Goal: Task Accomplishment & Management: Use online tool/utility

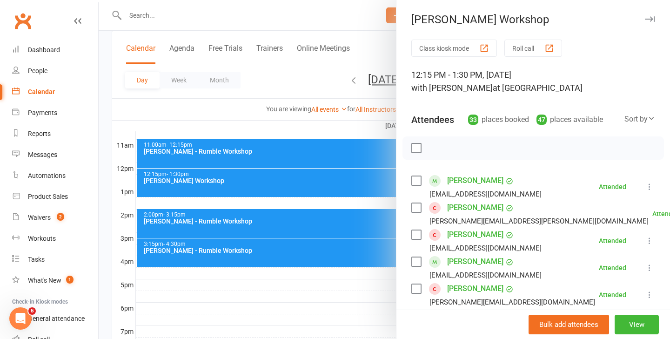
scroll to position [751, 0]
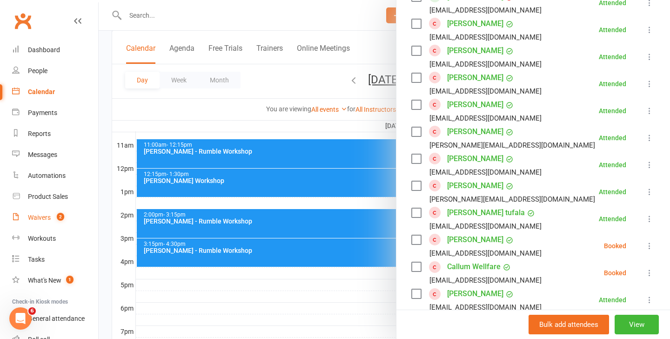
click at [34, 218] on div "Waivers" at bounding box center [39, 216] width 23 height 7
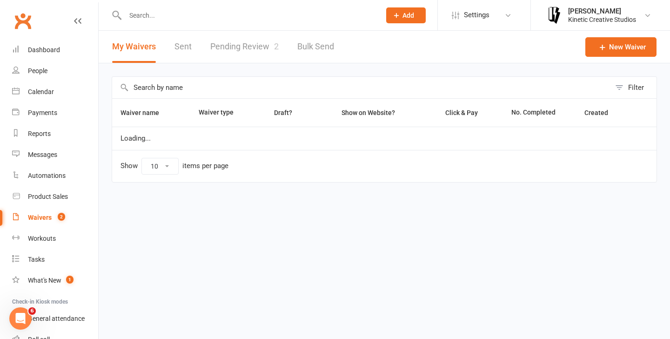
click at [258, 51] on link "Pending Review 2" at bounding box center [244, 47] width 68 height 32
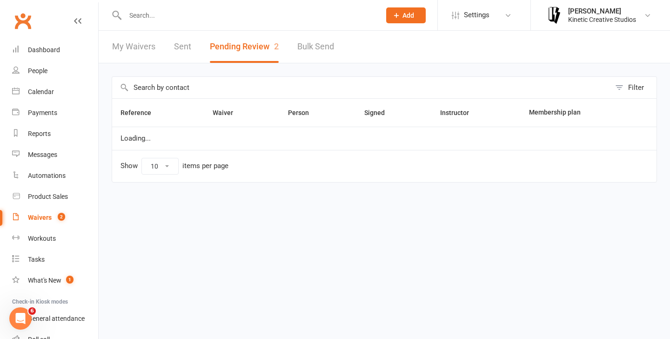
select select "50"
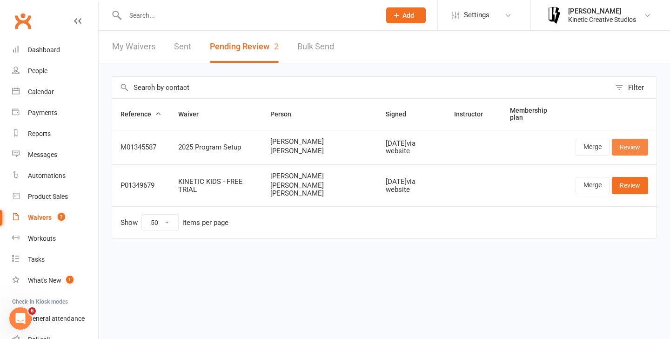
click at [635, 147] on link "Review" at bounding box center [630, 147] width 36 height 17
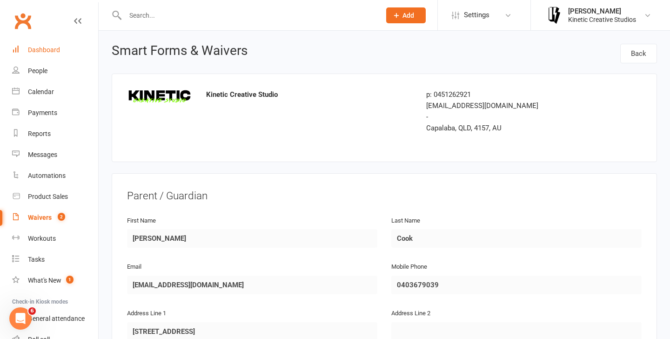
click at [40, 50] on div "Dashboard" at bounding box center [44, 49] width 32 height 7
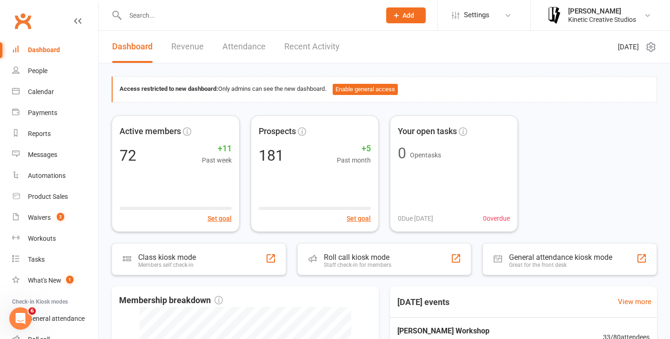
click at [45, 50] on div "Dashboard" at bounding box center [44, 49] width 32 height 7
click at [43, 98] on link "Calendar" at bounding box center [55, 91] width 86 height 21
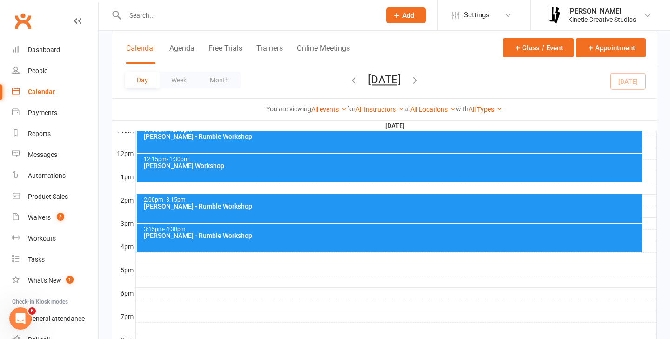
scroll to position [317, 0]
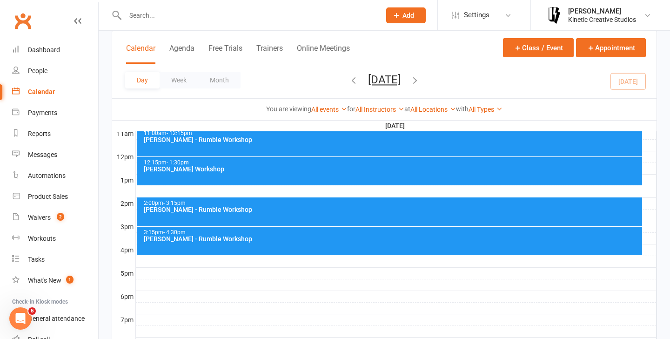
click at [297, 201] on div "2:00pm - 3:15pm" at bounding box center [391, 203] width 497 height 6
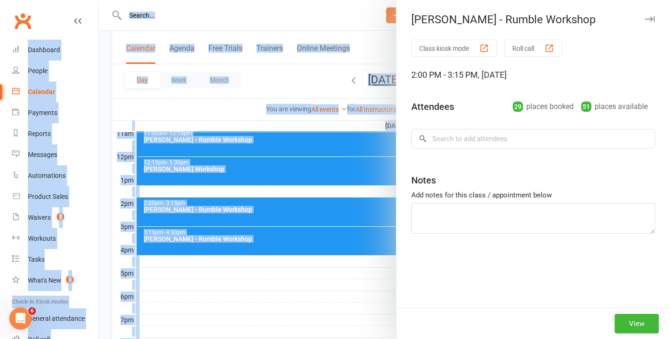
click at [297, 201] on div at bounding box center [384, 169] width 571 height 339
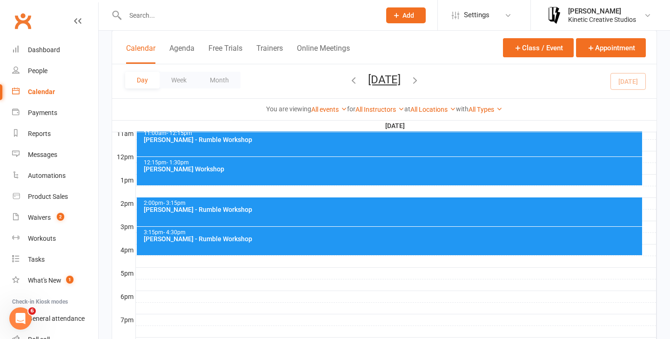
click at [306, 211] on div "[PERSON_NAME] - Rumble Workshop" at bounding box center [391, 209] width 497 height 7
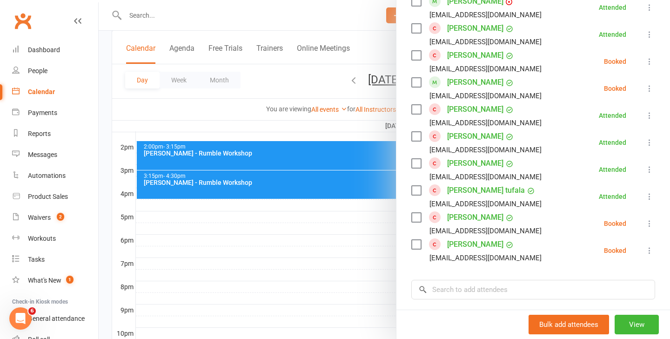
scroll to position [735, 0]
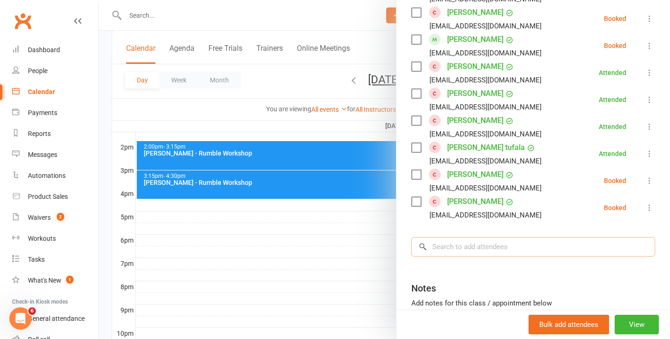
click at [477, 251] on input "search" at bounding box center [533, 247] width 244 height 20
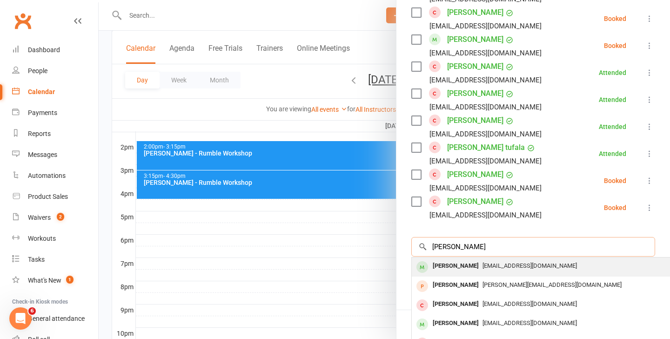
type input "charlie"
click at [521, 272] on div "nunles@hotmail.com" at bounding box center [550, 265] width 271 height 13
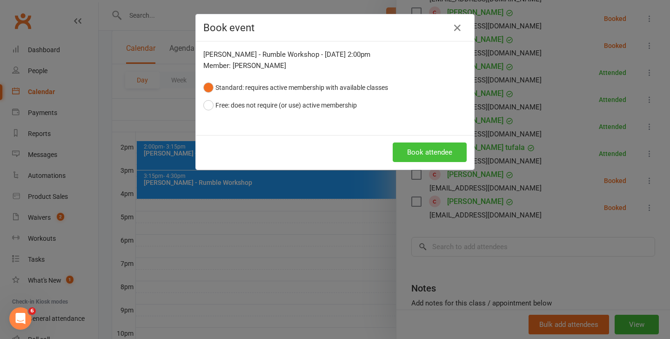
click at [434, 156] on button "Book attendee" at bounding box center [430, 152] width 74 height 20
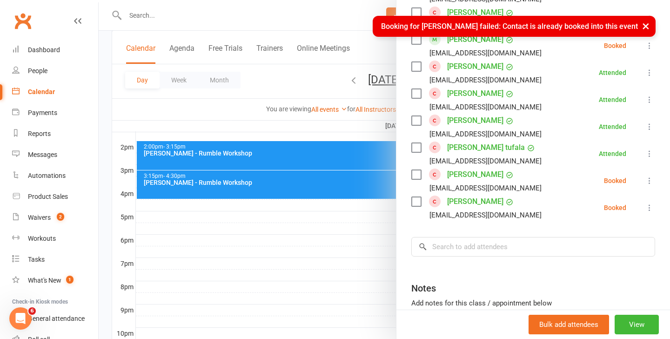
click at [646, 27] on button "×" at bounding box center [645, 26] width 17 height 20
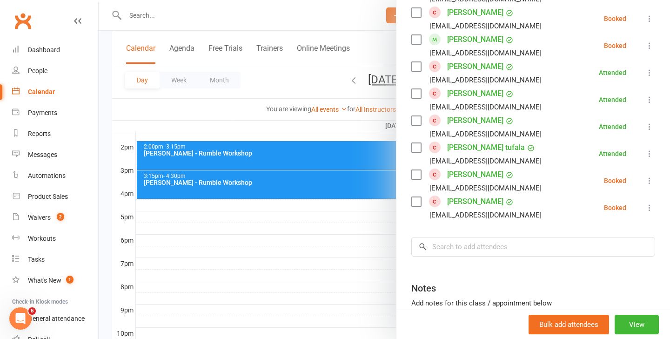
click at [262, 151] on div at bounding box center [384, 169] width 571 height 339
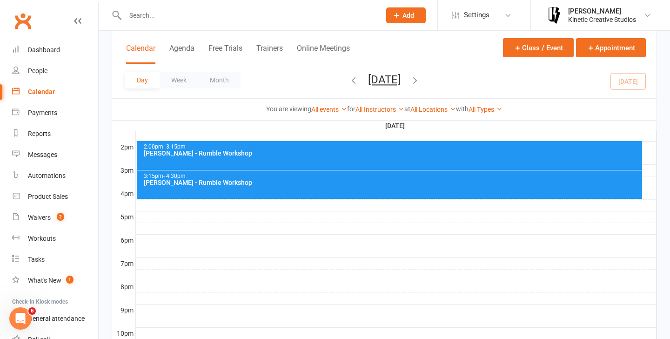
click at [213, 20] on input "text" at bounding box center [248, 15] width 252 height 13
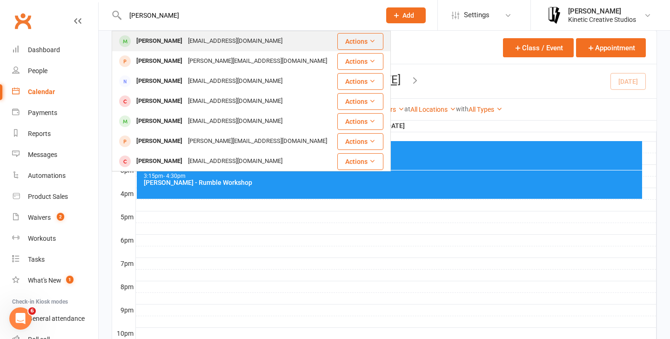
type input "charlie"
click at [280, 42] on div "Charlie Allen nunles@hotmail.com" at bounding box center [225, 41] width 224 height 19
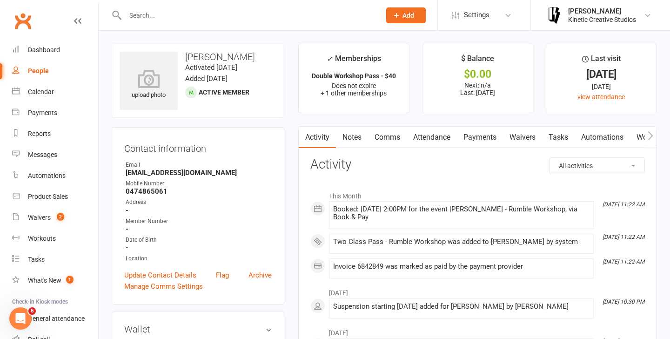
click at [484, 138] on link "Payments" at bounding box center [480, 136] width 46 height 21
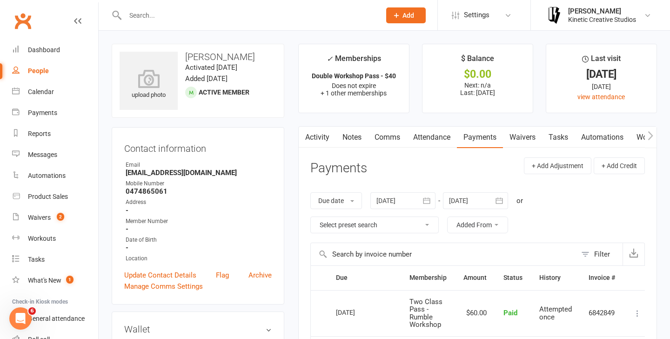
click at [440, 139] on link "Attendance" at bounding box center [431, 136] width 50 height 21
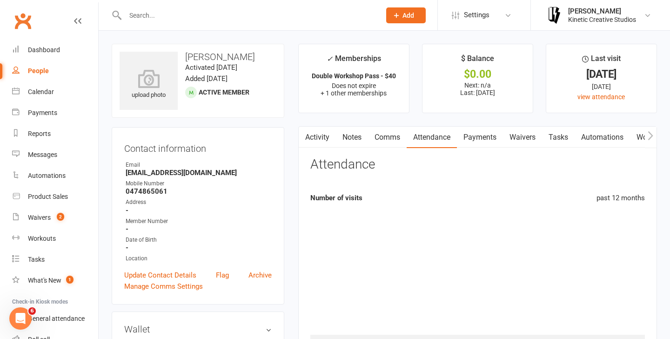
click at [485, 143] on link "Payments" at bounding box center [480, 136] width 46 height 21
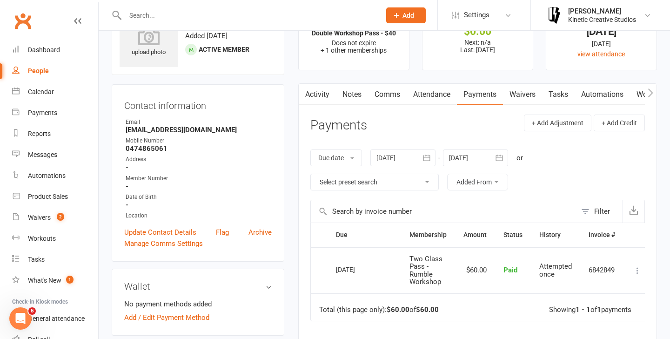
scroll to position [27, 0]
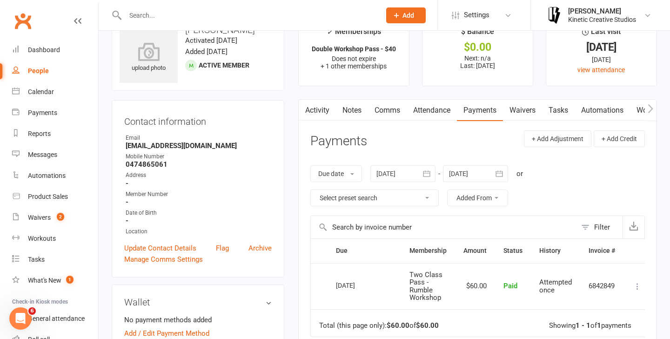
click at [441, 114] on link "Attendance" at bounding box center [431, 110] width 50 height 21
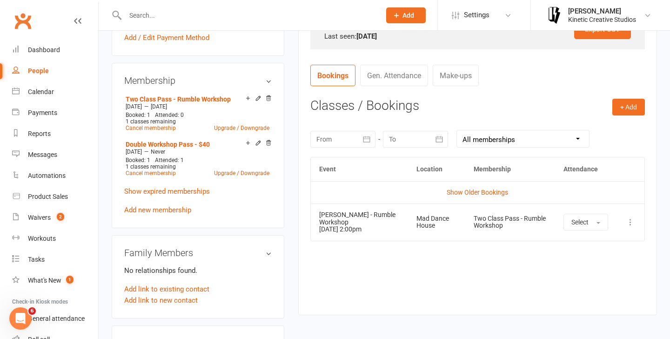
scroll to position [345, 0]
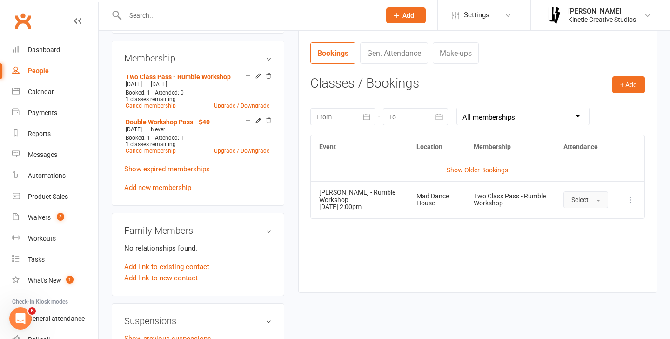
click at [596, 200] on span "button" at bounding box center [598, 201] width 4 height 2
click at [597, 226] on link "Attended" at bounding box center [610, 220] width 92 height 19
click at [627, 80] on button "+ Add" at bounding box center [628, 84] width 33 height 17
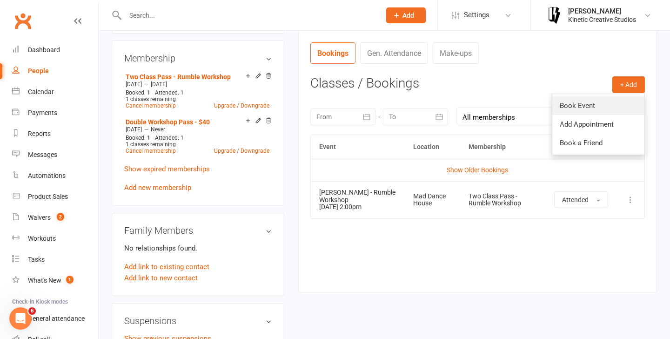
click at [604, 112] on link "Book Event" at bounding box center [598, 105] width 92 height 19
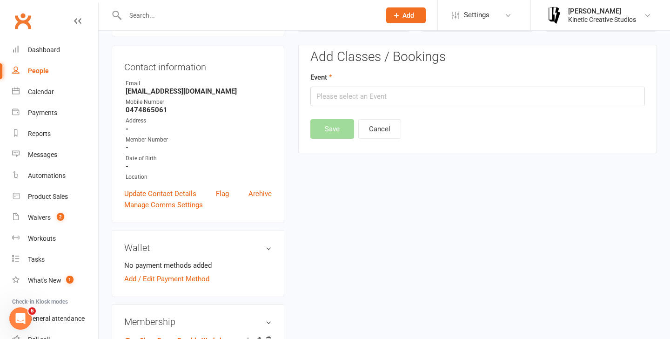
scroll to position [80, 0]
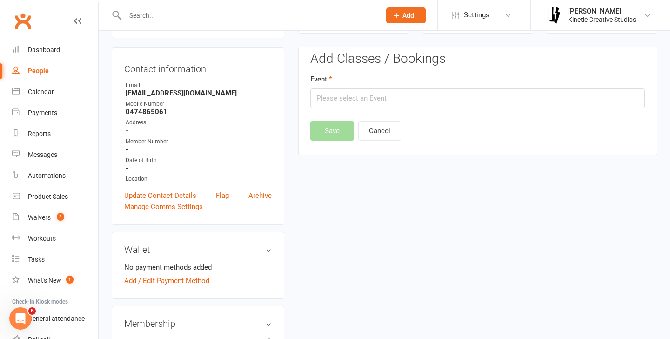
click at [392, 110] on div "Add Classes / Bookings Event Save Cancel" at bounding box center [477, 96] width 334 height 89
click at [394, 96] on input "text" at bounding box center [477, 98] width 334 height 20
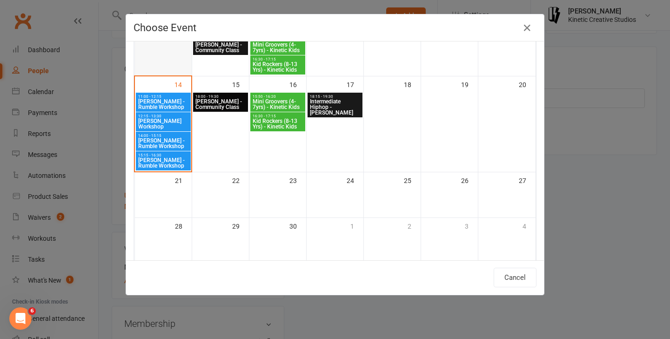
scroll to position [200, 0]
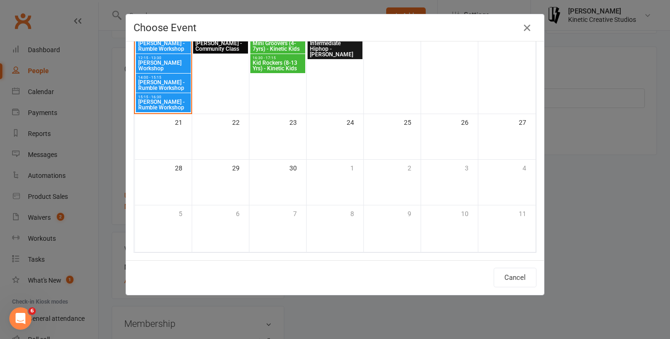
click at [164, 99] on div "15:15 - 16:30 Josh Cesan - Rumble Workshop" at bounding box center [163, 102] width 55 height 19
type input "Josh Cesan - Rumble Workshop - Sep 14, 2025 3:15:00 PM"
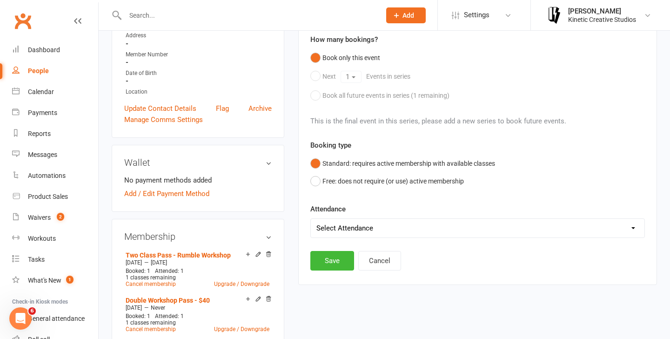
scroll to position [241, 0]
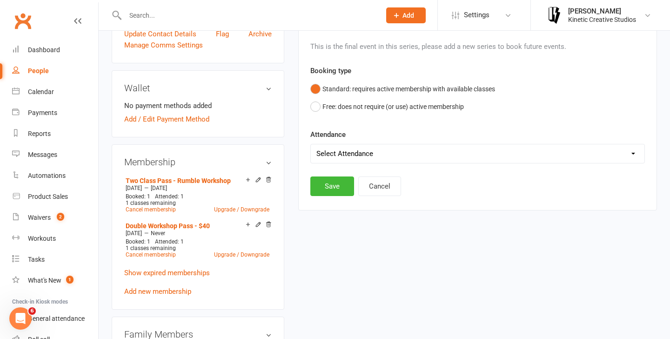
click at [415, 161] on select "Select Attendance Attended Absent" at bounding box center [477, 153] width 333 height 19
select select "0"
click at [334, 190] on button "Save" at bounding box center [332, 186] width 44 height 20
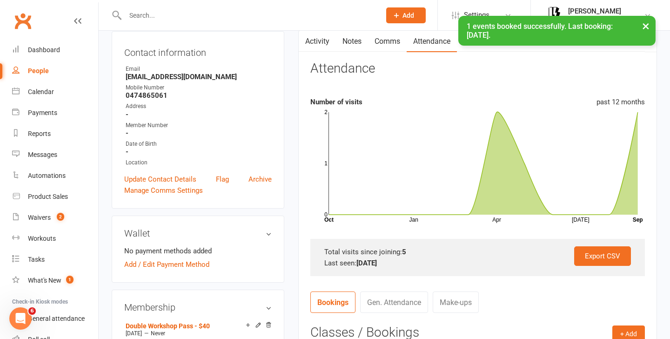
scroll to position [76, 0]
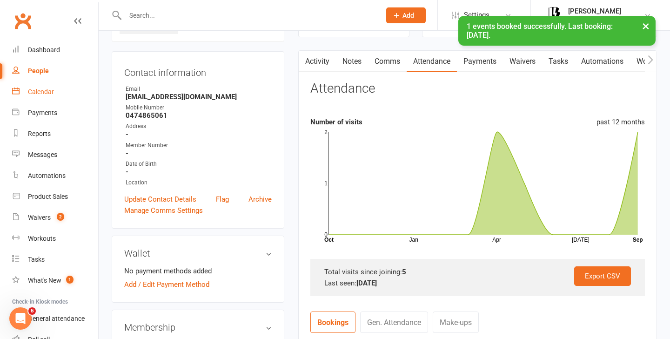
click at [46, 98] on link "Calendar" at bounding box center [55, 91] width 86 height 21
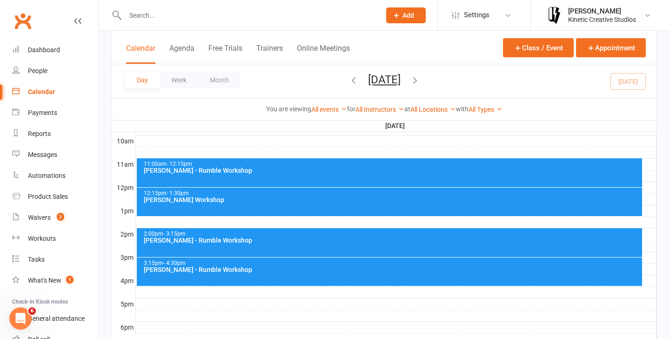
scroll to position [288, 0]
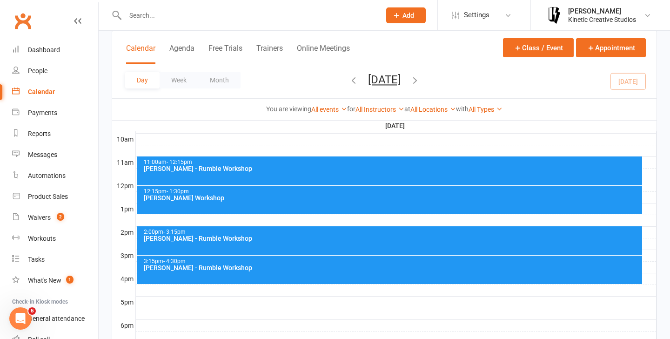
click at [235, 243] on div "2:00pm - 3:15pm Codie Wescombe - Rumble Workshop" at bounding box center [390, 240] width 506 height 29
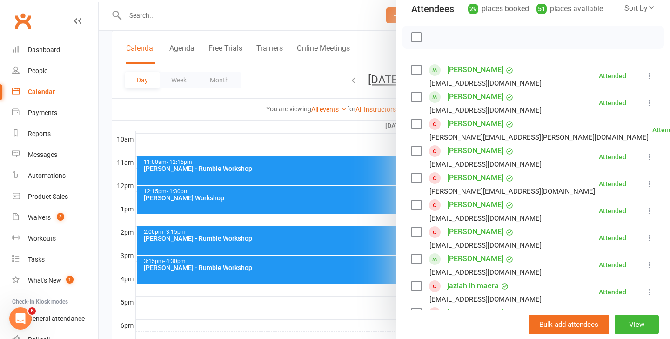
scroll to position [101, 0]
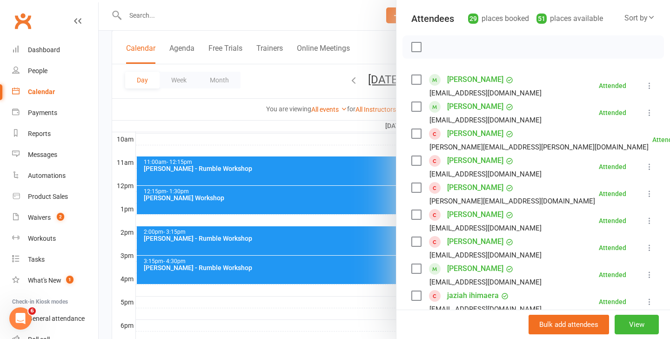
click at [323, 164] on div at bounding box center [384, 169] width 571 height 339
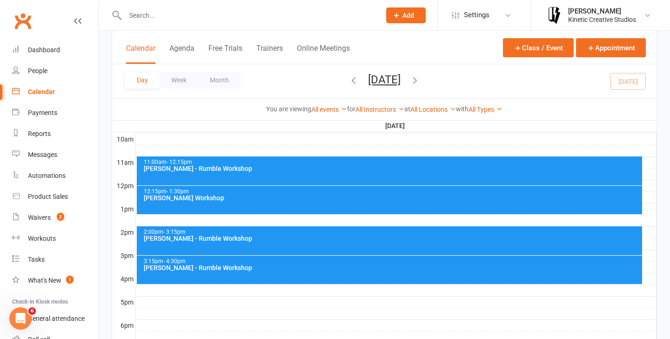
click at [319, 236] on div "[PERSON_NAME] - Rumble Workshop" at bounding box center [391, 238] width 497 height 7
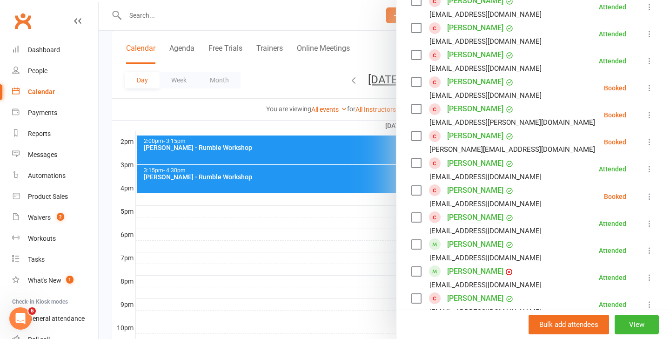
scroll to position [430, 0]
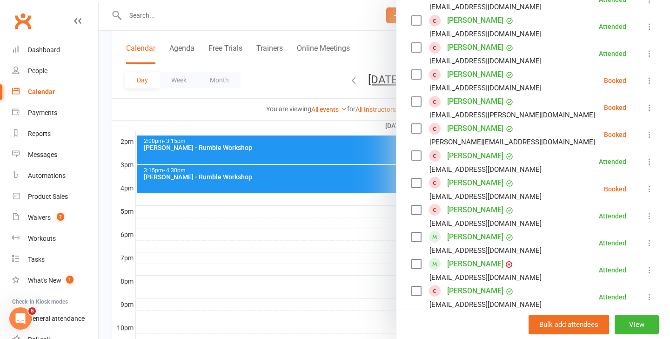
click at [645, 186] on icon at bounding box center [649, 188] width 9 height 9
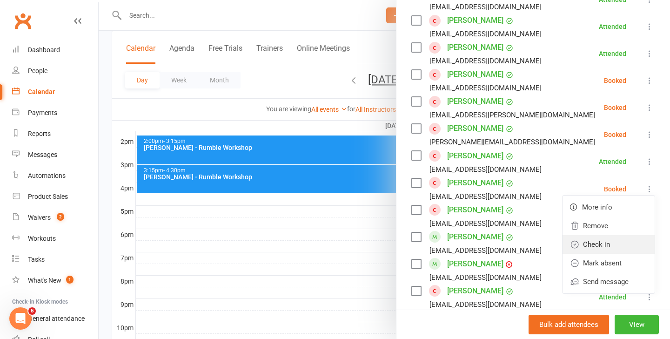
click at [595, 246] on link "Check in" at bounding box center [608, 244] width 92 height 19
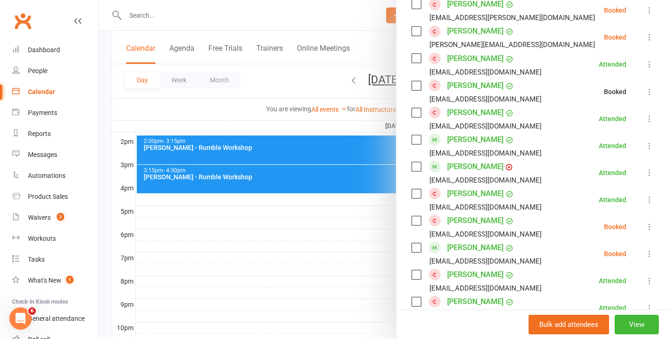
scroll to position [538, 0]
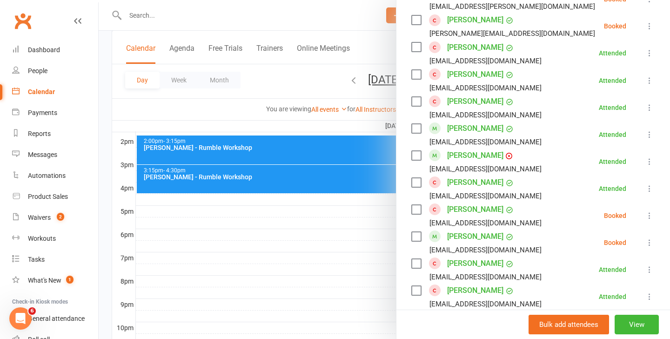
click at [646, 217] on icon at bounding box center [649, 215] width 9 height 9
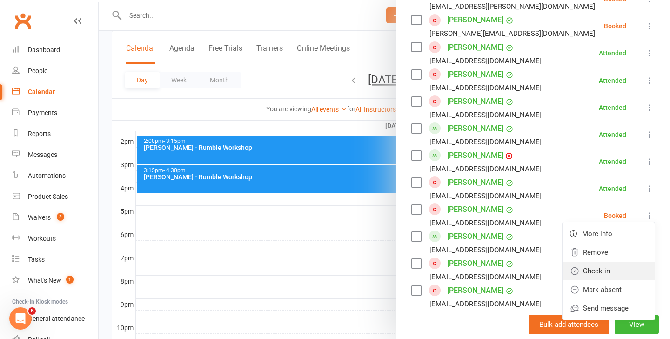
click at [618, 267] on link "Check in" at bounding box center [608, 270] width 92 height 19
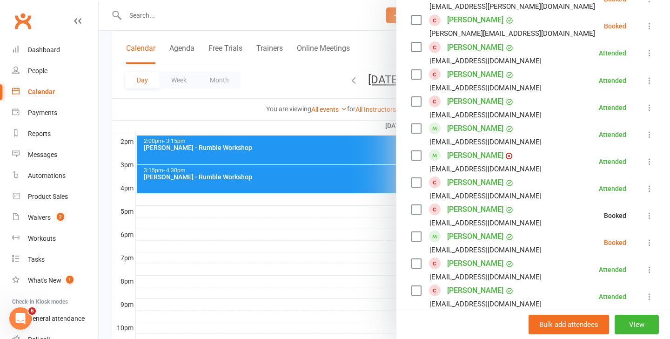
click at [278, 190] on div at bounding box center [384, 169] width 571 height 339
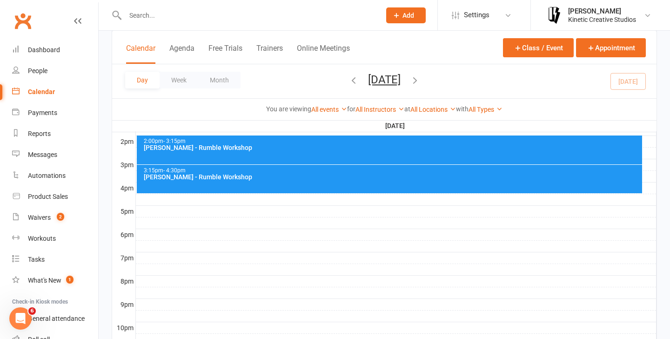
click at [313, 175] on div "[PERSON_NAME] - Rumble Workshop" at bounding box center [391, 176] width 497 height 7
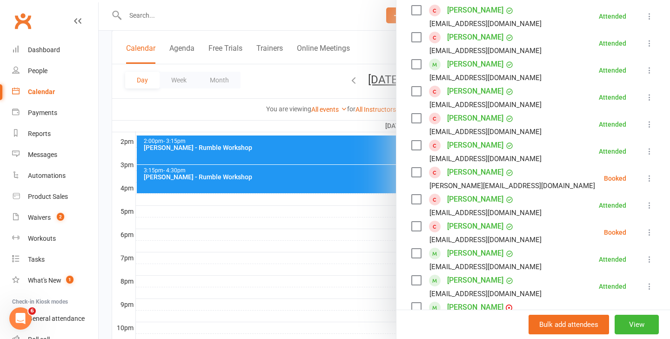
scroll to position [293, 0]
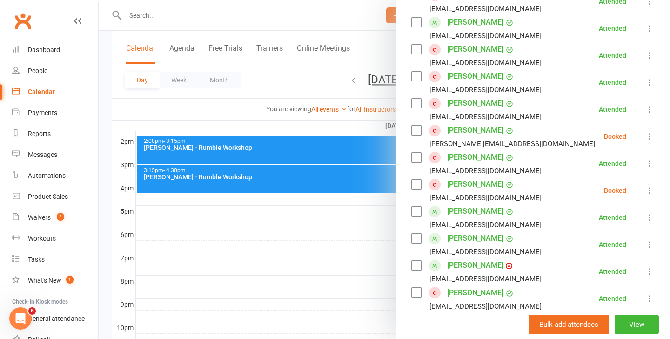
click at [651, 190] on icon at bounding box center [649, 190] width 9 height 9
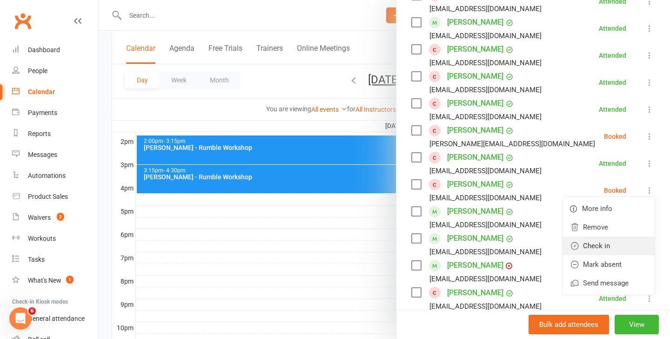
click at [598, 246] on link "Check in" at bounding box center [608, 245] width 92 height 19
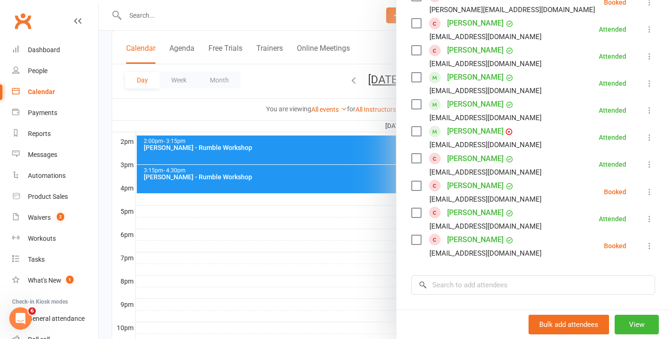
scroll to position [444, 0]
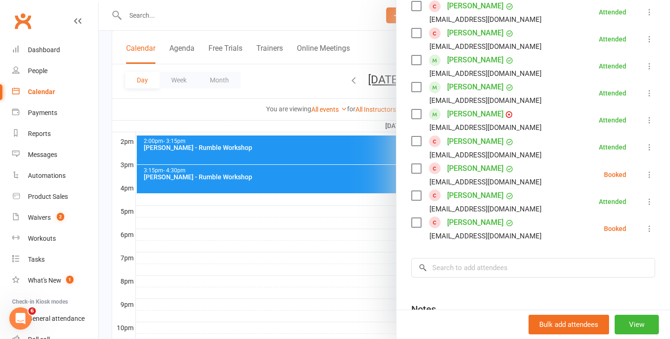
click at [645, 177] on icon at bounding box center [649, 174] width 9 height 9
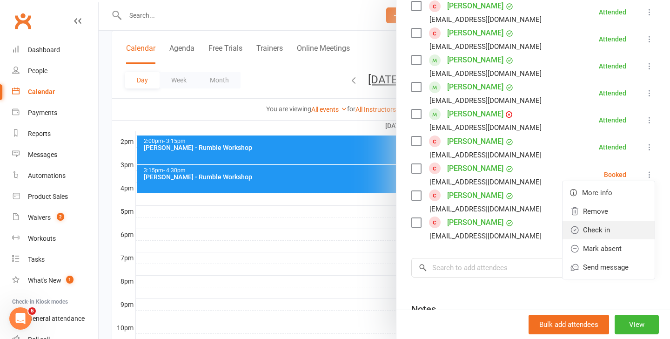
click at [612, 233] on link "Check in" at bounding box center [608, 229] width 92 height 19
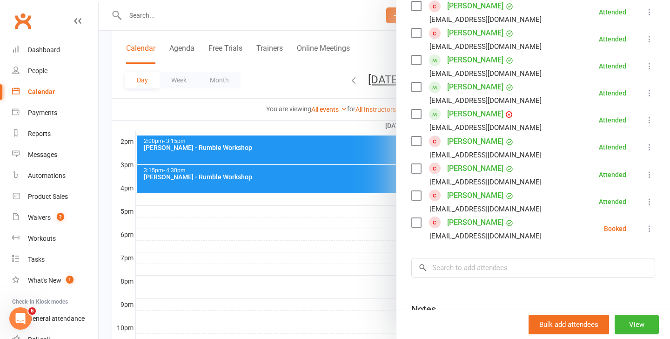
click at [326, 153] on div at bounding box center [384, 169] width 571 height 339
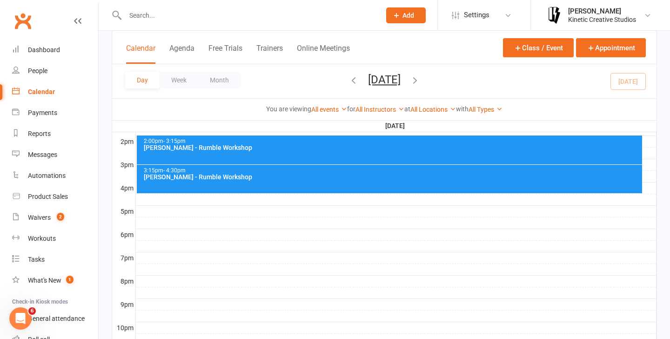
click at [363, 150] on div "[PERSON_NAME] - Rumble Workshop" at bounding box center [391, 147] width 497 height 7
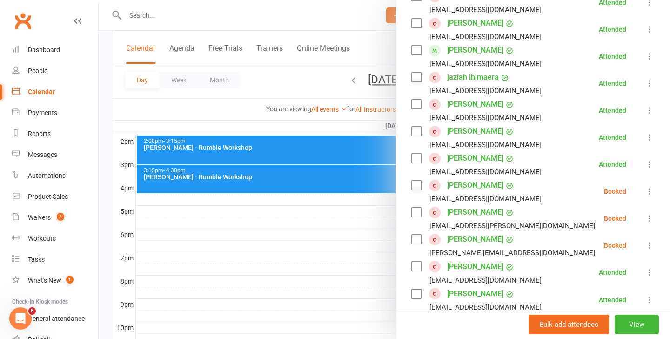
scroll to position [337, 0]
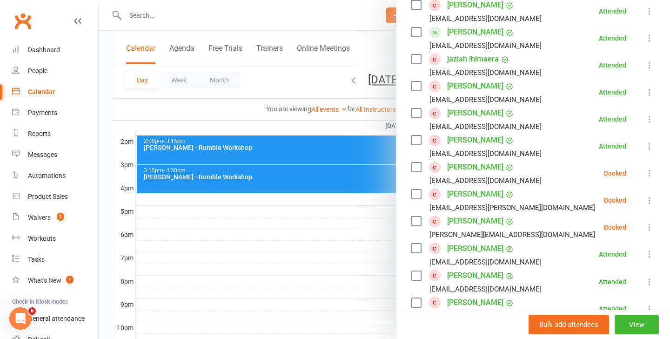
click at [647, 201] on icon at bounding box center [649, 199] width 9 height 9
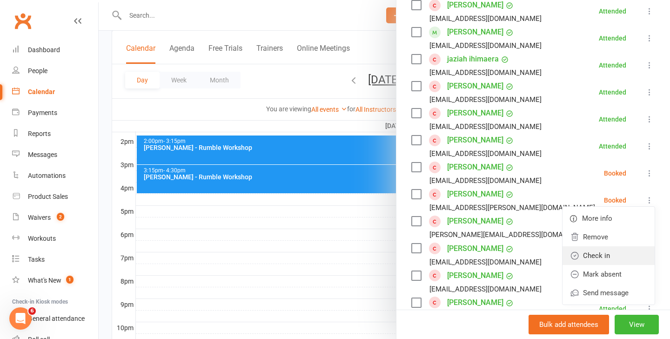
click at [611, 253] on link "Check in" at bounding box center [608, 255] width 92 height 19
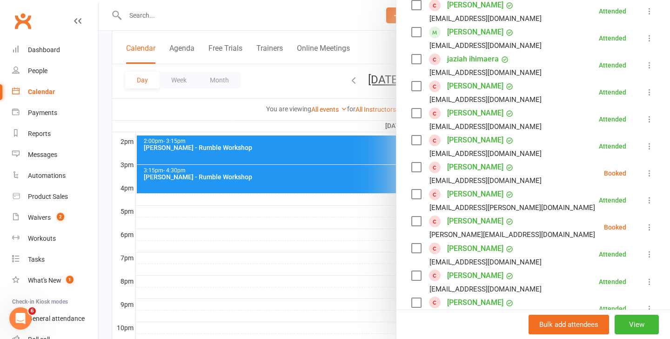
click at [342, 246] on div at bounding box center [384, 169] width 571 height 339
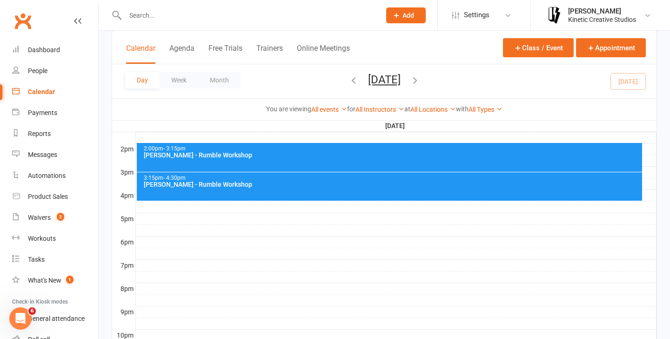
scroll to position [374, 0]
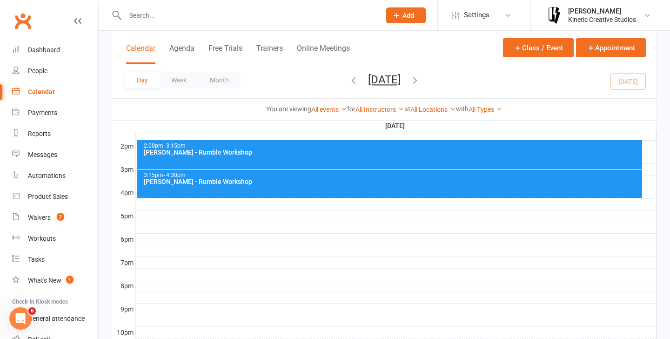
click at [370, 153] on div "[PERSON_NAME] - Rumble Workshop" at bounding box center [391, 152] width 497 height 7
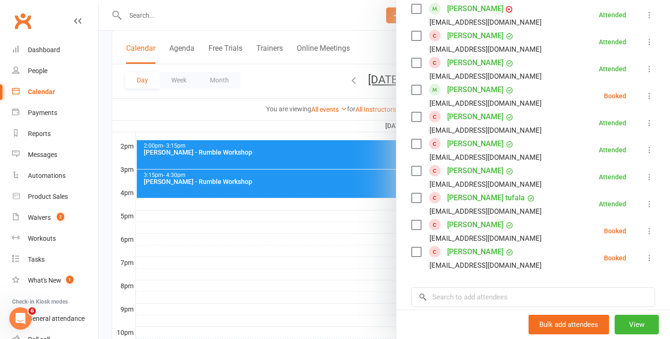
scroll to position [715, 0]
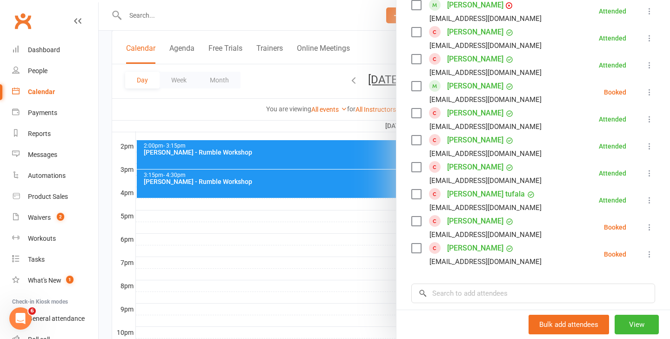
click at [648, 254] on icon at bounding box center [649, 253] width 9 height 9
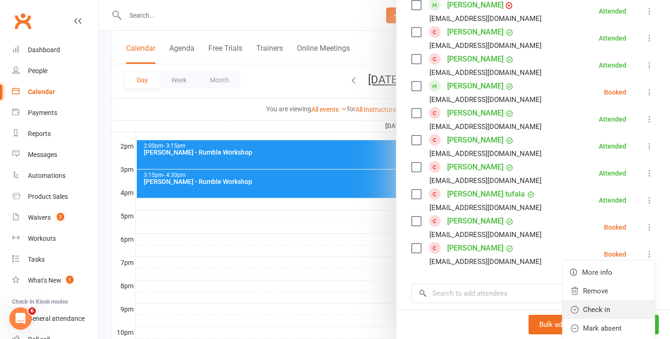
click at [597, 301] on link "Check in" at bounding box center [608, 309] width 92 height 19
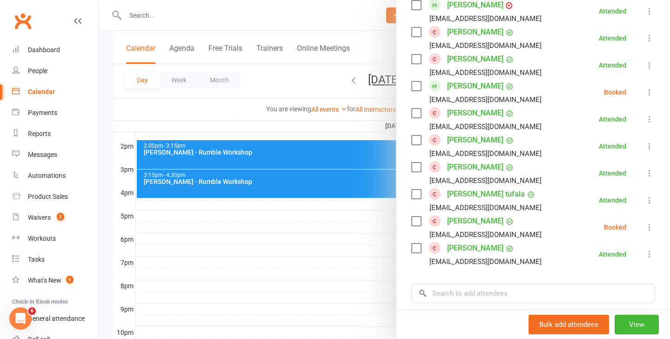
click at [324, 151] on div at bounding box center [384, 169] width 571 height 339
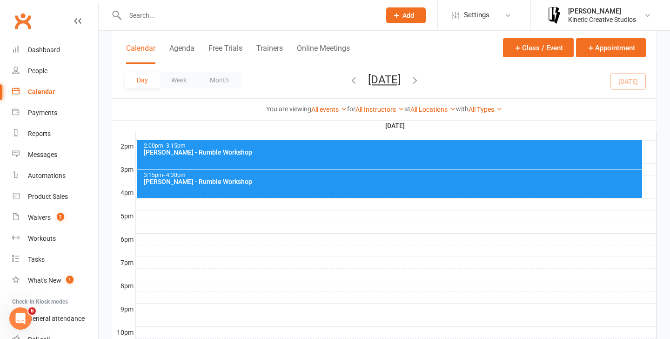
click at [398, 149] on div "[PERSON_NAME] - Rumble Workshop" at bounding box center [391, 152] width 497 height 7
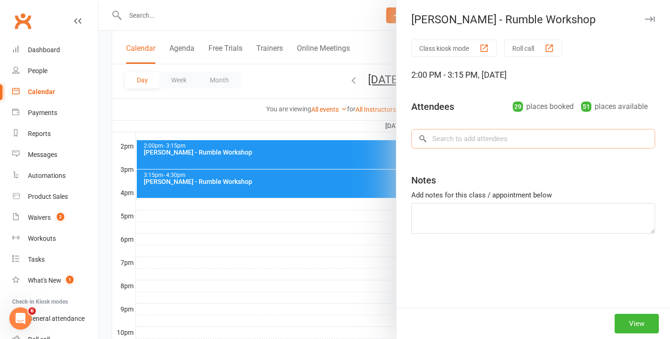
click at [566, 142] on input "search" at bounding box center [533, 139] width 244 height 20
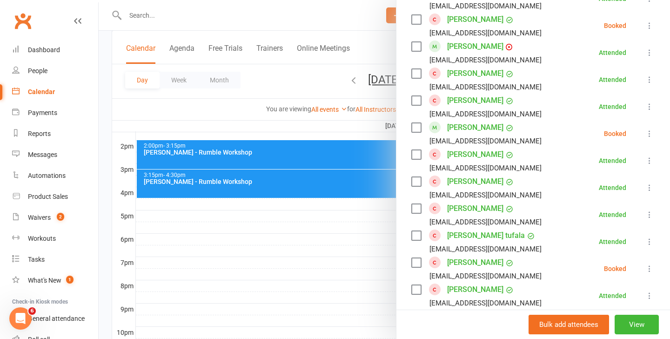
scroll to position [867, 0]
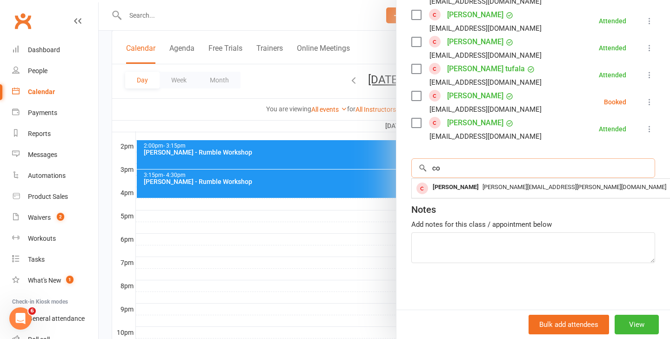
type input "c"
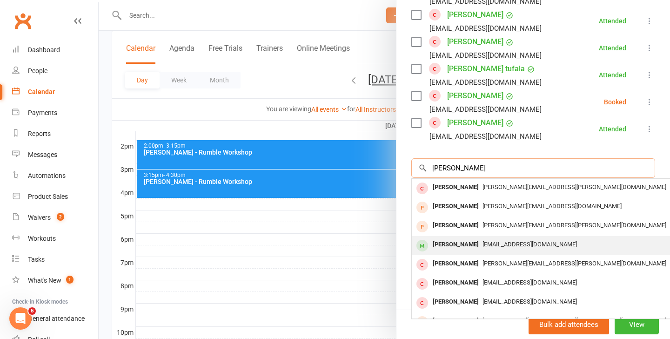
type input "jess b"
click at [516, 239] on div "jessboyle03@gmail.com" at bounding box center [550, 244] width 271 height 13
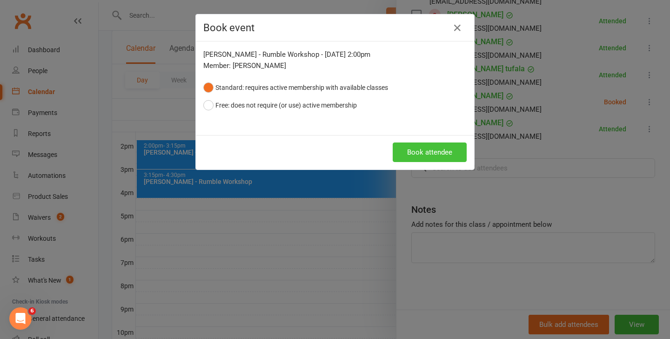
click at [426, 154] on button "Book attendee" at bounding box center [430, 152] width 74 height 20
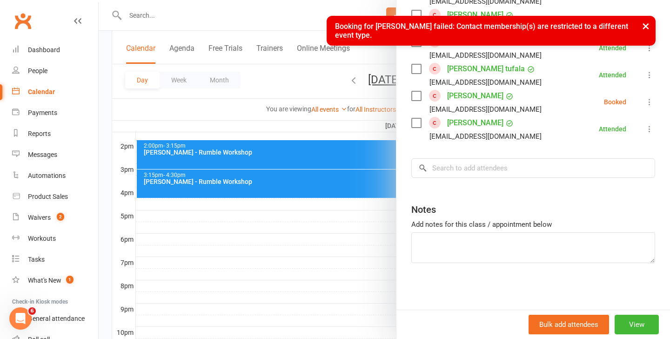
click at [648, 27] on button "×" at bounding box center [645, 26] width 17 height 20
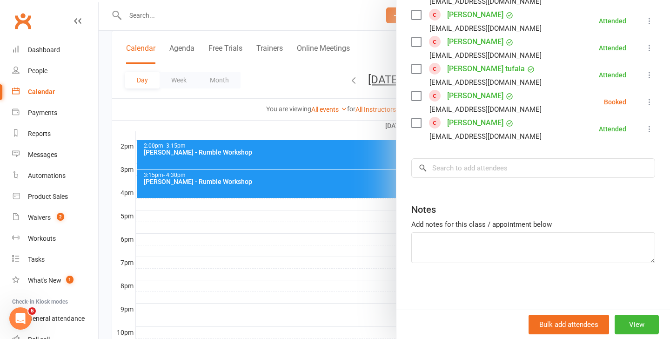
click at [283, 19] on div at bounding box center [384, 169] width 571 height 339
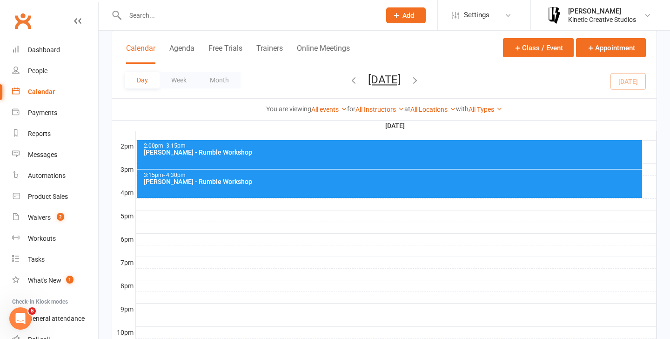
click at [243, 19] on input "text" at bounding box center [248, 15] width 252 height 13
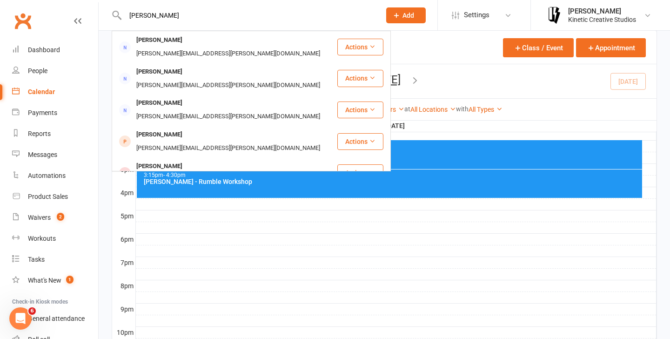
type input "jessica"
click at [236, 223] on div "jessboyle03@gmail.com" at bounding box center [235, 229] width 100 height 13
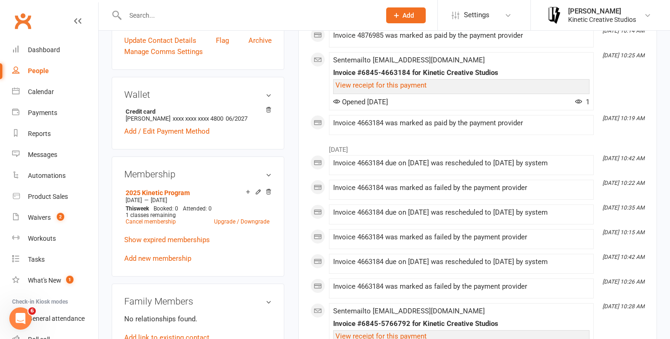
scroll to position [274, 0]
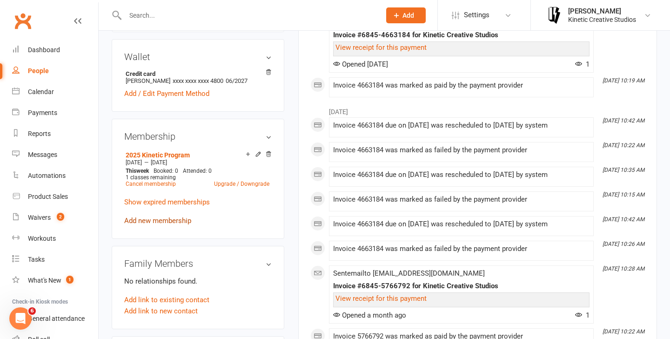
click at [165, 220] on link "Add new membership" at bounding box center [157, 220] width 67 height 8
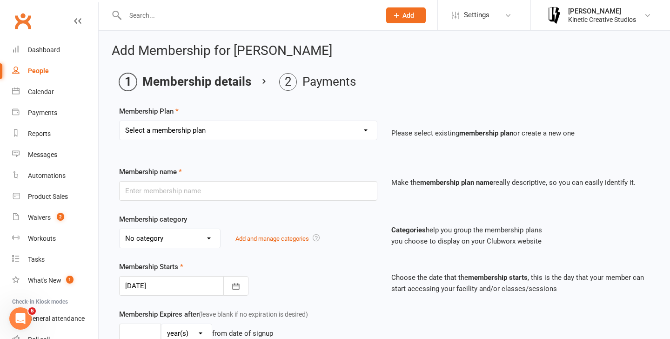
click at [208, 129] on select "Select a membership plan Create new Membership Plan Mini Groovers - Single Clas…" at bounding box center [248, 130] width 257 height 19
select select "31"
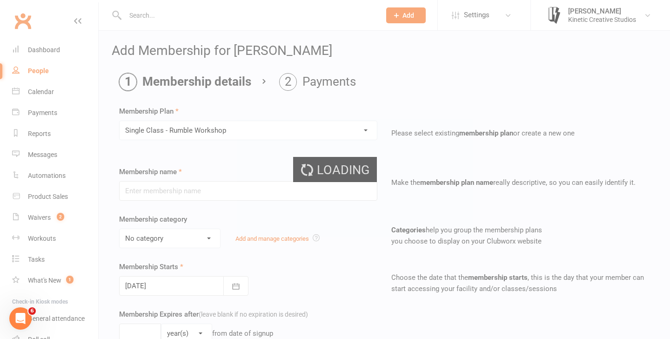
type input "Single Class - Rumble Workshop"
select select "13"
type input "2"
type input "1"
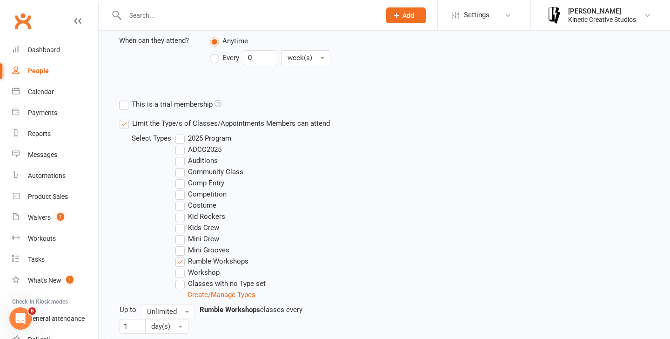
scroll to position [458, 0]
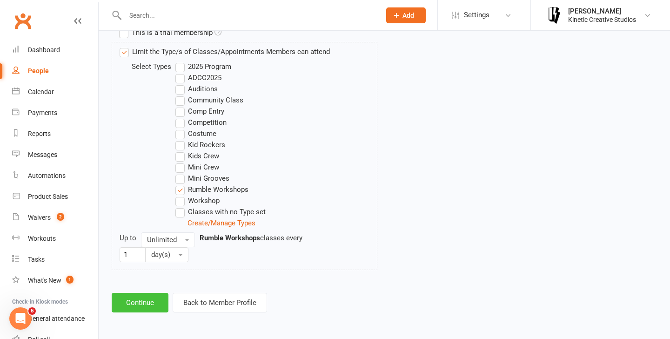
click at [155, 307] on button "Continue" at bounding box center [140, 303] width 57 height 20
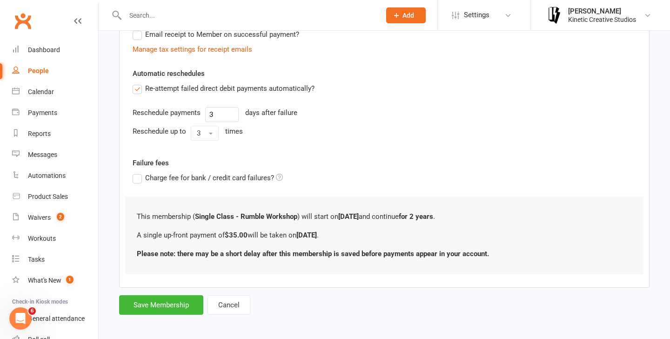
scroll to position [205, 0]
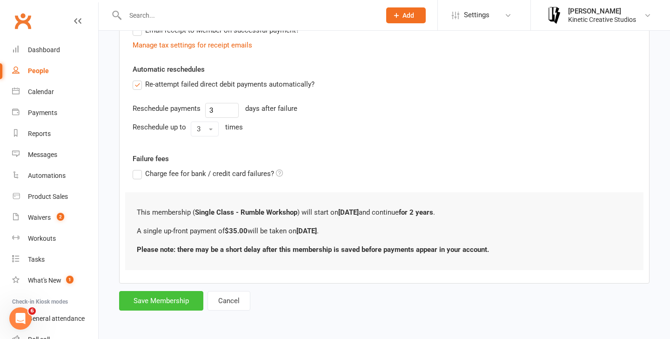
click at [176, 298] on button "Save Membership" at bounding box center [161, 301] width 84 height 20
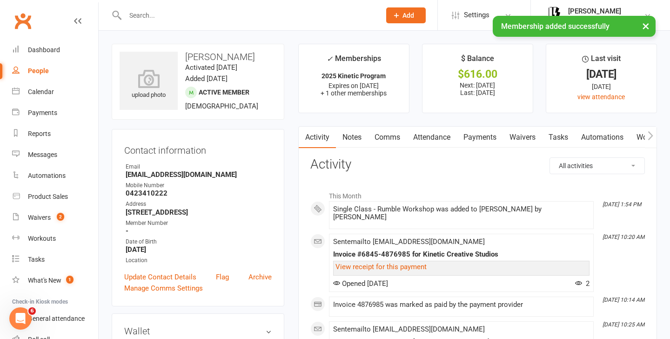
click at [434, 135] on link "Attendance" at bounding box center [431, 136] width 50 height 21
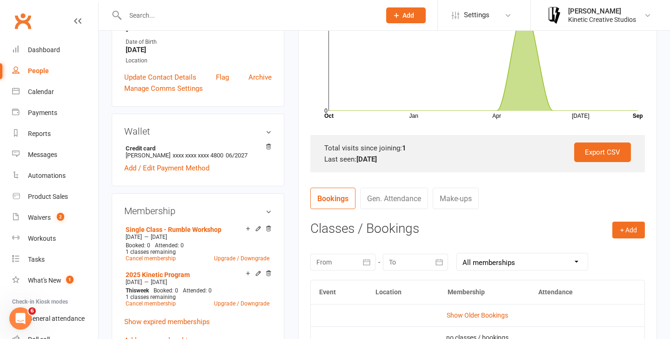
scroll to position [233, 0]
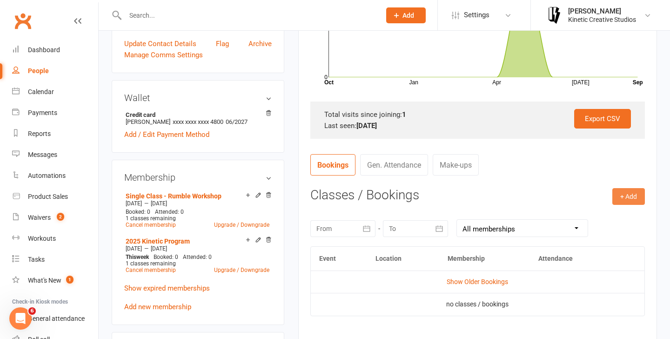
click at [623, 195] on button "+ Add" at bounding box center [628, 196] width 33 height 17
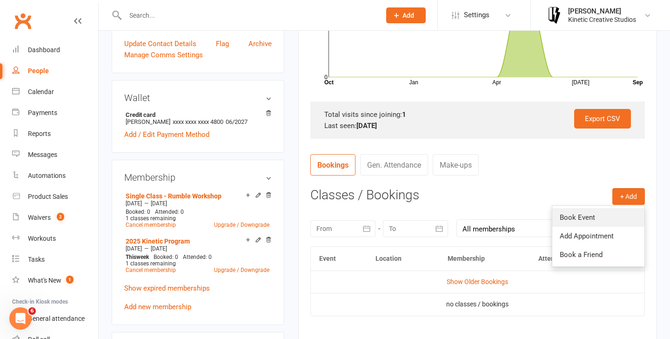
click at [592, 224] on link "Book Event" at bounding box center [598, 217] width 92 height 19
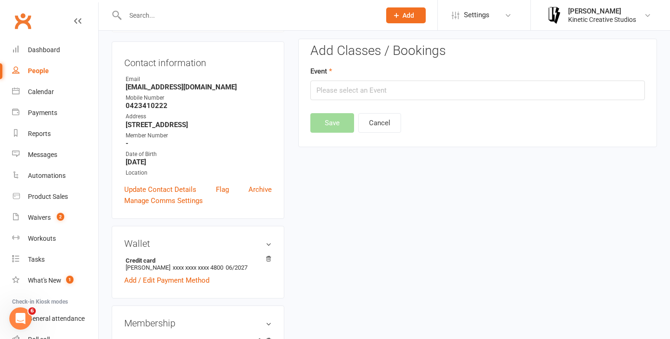
scroll to position [80, 0]
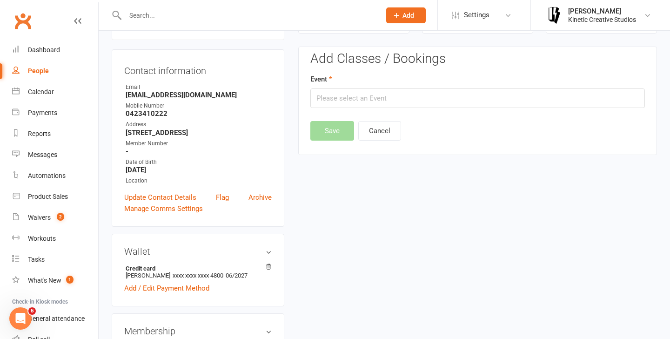
click at [363, 110] on div "Add Classes / Bookings Event Save Cancel" at bounding box center [477, 96] width 334 height 89
click at [366, 98] on input "text" at bounding box center [477, 98] width 334 height 20
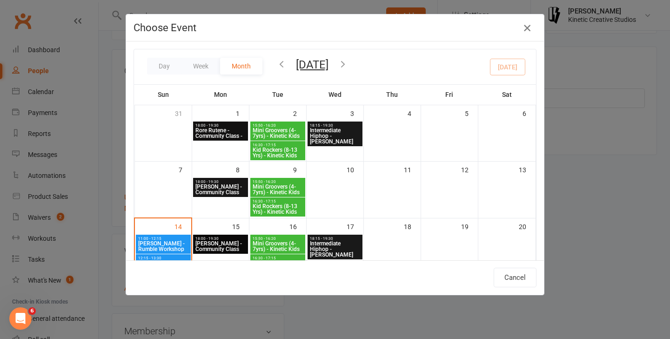
click at [519, 32] on button "button" at bounding box center [526, 27] width 15 height 15
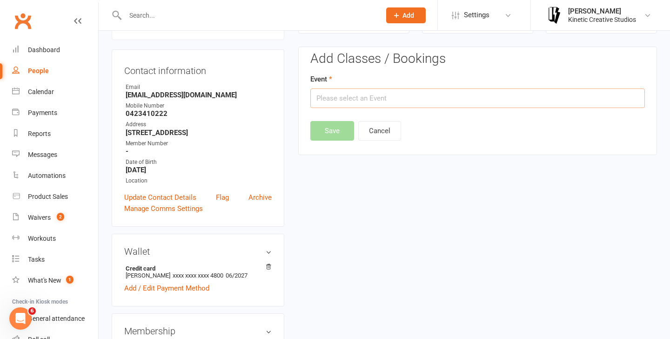
click at [461, 100] on input "text" at bounding box center [477, 98] width 334 height 20
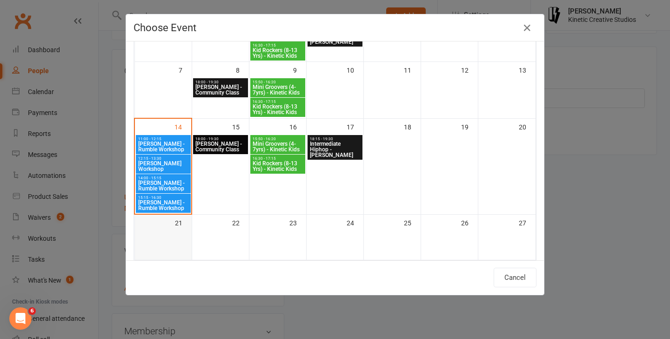
scroll to position [103, 0]
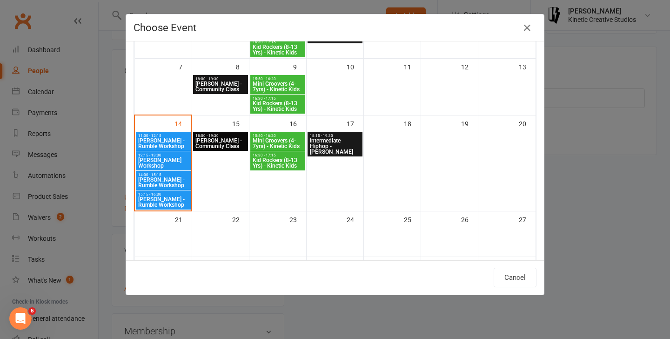
click at [168, 181] on span "[PERSON_NAME] - Rumble Workshop" at bounding box center [163, 182] width 51 height 11
type input "Codie Wescombe - Rumble Workshop - Sep 14, 2025 2:00:00 PM"
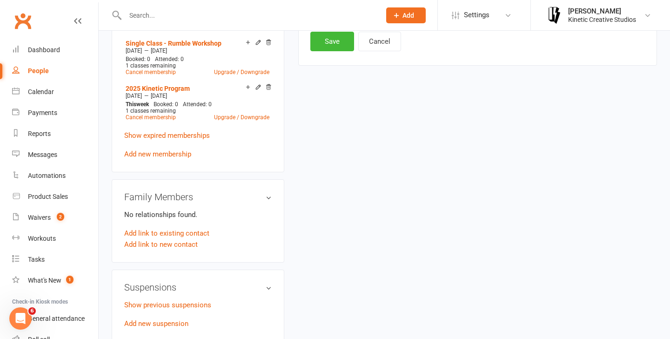
scroll to position [360, 0]
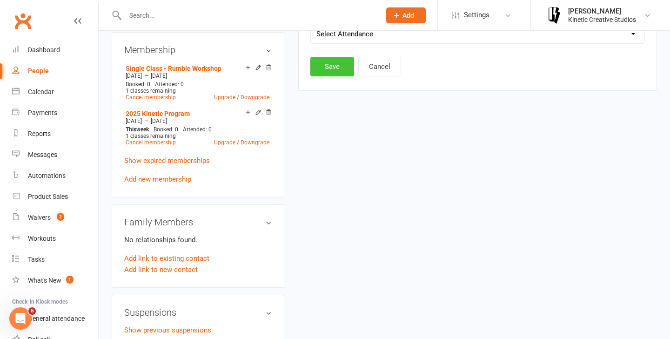
click at [337, 62] on button "Save" at bounding box center [332, 67] width 44 height 20
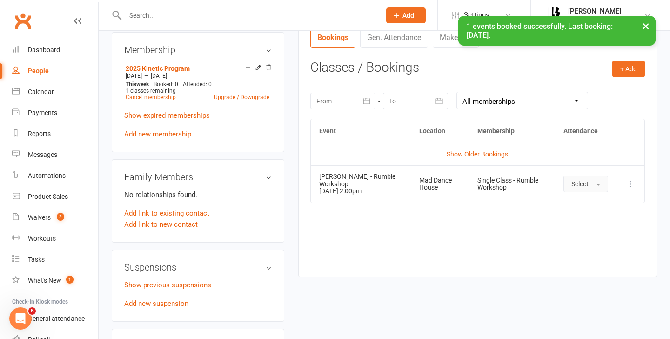
click at [592, 191] on button "Select" at bounding box center [585, 183] width 45 height 17
click at [590, 212] on link "Attended" at bounding box center [610, 204] width 92 height 19
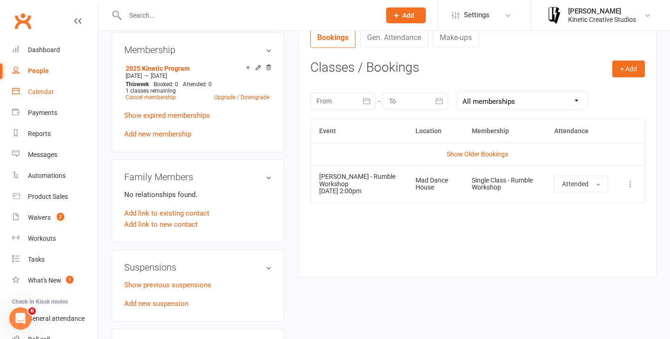
click at [43, 86] on link "Calendar" at bounding box center [55, 91] width 86 height 21
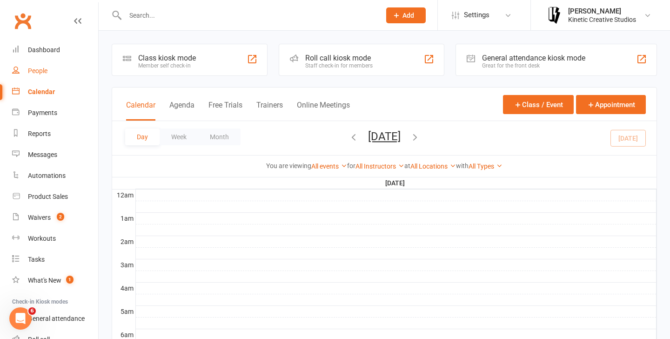
click at [44, 71] on div "People" at bounding box center [38, 70] width 20 height 7
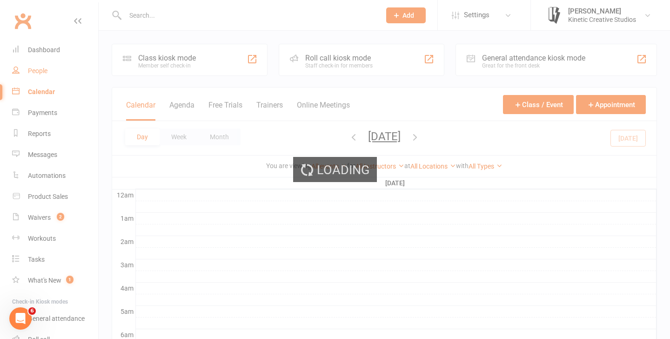
select select "100"
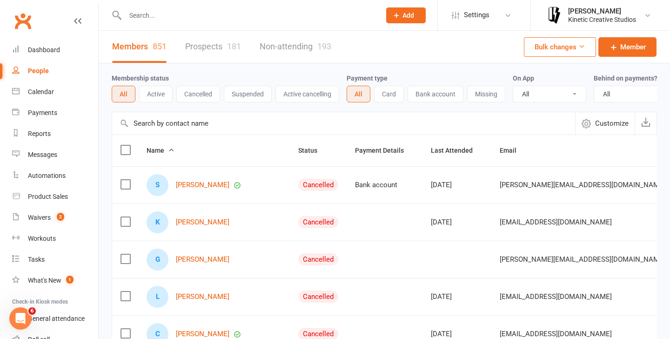
click at [205, 13] on input "text" at bounding box center [248, 15] width 252 height 13
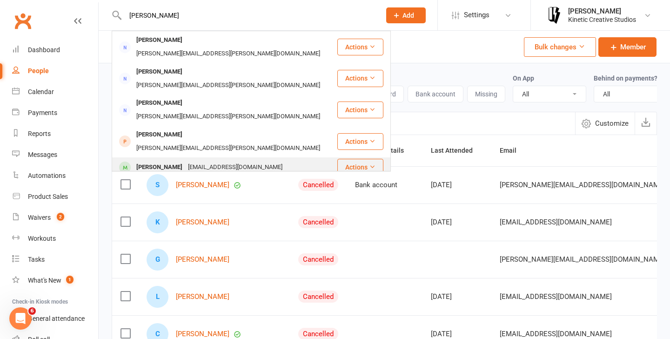
type input "jessica b"
click at [215, 160] on div "jessboyle03@gmail.com" at bounding box center [235, 166] width 100 height 13
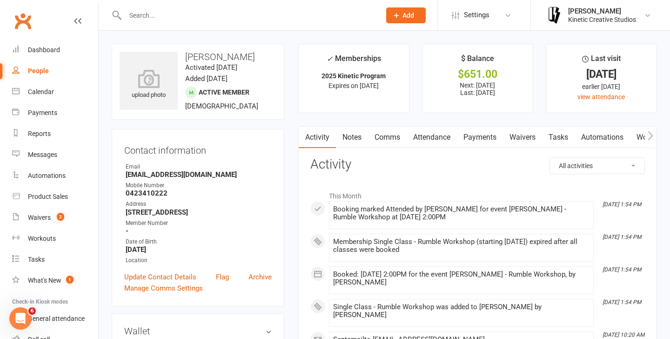
click at [478, 135] on link "Payments" at bounding box center [480, 136] width 46 height 21
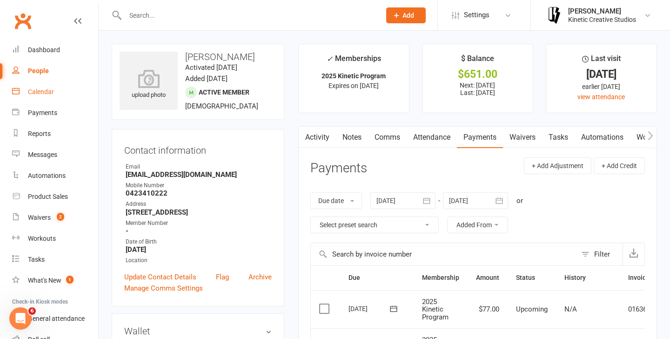
click at [52, 93] on div "Calendar" at bounding box center [41, 91] width 26 height 7
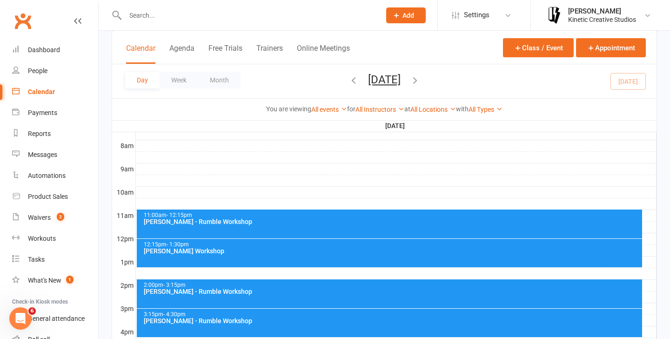
scroll to position [239, 0]
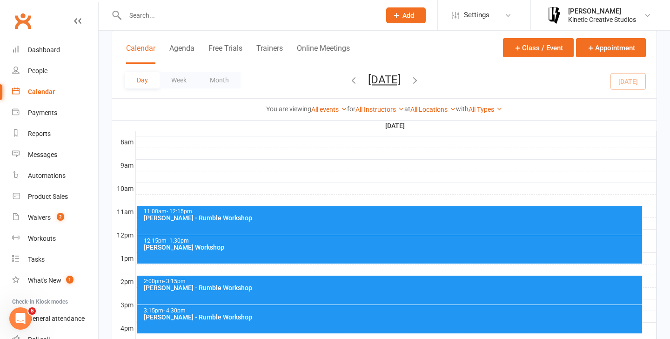
click at [219, 289] on div "[PERSON_NAME] - Rumble Workshop" at bounding box center [391, 287] width 497 height 7
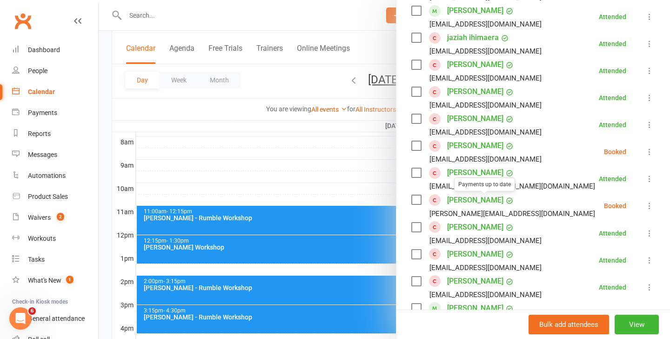
scroll to position [387, 0]
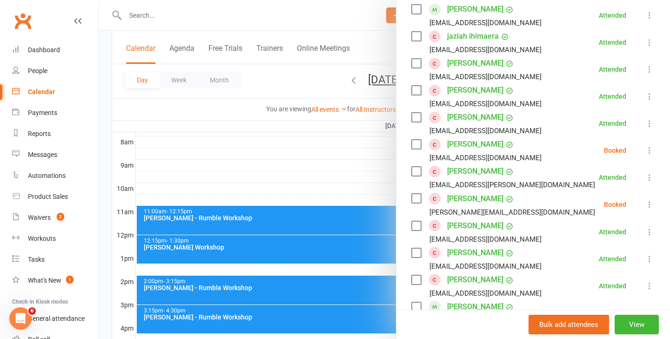
click at [646, 205] on icon at bounding box center [649, 204] width 9 height 9
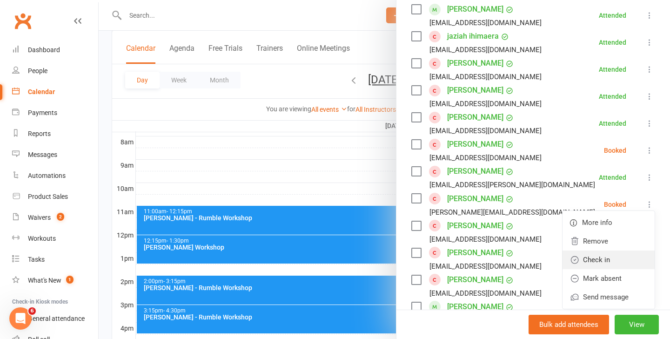
click at [599, 253] on link "Check in" at bounding box center [608, 259] width 92 height 19
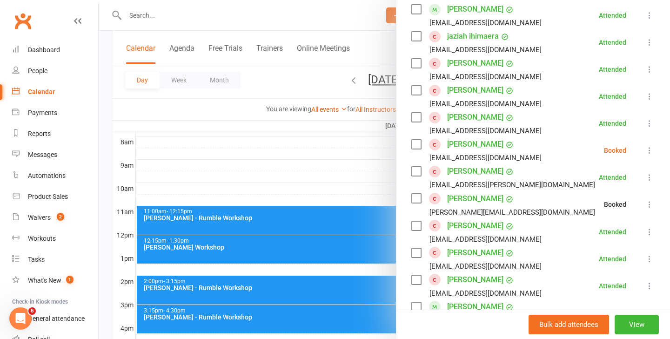
scroll to position [342, 0]
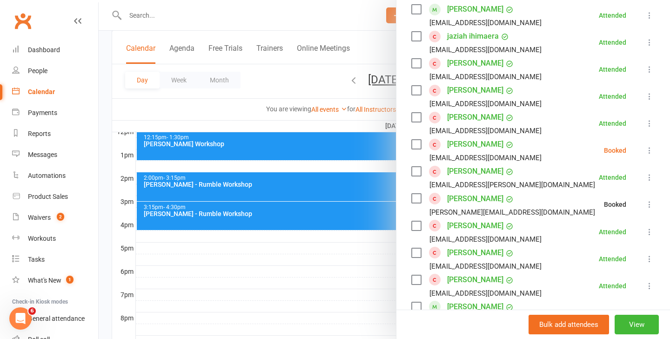
click at [309, 223] on div at bounding box center [384, 169] width 571 height 339
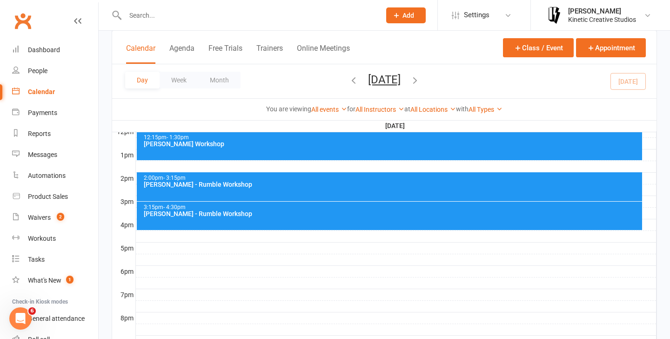
click at [370, 209] on div "3:15pm - 4:30pm" at bounding box center [391, 207] width 497 height 6
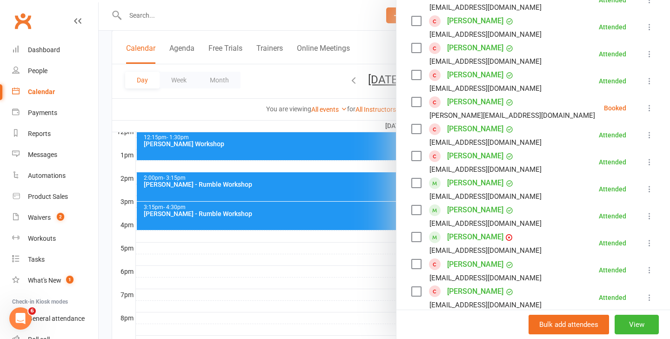
scroll to position [322, 0]
click at [649, 108] on icon at bounding box center [649, 107] width 9 height 9
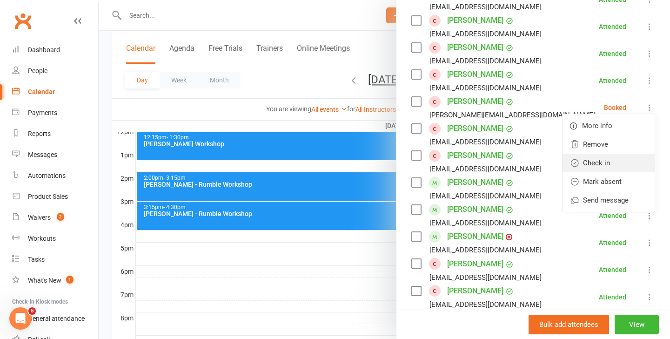
click at [608, 158] on link "Check in" at bounding box center [608, 162] width 92 height 19
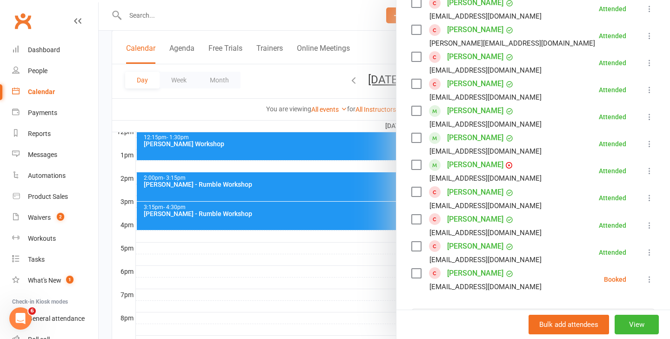
scroll to position [415, 0]
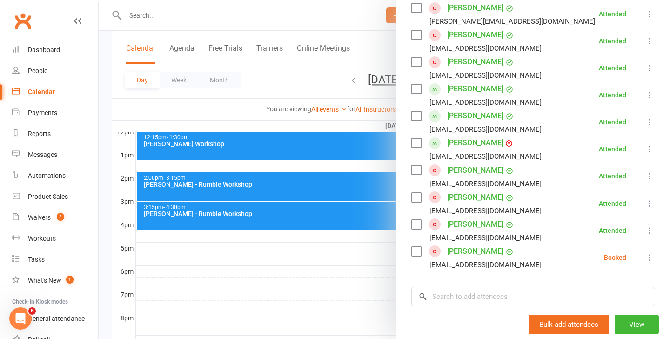
click at [245, 178] on div at bounding box center [384, 169] width 571 height 339
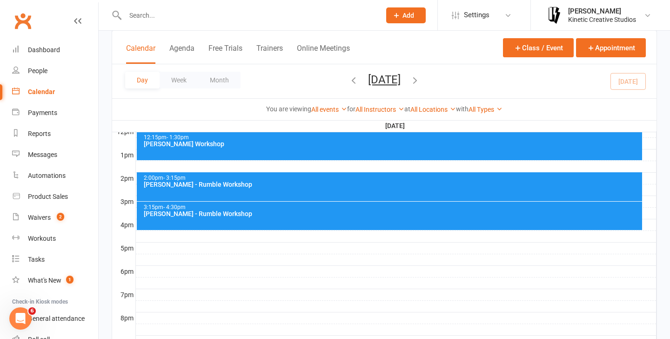
click at [265, 182] on div "[PERSON_NAME] - Rumble Workshop" at bounding box center [391, 184] width 497 height 7
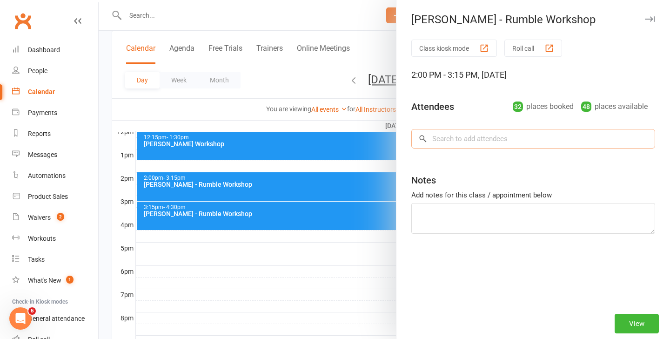
click at [513, 144] on div "Class kiosk mode Roll call 2:00 PM - 3:15 PM, Sunday, September, 14, 2025 Atten…" at bounding box center [532, 174] width 273 height 268
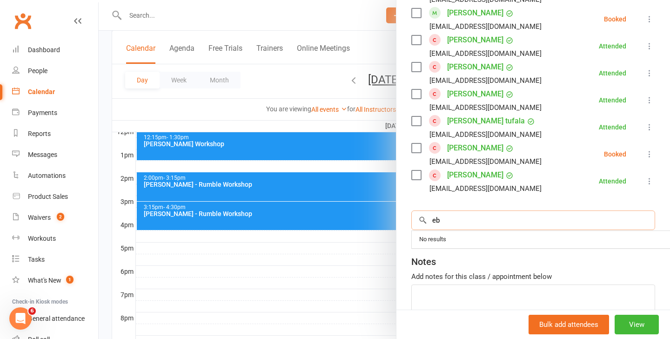
scroll to position [849, 0]
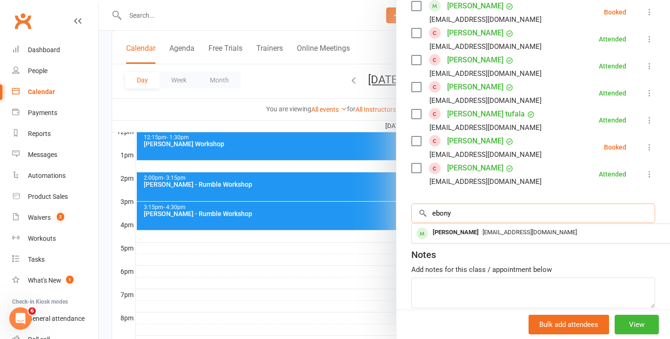
click at [506, 219] on input "ebony" at bounding box center [533, 213] width 244 height 20
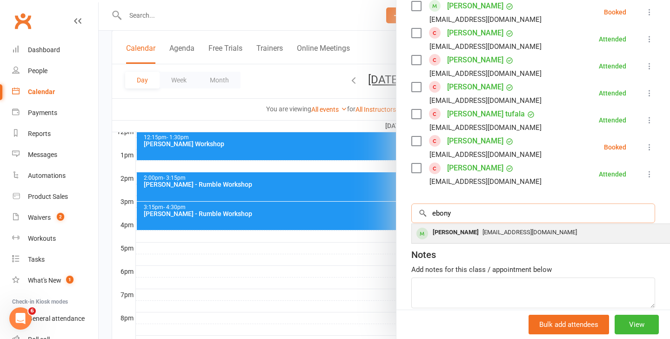
type input "ebony"
click at [506, 226] on div "ebony.16@hotmail.com" at bounding box center [550, 232] width 271 height 13
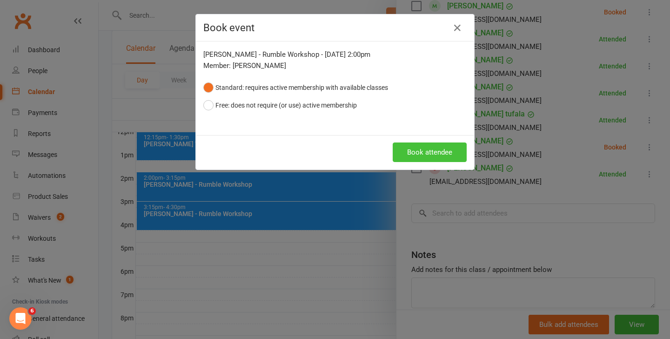
click at [419, 143] on button "Book attendee" at bounding box center [430, 152] width 74 height 20
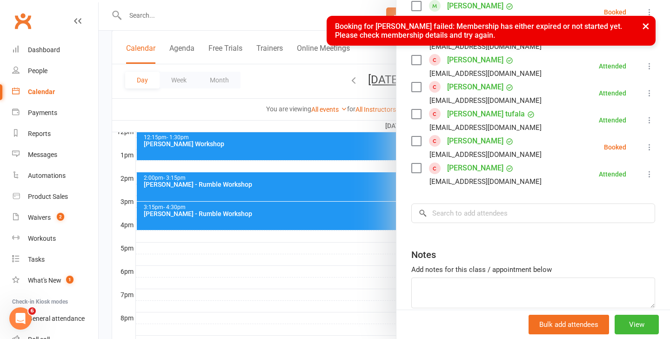
click at [201, 14] on div at bounding box center [384, 169] width 571 height 339
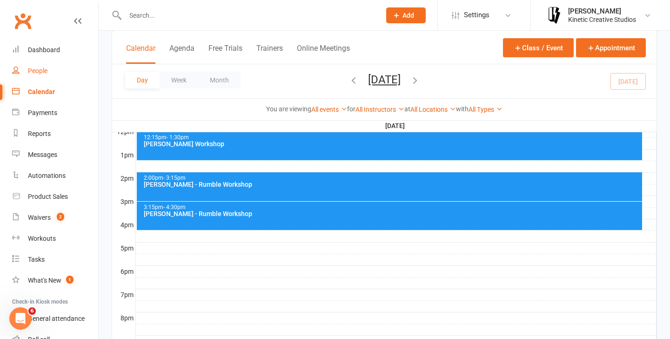
click at [55, 72] on link "People" at bounding box center [55, 70] width 86 height 21
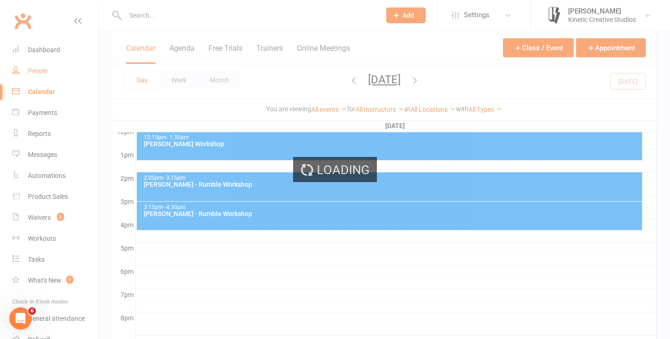
select select "100"
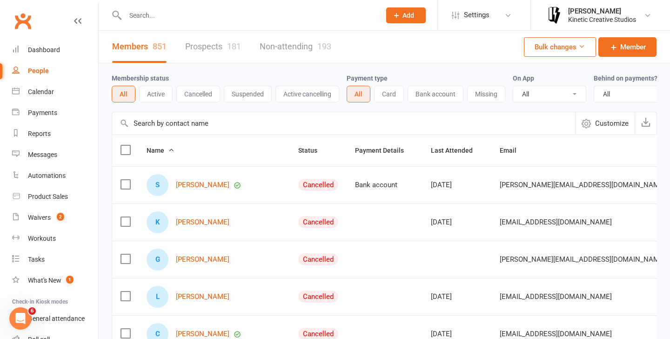
click at [198, 16] on input "text" at bounding box center [248, 15] width 252 height 13
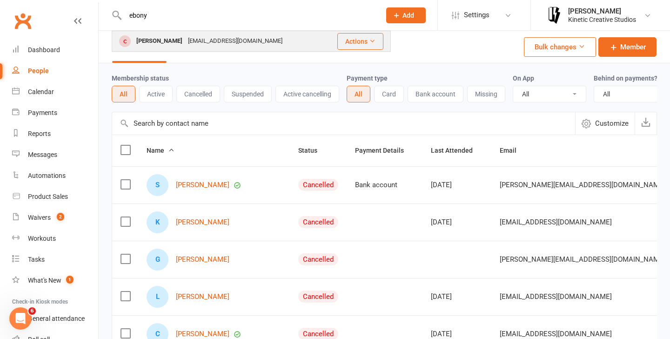
type input "ebony"
click at [214, 46] on div "ebony.16@hotmail.com" at bounding box center [235, 40] width 100 height 13
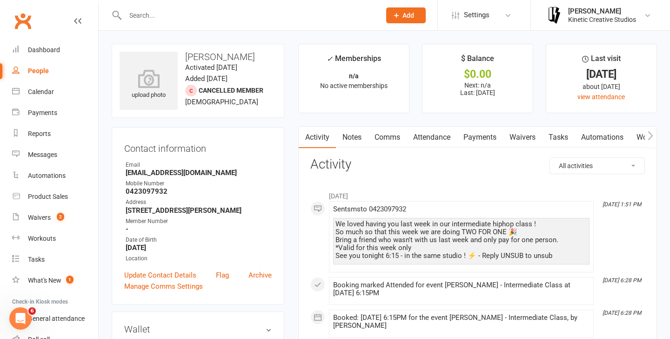
click at [435, 143] on link "Attendance" at bounding box center [431, 136] width 50 height 21
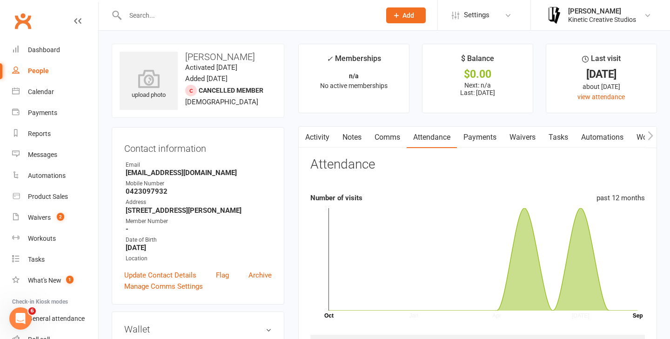
click at [320, 137] on link "Activity" at bounding box center [317, 136] width 37 height 21
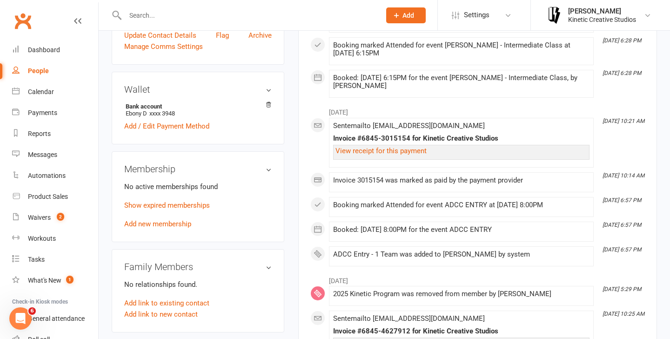
scroll to position [280, 0]
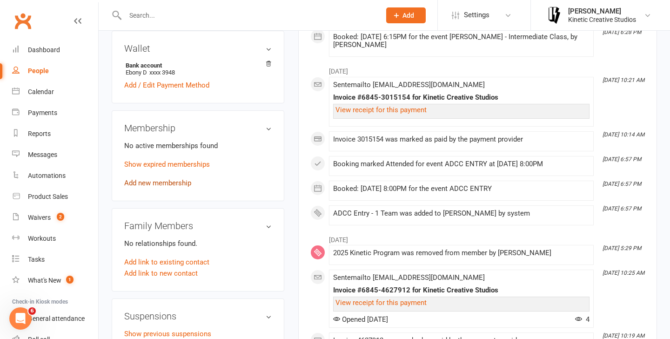
click at [179, 179] on link "Add new membership" at bounding box center [157, 183] width 67 height 8
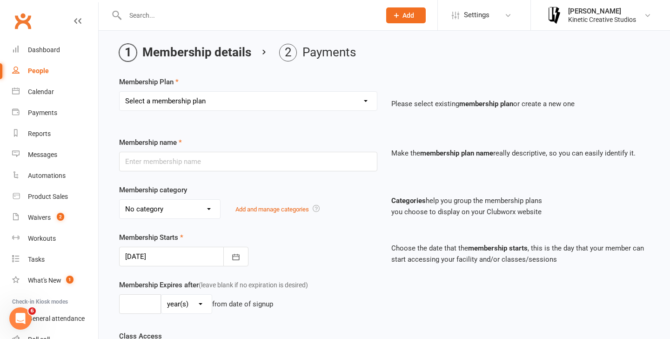
scroll to position [28, 0]
click at [230, 103] on select "Select a membership plan Create new Membership Plan Mini Groovers - Single Clas…" at bounding box center [248, 102] width 257 height 19
select select "32"
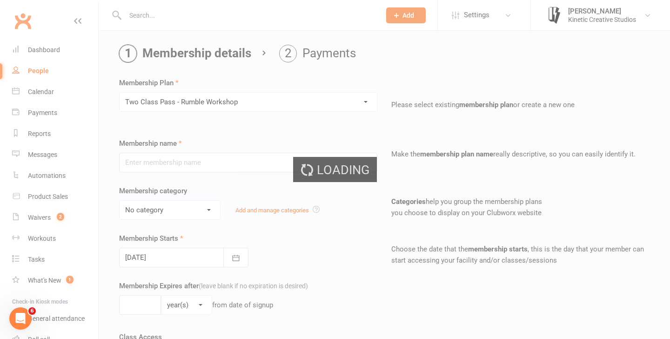
type input "Two Class Pass - Rumble Workshop"
select select "13"
type input "2"
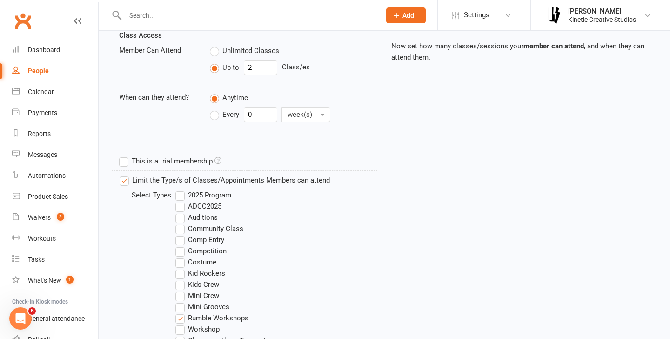
scroll to position [458, 0]
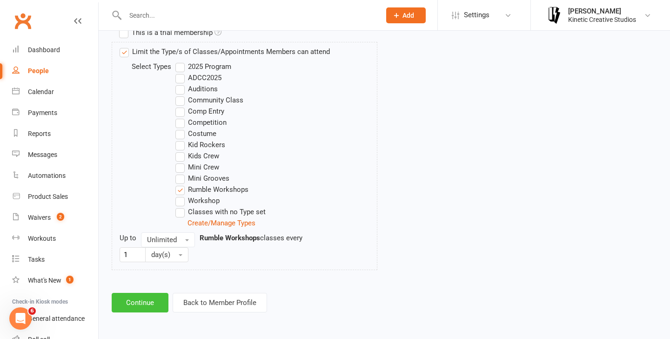
click at [151, 299] on button "Continue" at bounding box center [140, 303] width 57 height 20
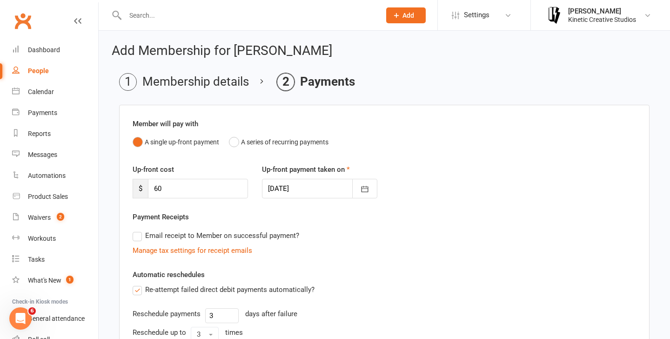
scroll to position [205, 0]
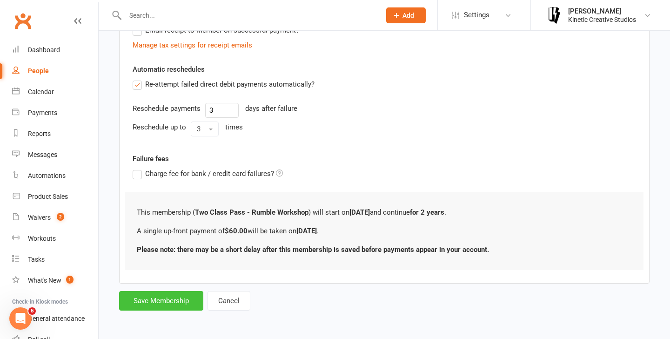
click at [173, 296] on button "Save Membership" at bounding box center [161, 301] width 84 height 20
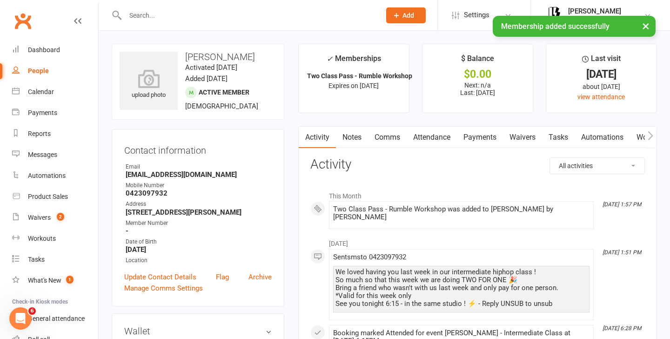
click at [440, 136] on link "Attendance" at bounding box center [431, 136] width 50 height 21
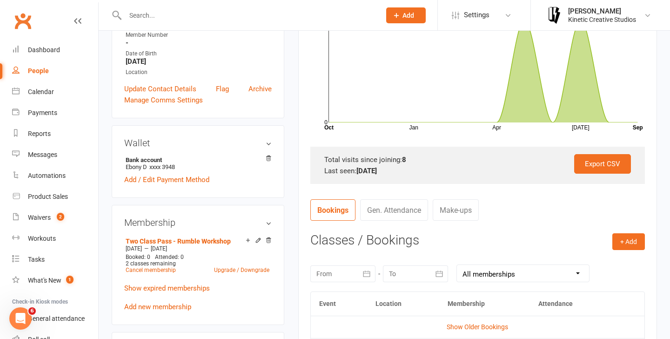
scroll to position [197, 0]
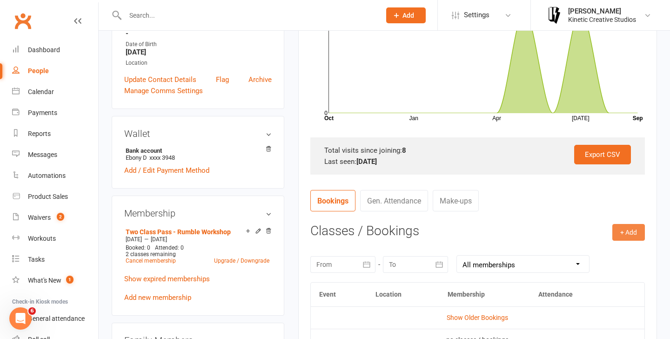
click at [629, 231] on button "+ Add" at bounding box center [628, 232] width 33 height 17
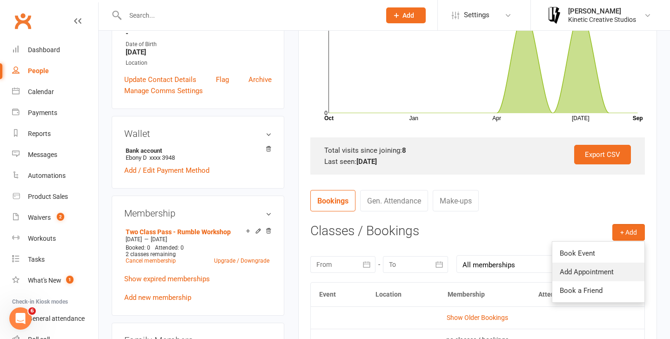
click at [569, 268] on link "Add Appointment" at bounding box center [598, 271] width 92 height 19
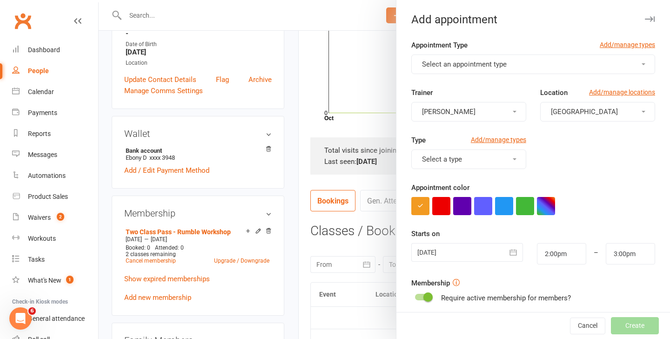
click at [323, 74] on div at bounding box center [384, 169] width 571 height 339
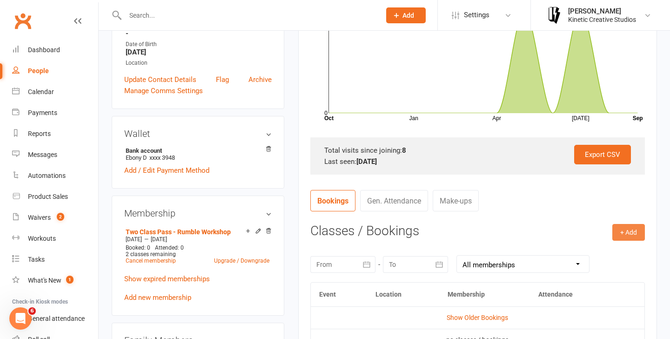
click at [635, 229] on button "+ Add" at bounding box center [628, 232] width 33 height 17
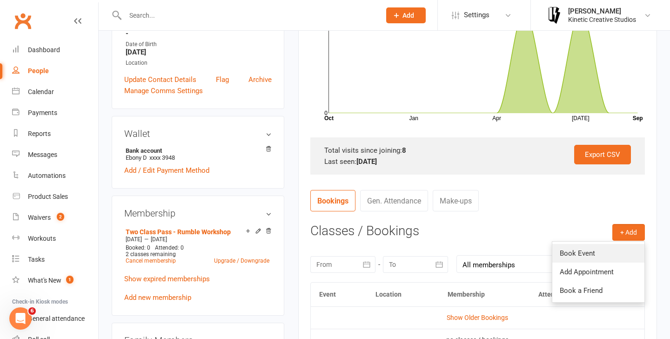
click at [604, 260] on link "Book Event" at bounding box center [598, 253] width 92 height 19
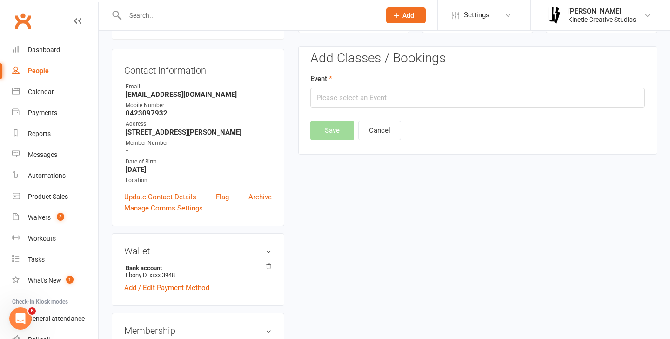
scroll to position [80, 0]
click at [337, 94] on input "text" at bounding box center [477, 98] width 334 height 20
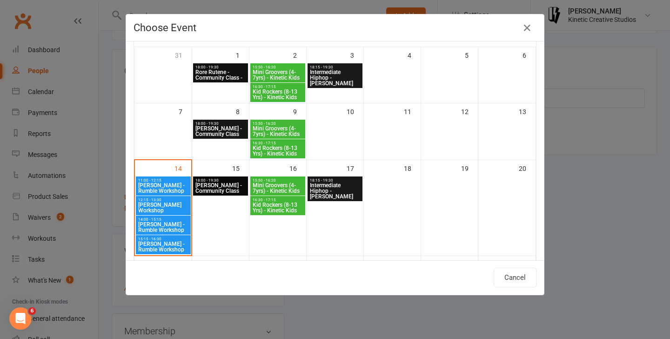
scroll to position [60, 0]
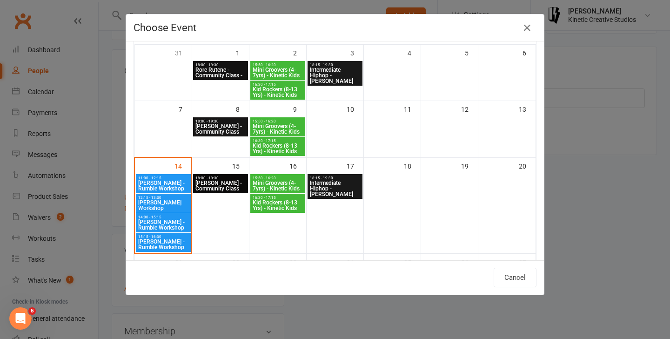
click at [161, 226] on span "[PERSON_NAME] - Rumble Workshop" at bounding box center [163, 224] width 51 height 11
type input "Codie Wescombe - Rumble Workshop - Sep 14, 2025 2:00:00 PM"
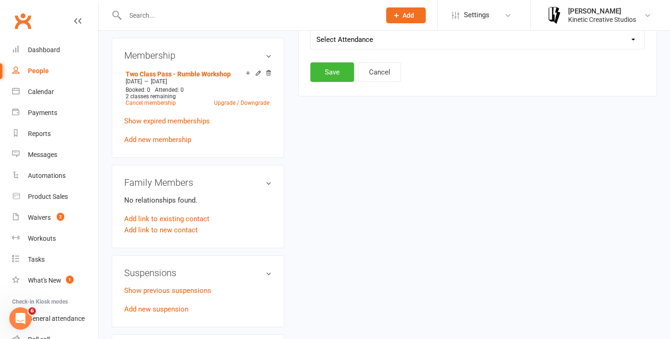
scroll to position [308, 0]
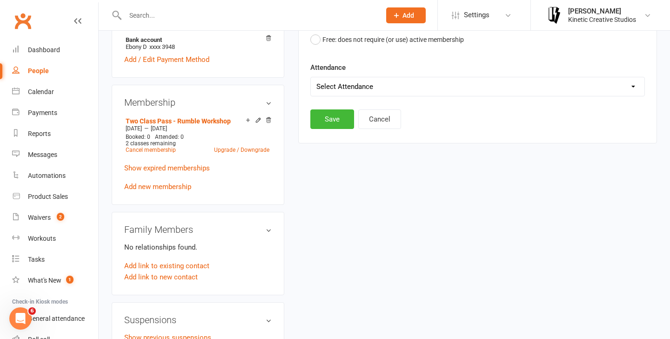
click at [358, 82] on select "Select Attendance Attended Absent" at bounding box center [477, 86] width 333 height 19
select select "0"
click at [340, 117] on button "Save" at bounding box center [332, 119] width 44 height 20
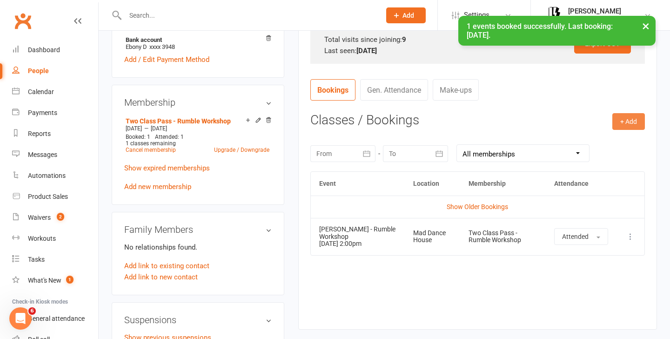
click at [621, 120] on button "+ Add" at bounding box center [628, 121] width 33 height 17
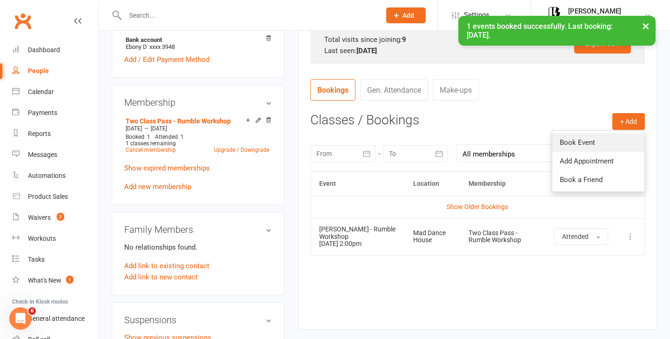
click at [594, 139] on link "Book Event" at bounding box center [598, 142] width 92 height 19
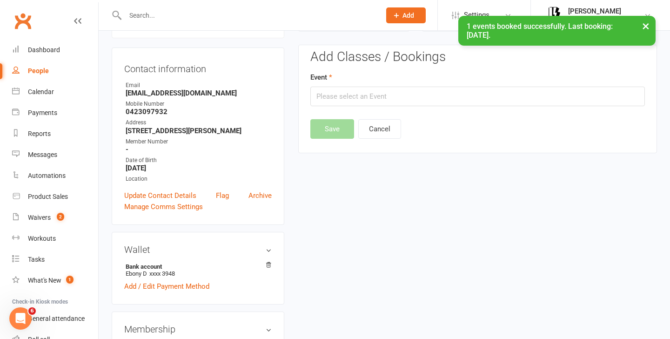
scroll to position [80, 0]
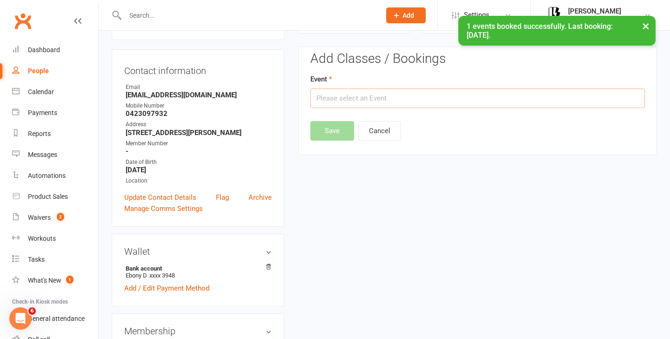
click at [370, 96] on input "text" at bounding box center [477, 98] width 334 height 20
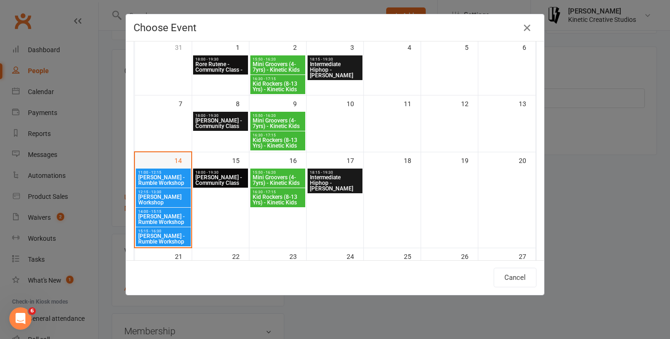
scroll to position [74, 0]
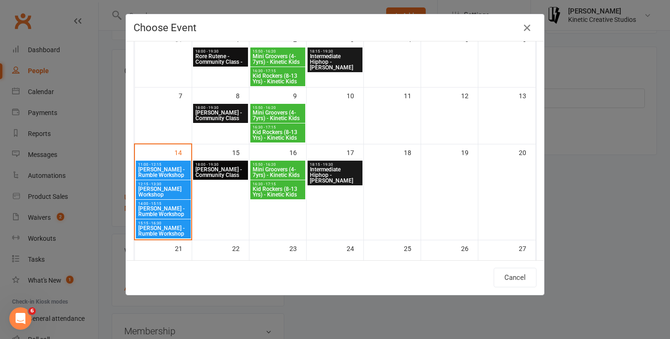
click at [170, 237] on div "15:15 - 16:30 Josh Cesan - Rumble Workshop" at bounding box center [163, 228] width 55 height 19
type input "Josh Cesan - Rumble Workshop - Sep 14, 2025 3:15:00 PM"
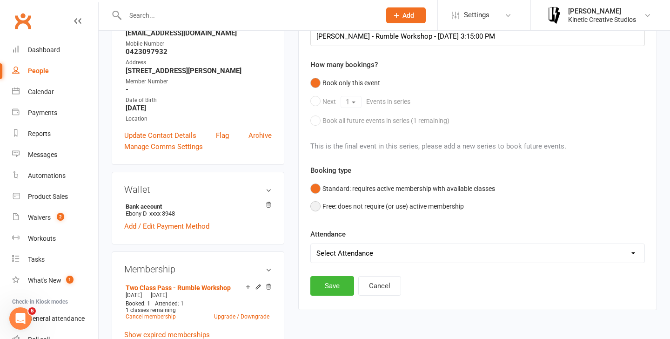
scroll to position [248, 0]
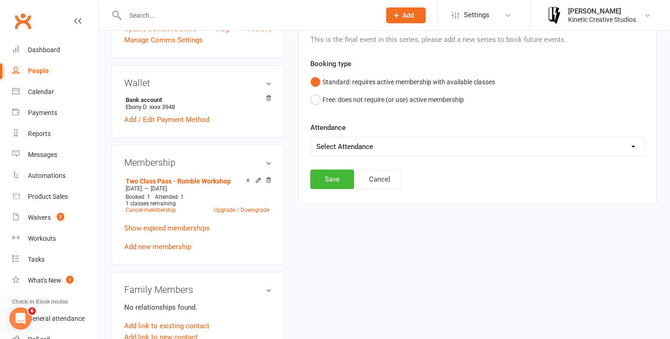
click at [357, 150] on select "Select Attendance Attended Absent" at bounding box center [477, 146] width 333 height 19
select select "0"
click at [333, 181] on button "Save" at bounding box center [332, 179] width 44 height 20
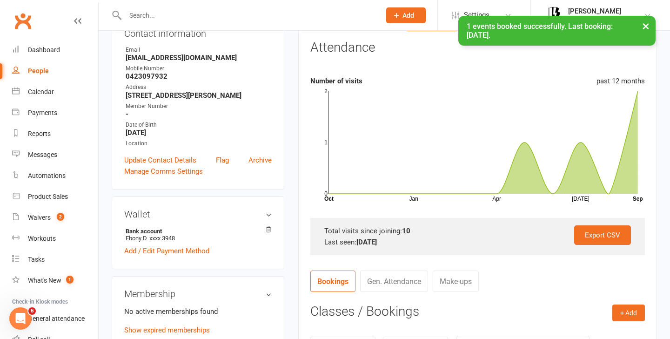
scroll to position [0, 0]
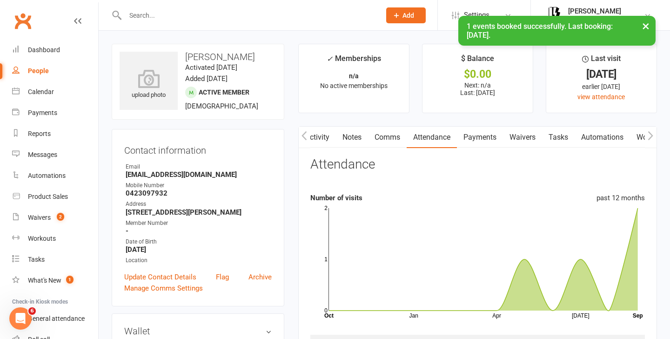
click at [496, 136] on link "Payments" at bounding box center [480, 136] width 46 height 21
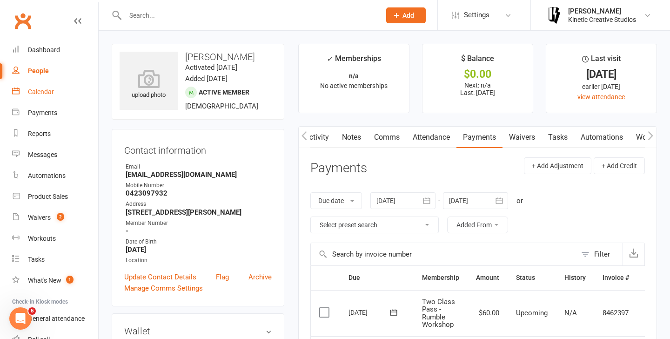
click at [43, 92] on div "Calendar" at bounding box center [41, 91] width 26 height 7
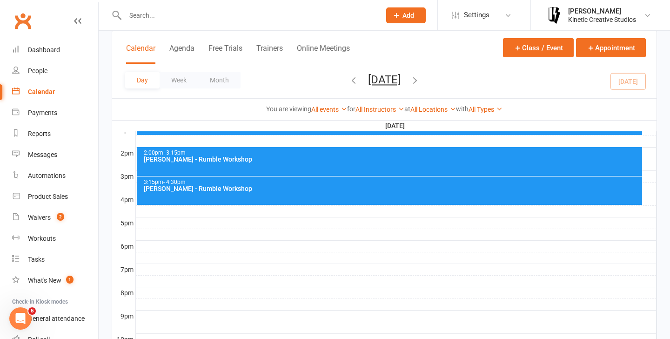
scroll to position [366, 0]
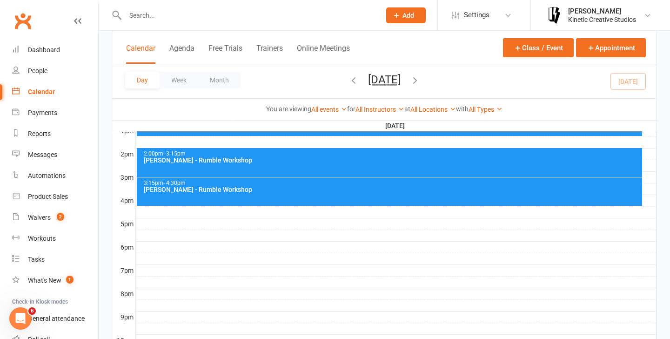
click at [239, 163] on div "[PERSON_NAME] - Rumble Workshop" at bounding box center [391, 160] width 497 height 7
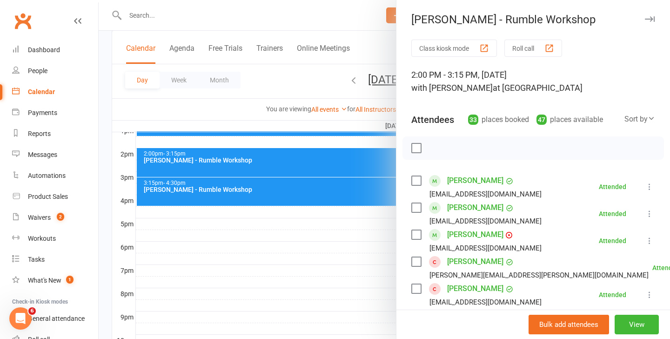
click at [519, 146] on div at bounding box center [532, 147] width 261 height 23
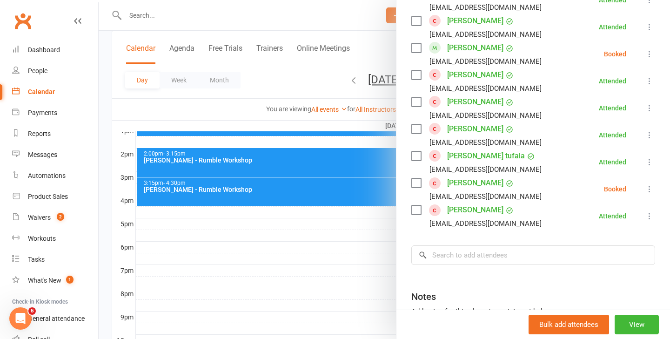
scroll to position [870, 0]
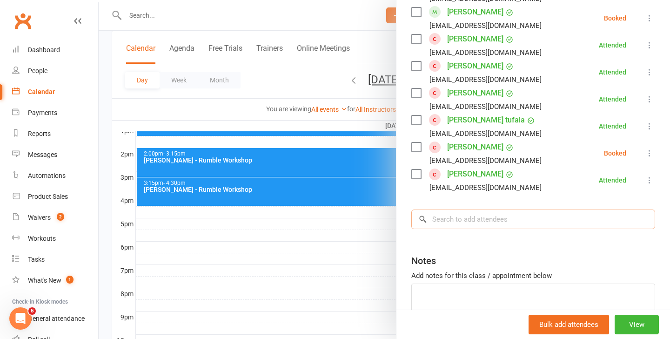
click at [472, 225] on input "search" at bounding box center [533, 219] width 244 height 20
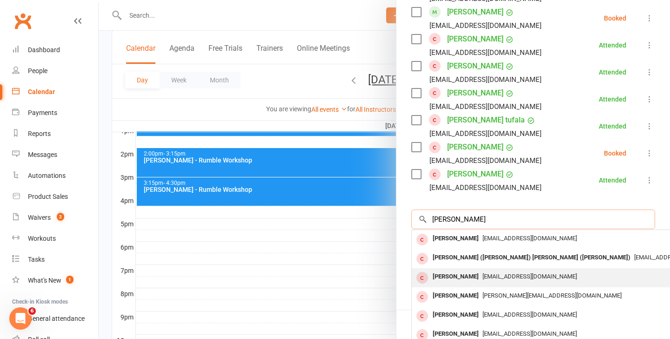
type input "anna"
click at [520, 278] on span "annalisaroberts1998@gmail.com" at bounding box center [529, 276] width 94 height 7
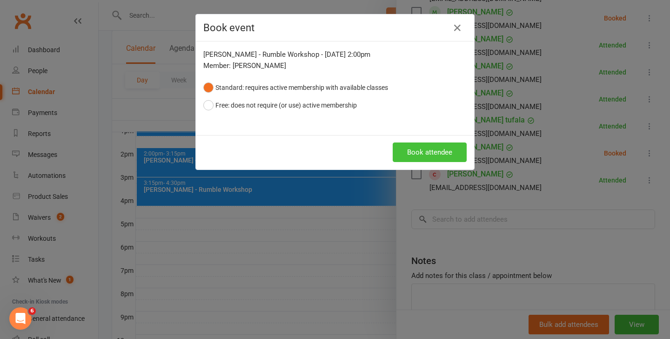
click at [414, 152] on button "Book attendee" at bounding box center [430, 152] width 74 height 20
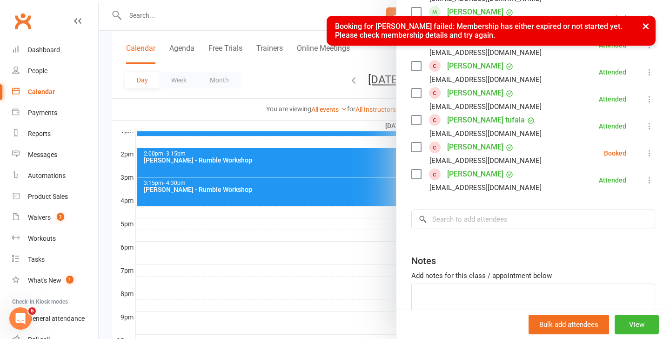
click at [178, 16] on div "× Booking for Annalisa Roberts failed: Membership has either expired or not sta…" at bounding box center [329, 16] width 658 height 0
click at [40, 67] on div "People" at bounding box center [38, 70] width 20 height 7
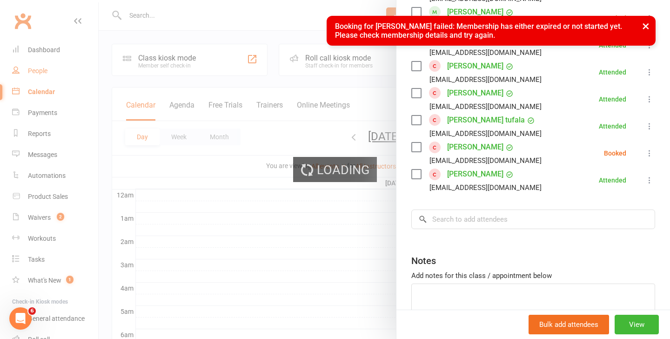
select select "100"
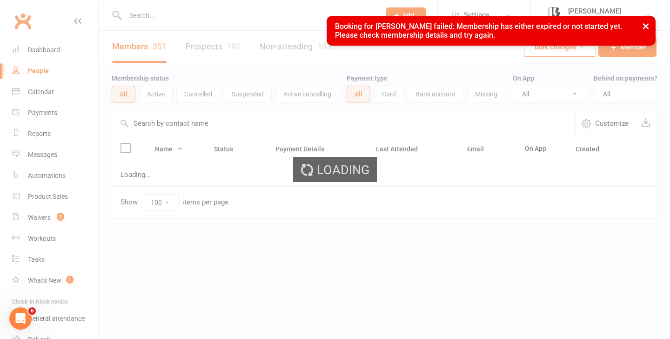
click at [219, 16] on div "× Booking for Annalisa Roberts failed: Membership has either expired or not sta…" at bounding box center [329, 16] width 658 height 0
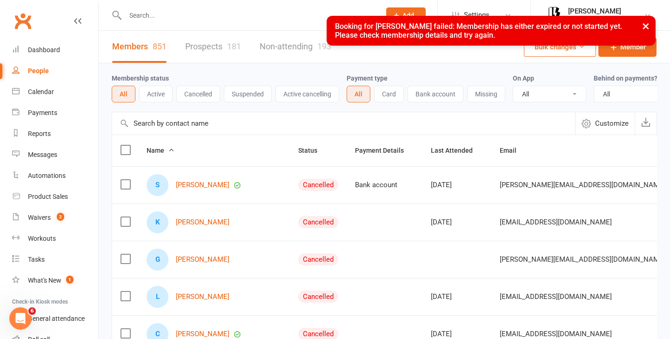
click at [189, 16] on div "× Booking for Annalisa Roberts failed: Membership has either expired or not sta…" at bounding box center [329, 16] width 658 height 0
click at [171, 16] on div "× Booking for Annalisa Roberts failed: Membership has either expired or not sta…" at bounding box center [329, 16] width 658 height 0
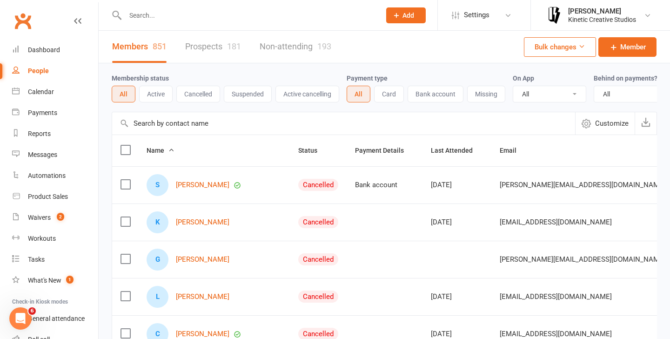
click at [238, 1] on div at bounding box center [243, 15] width 262 height 30
click at [232, 15] on input "text" at bounding box center [248, 15] width 252 height 13
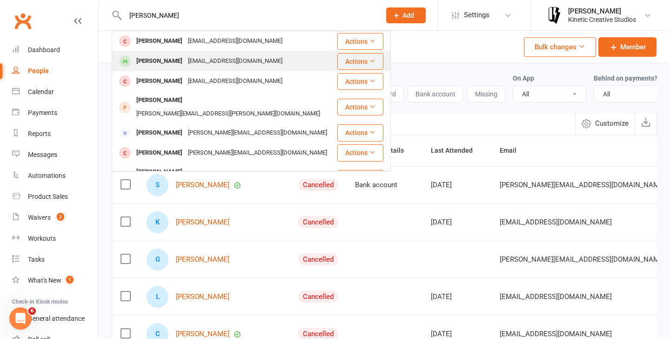
type input "annalisa"
click at [273, 62] on div "Annalisa Roberts creativeannalisa@gmail.com" at bounding box center [225, 61] width 224 height 19
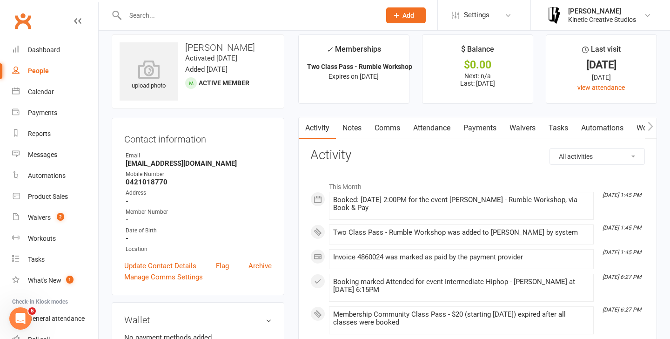
scroll to position [10, 0]
click at [439, 122] on link "Attendance" at bounding box center [431, 127] width 50 height 21
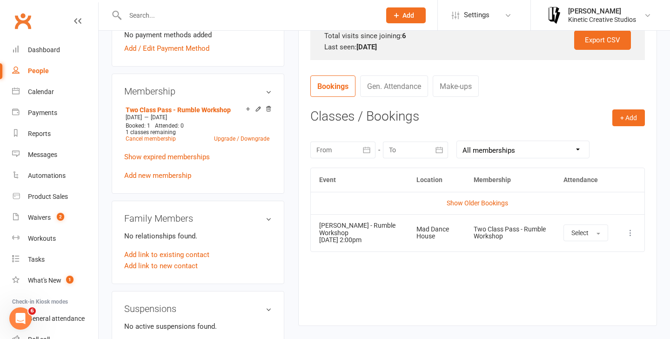
scroll to position [320, 0]
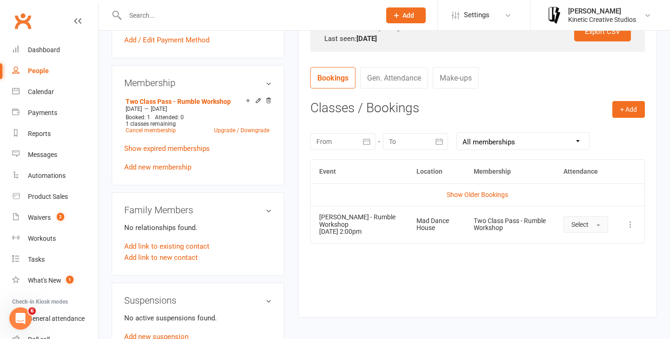
click at [596, 228] on button "Select" at bounding box center [585, 224] width 45 height 17
click at [589, 240] on link "Attended" at bounding box center [610, 245] width 92 height 19
click at [613, 112] on button "+ Add" at bounding box center [628, 109] width 33 height 17
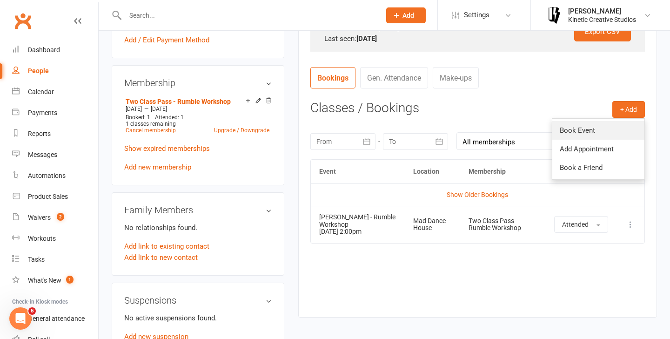
click at [594, 127] on link "Book Event" at bounding box center [598, 130] width 92 height 19
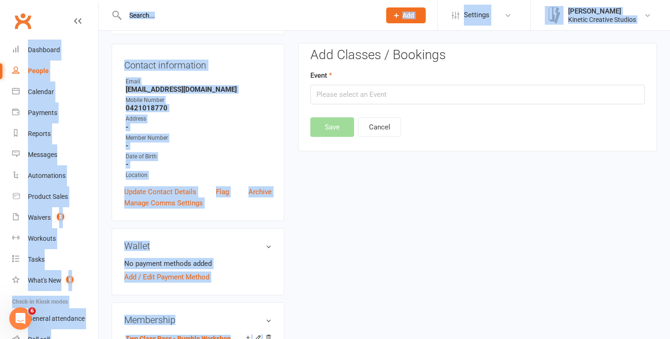
scroll to position [80, 0]
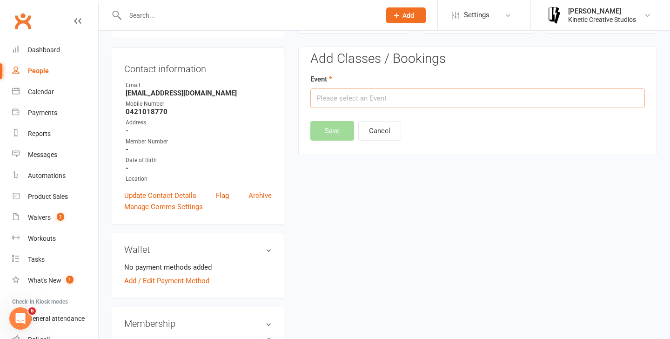
click at [377, 93] on input "text" at bounding box center [477, 98] width 334 height 20
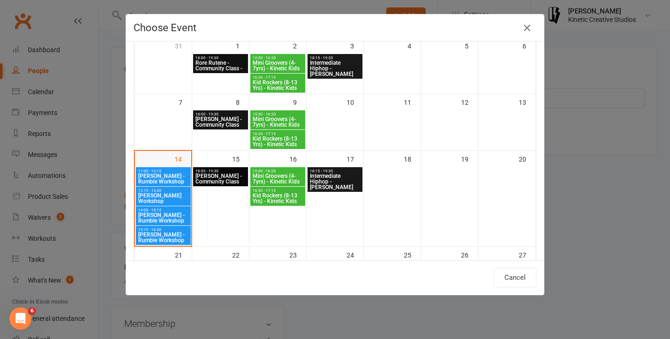
scroll to position [77, 0]
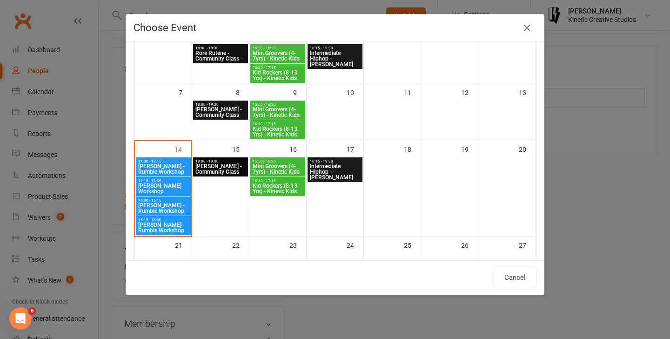
click at [163, 225] on span "[PERSON_NAME] - Rumble Workshop" at bounding box center [163, 227] width 51 height 11
type input "Josh Cesan - Rumble Workshop - Sep 14, 2025 3:15:00 PM"
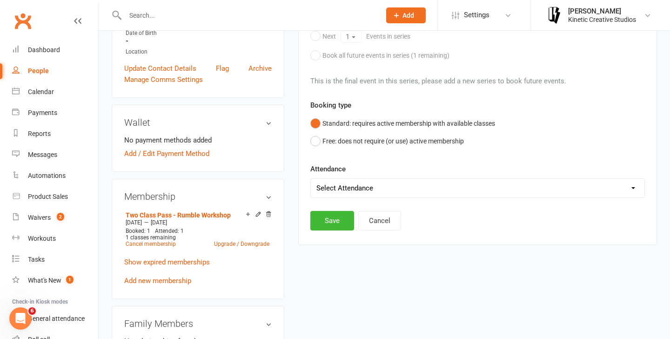
scroll to position [298, 0]
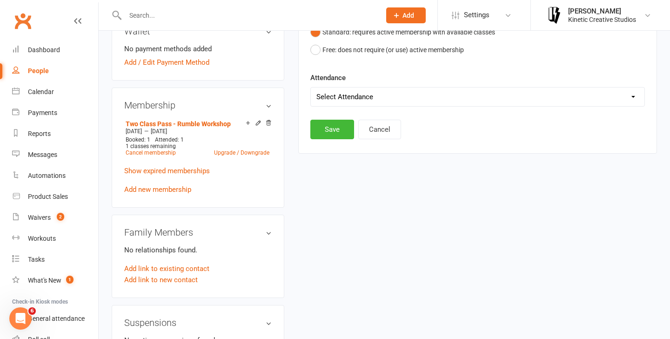
click at [374, 97] on select "Select Attendance Attended Absent" at bounding box center [477, 96] width 333 height 19
select select "0"
click at [323, 129] on button "Save" at bounding box center [332, 130] width 44 height 20
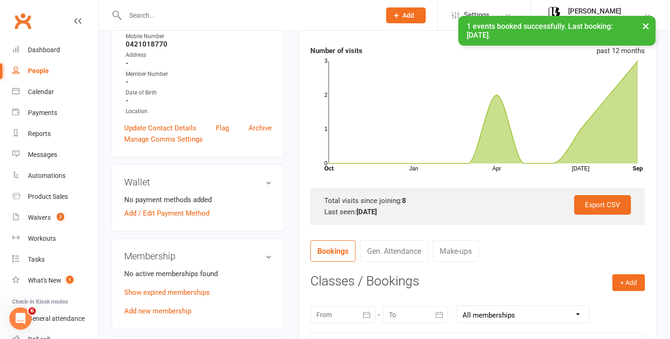
scroll to position [0, 0]
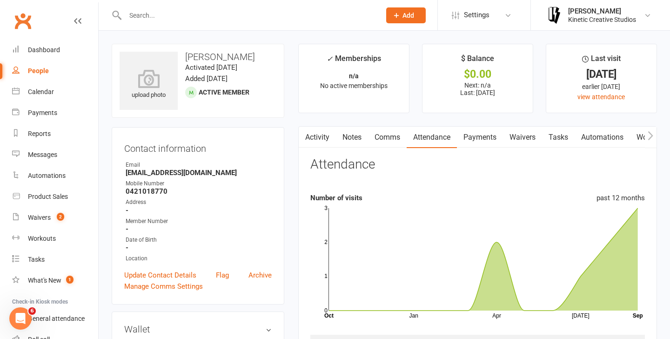
click at [471, 140] on link "Payments" at bounding box center [480, 136] width 46 height 21
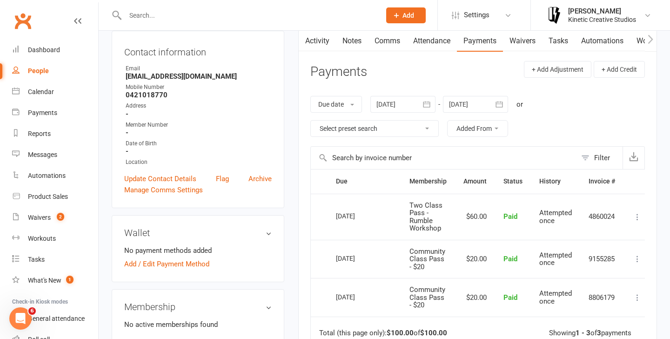
scroll to position [101, 0]
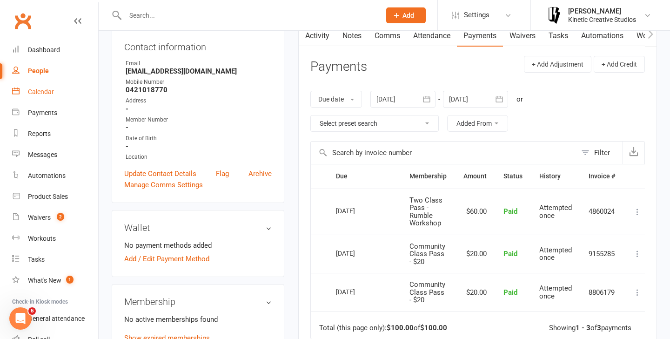
click at [39, 86] on link "Calendar" at bounding box center [55, 91] width 86 height 21
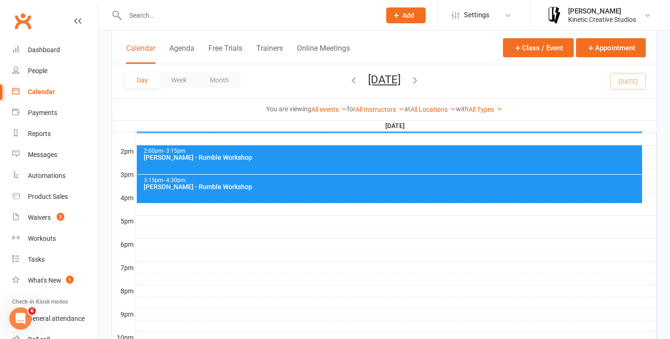
scroll to position [369, 0]
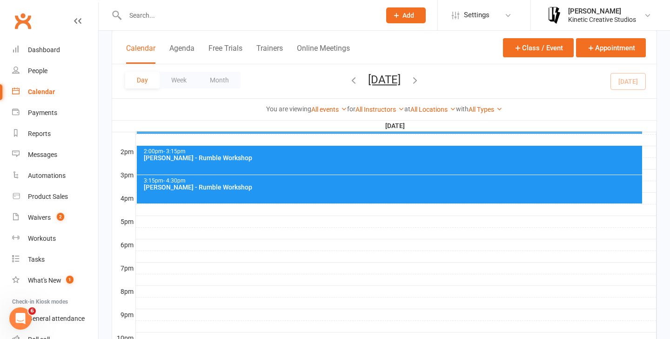
click at [294, 170] on div "2:00pm - 3:15pm Codie Wescombe - Rumble Workshop" at bounding box center [390, 160] width 506 height 29
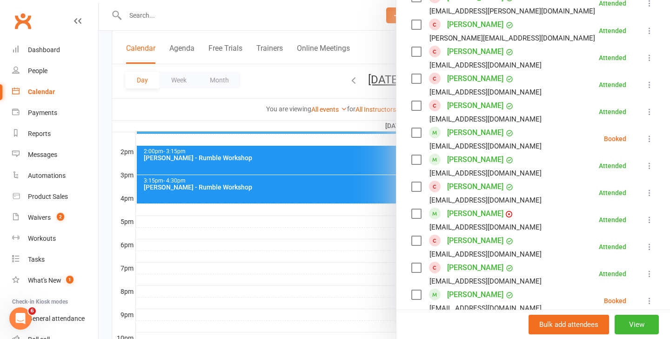
scroll to position [597, 0]
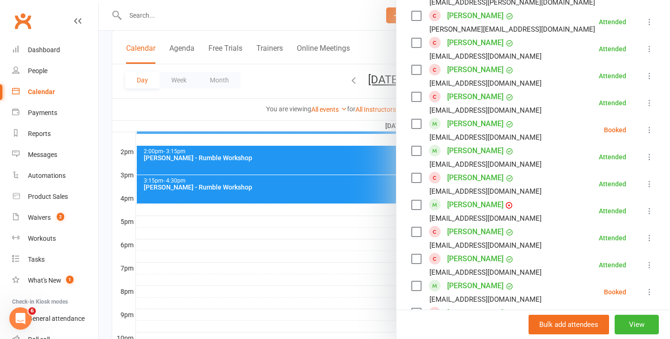
click at [362, 232] on div at bounding box center [384, 169] width 571 height 339
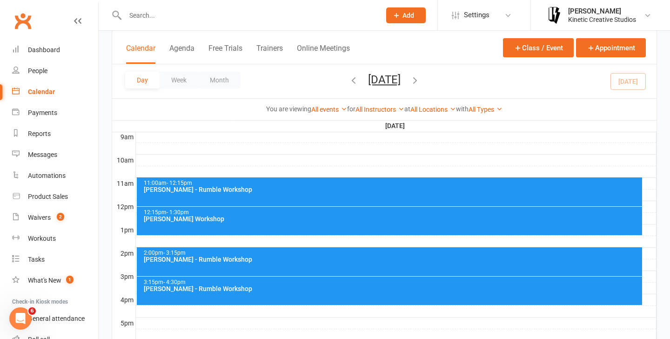
scroll to position [268, 0]
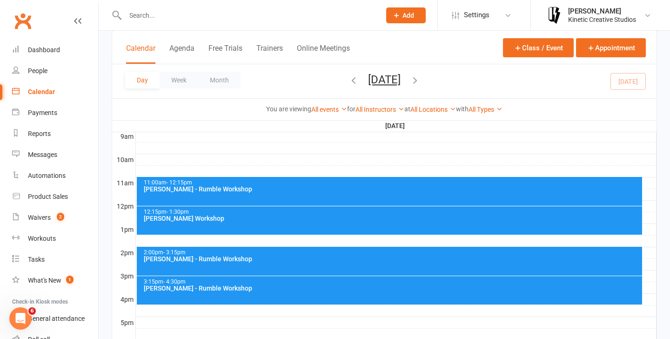
click at [394, 259] on div "[PERSON_NAME] - Rumble Workshop" at bounding box center [391, 258] width 497 height 7
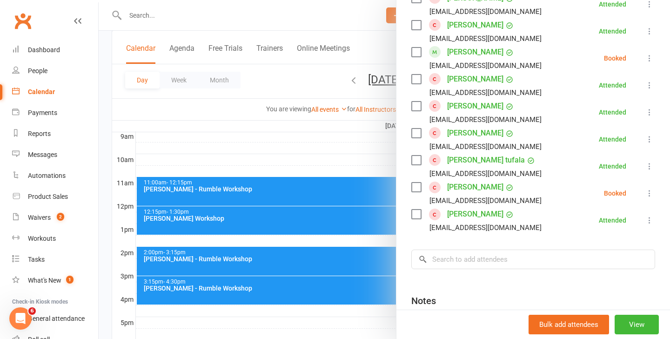
scroll to position [848, 0]
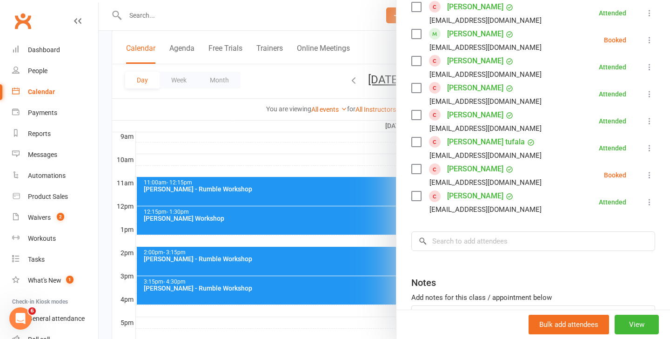
click at [246, 136] on div at bounding box center [384, 169] width 571 height 339
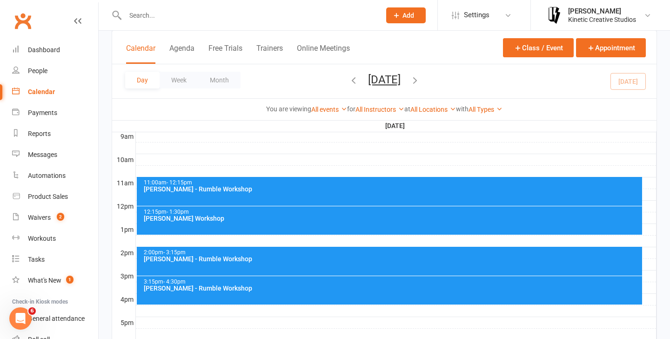
click at [135, 15] on input "text" at bounding box center [248, 15] width 252 height 13
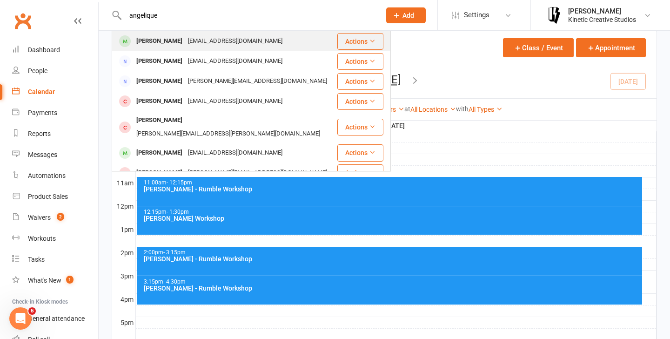
type input "angelique"
click at [196, 46] on div "angeliquemackrell@gmail.com" at bounding box center [235, 40] width 100 height 13
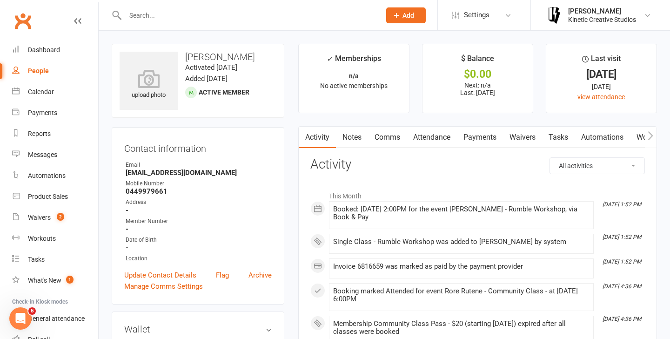
click at [440, 140] on link "Attendance" at bounding box center [431, 136] width 50 height 21
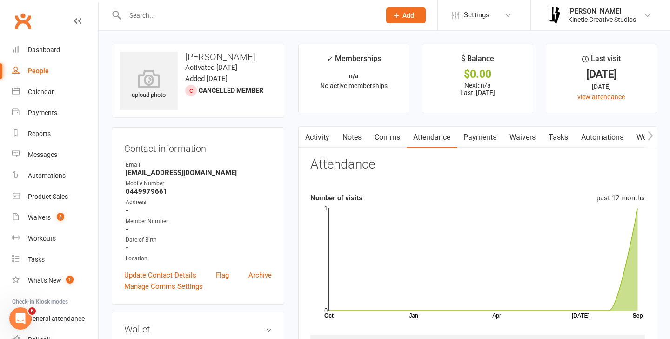
click at [313, 127] on link "Activity" at bounding box center [317, 136] width 37 height 21
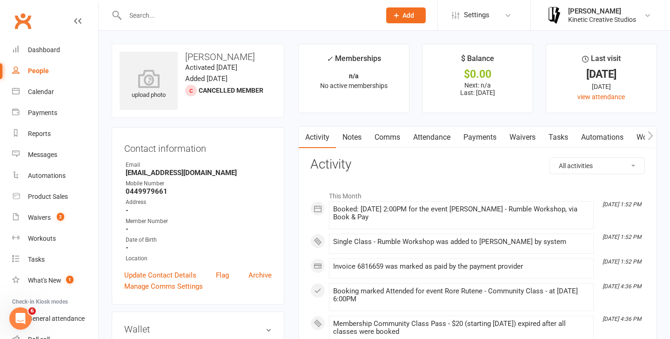
click at [442, 142] on link "Attendance" at bounding box center [431, 136] width 50 height 21
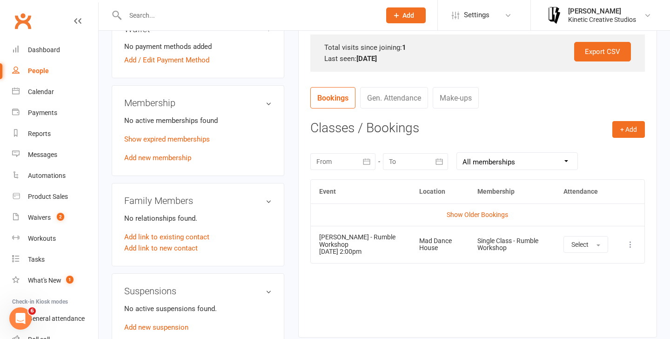
scroll to position [308, 0]
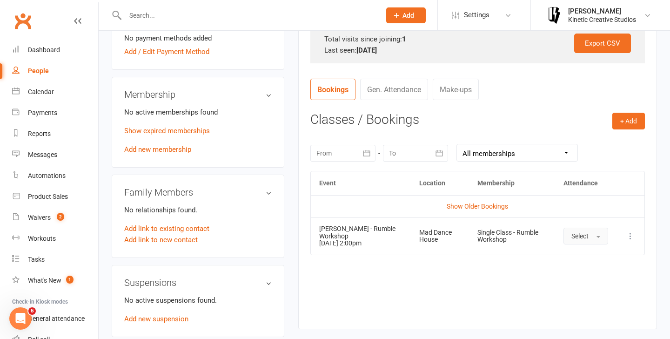
click at [586, 233] on span "Select" at bounding box center [579, 235] width 17 height 7
click at [585, 253] on span "Attended" at bounding box center [585, 257] width 28 height 8
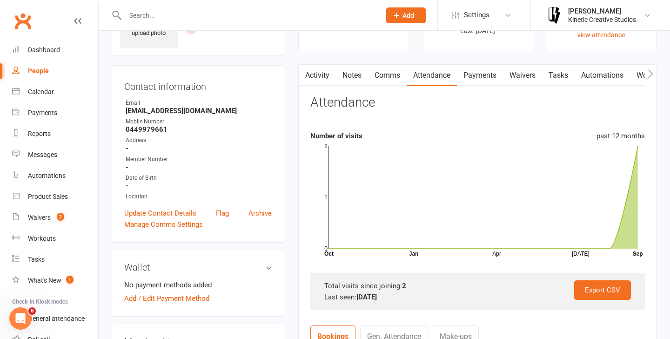
scroll to position [45, 0]
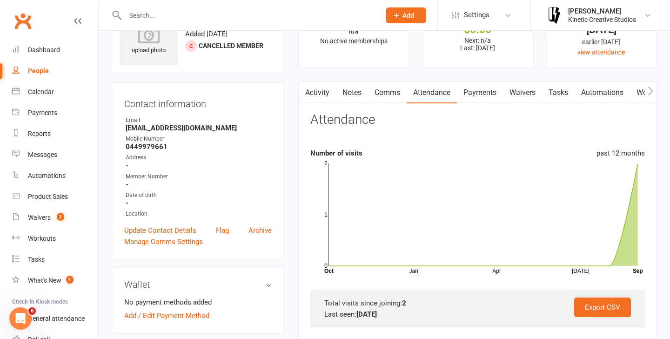
click at [476, 97] on link "Payments" at bounding box center [480, 92] width 46 height 21
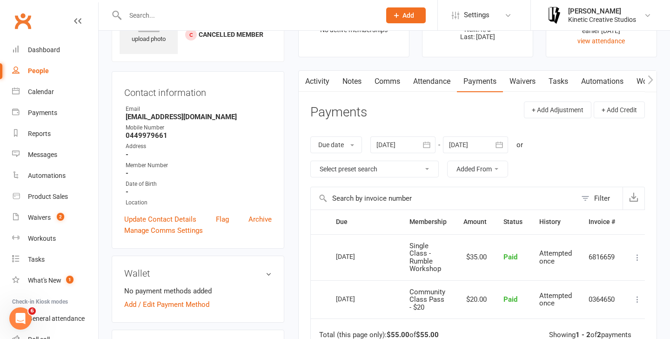
scroll to position [48, 0]
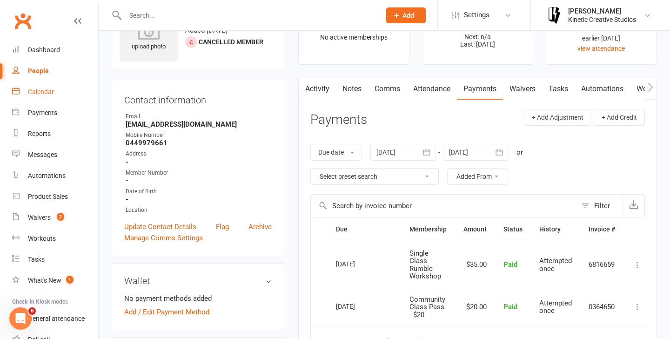
click at [40, 89] on div "Calendar" at bounding box center [41, 91] width 26 height 7
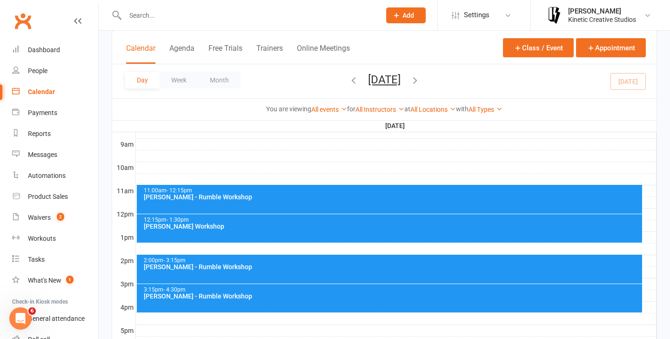
scroll to position [324, 0]
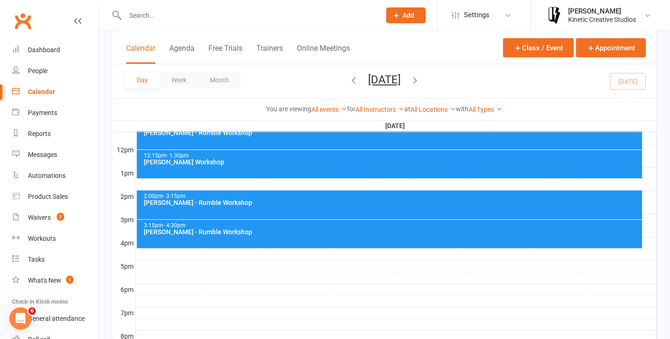
click at [282, 200] on div "[PERSON_NAME] - Rumble Workshop" at bounding box center [391, 202] width 497 height 7
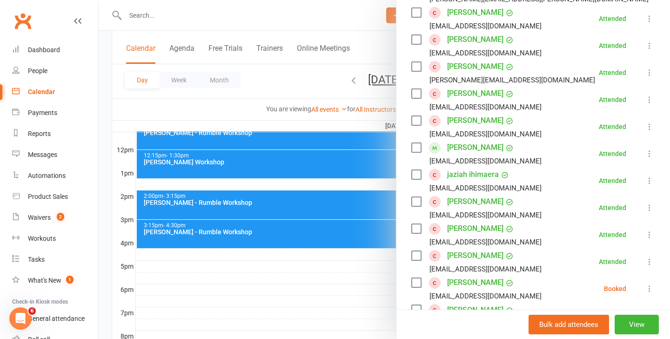
scroll to position [186, 0]
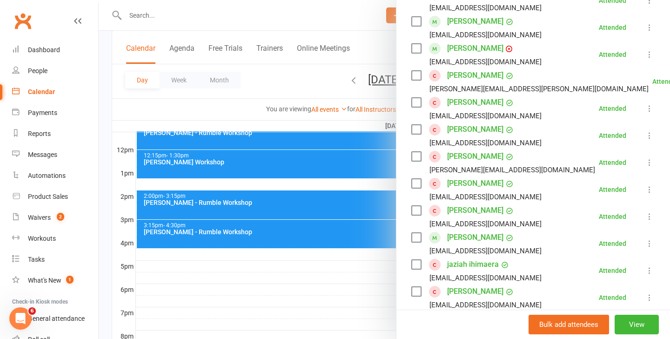
click at [241, 100] on div at bounding box center [384, 169] width 571 height 339
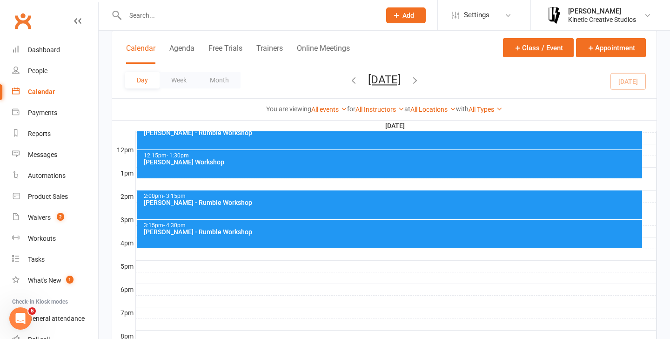
click at [303, 213] on div "2:00pm - 3:15pm Codie Wescombe - Rumble Workshop" at bounding box center [390, 204] width 506 height 29
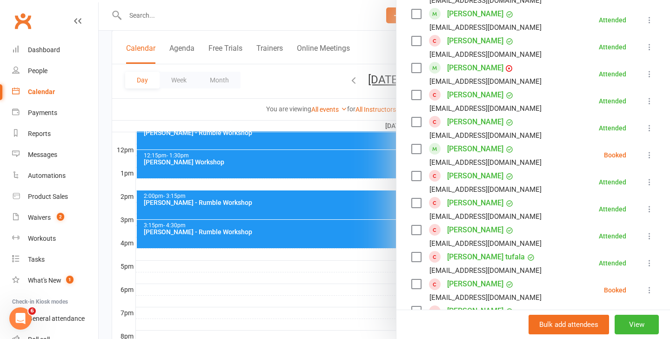
scroll to position [293, 0]
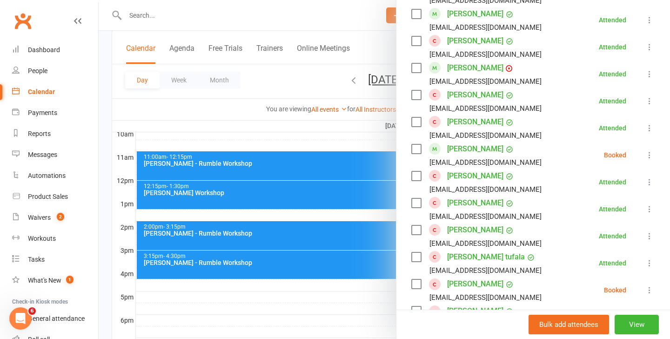
click at [230, 216] on div at bounding box center [384, 169] width 571 height 339
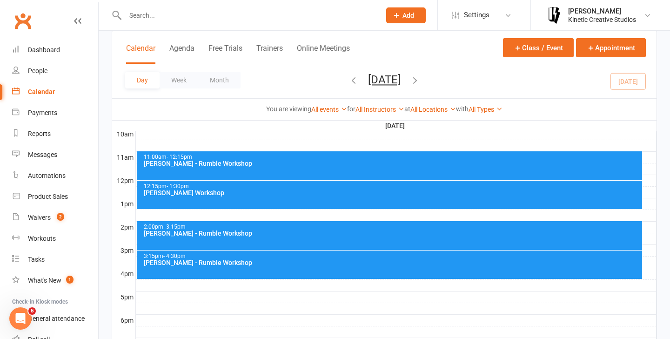
click at [236, 228] on div "2:00pm - 3:15pm" at bounding box center [391, 227] width 497 height 6
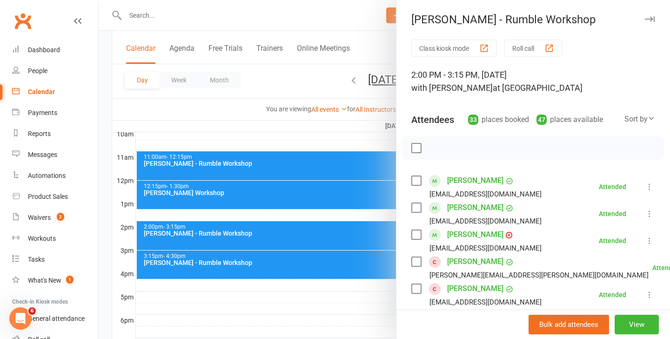
click at [168, 105] on div at bounding box center [384, 169] width 571 height 339
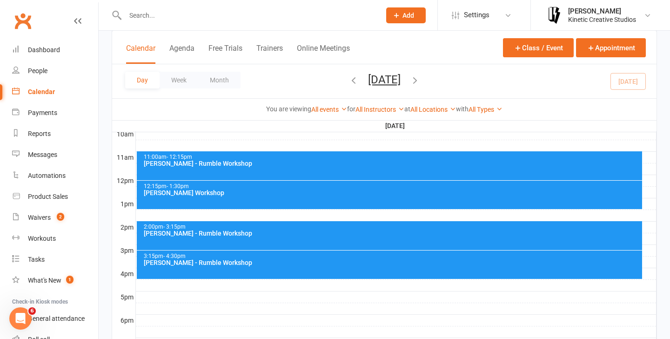
click at [406, 18] on span "Add" at bounding box center [408, 15] width 12 height 7
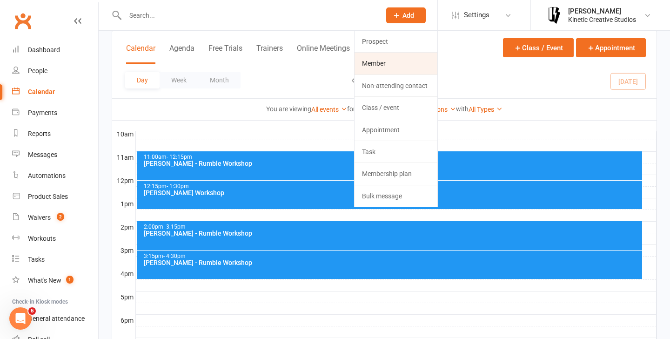
click at [387, 61] on link "Member" at bounding box center [395, 63] width 83 height 21
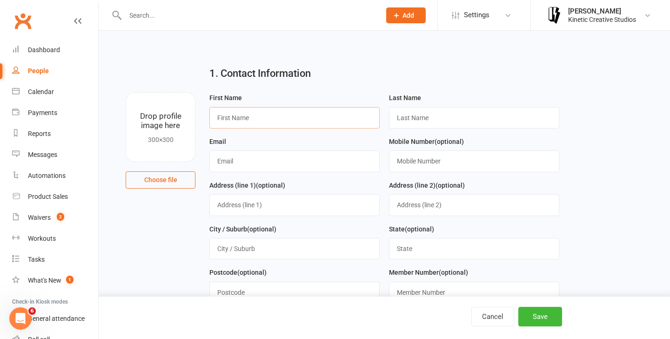
click at [289, 125] on input "text" at bounding box center [294, 117] width 170 height 21
click at [272, 120] on input "text" at bounding box center [294, 117] width 170 height 21
type input "wade"
click at [403, 119] on input "text" at bounding box center [474, 117] width 170 height 21
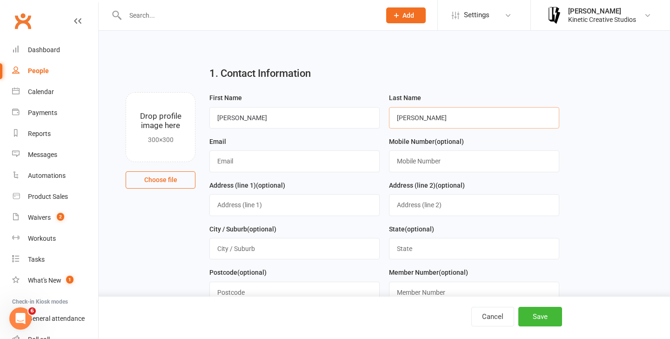
type input "bissett"
click at [336, 169] on input "text" at bounding box center [294, 160] width 170 height 21
type input "wade.bissett86@gmail.com"
click at [539, 315] on button "Save" at bounding box center [540, 316] width 44 height 20
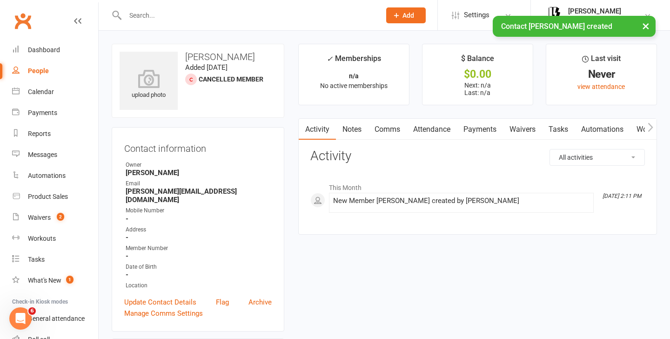
click at [147, 16] on div "× Contact wade bissett created" at bounding box center [329, 16] width 658 height 0
click at [146, 16] on div "× Contact wade bissett created" at bounding box center [329, 16] width 658 height 0
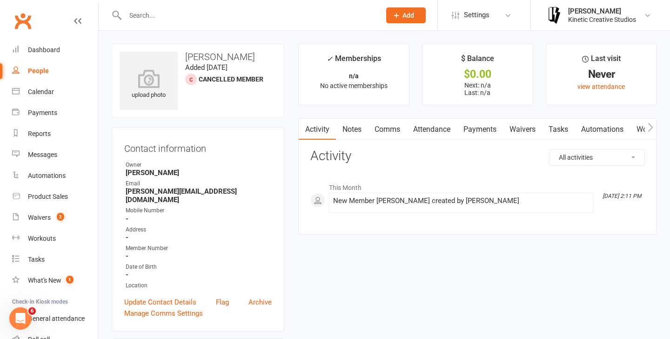
click at [142, 15] on input "text" at bounding box center [248, 15] width 252 height 13
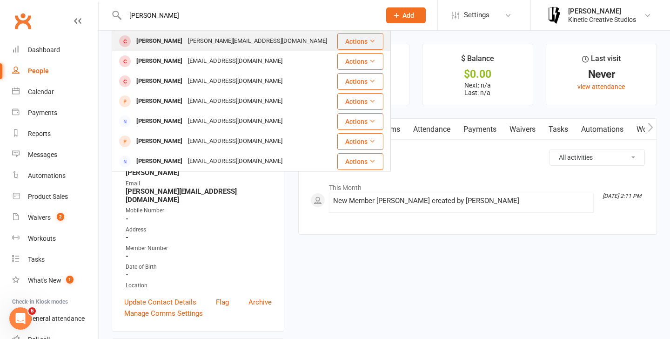
type input "wade"
click at [163, 40] on div "[PERSON_NAME]" at bounding box center [159, 40] width 52 height 13
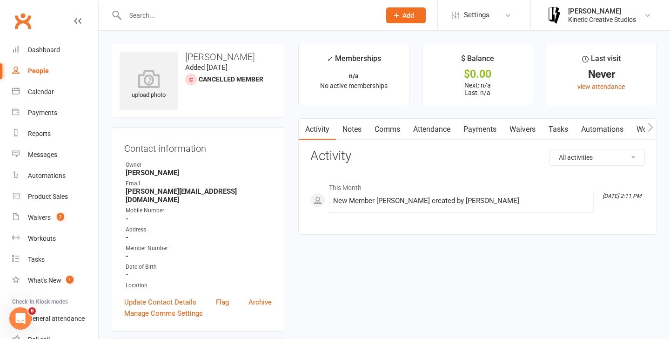
click at [438, 127] on link "Attendance" at bounding box center [431, 129] width 50 height 21
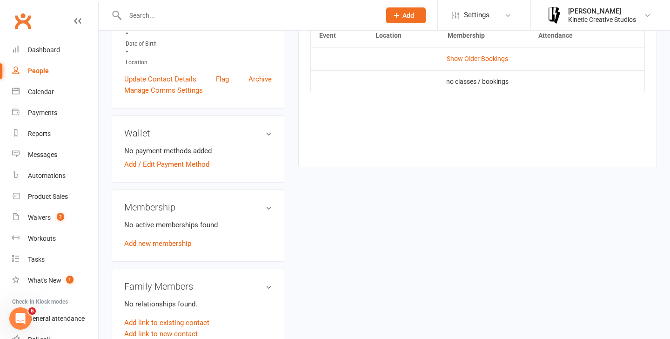
scroll to position [223, 0]
click at [167, 239] on link "Add new membership" at bounding box center [157, 243] width 67 height 8
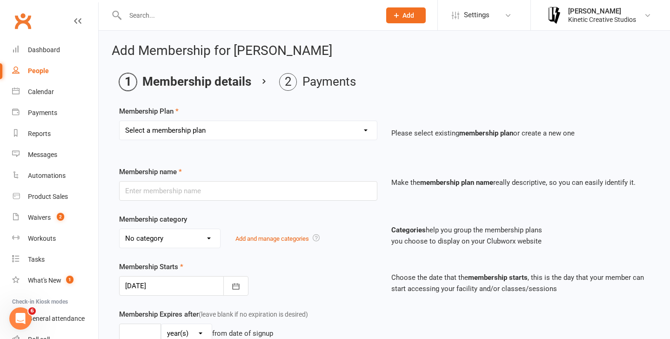
click at [218, 132] on select "Select a membership plan Create new Membership Plan Mini Groovers - Single Clas…" at bounding box center [248, 130] width 257 height 19
select select "32"
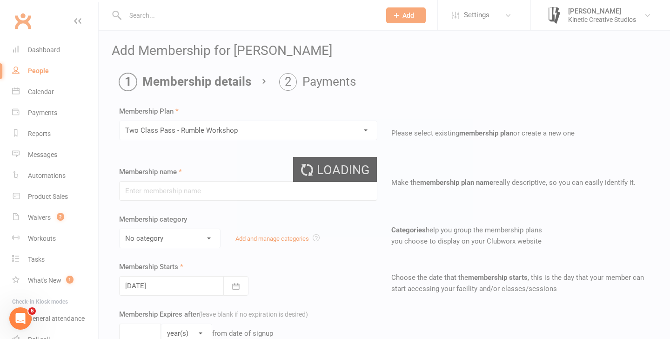
type input "Two Class Pass - Rumble Workshop"
select select "13"
type input "2"
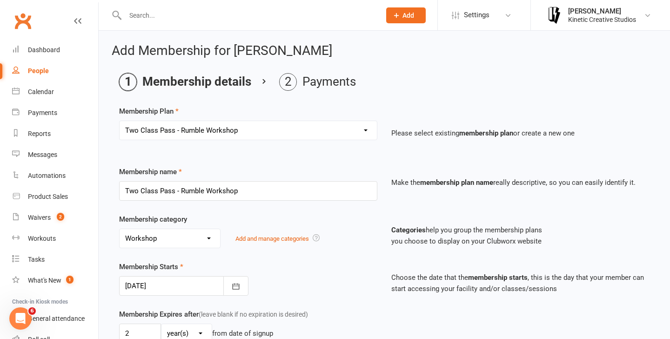
scroll to position [458, 0]
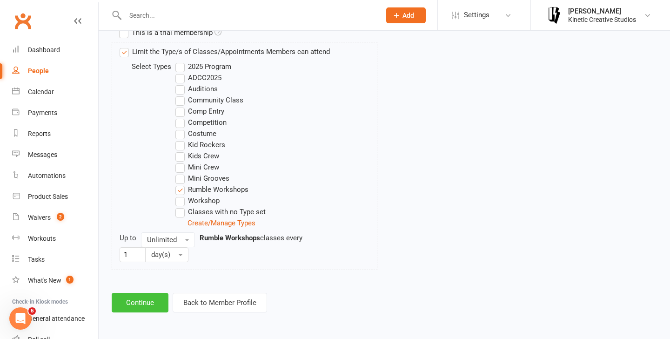
click at [144, 308] on button "Continue" at bounding box center [140, 303] width 57 height 20
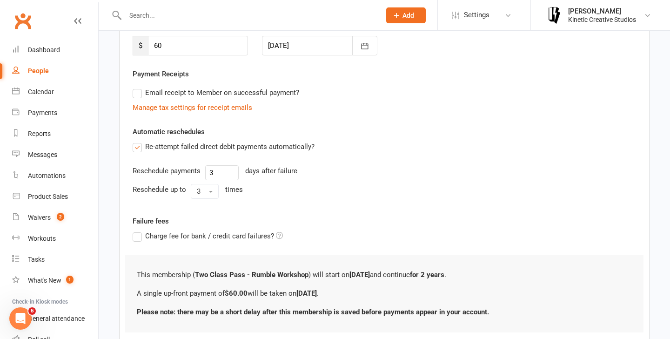
scroll to position [205, 0]
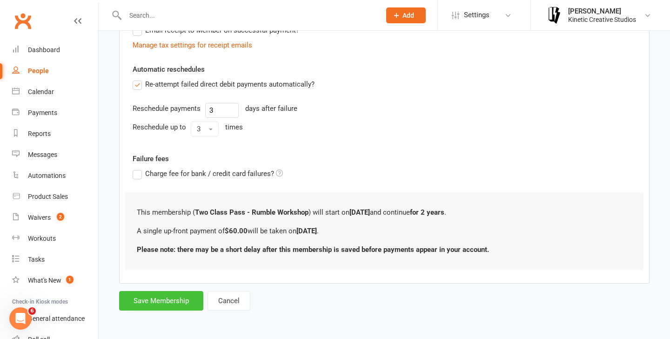
click at [176, 302] on button "Save Membership" at bounding box center [161, 301] width 84 height 20
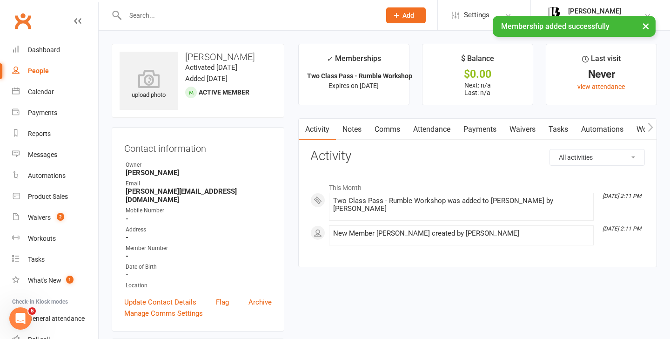
click at [430, 123] on link "Attendance" at bounding box center [431, 129] width 50 height 21
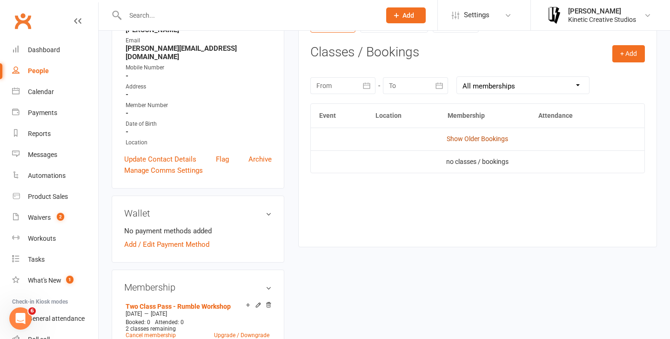
scroll to position [142, 0]
click at [623, 48] on button "+ Add" at bounding box center [628, 54] width 33 height 17
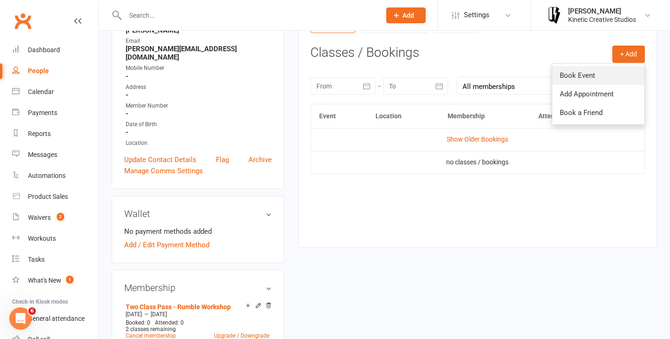
click at [577, 75] on link "Book Event" at bounding box center [598, 75] width 92 height 19
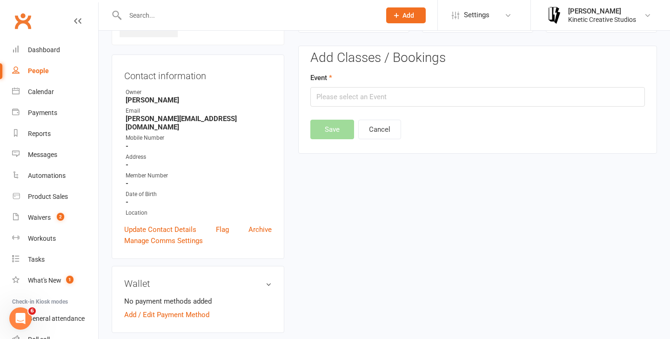
scroll to position [71, 0]
click at [476, 106] on input "text" at bounding box center [477, 98] width 334 height 20
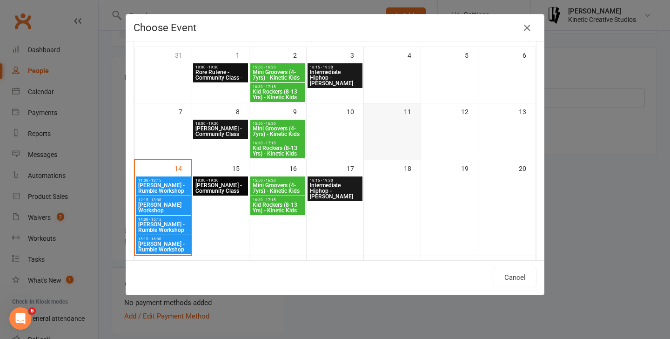
scroll to position [59, 0]
click at [157, 224] on span "[PERSON_NAME] - Rumble Workshop" at bounding box center [163, 226] width 51 height 11
type input "Codie Wescombe - Rumble Workshop - Sep 14, 2025 2:00:00 PM"
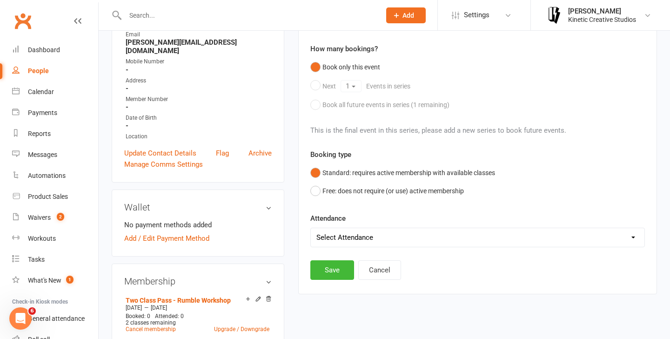
scroll to position [149, 0]
click at [404, 235] on select "Select Attendance Attended Absent" at bounding box center [477, 236] width 333 height 19
select select "0"
click at [331, 272] on button "Save" at bounding box center [332, 270] width 44 height 20
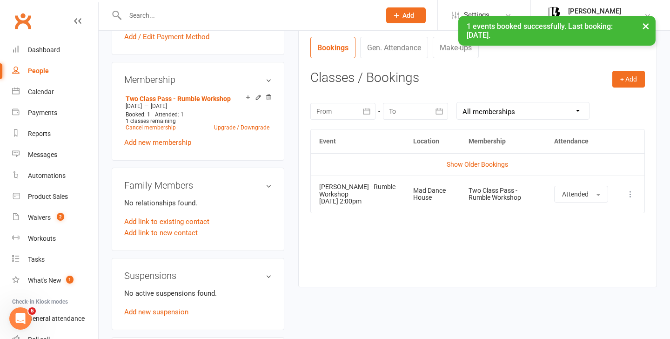
scroll to position [354, 0]
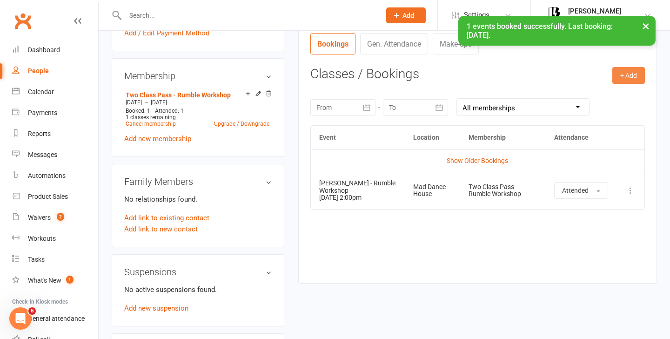
click at [623, 80] on button "+ Add" at bounding box center [628, 75] width 33 height 17
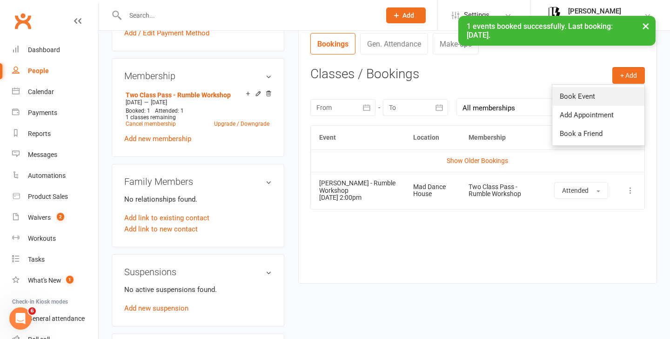
click at [599, 100] on link "Book Event" at bounding box center [598, 96] width 92 height 19
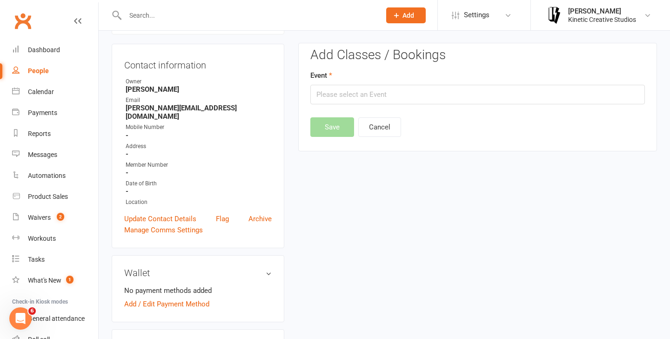
scroll to position [80, 0]
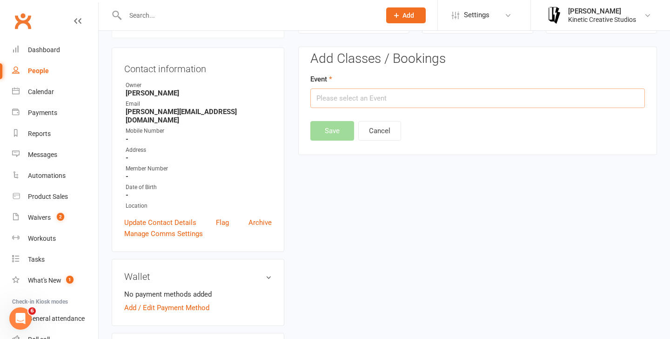
click at [389, 95] on input "text" at bounding box center [477, 98] width 334 height 20
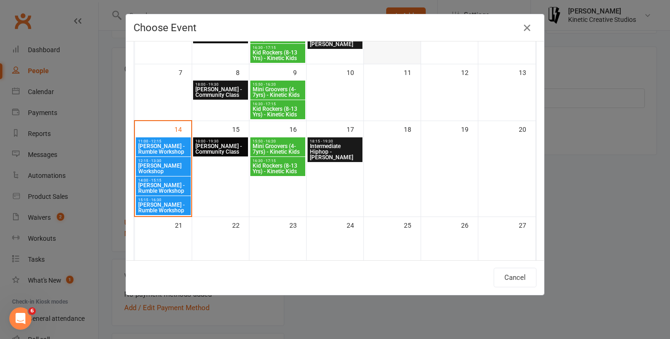
scroll to position [114, 0]
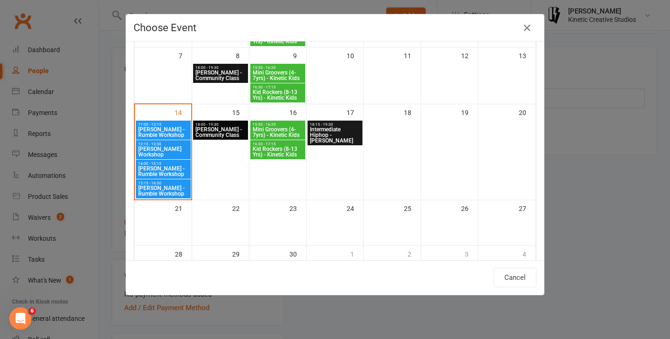
click at [171, 186] on span "[PERSON_NAME] - Rumble Workshop" at bounding box center [163, 190] width 51 height 11
type input "Josh Cesan - Rumble Workshop - Sep 14, 2025 3:15:00 PM"
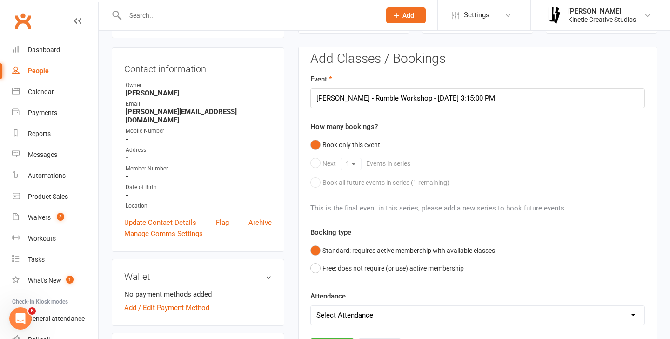
click at [372, 308] on select "Select Attendance Attended Absent" at bounding box center [477, 315] width 333 height 19
select select "0"
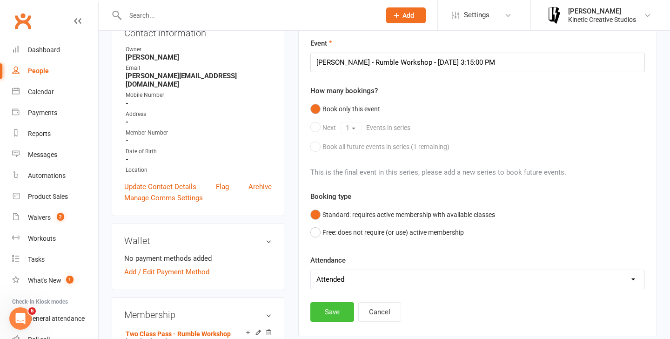
click at [336, 316] on button "Save" at bounding box center [332, 312] width 44 height 20
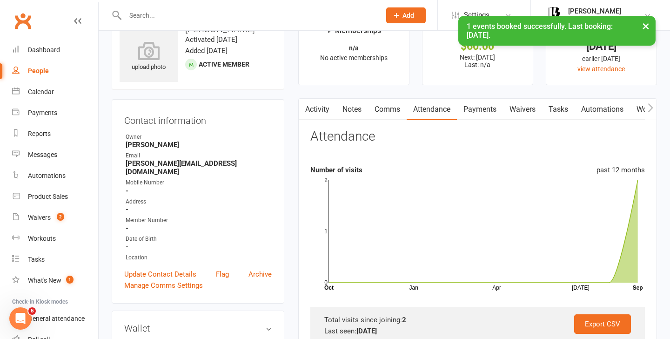
scroll to position [24, 0]
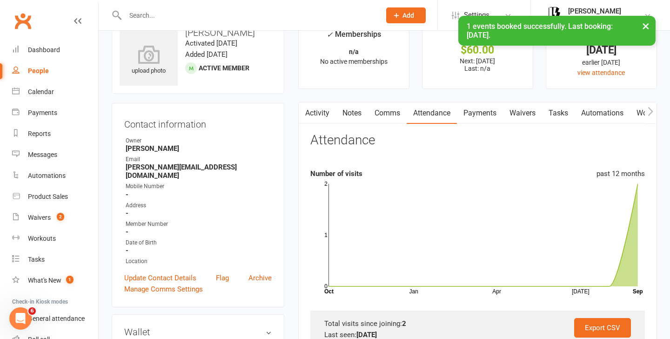
click at [482, 108] on link "Payments" at bounding box center [480, 112] width 46 height 21
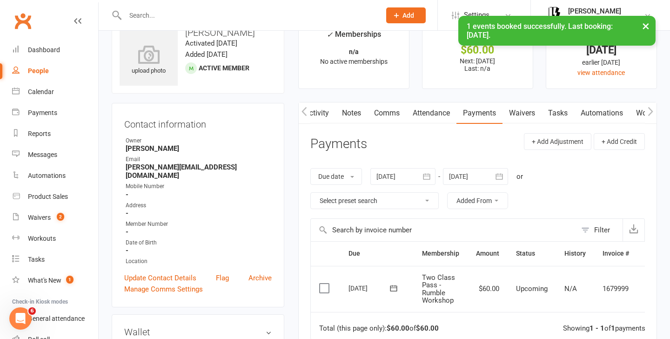
scroll to position [60, 0]
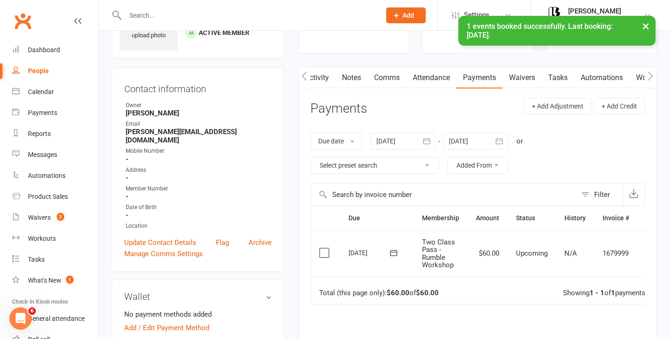
click at [325, 252] on label at bounding box center [325, 252] width 13 height 9
click at [325, 248] on input "checkbox" at bounding box center [322, 248] width 6 height 0
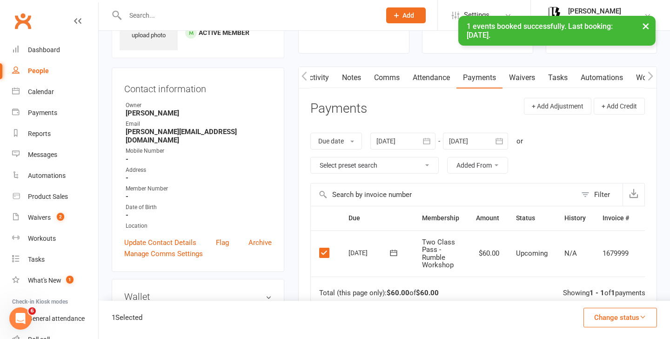
click at [633, 326] on button "Change status" at bounding box center [619, 317] width 73 height 20
click at [599, 258] on link "Paid (POS)" at bounding box center [610, 255] width 92 height 19
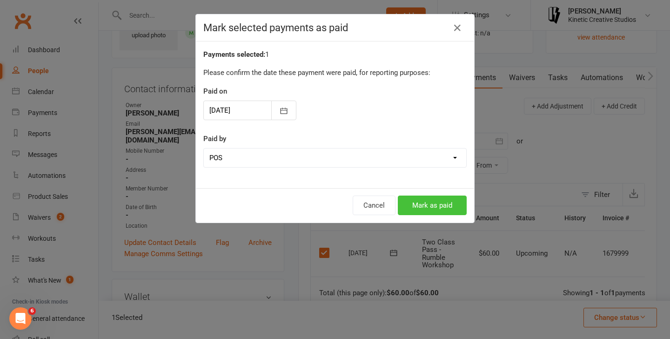
click at [417, 206] on button "Mark as paid" at bounding box center [432, 205] width 69 height 20
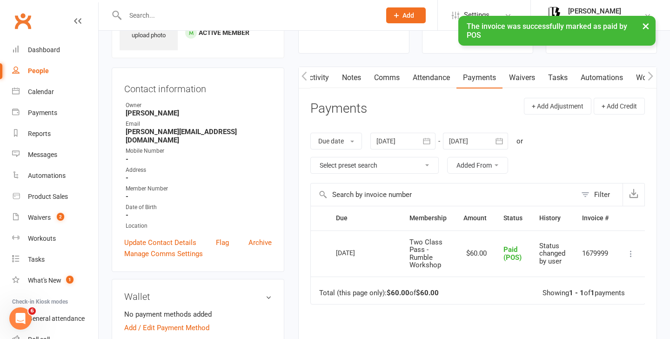
click at [402, 16] on div "× The invoice was successfully marked as paid by POS" at bounding box center [329, 16] width 658 height 0
click at [397, 16] on div "× The invoice was successfully marked as paid by POS" at bounding box center [329, 16] width 658 height 0
click at [399, 15] on icon at bounding box center [396, 15] width 8 height 8
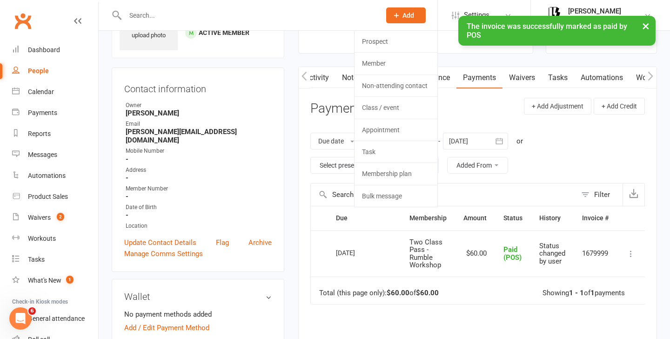
click at [390, 16] on div "× The invoice was successfully marked as paid by POS" at bounding box center [329, 16] width 658 height 0
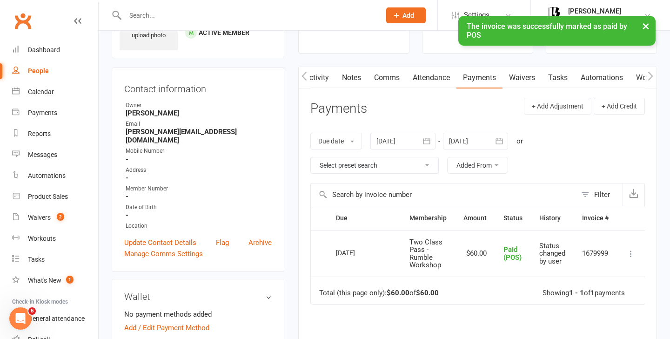
click at [399, 16] on div "× The invoice was successfully marked as paid by POS" at bounding box center [329, 16] width 658 height 0
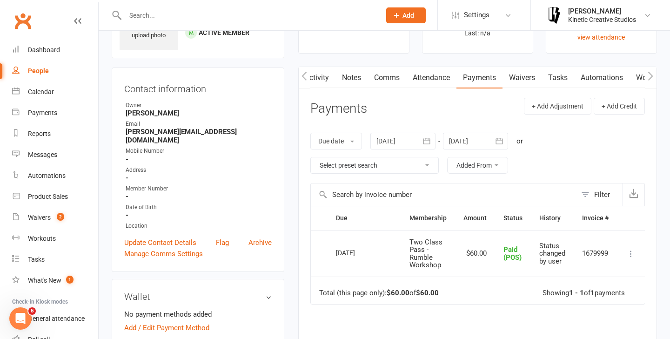
click at [395, 17] on icon at bounding box center [396, 15] width 8 height 8
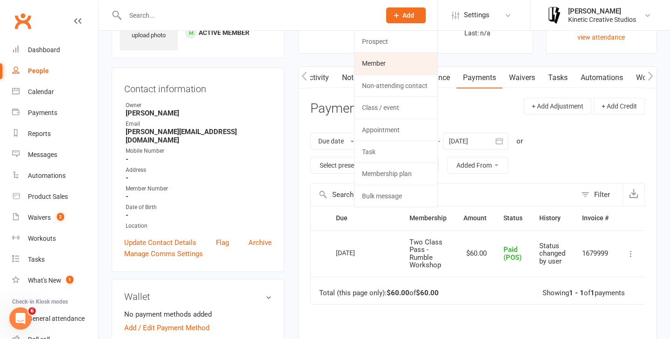
click at [384, 64] on link "Member" at bounding box center [395, 63] width 83 height 21
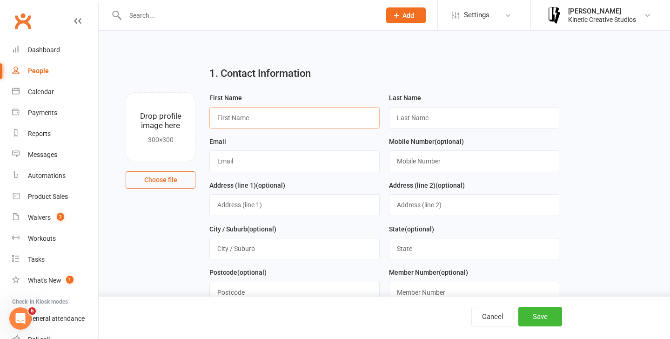
click at [299, 117] on input "text" at bounding box center [294, 117] width 170 height 21
type input "Jaydenq"
type input "Tamer"
drag, startPoint x: 299, startPoint y: 117, endPoint x: 279, endPoint y: 160, distance: 47.2
click at [279, 160] on form "First Name Jaydenq Last Name Tamer Email Mobile Number (optional) Address (line…" at bounding box center [384, 244] width 359 height 305
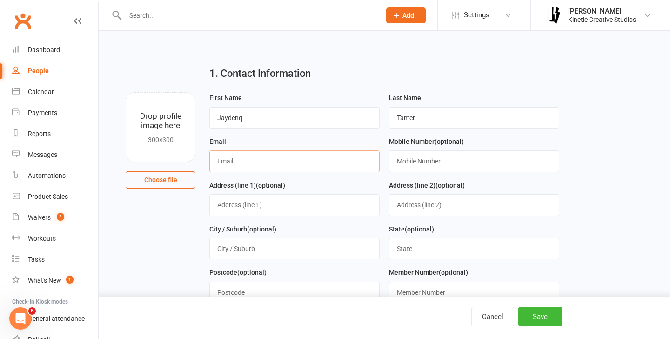
click at [279, 160] on input "text" at bounding box center [294, 160] width 170 height 21
type input "jtee.1210@gmail.com"
click at [532, 313] on button "Save" at bounding box center [540, 316] width 44 height 20
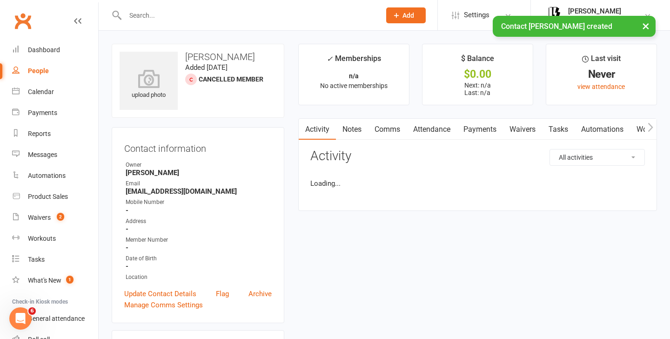
click at [187, 16] on div "× Contact Jaydenq Tamer created" at bounding box center [329, 16] width 658 height 0
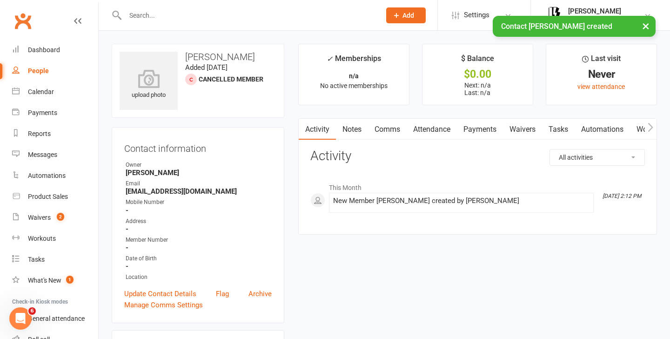
click at [174, 16] on div "× Contact Jaydenq Tamer created" at bounding box center [329, 16] width 658 height 0
click at [146, 16] on div "× Contact Jaydenq Tamer created" at bounding box center [329, 16] width 658 height 0
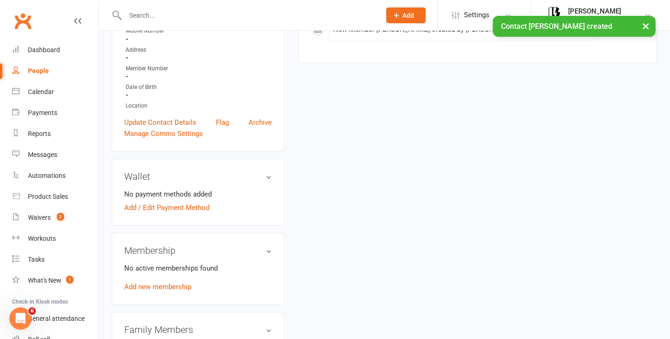
scroll to position [173, 0]
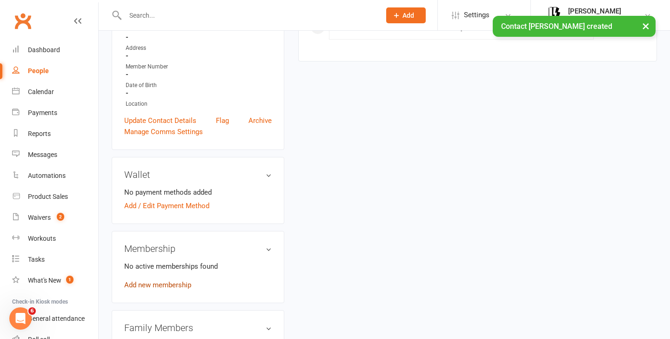
click at [175, 283] on link "Add new membership" at bounding box center [157, 284] width 67 height 8
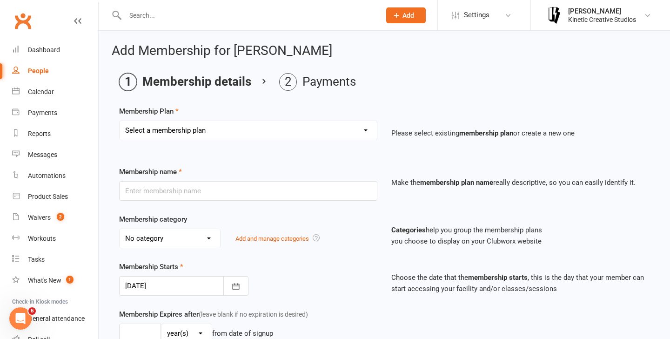
click at [224, 137] on select "Select a membership plan Create new Membership Plan Mini Groovers - Single Clas…" at bounding box center [248, 130] width 257 height 19
select select "32"
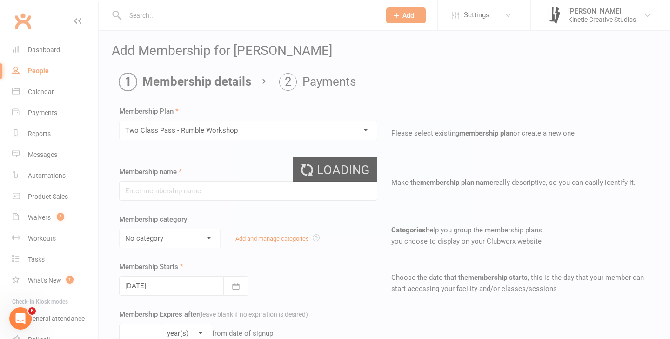
type input "Two Class Pass - Rumble Workshop"
select select "13"
type input "2"
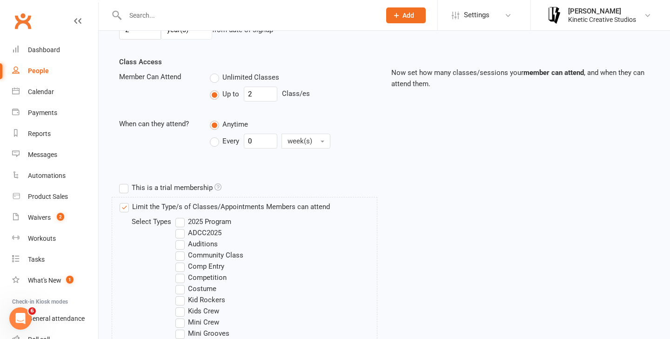
scroll to position [458, 0]
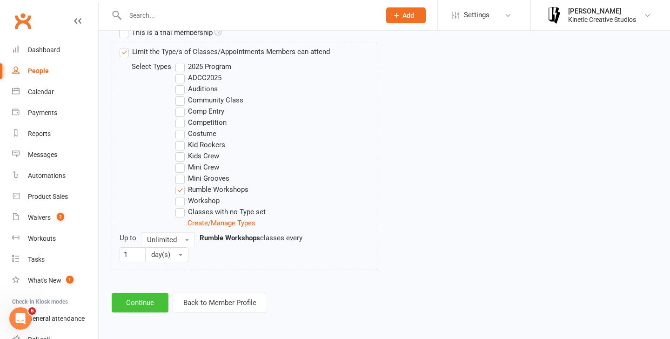
click at [130, 303] on button "Continue" at bounding box center [140, 303] width 57 height 20
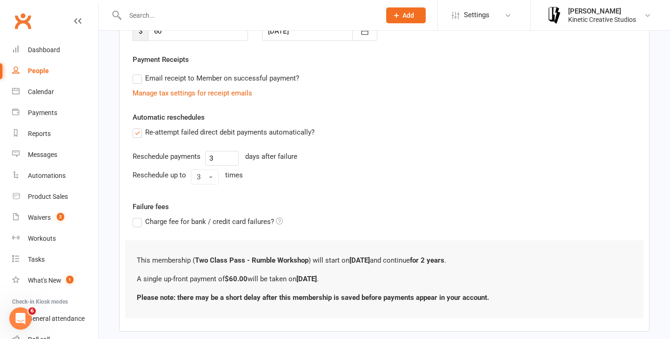
scroll to position [205, 0]
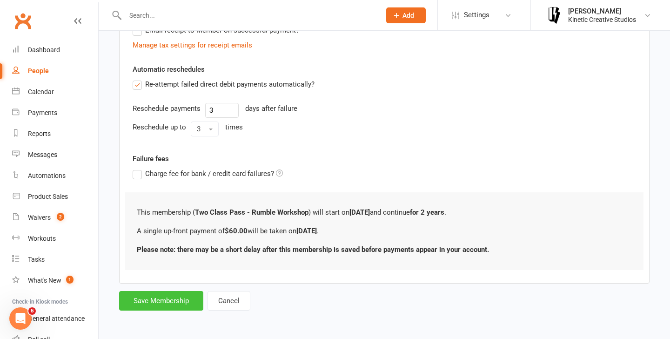
click at [133, 293] on button "Save Membership" at bounding box center [161, 301] width 84 height 20
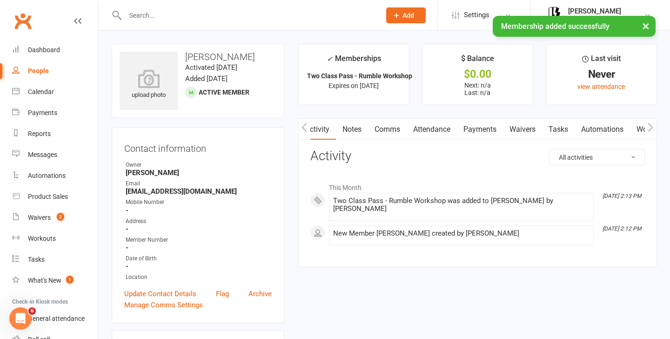
scroll to position [0, 0]
click at [439, 126] on link "Attendance" at bounding box center [431, 129] width 50 height 21
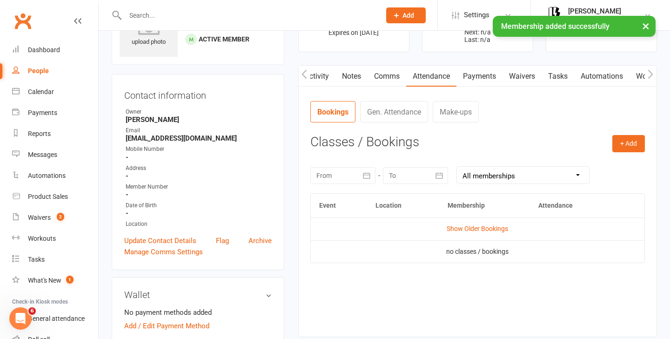
scroll to position [106, 0]
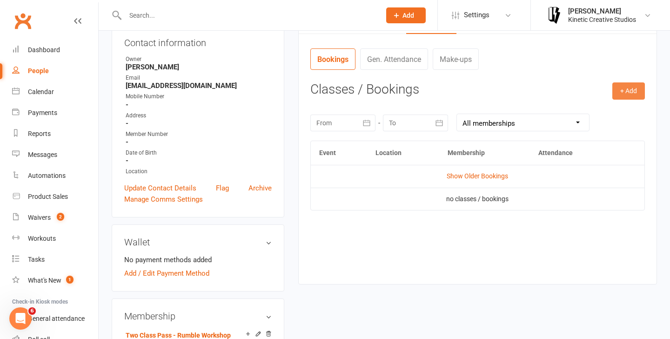
click at [624, 93] on button "+ Add" at bounding box center [628, 90] width 33 height 17
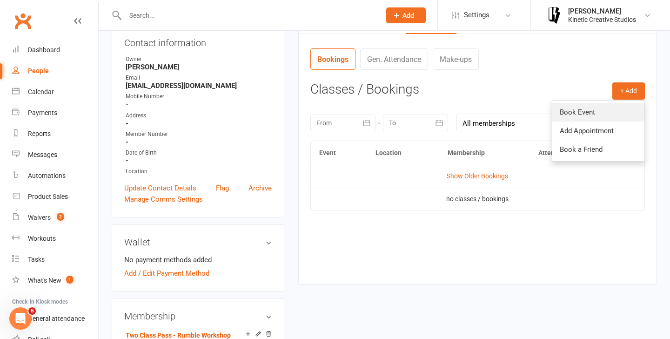
click at [610, 112] on link "Book Event" at bounding box center [598, 112] width 92 height 19
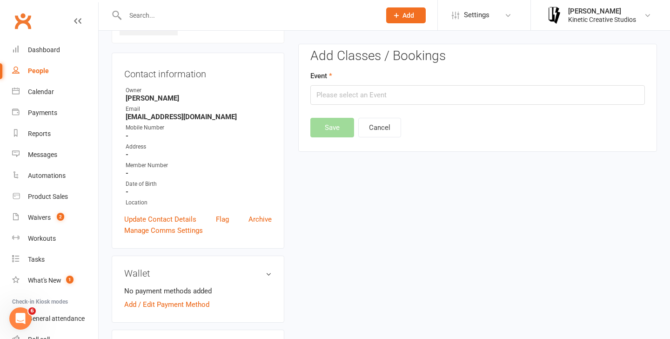
scroll to position [71, 0]
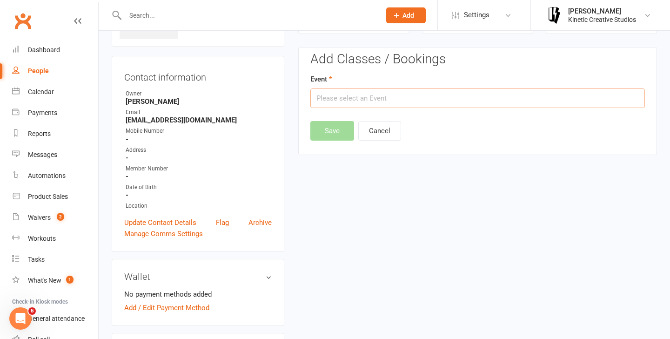
click at [442, 101] on input "text" at bounding box center [477, 98] width 334 height 20
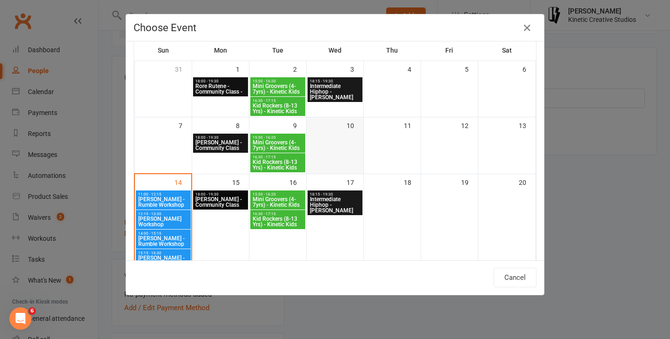
scroll to position [49, 0]
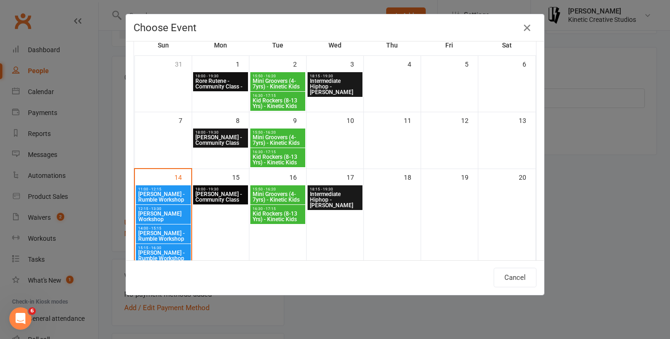
click at [149, 231] on span "[PERSON_NAME] - Rumble Workshop" at bounding box center [163, 235] width 51 height 11
type input "Codie Wescombe - Rumble Workshop - Sep 14, 2025 2:00:00 PM"
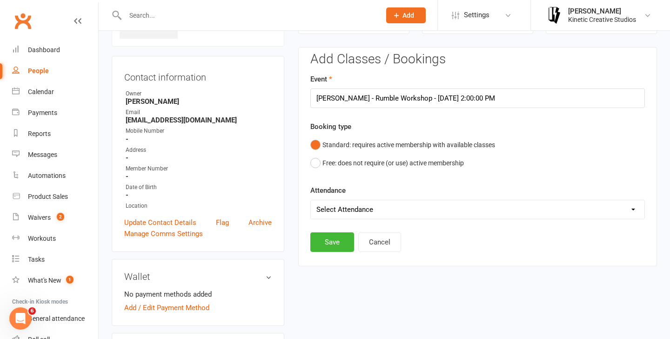
click at [376, 201] on select "Select Attendance Attended Absent" at bounding box center [477, 209] width 333 height 19
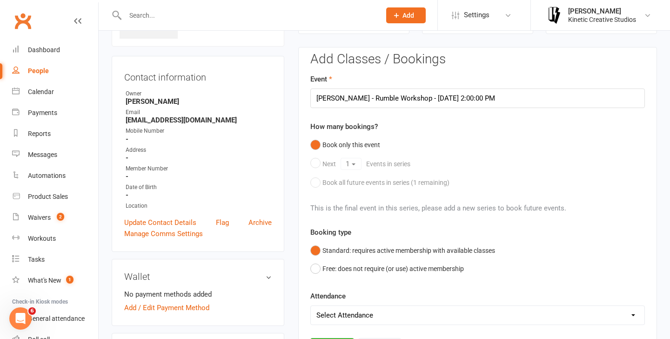
select select "0"
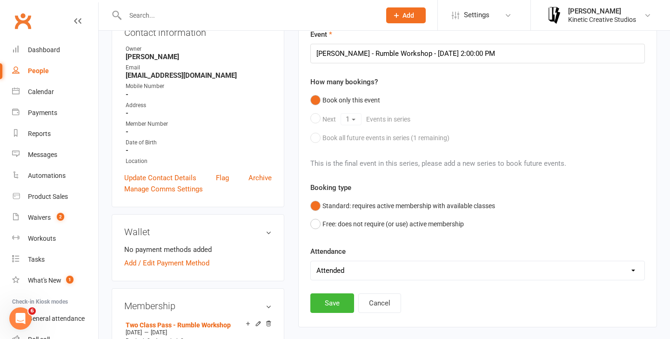
scroll to position [122, 0]
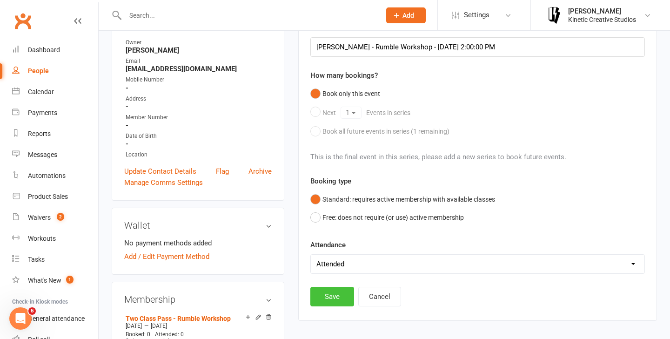
click at [331, 297] on button "Save" at bounding box center [332, 296] width 44 height 20
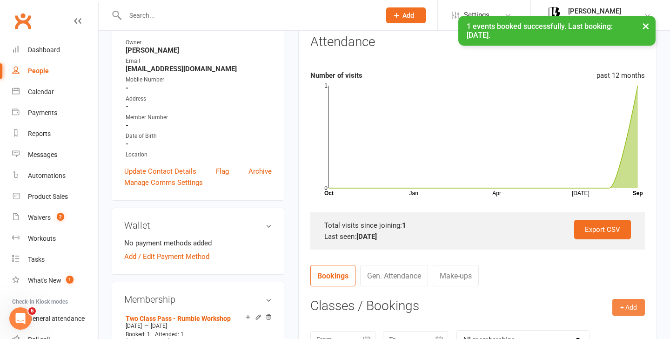
click at [622, 299] on button "+ Add" at bounding box center [628, 307] width 33 height 17
click at [583, 323] on link "Book Event" at bounding box center [598, 328] width 92 height 19
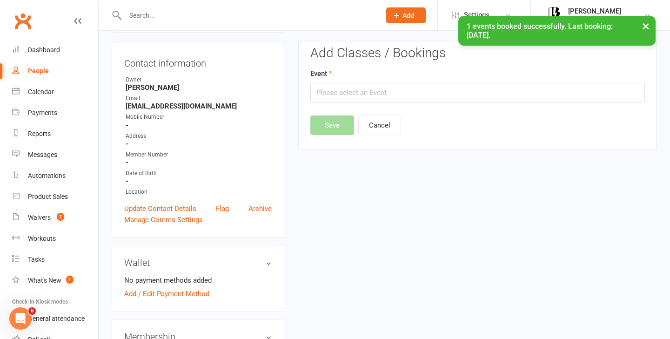
scroll to position [80, 0]
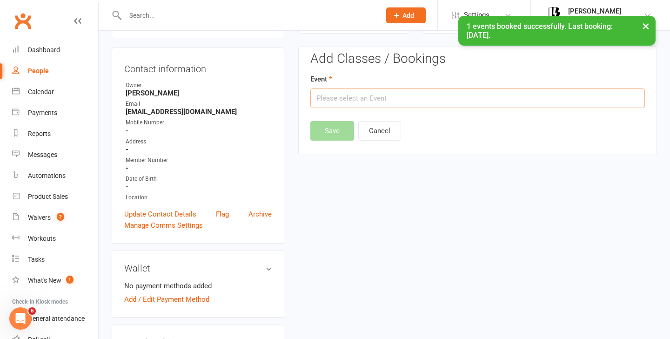
click at [430, 101] on input "text" at bounding box center [477, 98] width 334 height 20
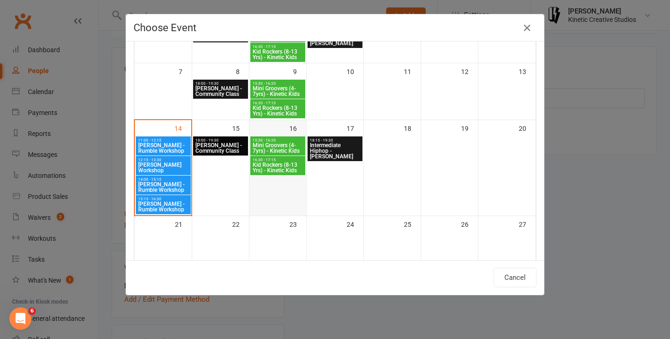
scroll to position [98, 0]
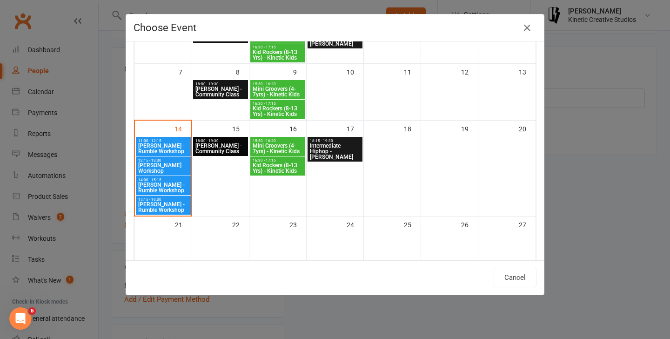
click at [170, 201] on div "15:15 - 16:30 Josh Cesan - Rumble Workshop" at bounding box center [163, 204] width 55 height 19
type input "Josh Cesan - Rumble Workshop - Sep 14, 2025 3:15:00 PM"
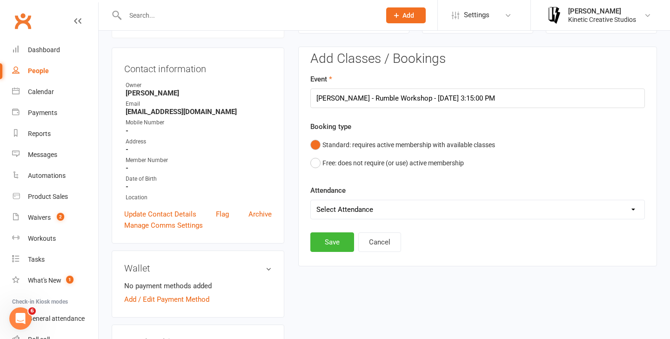
click at [376, 213] on form "Event Josh Cesan - Rumble Workshop - Sep 14, 2025 3:15:00 PM Booking type Stand…" at bounding box center [477, 146] width 334 height 146
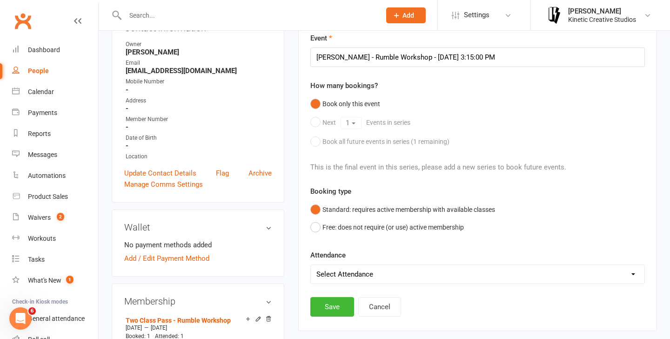
scroll to position [124, 0]
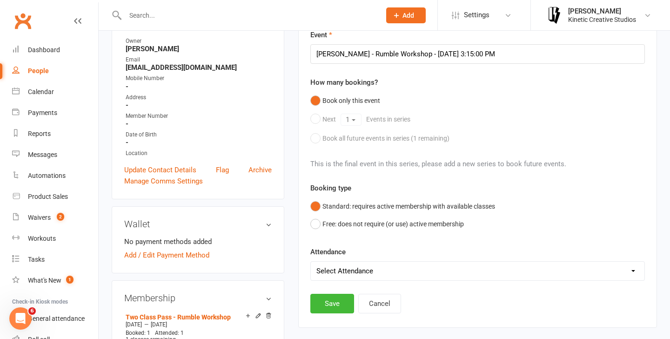
click at [364, 270] on select "Select Attendance Attended Absent" at bounding box center [477, 270] width 333 height 19
select select "0"
click at [329, 309] on button "Save" at bounding box center [332, 303] width 44 height 20
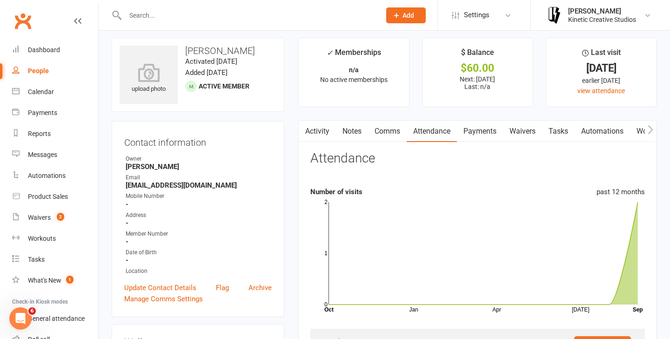
scroll to position [0, 0]
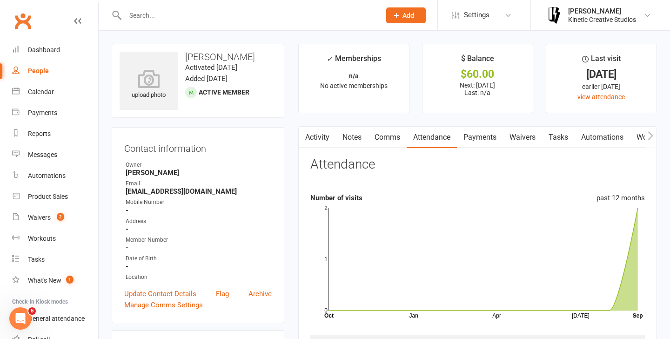
click at [404, 17] on span "Add" at bounding box center [408, 15] width 12 height 7
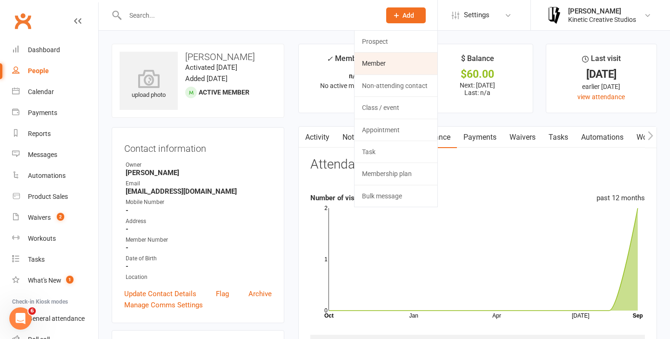
click at [379, 62] on link "Member" at bounding box center [395, 63] width 83 height 21
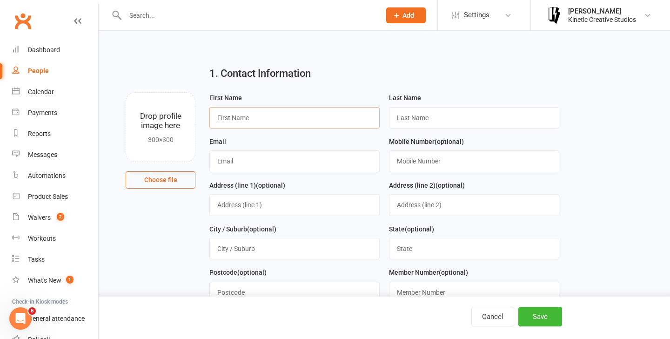
click at [240, 123] on input "text" at bounding box center [294, 117] width 170 height 21
type input "riley"
click at [409, 120] on input "text" at bounding box center [474, 117] width 170 height 21
type input "payne"
click at [293, 159] on input "text" at bounding box center [294, 160] width 170 height 21
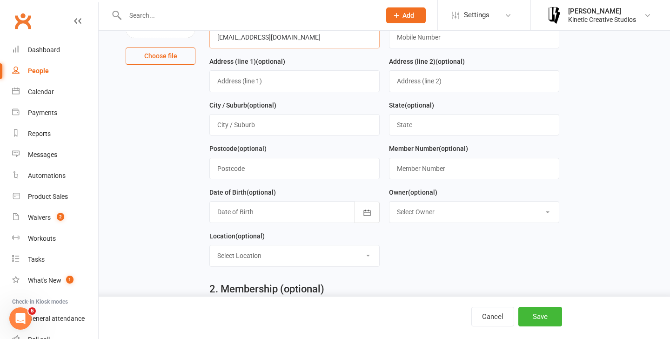
scroll to position [125, 0]
type input "rileypayne384@gmail.com"
click at [544, 326] on button "Save" at bounding box center [540, 316] width 44 height 20
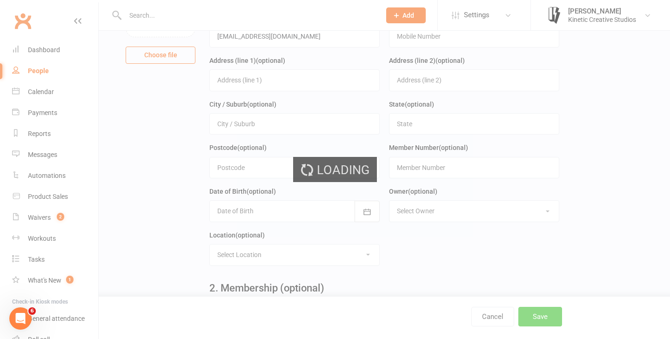
scroll to position [0, 0]
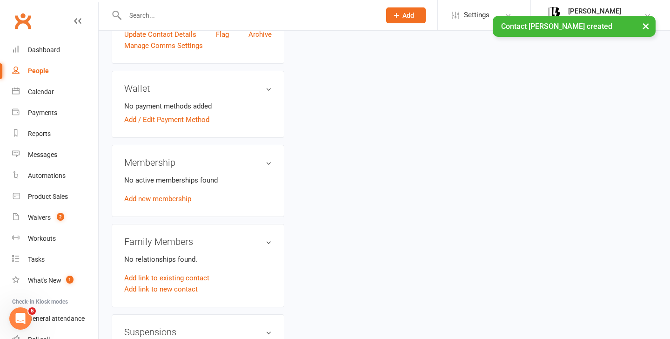
scroll to position [259, 0]
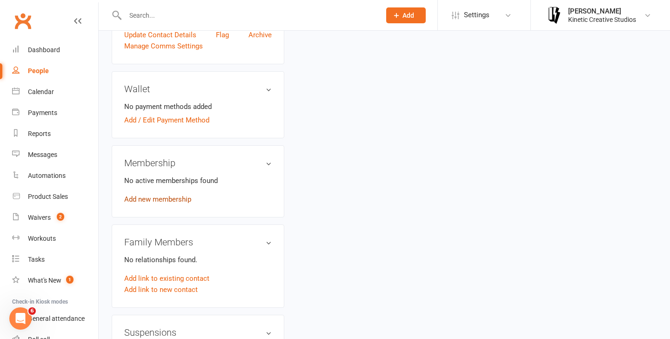
click at [163, 200] on link "Add new membership" at bounding box center [157, 199] width 67 height 8
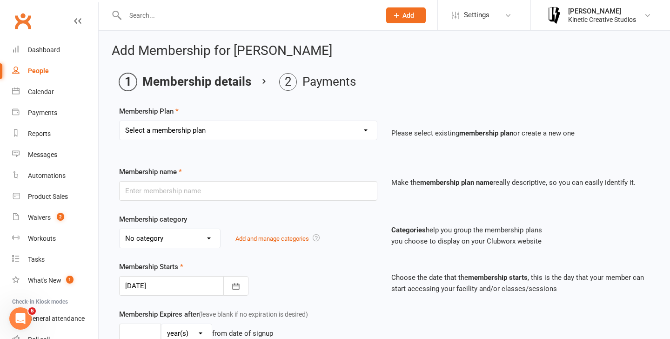
click at [268, 129] on select "Select a membership plan Create new Membership Plan Mini Groovers - Single Clas…" at bounding box center [248, 130] width 257 height 19
select select "32"
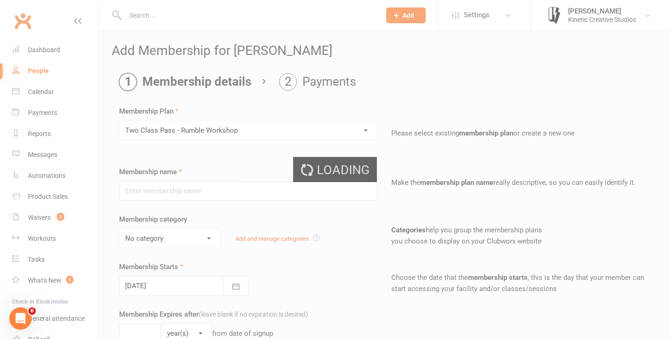
type input "Two Class Pass - Rumble Workshop"
select select "13"
type input "2"
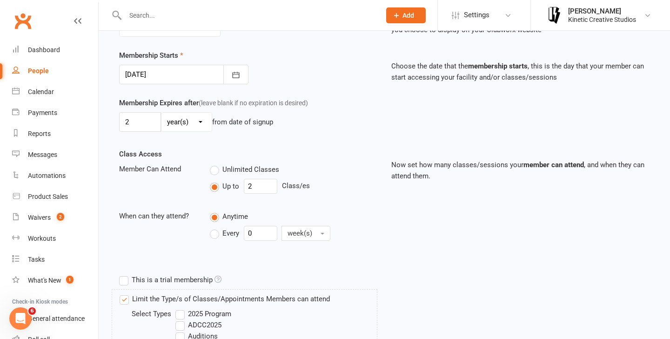
scroll to position [458, 0]
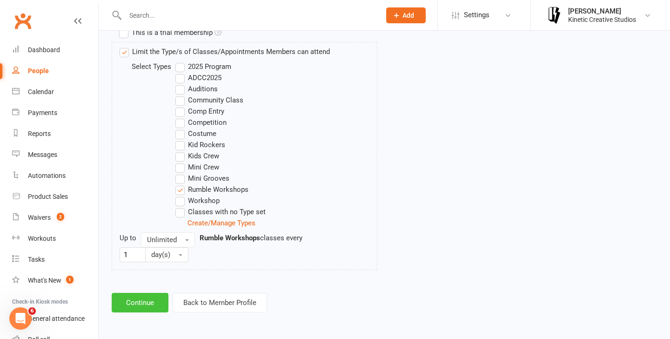
click at [125, 304] on button "Continue" at bounding box center [140, 303] width 57 height 20
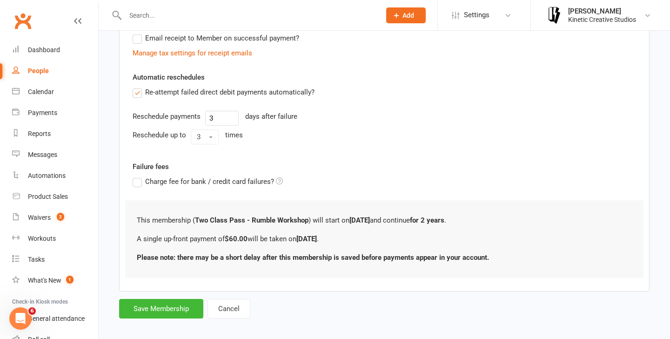
scroll to position [205, 0]
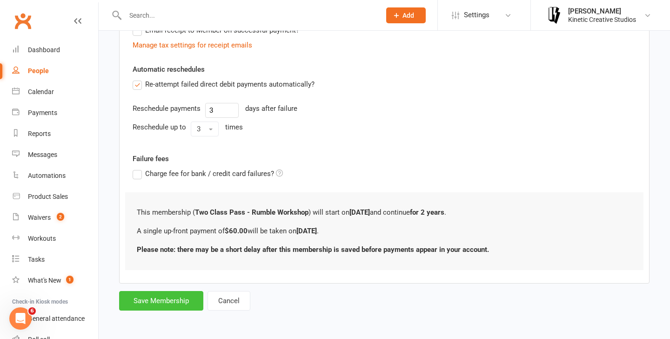
click at [157, 300] on button "Save Membership" at bounding box center [161, 301] width 84 height 20
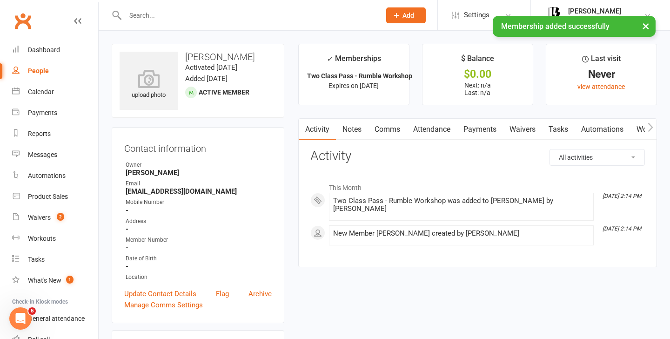
click at [440, 129] on link "Attendance" at bounding box center [431, 129] width 50 height 21
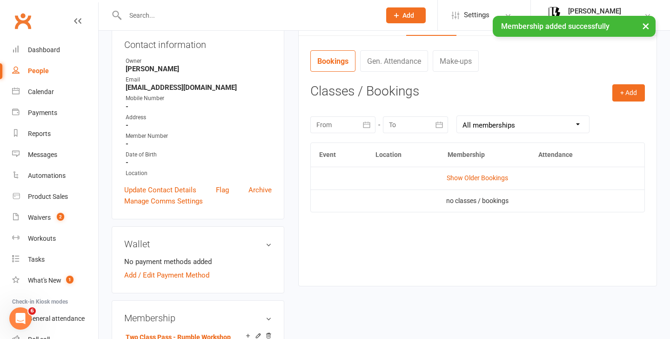
scroll to position [106, 0]
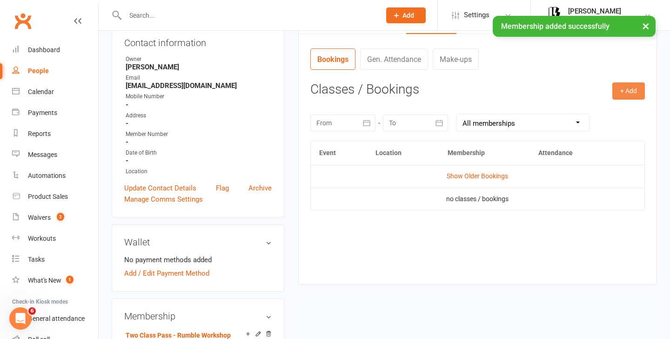
click at [630, 92] on button "+ Add" at bounding box center [628, 90] width 33 height 17
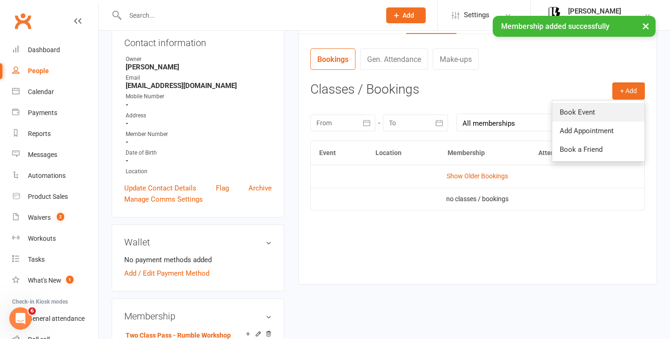
click at [592, 112] on link "Book Event" at bounding box center [598, 112] width 92 height 19
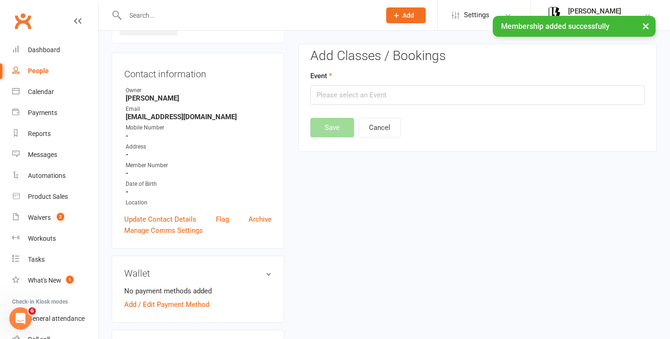
scroll to position [71, 0]
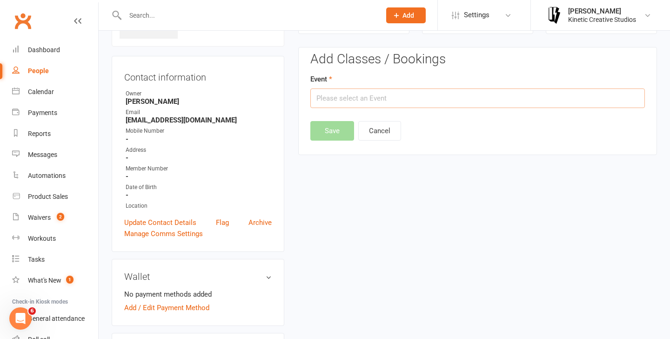
click at [513, 93] on input "text" at bounding box center [477, 98] width 334 height 20
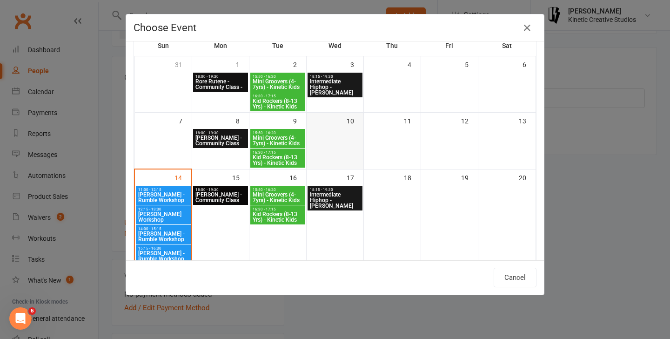
scroll to position [53, 0]
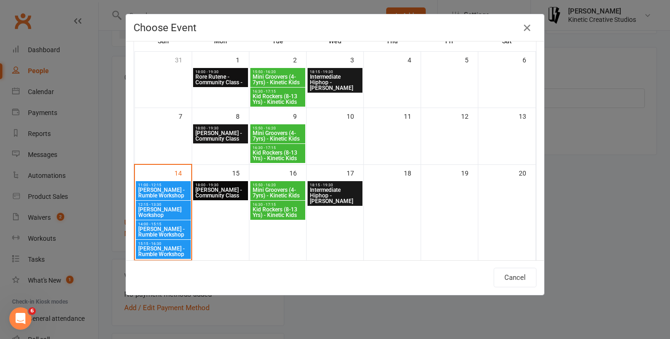
click at [169, 226] on span "[PERSON_NAME] - Rumble Workshop" at bounding box center [163, 231] width 51 height 11
type input "Codie Wescombe - Rumble Workshop - Sep 14, 2025 2:00:00 PM"
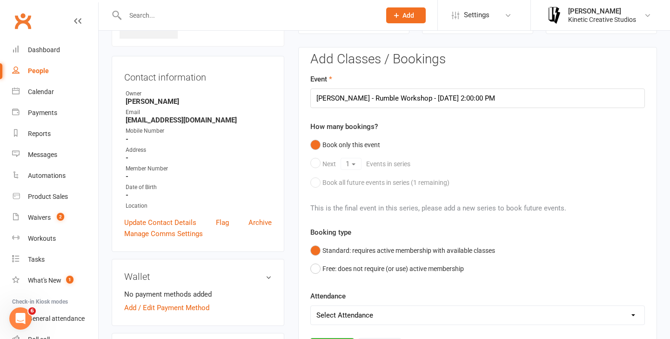
click at [371, 311] on select "Select Attendance Attended Absent" at bounding box center [477, 315] width 333 height 19
select select "0"
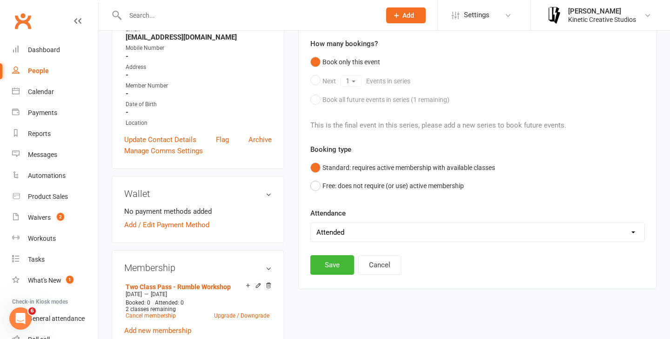
scroll to position [157, 0]
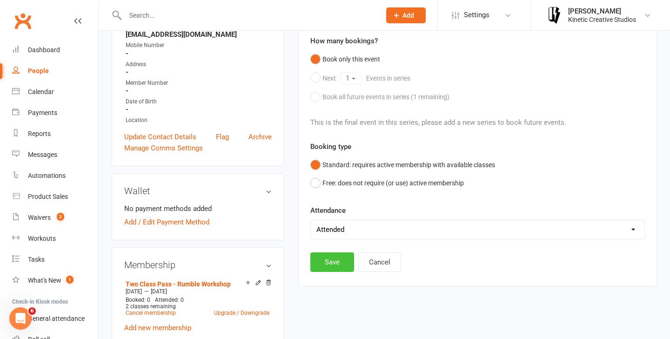
click at [327, 268] on button "Save" at bounding box center [332, 262] width 44 height 20
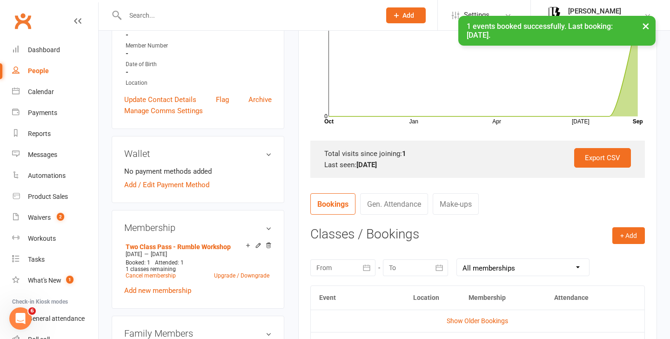
scroll to position [197, 0]
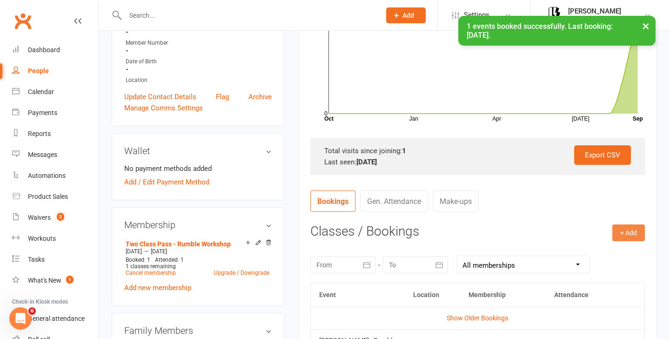
click at [626, 233] on button "+ Add" at bounding box center [628, 232] width 33 height 17
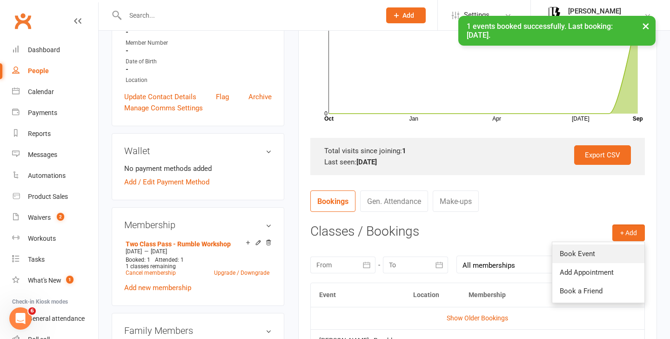
click at [574, 255] on link "Book Event" at bounding box center [598, 253] width 92 height 19
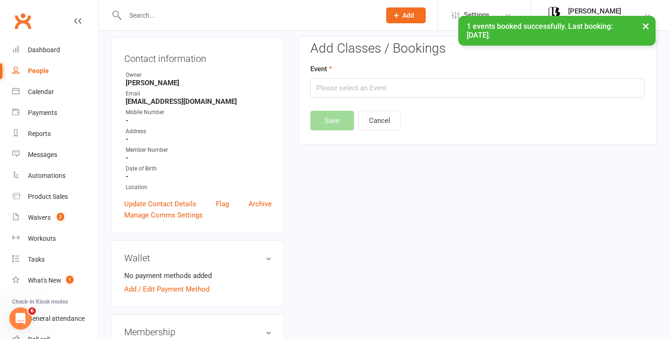
scroll to position [80, 0]
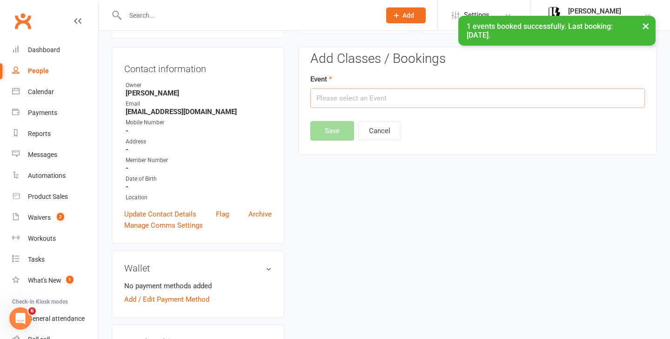
click at [420, 101] on input "text" at bounding box center [477, 98] width 334 height 20
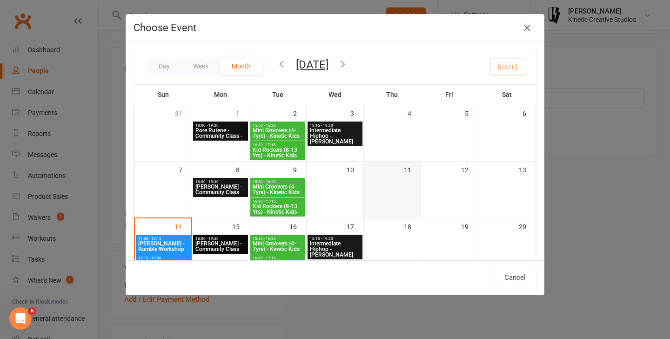
scroll to position [162, 0]
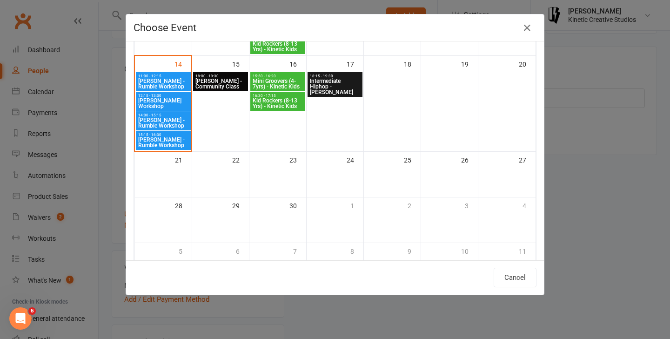
click at [165, 144] on span "[PERSON_NAME] - Rumble Workshop" at bounding box center [163, 142] width 51 height 11
type input "Josh Cesan - Rumble Workshop - Sep 14, 2025 3:15:00 PM"
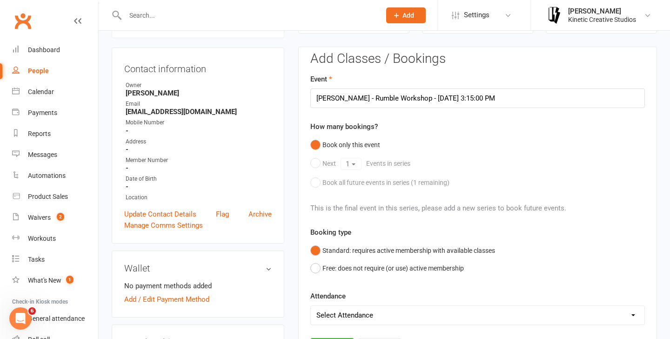
click at [344, 325] on div "Add Classes / Bookings Event Josh Cesan - Rumble Workshop - Sep 14, 2025 3:15:0…" at bounding box center [477, 204] width 334 height 305
click at [345, 320] on select "Select Attendance Attended Absent" at bounding box center [477, 315] width 333 height 19
select select "0"
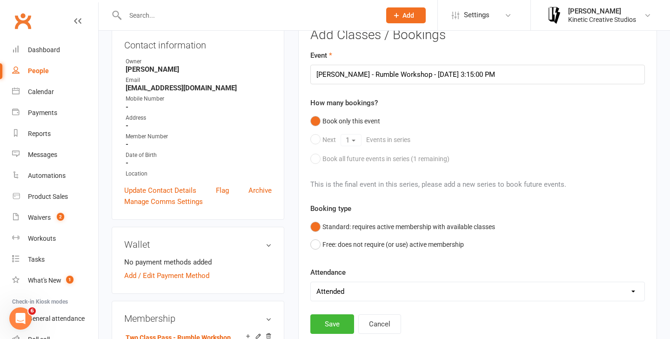
scroll to position [106, 0]
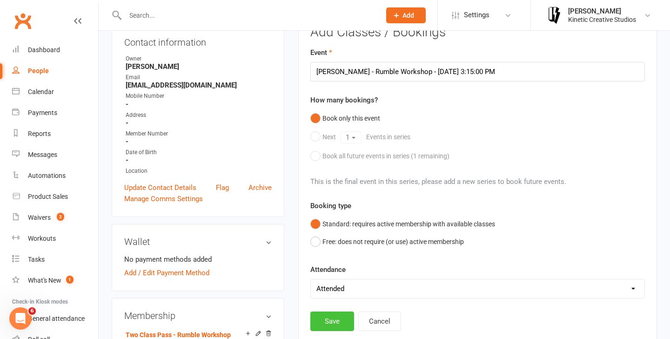
click at [337, 321] on button "Save" at bounding box center [332, 321] width 44 height 20
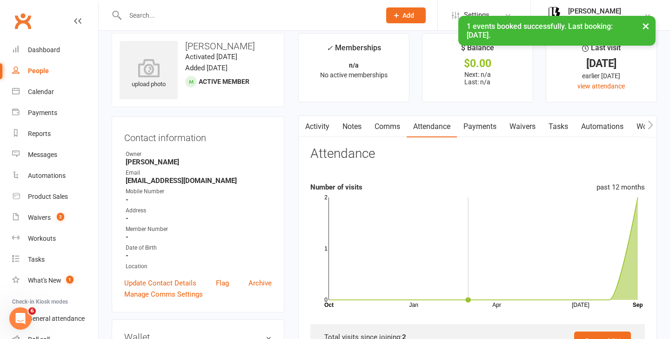
scroll to position [6, 0]
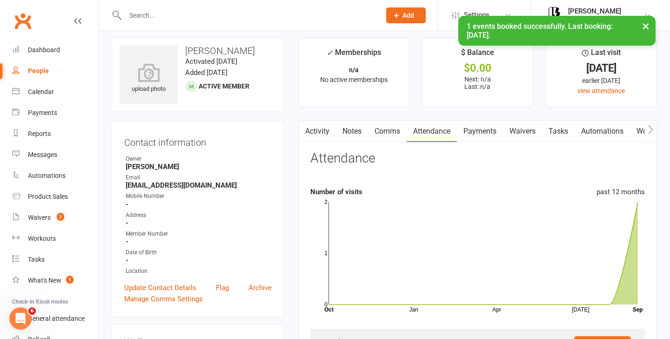
click at [482, 124] on link "Payments" at bounding box center [480, 130] width 46 height 21
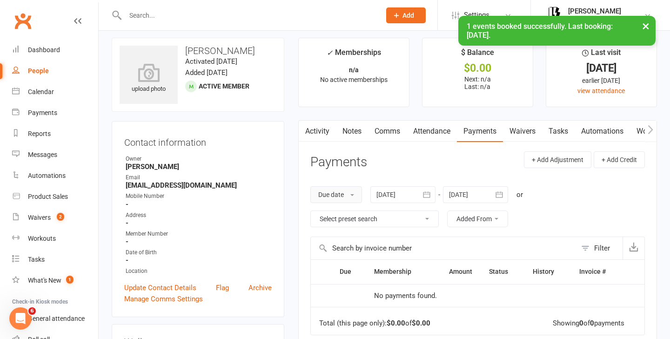
click at [332, 187] on button "Due date" at bounding box center [336, 194] width 52 height 17
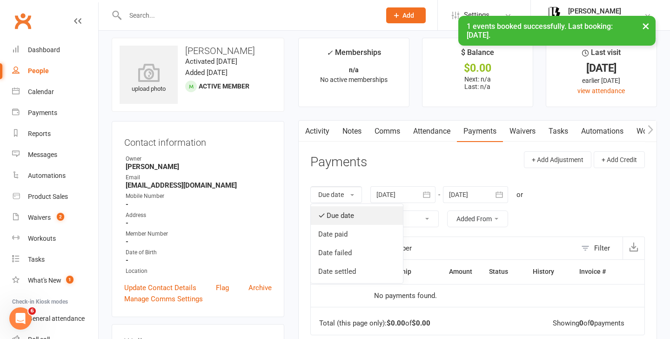
click at [333, 212] on link "Due date" at bounding box center [357, 215] width 92 height 19
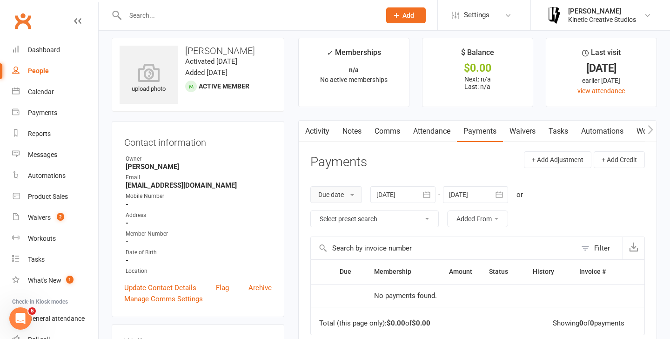
click at [339, 199] on button "Due date" at bounding box center [336, 194] width 52 height 17
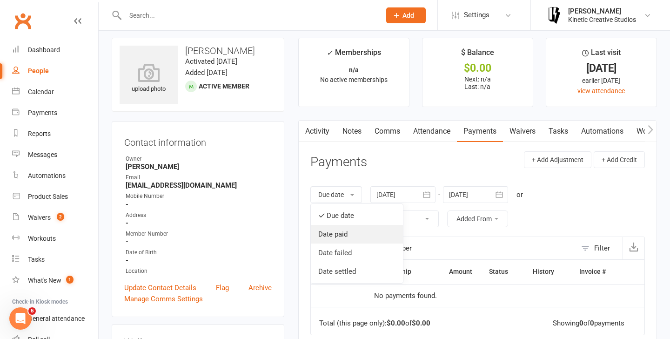
click at [341, 225] on link "Date paid" at bounding box center [357, 234] width 92 height 19
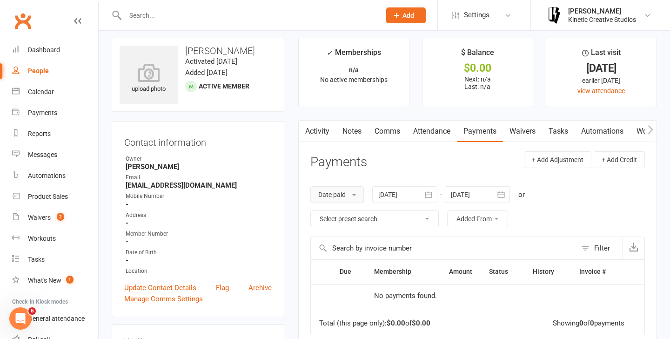
click at [346, 200] on button "Date paid" at bounding box center [336, 194] width 53 height 17
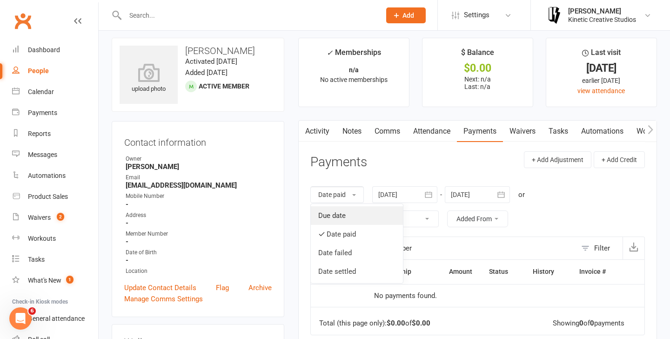
click at [346, 213] on link "Due date" at bounding box center [357, 215] width 92 height 19
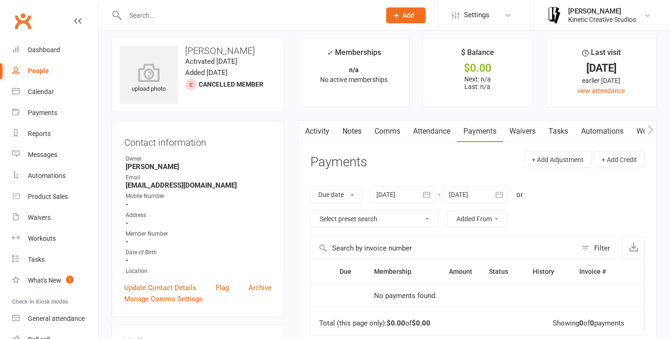
scroll to position [59, 0]
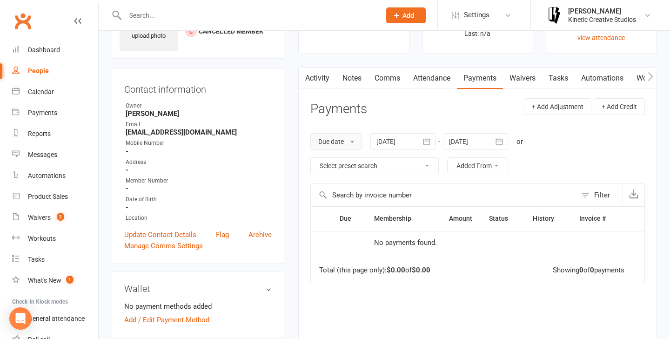
click at [342, 140] on button "Due date" at bounding box center [336, 141] width 52 height 17
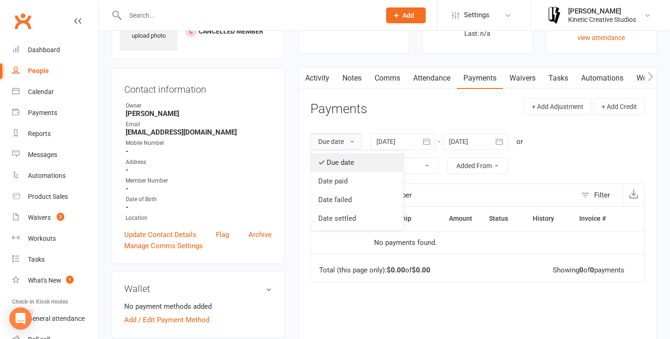
scroll to position [0, 0]
click at [339, 158] on link "Due date" at bounding box center [357, 162] width 92 height 19
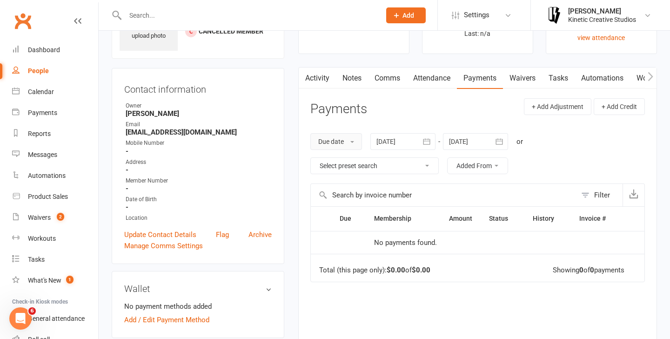
click at [344, 144] on button "Due date" at bounding box center [336, 141] width 52 height 17
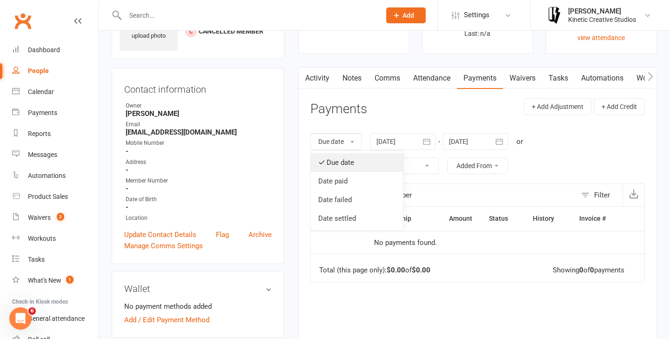
click at [348, 159] on link "Due date" at bounding box center [357, 162] width 92 height 19
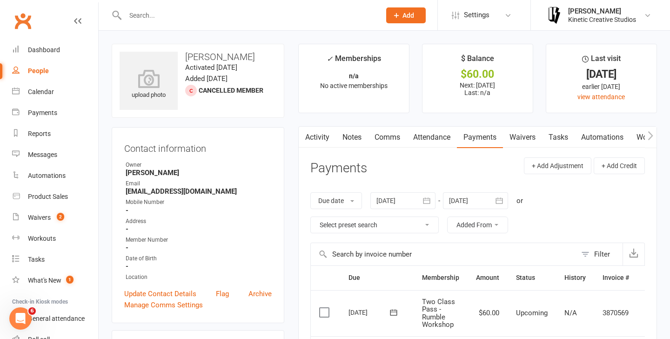
click at [322, 312] on label at bounding box center [325, 311] width 13 height 9
click at [322, 307] on input "checkbox" at bounding box center [322, 307] width 6 height 0
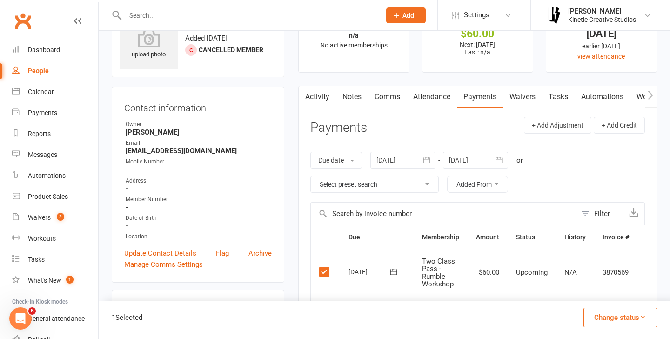
scroll to position [45, 0]
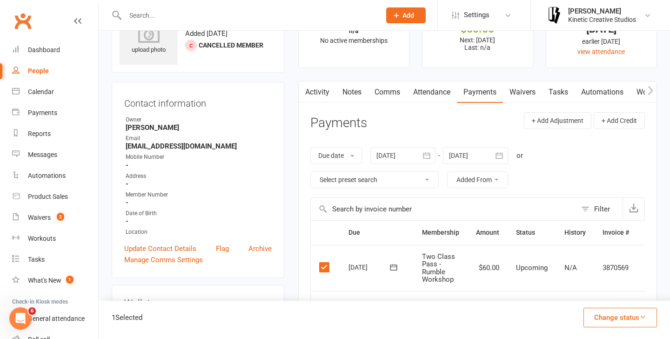
click at [605, 318] on button "Change status" at bounding box center [619, 317] width 73 height 20
click at [595, 259] on link "Paid (POS)" at bounding box center [610, 255] width 92 height 19
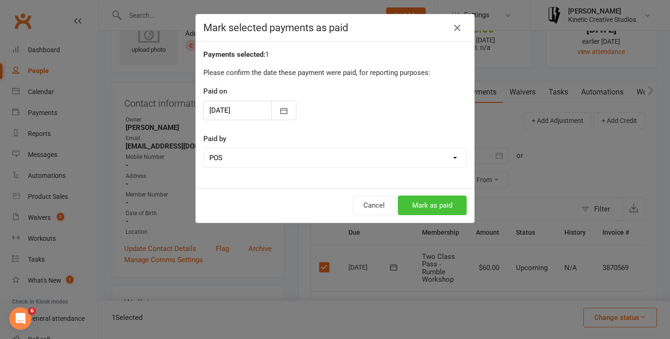
click at [417, 201] on button "Mark as paid" at bounding box center [432, 205] width 69 height 20
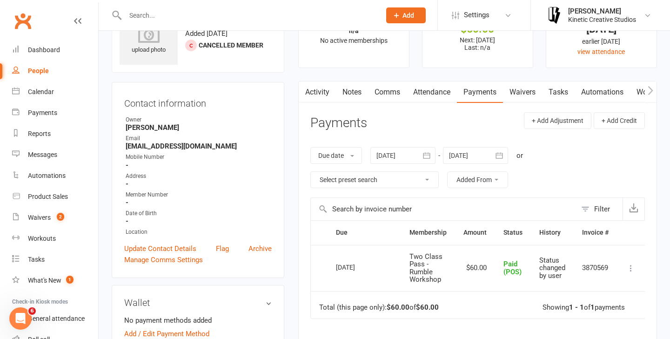
click at [410, 20] on button "Add" at bounding box center [406, 15] width 40 height 16
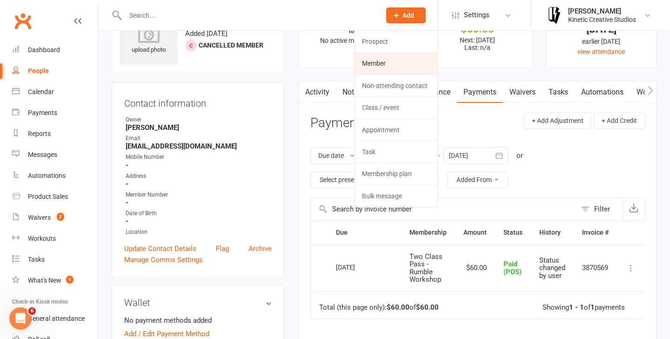
click at [385, 62] on link "Member" at bounding box center [395, 63] width 83 height 21
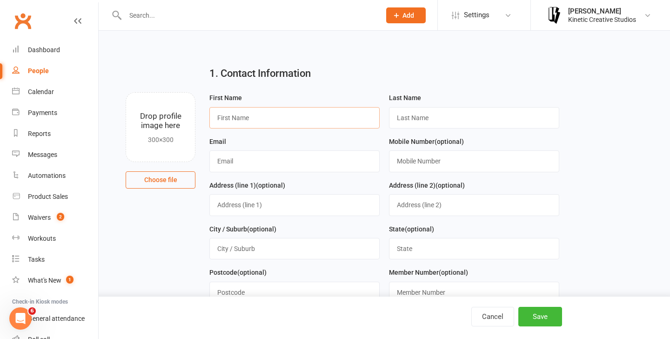
click at [280, 119] on input "text" at bounding box center [294, 117] width 170 height 21
type input "Elle"
click at [419, 116] on input "text" at bounding box center [474, 117] width 170 height 21
type input "Carden"
click at [248, 163] on input "text" at bounding box center [294, 160] width 170 height 21
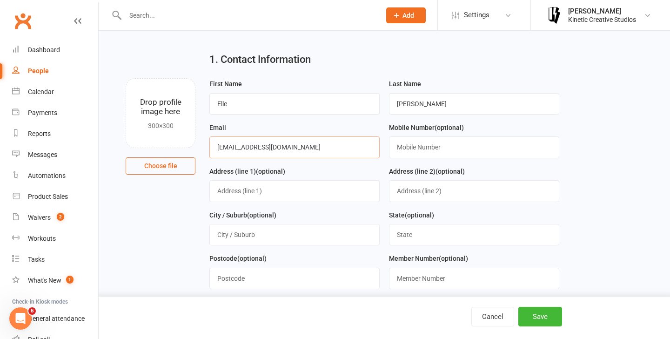
scroll to position [14, 0]
type input "ellecarden222@gmail.com"
click at [532, 314] on button "Save" at bounding box center [540, 316] width 44 height 20
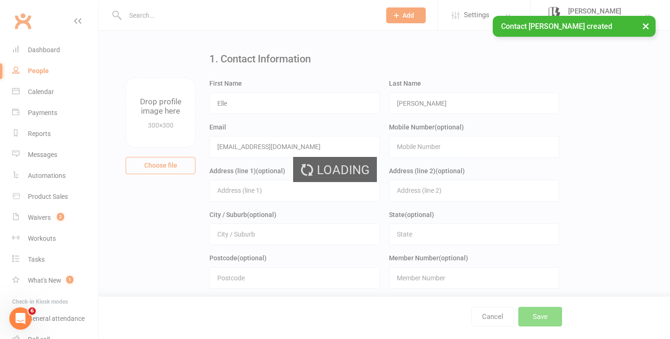
scroll to position [0, 0]
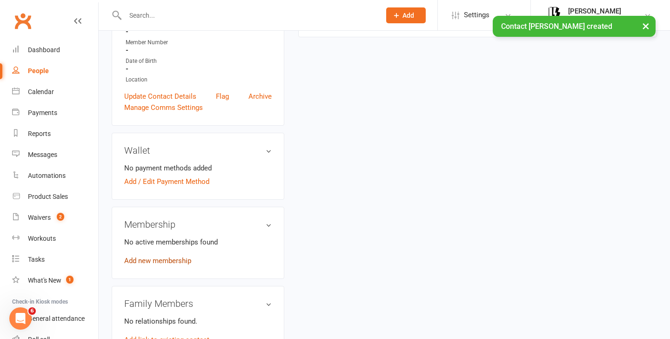
scroll to position [234, 0]
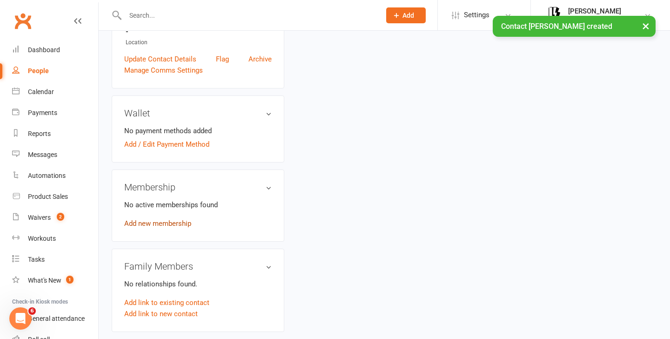
click at [163, 221] on link "Add new membership" at bounding box center [157, 223] width 67 height 8
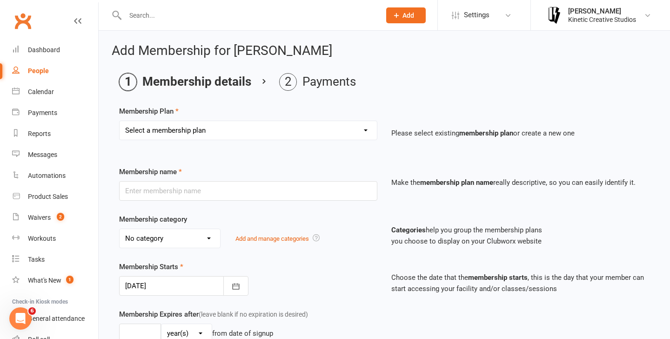
scroll to position [21, 0]
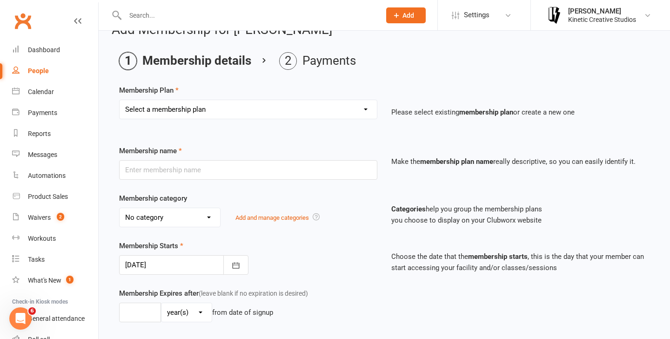
click at [245, 108] on select "Select a membership plan Create new Membership Plan Mini Groovers - Single Clas…" at bounding box center [248, 109] width 257 height 19
select select "32"
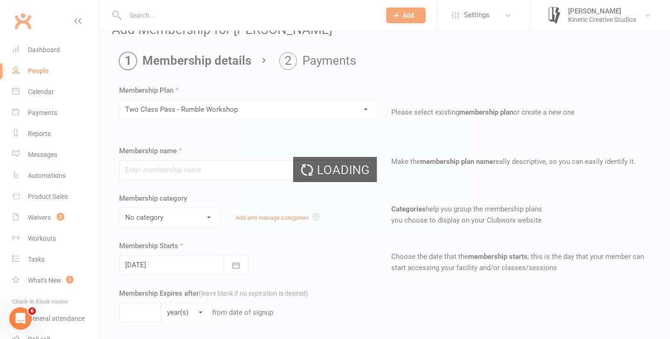
type input "Two Class Pass - Rumble Workshop"
select select "13"
type input "2"
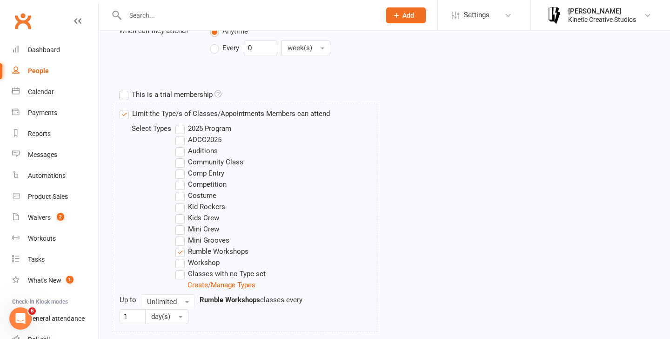
scroll to position [458, 0]
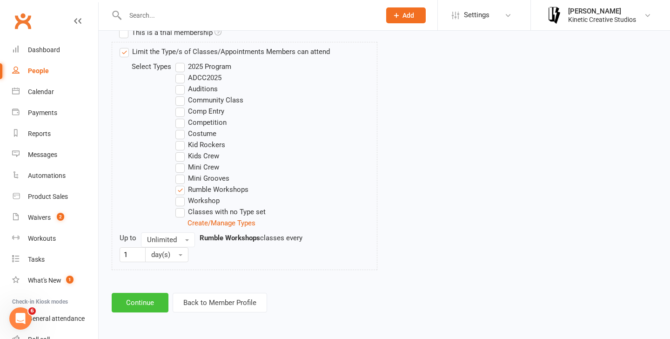
click at [136, 298] on button "Continue" at bounding box center [140, 303] width 57 height 20
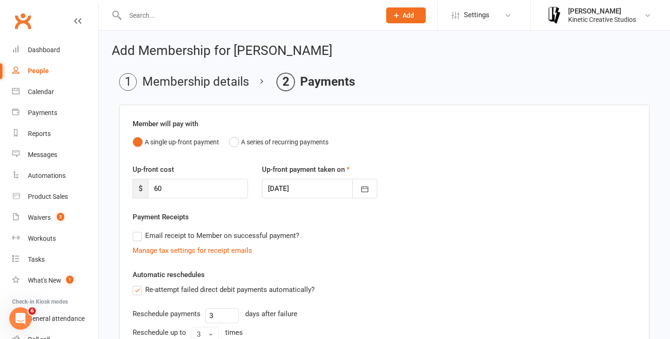
scroll to position [205, 0]
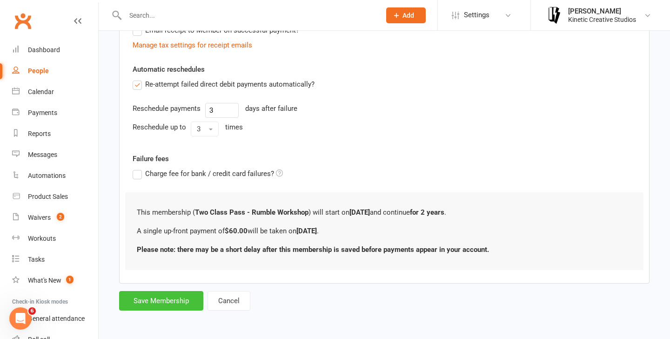
click at [162, 302] on button "Save Membership" at bounding box center [161, 301] width 84 height 20
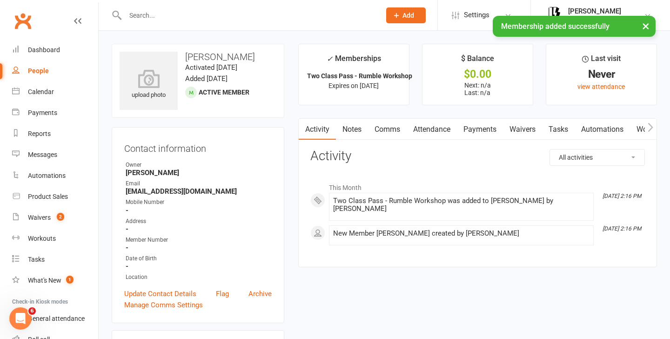
click at [436, 126] on link "Attendance" at bounding box center [431, 129] width 50 height 21
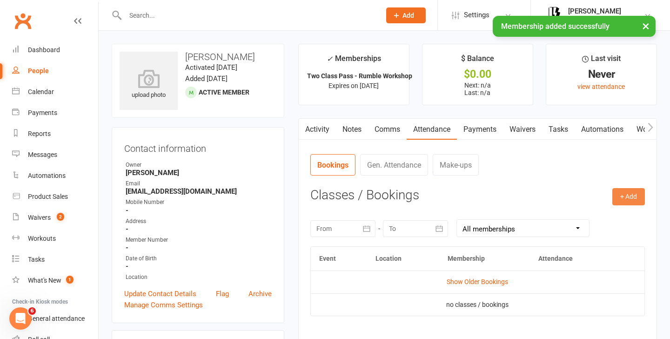
click at [617, 197] on button "+ Add" at bounding box center [628, 196] width 33 height 17
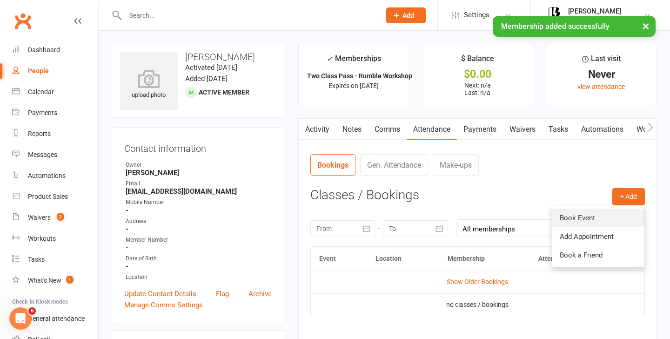
click at [566, 216] on link "Book Event" at bounding box center [598, 217] width 92 height 19
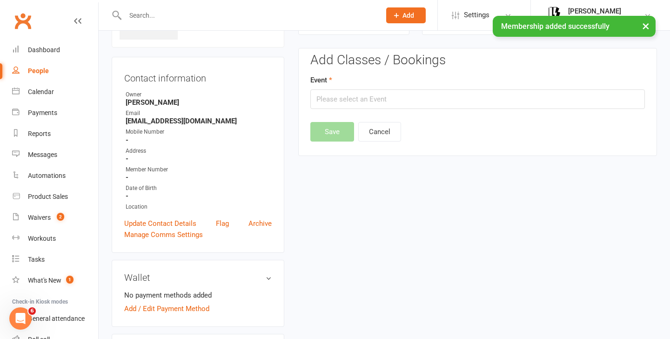
scroll to position [71, 0]
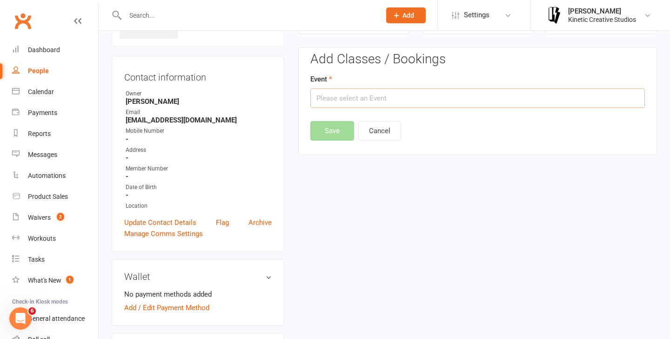
click at [396, 100] on input "text" at bounding box center [477, 98] width 334 height 20
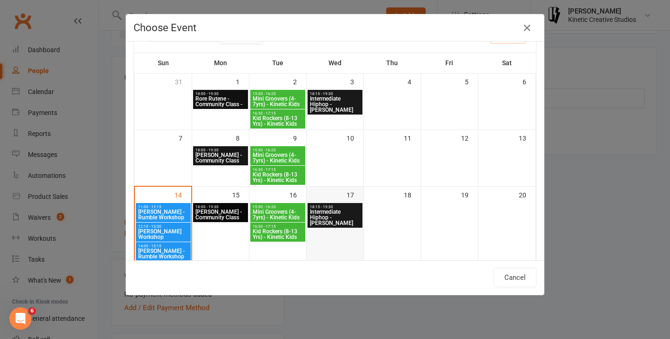
scroll to position [69, 0]
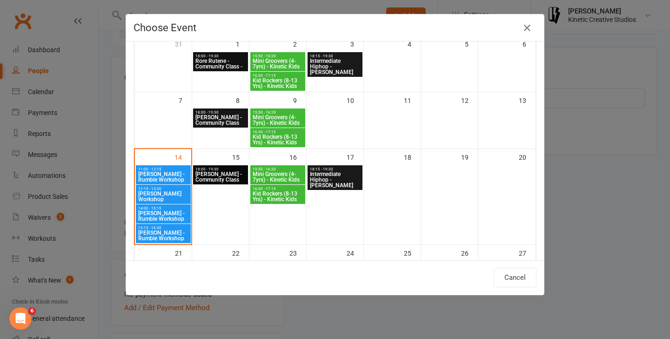
click at [172, 213] on span "[PERSON_NAME] - Rumble Workshop" at bounding box center [163, 215] width 51 height 11
type input "Codie Wescombe - Rumble Workshop - Sep 14, 2025 2:00:00 PM"
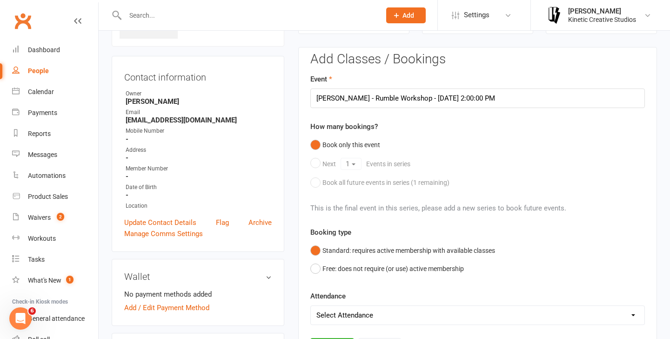
click at [392, 321] on select "Select Attendance Attended Absent" at bounding box center [477, 315] width 333 height 19
select select "0"
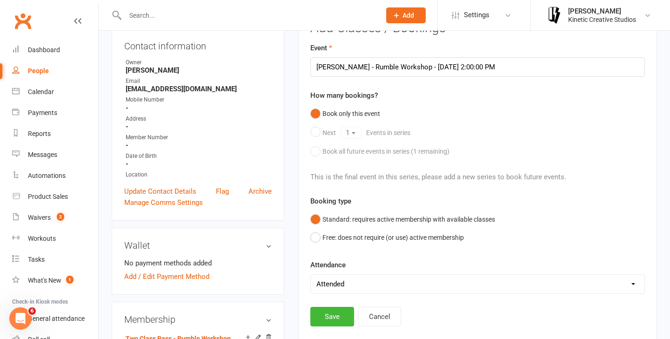
scroll to position [108, 0]
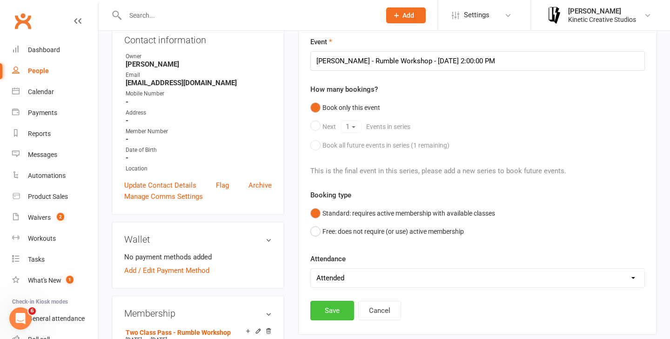
click at [334, 313] on button "Save" at bounding box center [332, 310] width 44 height 20
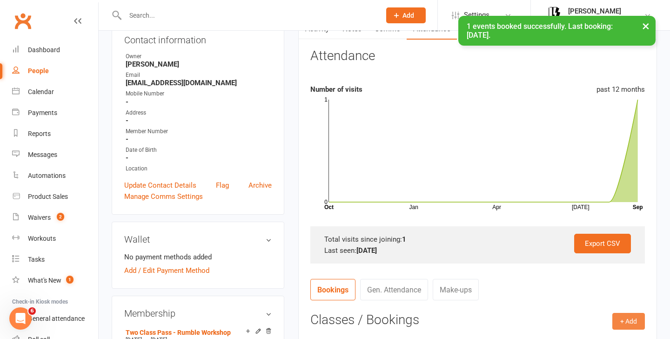
click at [631, 317] on button "+ Add" at bounding box center [628, 321] width 33 height 17
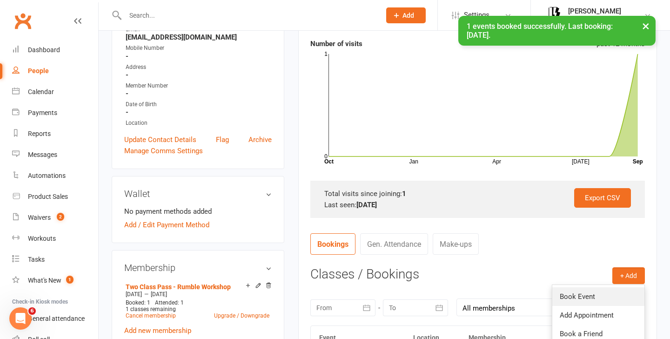
click at [592, 291] on link "Book Event" at bounding box center [598, 296] width 92 height 19
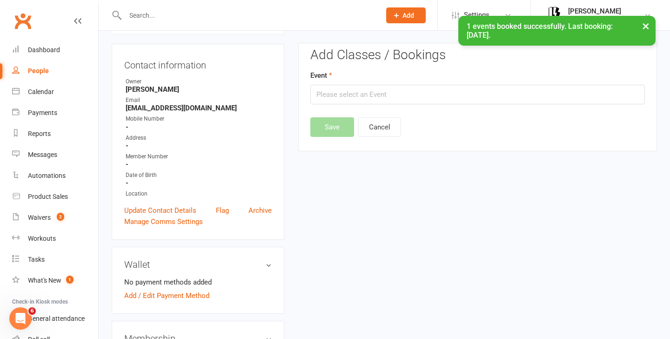
scroll to position [80, 0]
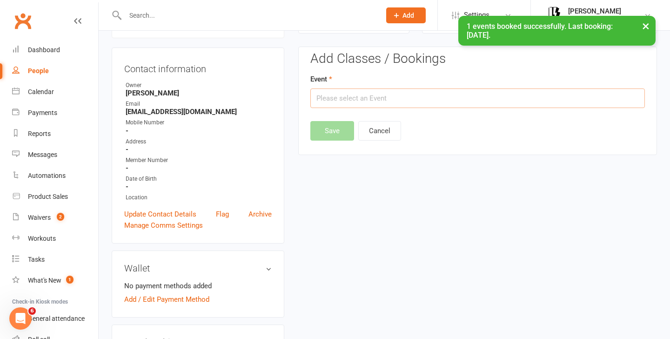
click at [363, 106] on input "text" at bounding box center [477, 98] width 334 height 20
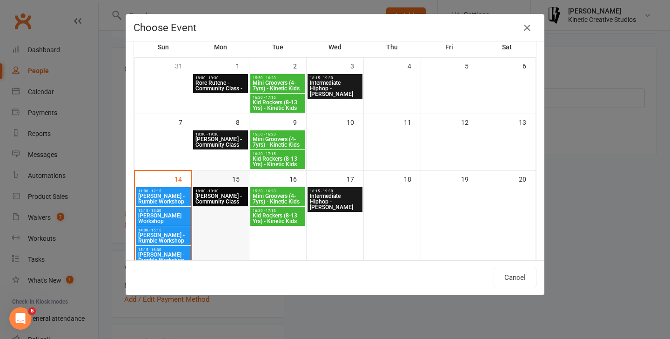
scroll to position [48, 0]
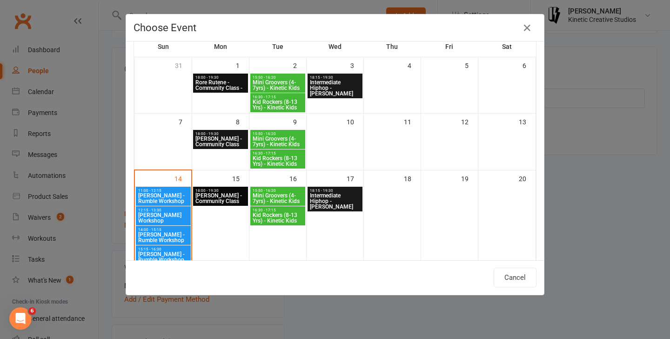
click at [158, 251] on span "[PERSON_NAME] - Rumble Workshop" at bounding box center [163, 256] width 51 height 11
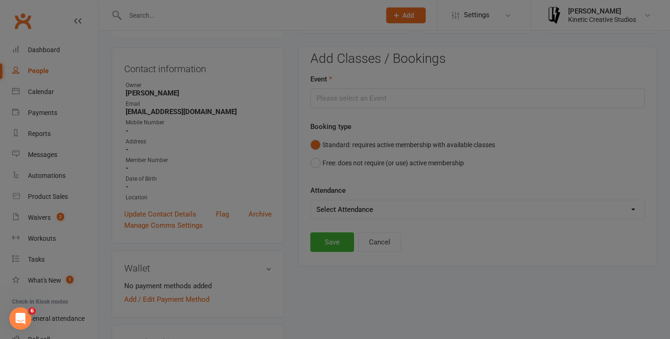
type input "Josh Cesan - Rumble Workshop - Sep 14, 2025 3:15:00 PM"
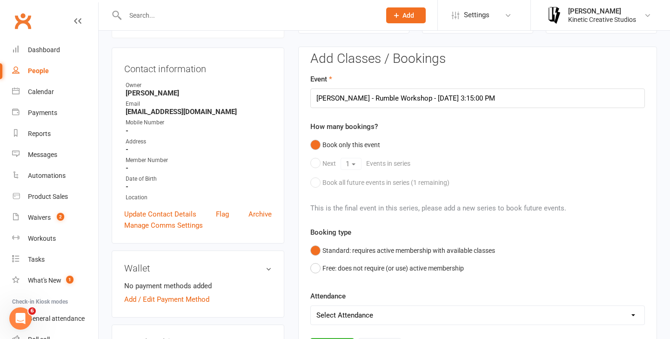
click at [349, 317] on select "Select Attendance Attended Absent" at bounding box center [477, 315] width 333 height 19
select select "0"
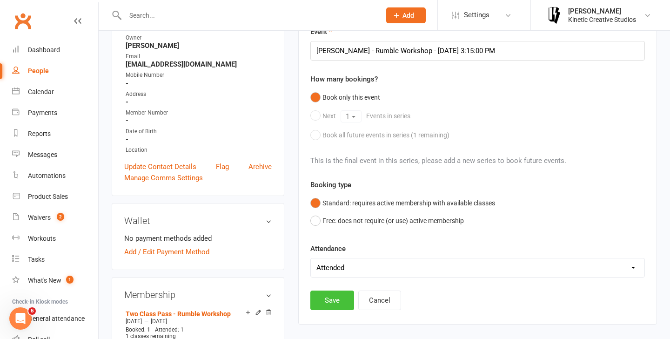
click at [340, 301] on button "Save" at bounding box center [332, 300] width 44 height 20
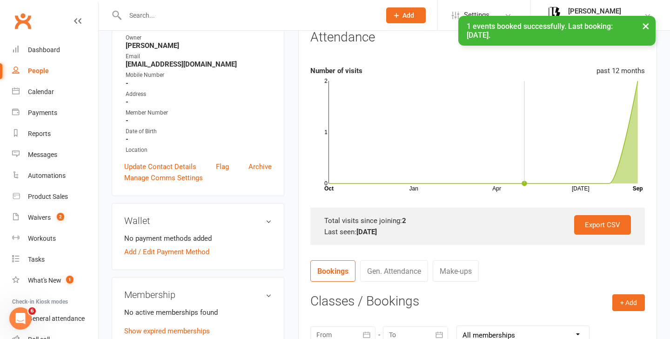
scroll to position [13, 0]
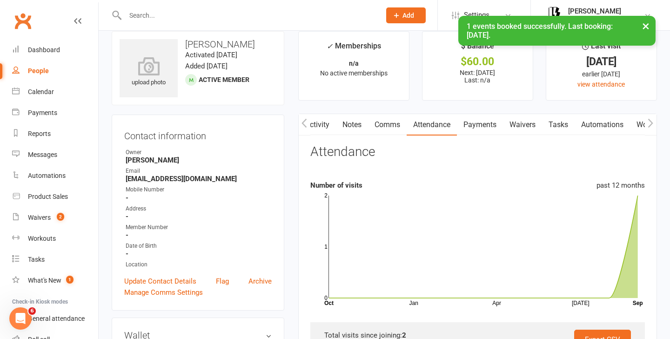
click at [484, 128] on link "Payments" at bounding box center [480, 124] width 46 height 21
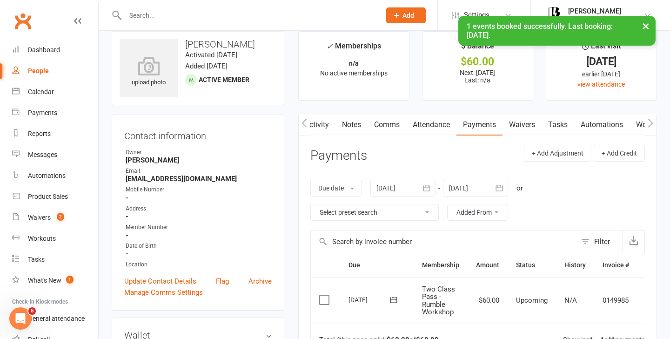
click at [326, 299] on label at bounding box center [325, 299] width 13 height 9
click at [325, 295] on input "checkbox" at bounding box center [322, 295] width 6 height 0
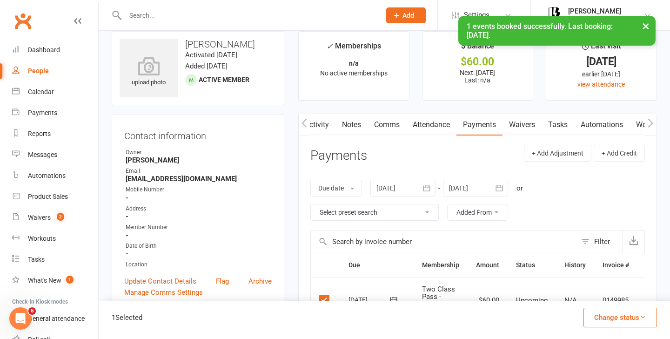
click at [631, 318] on button "Change status" at bounding box center [619, 317] width 73 height 20
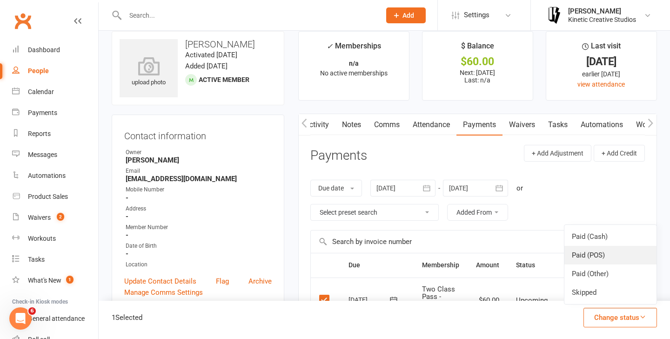
click at [590, 254] on link "Paid (POS)" at bounding box center [610, 255] width 92 height 19
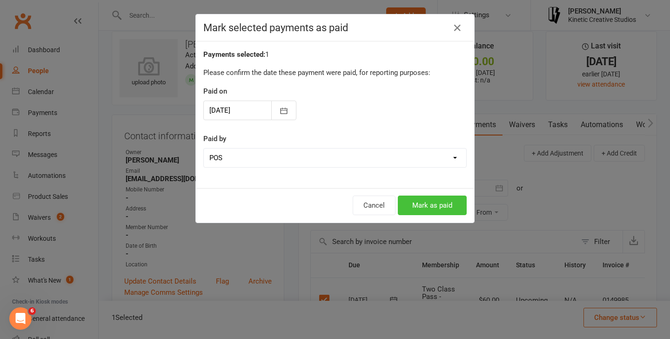
click at [433, 207] on button "Mark as paid" at bounding box center [432, 205] width 69 height 20
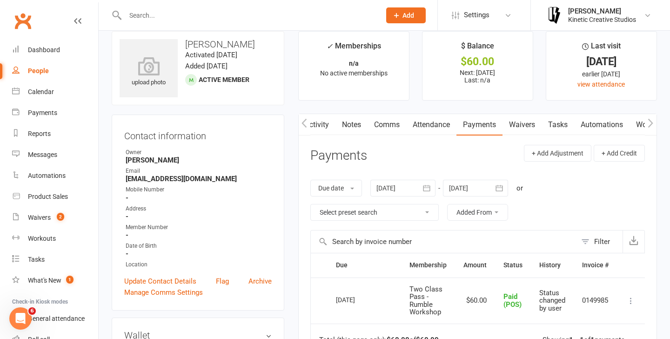
click at [418, 15] on button "Add" at bounding box center [406, 15] width 40 height 16
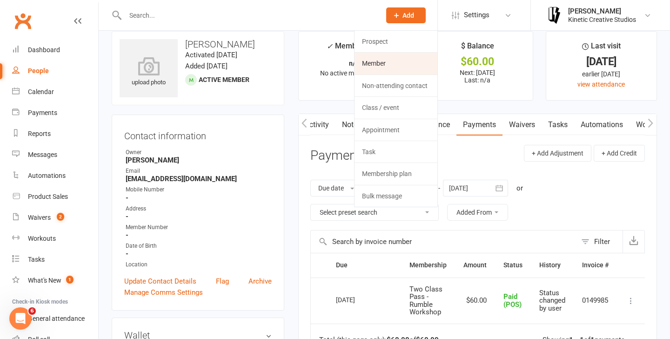
click at [385, 64] on link "Member" at bounding box center [395, 63] width 83 height 21
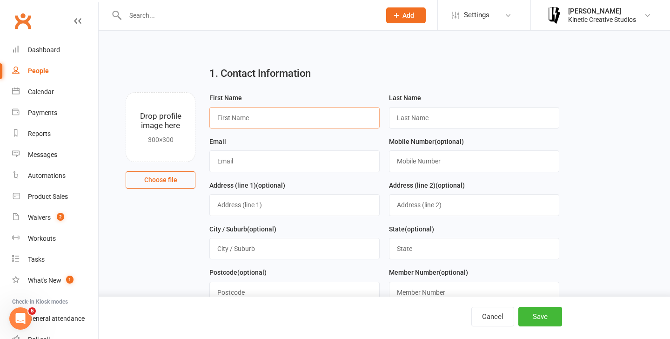
click at [349, 113] on input "text" at bounding box center [294, 117] width 170 height 21
type input "natalie"
click at [487, 119] on input "text" at bounding box center [474, 117] width 170 height 21
type input "Greenlees"
click at [363, 159] on input "text" at bounding box center [294, 160] width 170 height 21
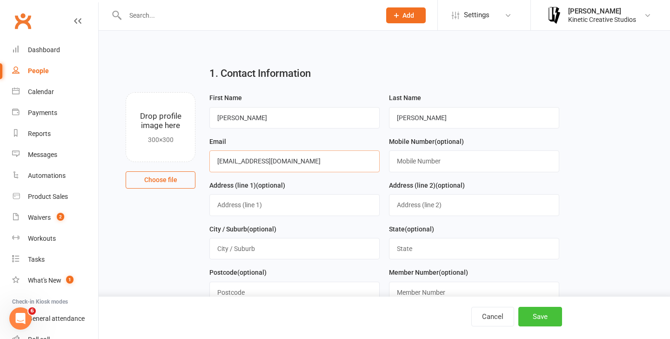
type input "nataliegreenlees@outlook.com"
click at [542, 312] on button "Save" at bounding box center [540, 316] width 44 height 20
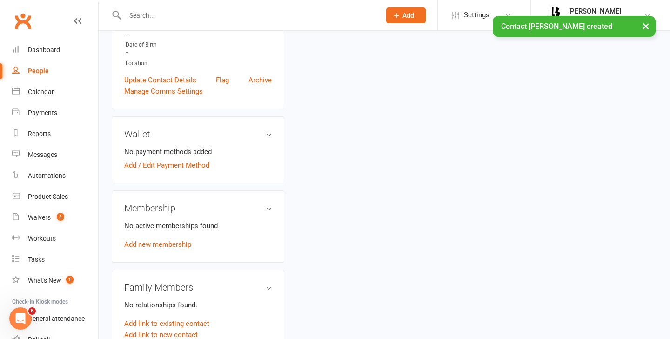
scroll to position [214, 0]
click at [176, 244] on link "Add new membership" at bounding box center [157, 243] width 67 height 8
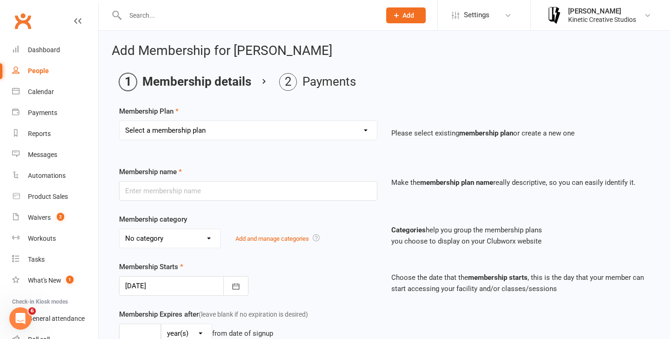
click at [253, 132] on select "Select a membership plan Create new Membership Plan Mini Groovers - Single Clas…" at bounding box center [248, 130] width 257 height 19
select select "32"
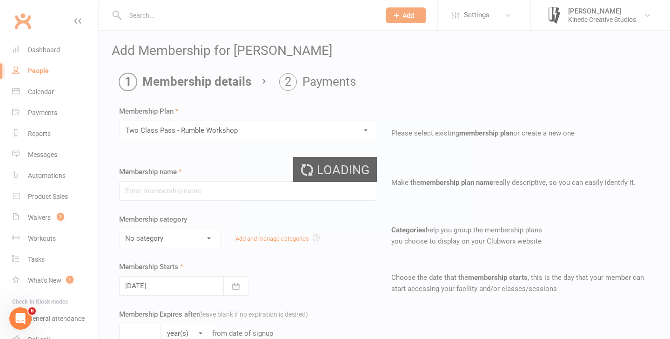
type input "Two Class Pass - Rumble Workshop"
select select "13"
type input "2"
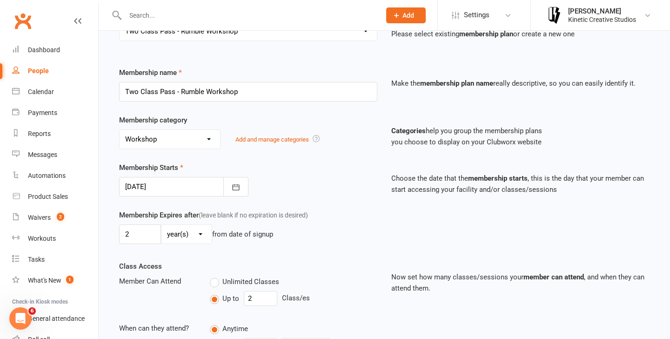
scroll to position [458, 0]
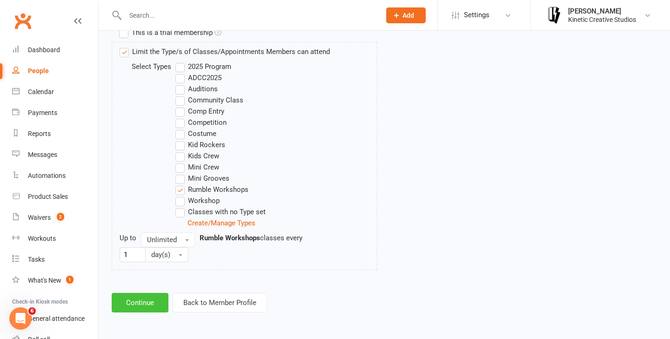
click at [146, 295] on button "Continue" at bounding box center [140, 303] width 57 height 20
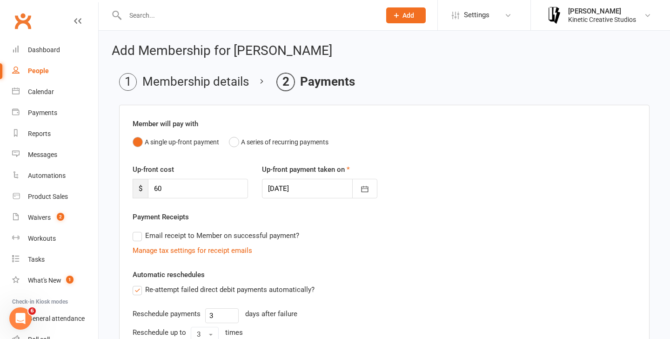
scroll to position [205, 0]
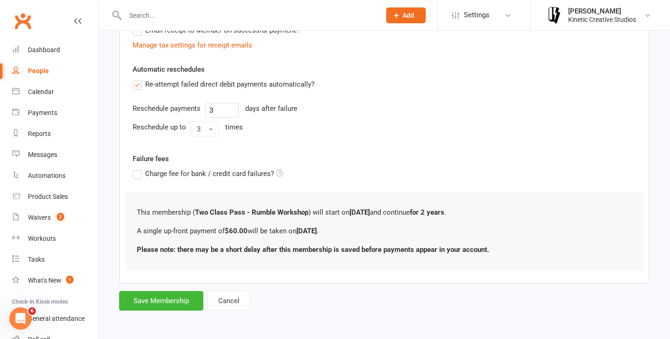
click at [171, 312] on div "Add Membership for natalie Greenlees Membership details Payments Member will pa…" at bounding box center [384, 75] width 571 height 499
click at [173, 304] on button "Save Membership" at bounding box center [161, 301] width 84 height 20
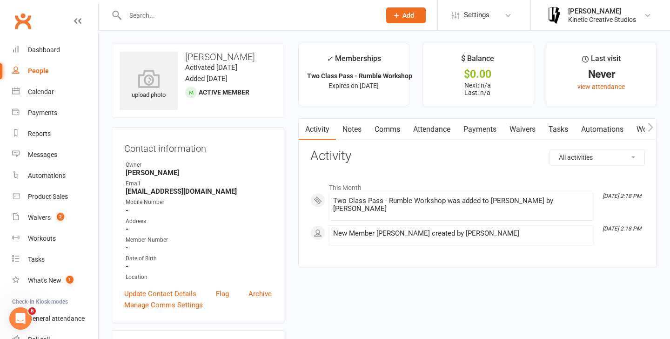
click at [435, 130] on link "Attendance" at bounding box center [431, 129] width 50 height 21
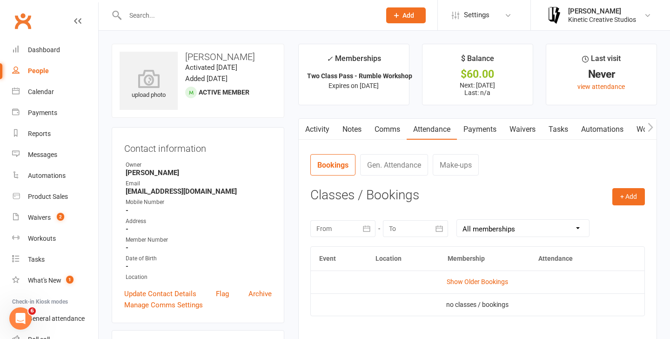
scroll to position [40, 0]
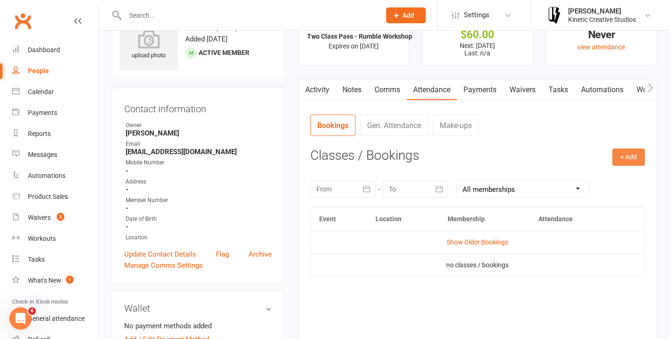
click at [619, 162] on button "+ Add" at bounding box center [628, 156] width 33 height 17
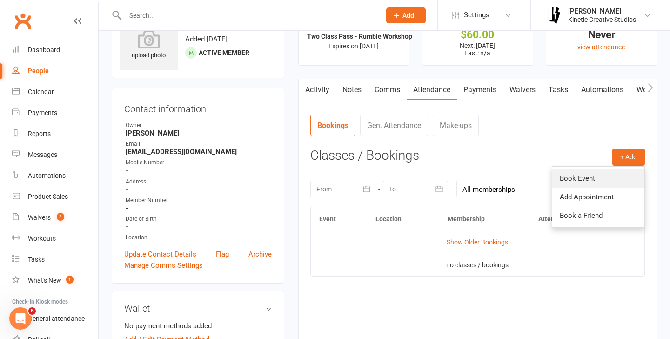
click at [593, 178] on link "Book Event" at bounding box center [598, 178] width 92 height 19
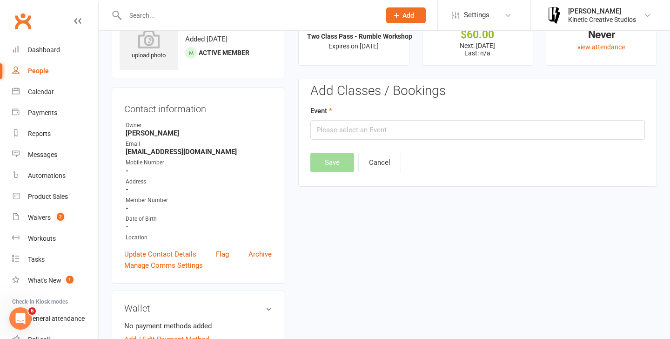
scroll to position [71, 0]
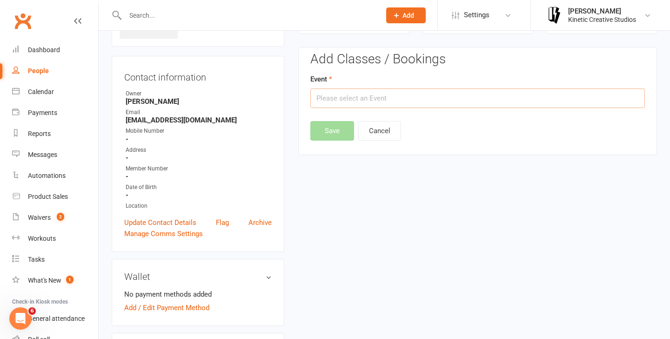
click at [341, 102] on input "text" at bounding box center [477, 98] width 334 height 20
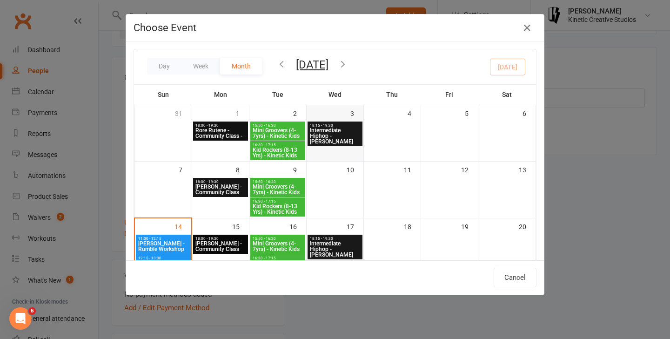
scroll to position [200, 0]
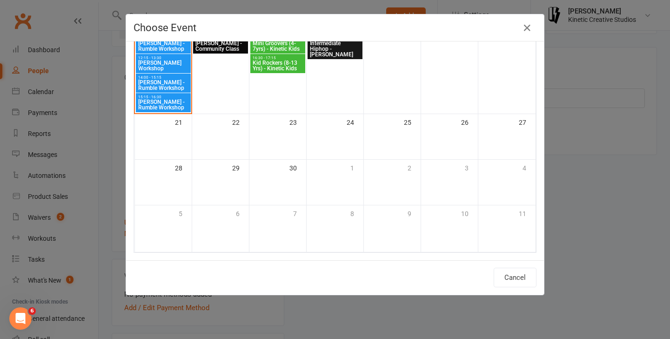
click at [166, 81] on span "[PERSON_NAME] - Rumble Workshop" at bounding box center [163, 85] width 51 height 11
type input "Codie Wescombe - Rumble Workshop - Sep 14, 2025 2:00:00 PM"
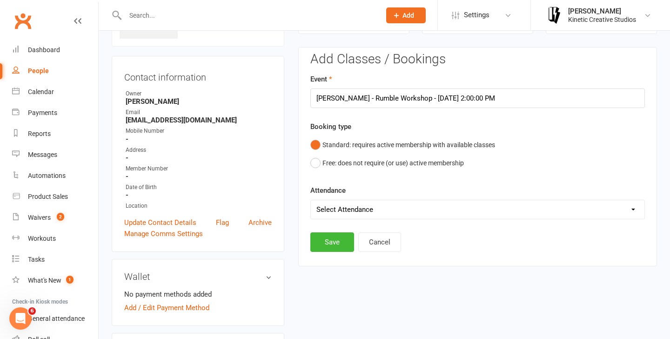
click at [369, 201] on select "Select Attendance Attended Absent" at bounding box center [477, 209] width 333 height 19
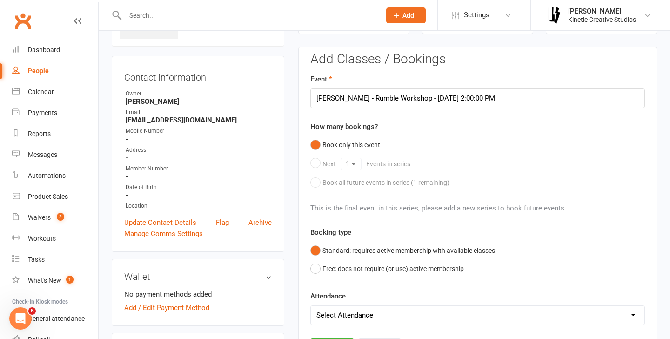
select select "0"
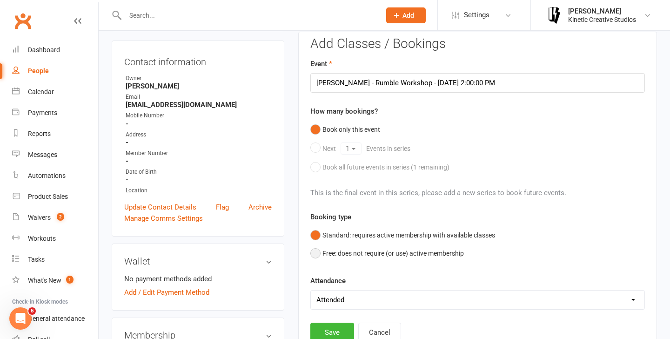
scroll to position [87, 0]
click at [337, 329] on button "Save" at bounding box center [332, 331] width 44 height 20
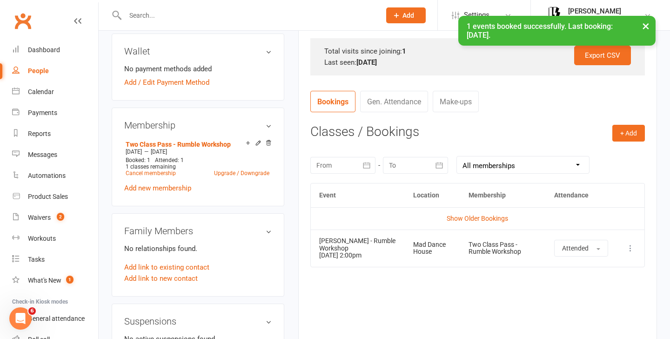
scroll to position [298, 0]
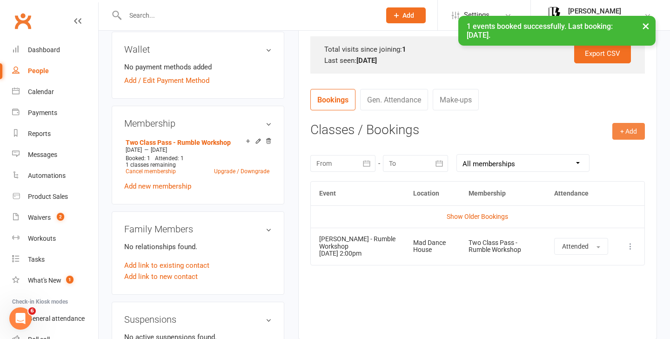
click at [625, 128] on button "+ Add" at bounding box center [628, 131] width 33 height 17
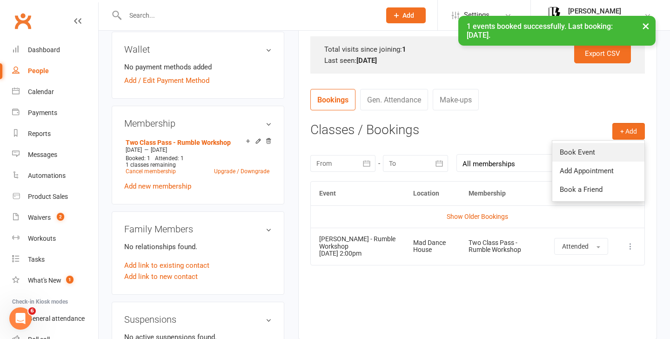
click at [593, 153] on link "Book Event" at bounding box center [598, 152] width 92 height 19
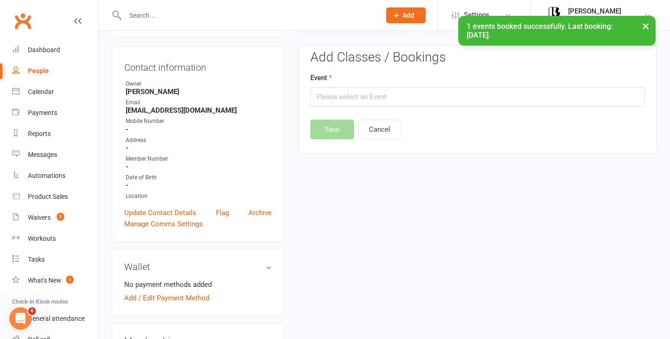
scroll to position [80, 0]
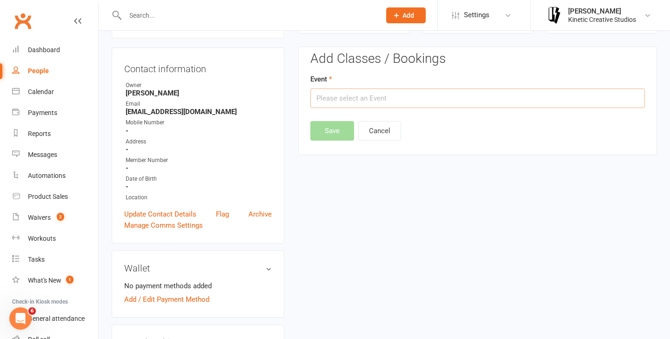
click at [382, 97] on input "text" at bounding box center [477, 98] width 334 height 20
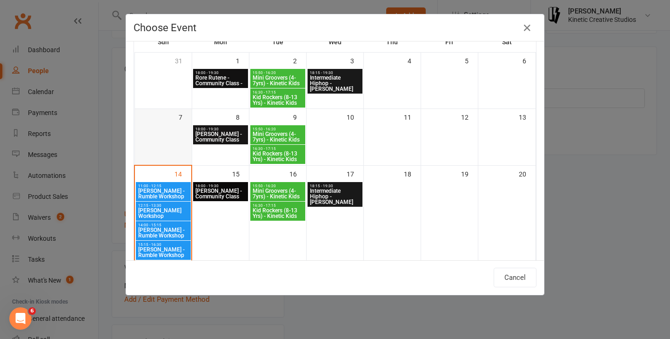
scroll to position [52, 0]
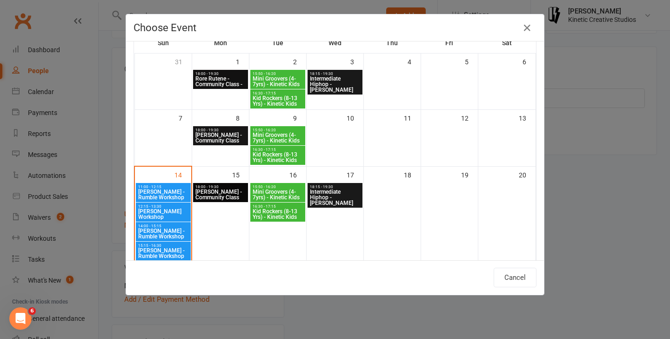
click at [169, 228] on span "[PERSON_NAME] - Rumble Workshop" at bounding box center [163, 233] width 51 height 11
type input "Codie Wescombe - Rumble Workshop - Sep 14, 2025 2:00:00 PM"
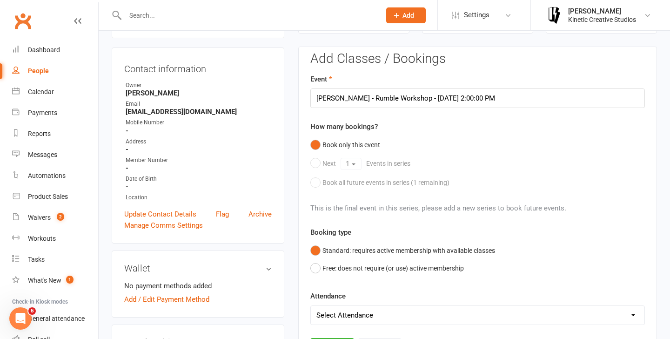
click at [361, 323] on select "Select Attendance Attended Absent" at bounding box center [477, 315] width 333 height 19
select select "0"
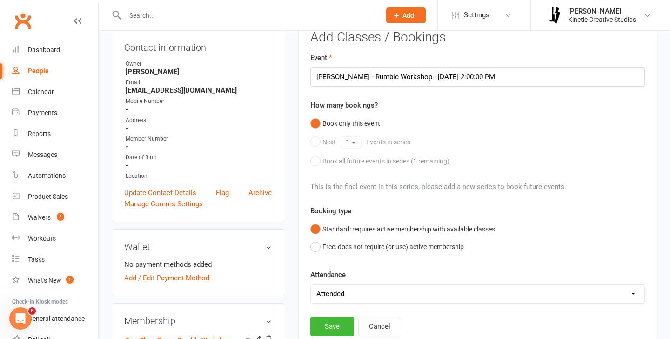
scroll to position [107, 0]
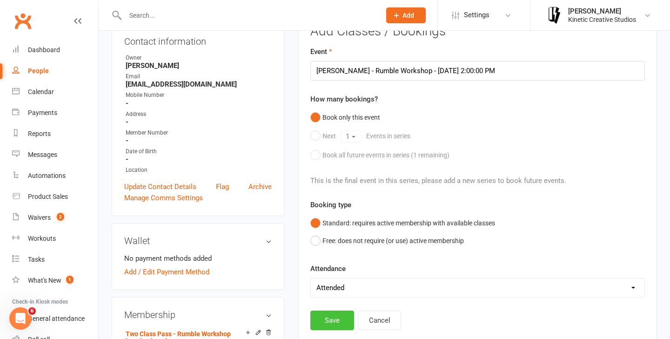
click at [338, 316] on button "Save" at bounding box center [332, 320] width 44 height 20
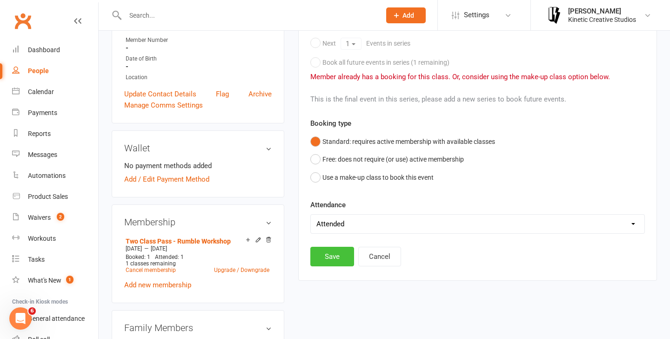
scroll to position [207, 0]
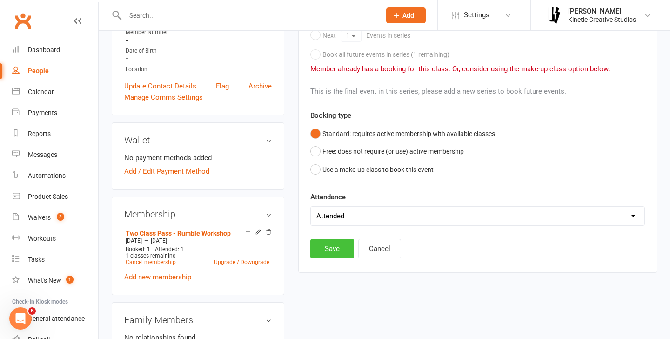
click at [337, 246] on button "Save" at bounding box center [332, 249] width 44 height 20
click at [374, 250] on button "Cancel" at bounding box center [379, 249] width 43 height 20
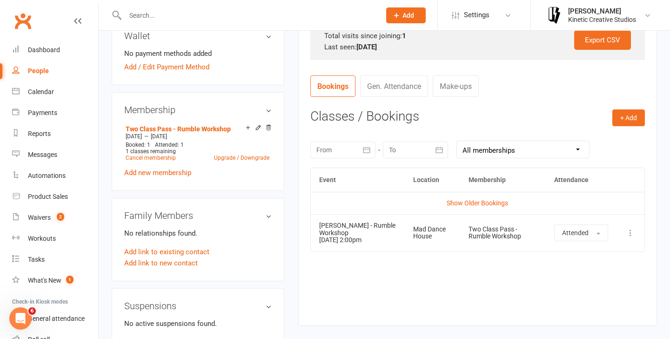
scroll to position [325, 0]
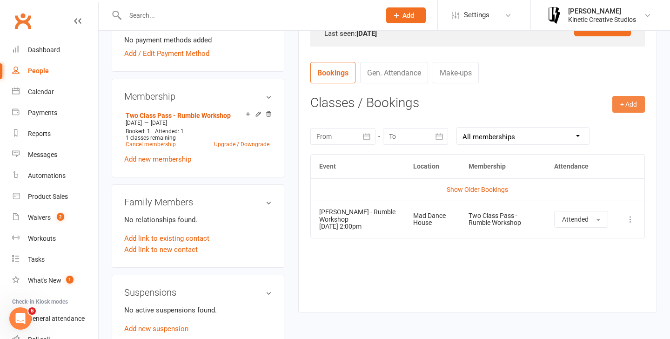
click at [624, 109] on button "+ Add" at bounding box center [628, 104] width 33 height 17
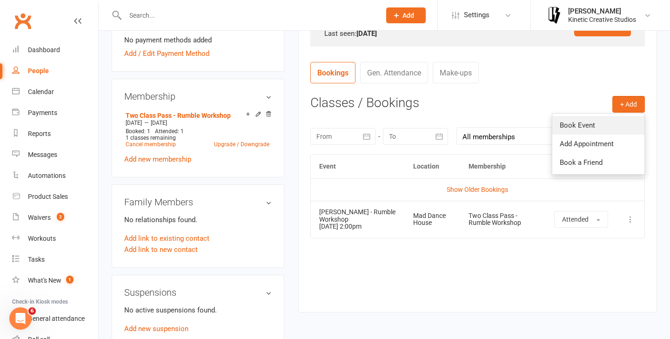
click at [591, 123] on link "Book Event" at bounding box center [598, 125] width 92 height 19
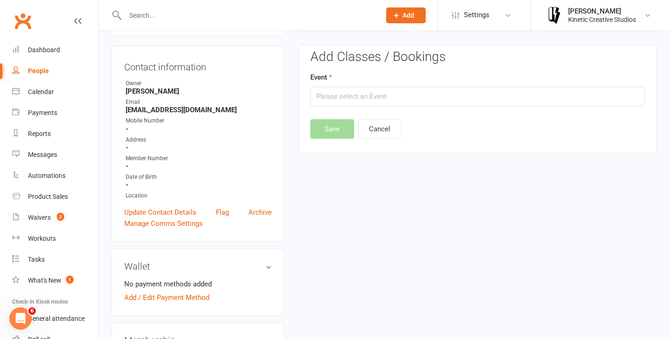
scroll to position [80, 0]
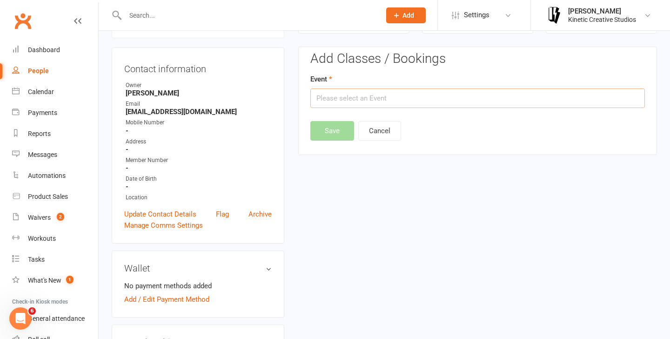
click at [358, 96] on input "text" at bounding box center [477, 98] width 334 height 20
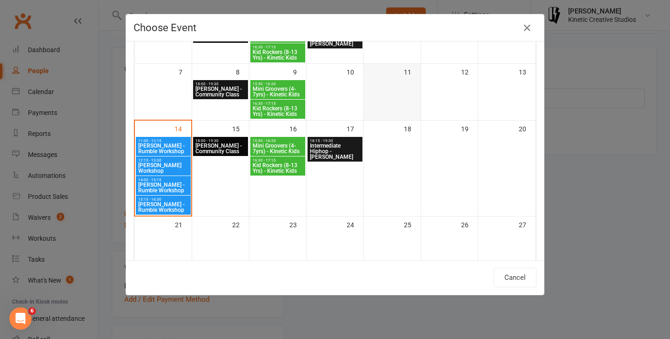
scroll to position [148, 0]
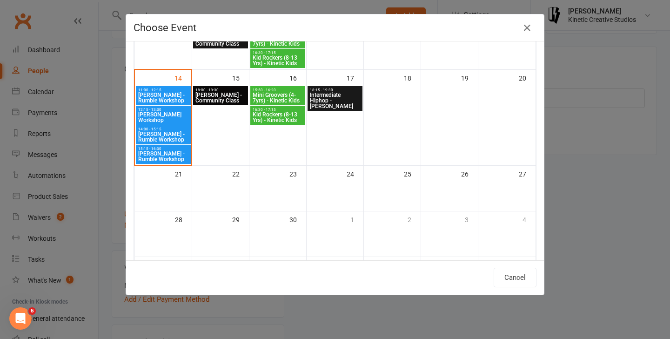
click at [169, 160] on span "[PERSON_NAME] - Rumble Workshop" at bounding box center [163, 156] width 51 height 11
type input "Josh Cesan - Rumble Workshop - Sep 14, 2025 3:15:00 PM"
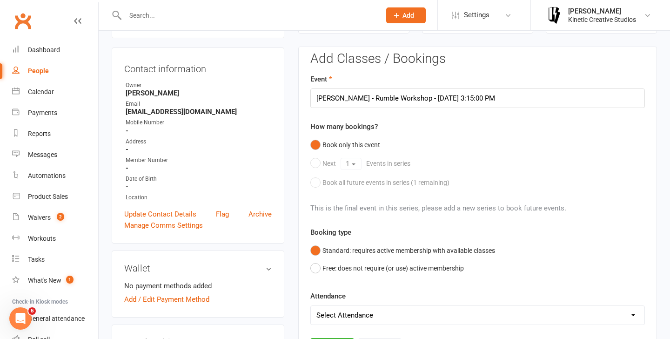
click at [355, 309] on select "Select Attendance Attended Absent" at bounding box center [477, 315] width 333 height 19
select select "0"
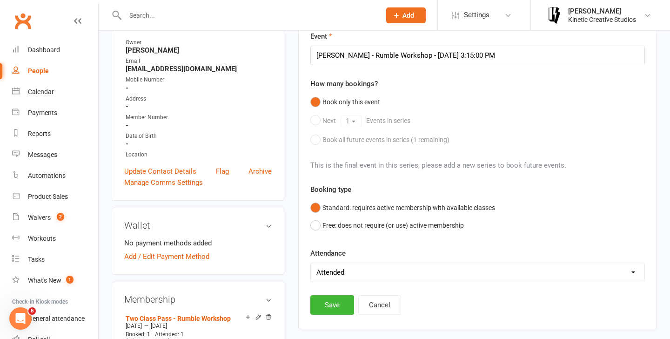
scroll to position [123, 0]
click at [333, 305] on button "Save" at bounding box center [332, 304] width 44 height 20
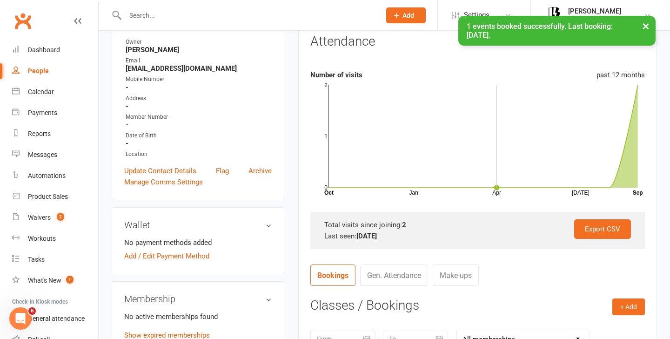
scroll to position [0, 0]
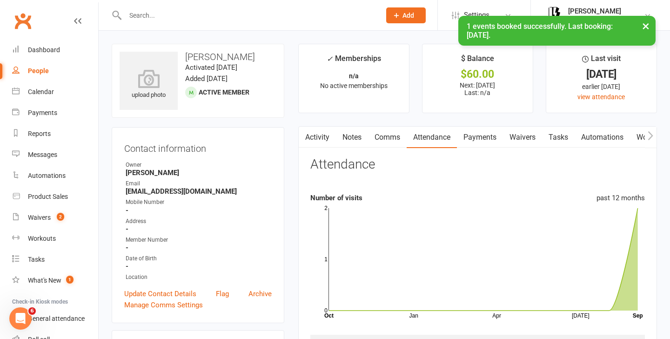
click at [488, 142] on link "Payments" at bounding box center [480, 136] width 46 height 21
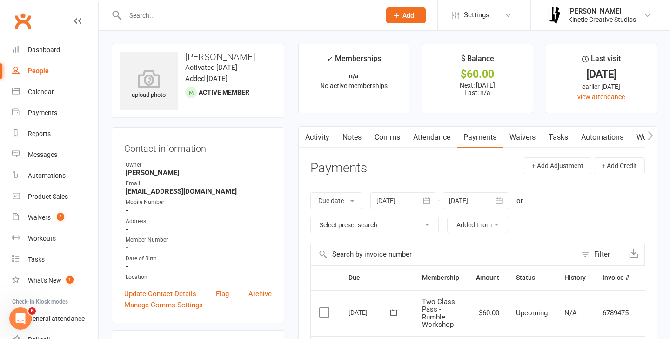
click at [325, 316] on label at bounding box center [325, 311] width 13 height 9
click at [325, 307] on input "checkbox" at bounding box center [322, 307] width 6 height 0
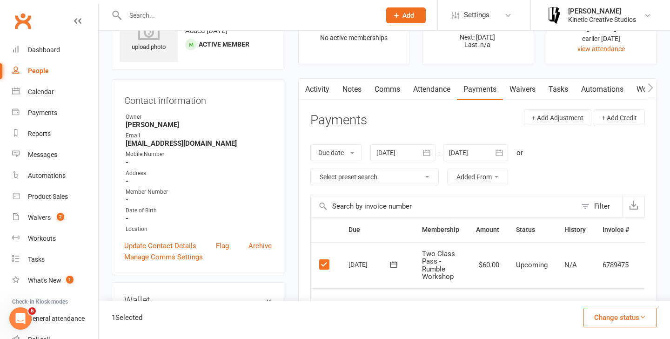
scroll to position [53, 0]
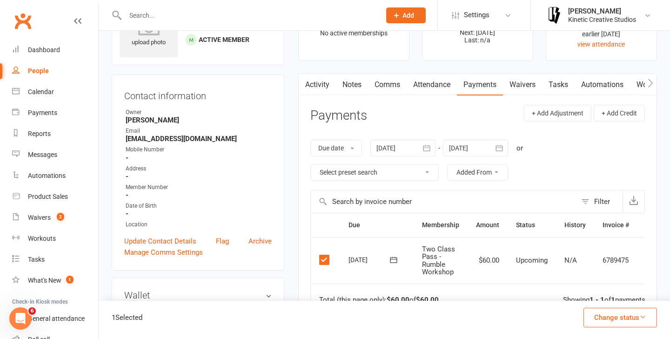
click at [602, 312] on button "Change status" at bounding box center [619, 317] width 73 height 20
click at [593, 255] on link "Paid (POS)" at bounding box center [610, 255] width 92 height 19
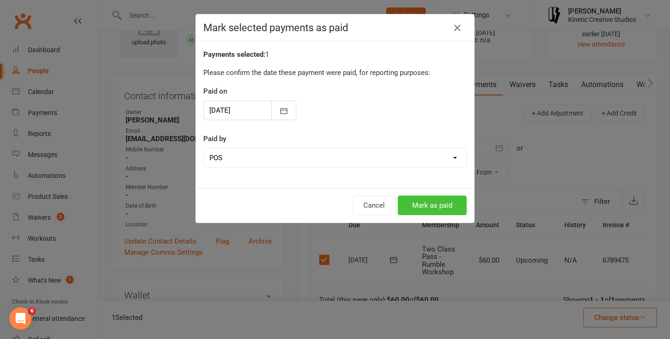
click at [453, 201] on button "Mark as paid" at bounding box center [432, 205] width 69 height 20
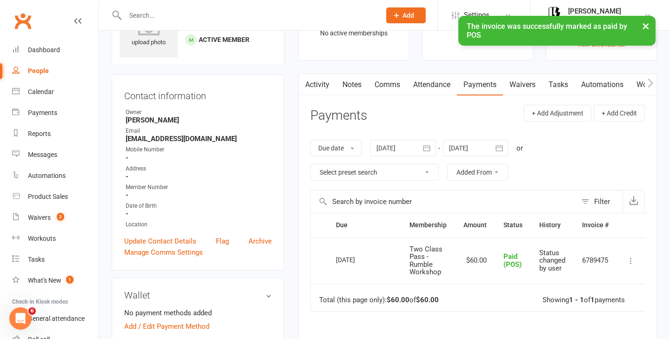
click at [197, 13] on input "text" at bounding box center [248, 15] width 252 height 13
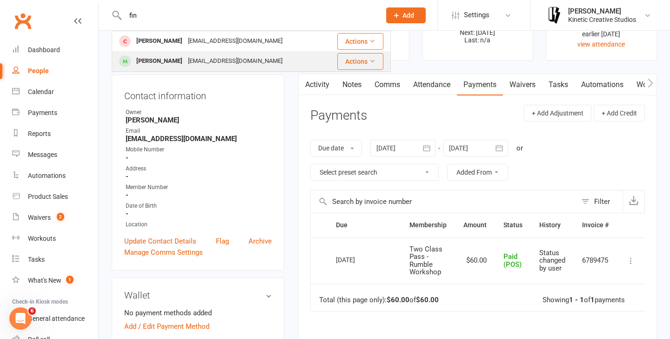
type input "fin"
click at [194, 61] on div "finnryanknight@gmail.com" at bounding box center [235, 60] width 100 height 13
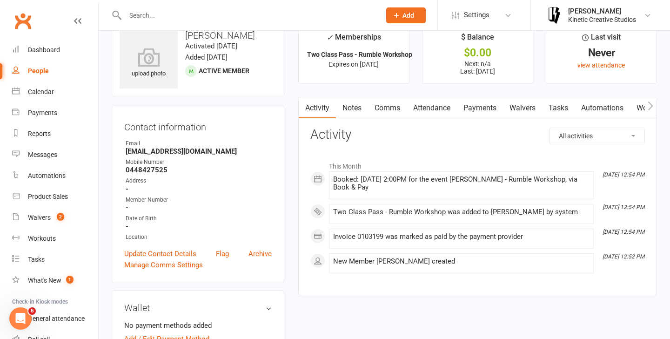
scroll to position [24, 0]
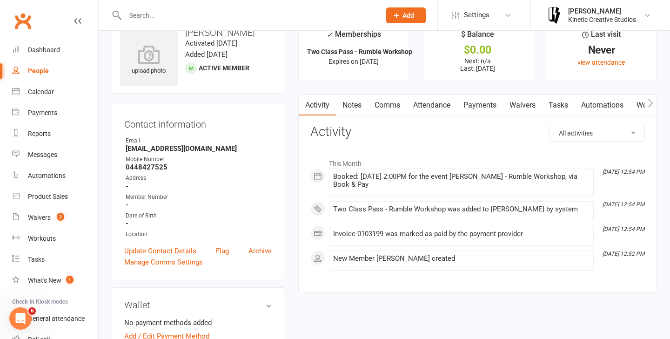
click at [432, 100] on link "Attendance" at bounding box center [431, 104] width 50 height 21
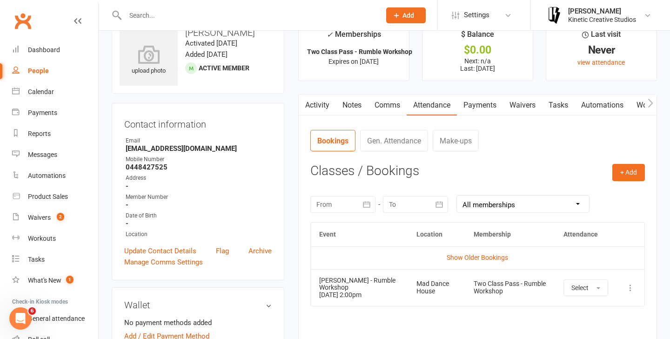
scroll to position [80, 0]
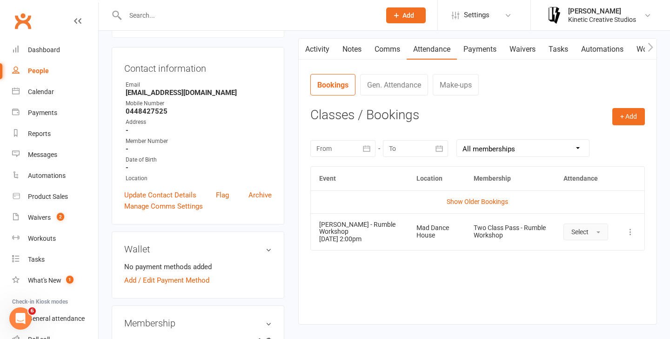
click at [590, 233] on button "Select" at bounding box center [585, 231] width 45 height 17
click at [589, 248] on link "Attended" at bounding box center [610, 252] width 92 height 19
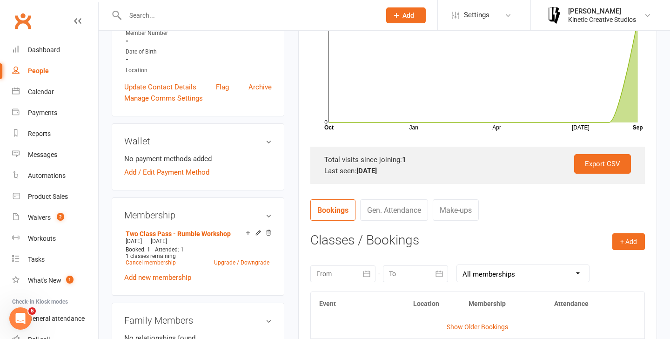
scroll to position [203, 0]
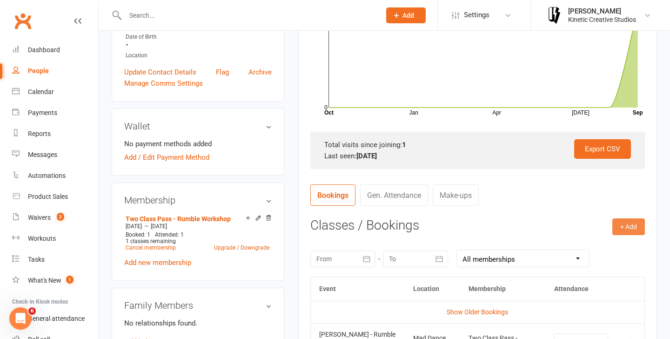
click at [625, 229] on button "+ Add" at bounding box center [628, 226] width 33 height 17
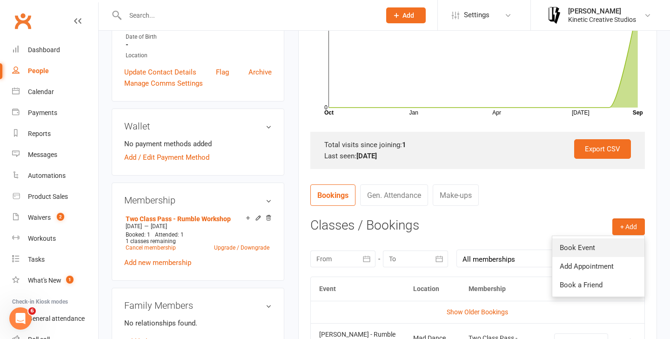
click at [592, 243] on link "Book Event" at bounding box center [598, 247] width 92 height 19
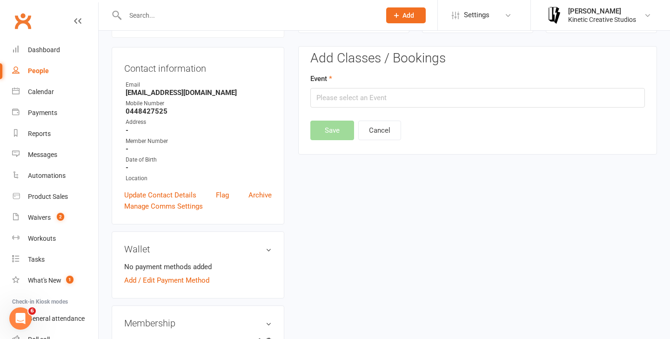
scroll to position [80, 0]
click at [380, 95] on input "text" at bounding box center [477, 98] width 334 height 20
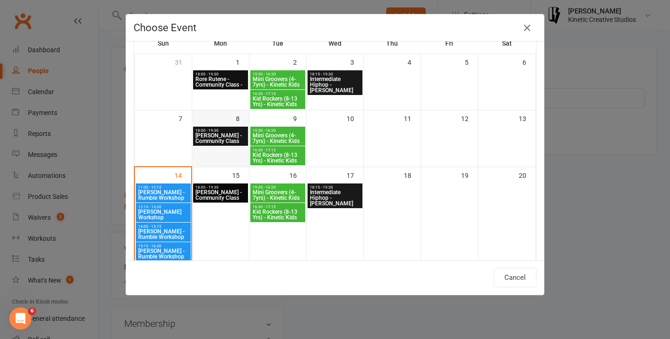
scroll to position [78, 0]
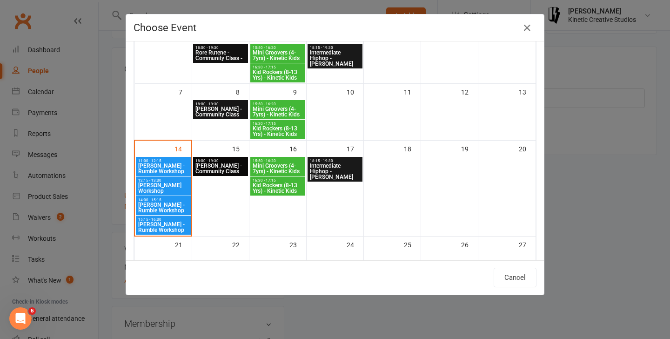
click at [160, 224] on span "[PERSON_NAME] - Rumble Workshop" at bounding box center [163, 226] width 51 height 11
type input "Josh Cesan - Rumble Workshop - Sep 14, 2025 3:15:00 PM"
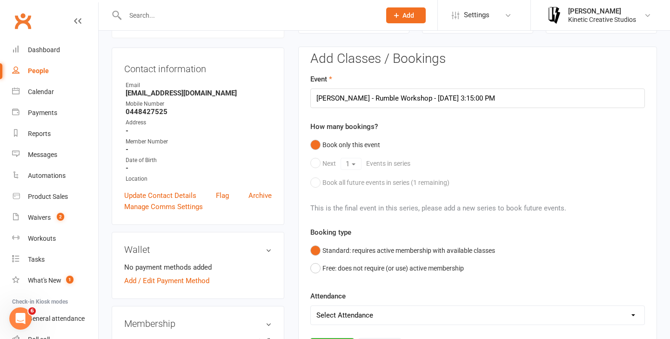
click at [390, 306] on select "Select Attendance Attended Absent" at bounding box center [477, 315] width 333 height 19
select select "0"
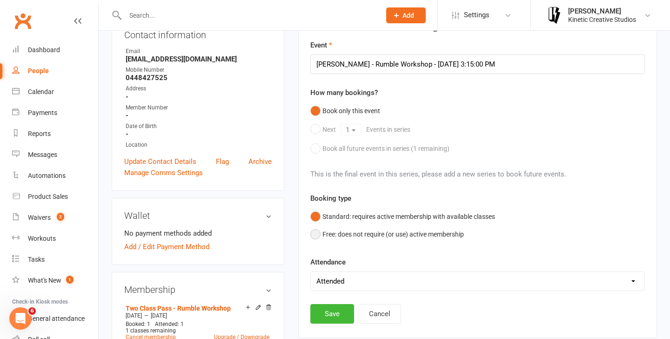
scroll to position [126, 0]
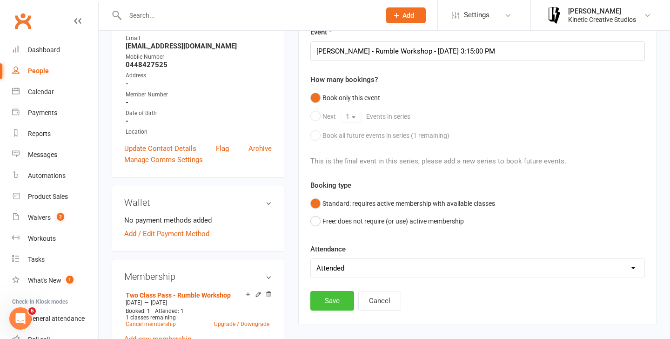
click at [337, 300] on button "Save" at bounding box center [332, 301] width 44 height 20
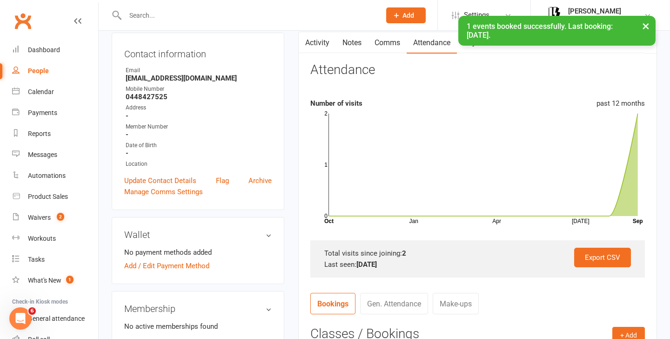
scroll to position [0, 0]
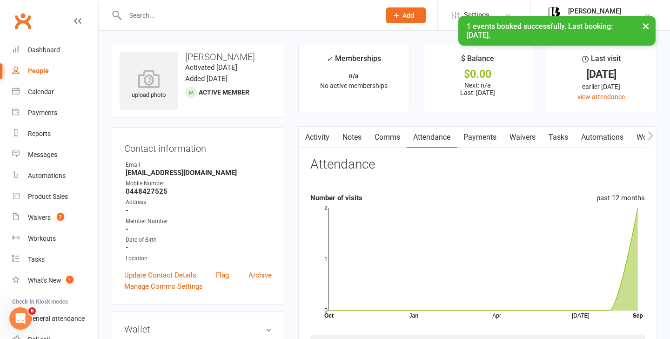
click at [253, 9] on input "text" at bounding box center [248, 15] width 252 height 13
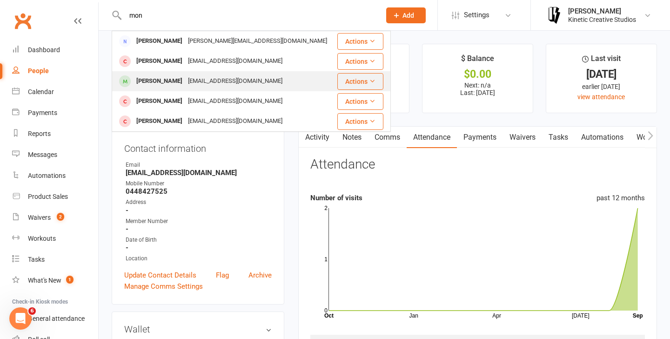
type input "mon"
click at [189, 80] on div "moniquemaguire888@gmail.com" at bounding box center [235, 80] width 100 height 13
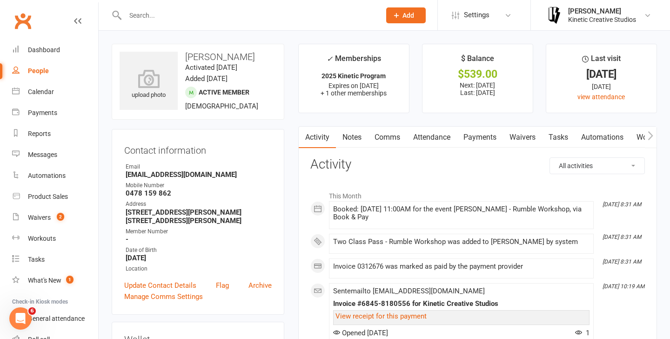
scroll to position [27, 0]
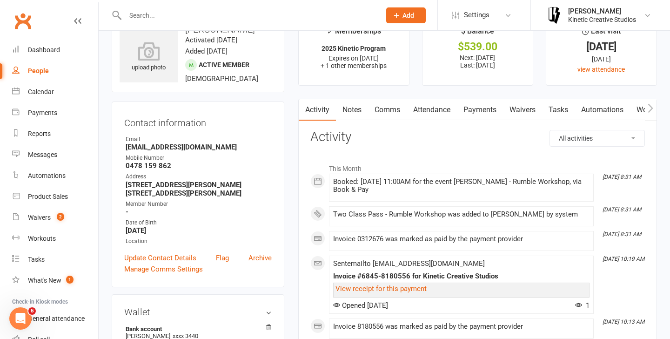
click at [445, 111] on link "Attendance" at bounding box center [431, 109] width 50 height 21
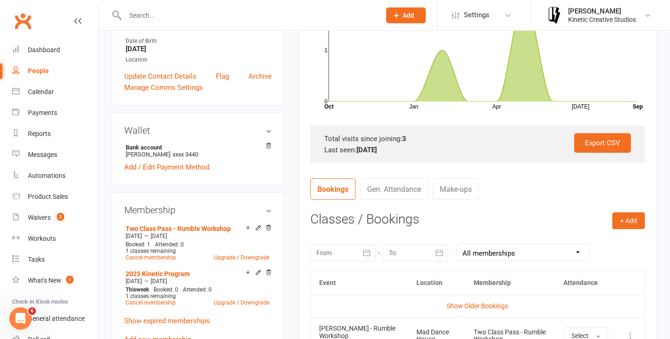
scroll to position [339, 0]
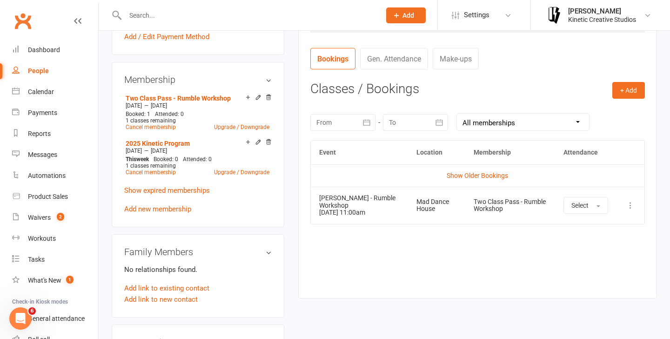
click at [621, 202] on td "More info View event Remove booking" at bounding box center [630, 204] width 28 height 37
click at [632, 204] on icon at bounding box center [630, 204] width 9 height 9
click at [584, 257] on link "Remove booking" at bounding box center [589, 260] width 92 height 19
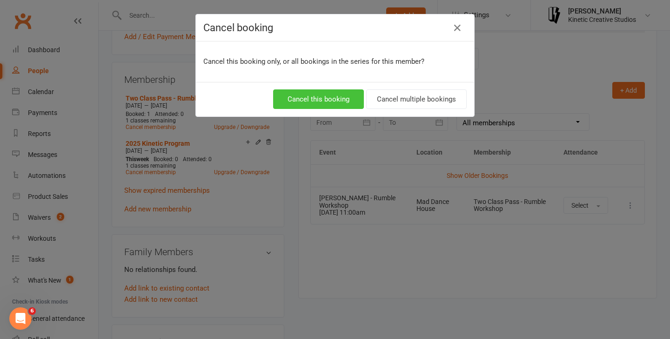
click at [332, 101] on button "Cancel this booking" at bounding box center [318, 99] width 91 height 20
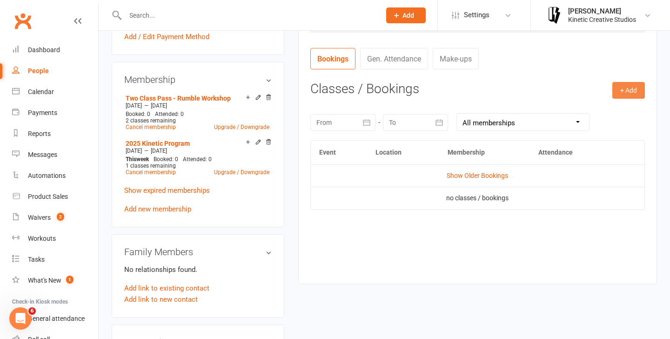
click at [632, 90] on button "+ Add" at bounding box center [628, 90] width 33 height 17
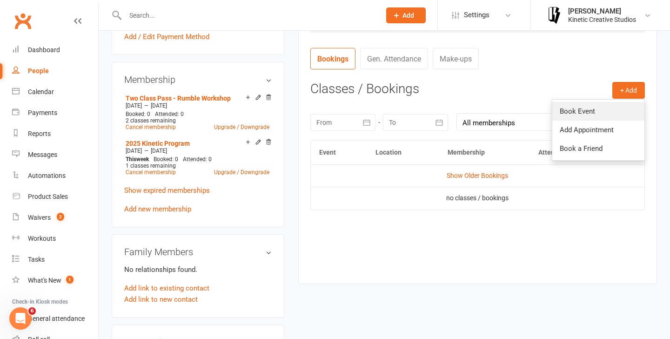
click at [587, 107] on link "Book Event" at bounding box center [598, 111] width 92 height 19
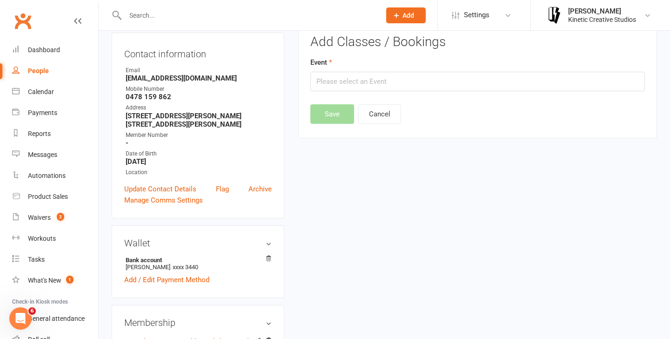
scroll to position [80, 0]
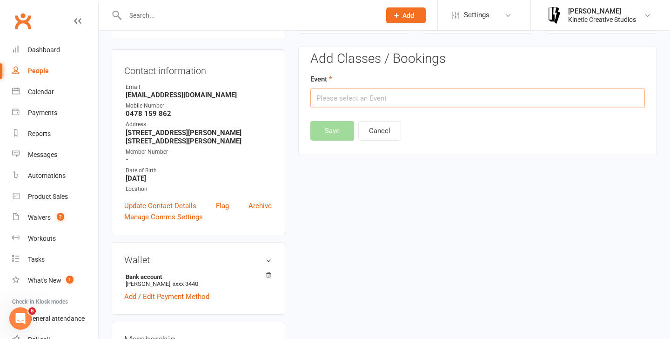
click at [382, 97] on input "text" at bounding box center [477, 98] width 334 height 20
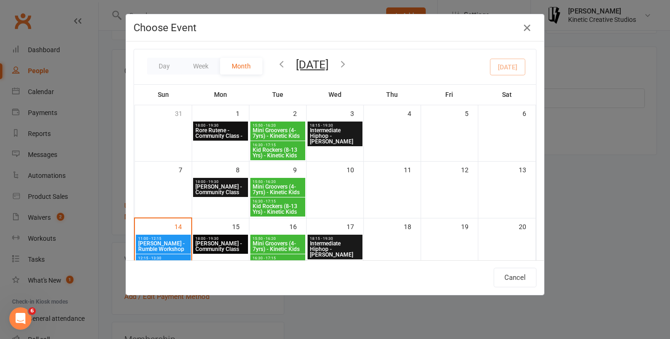
scroll to position [47, 0]
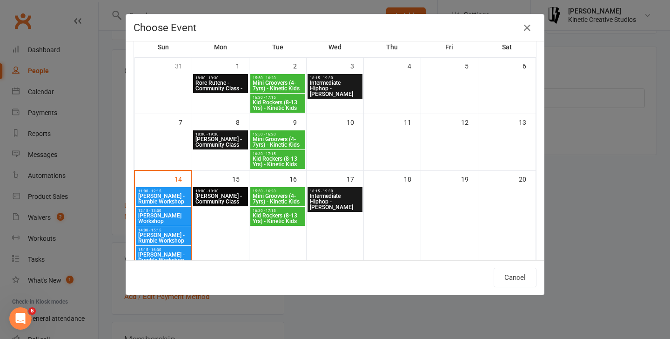
click at [160, 234] on span "[PERSON_NAME] - Rumble Workshop" at bounding box center [163, 237] width 51 height 11
type input "Codie Wescombe - Rumble Workshop - Sep 14, 2025 2:00:00 PM"
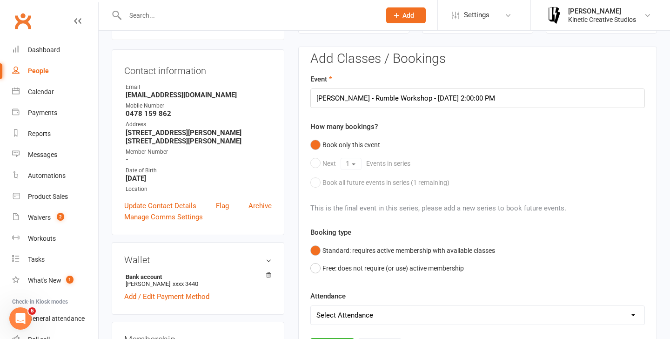
click at [363, 319] on select "Select Attendance Attended Absent" at bounding box center [477, 315] width 333 height 19
select select "0"
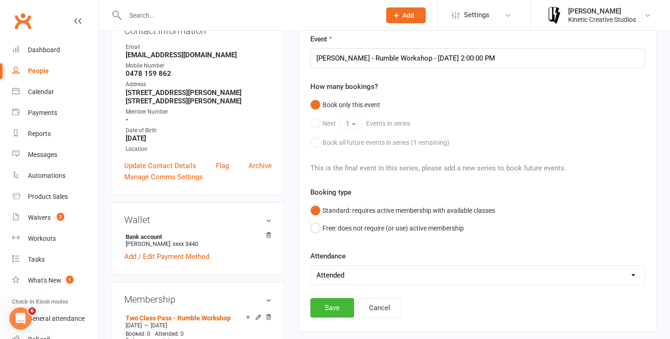
scroll to position [124, 0]
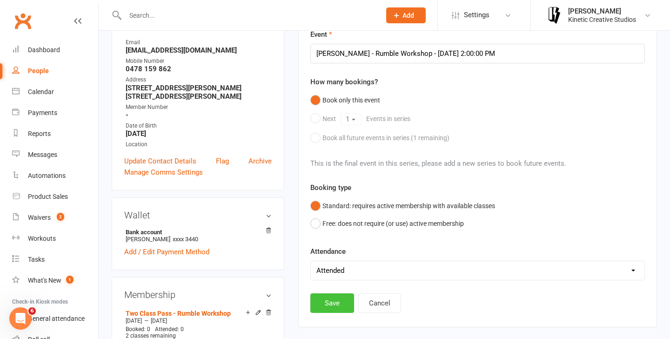
click at [339, 304] on button "Save" at bounding box center [332, 303] width 44 height 20
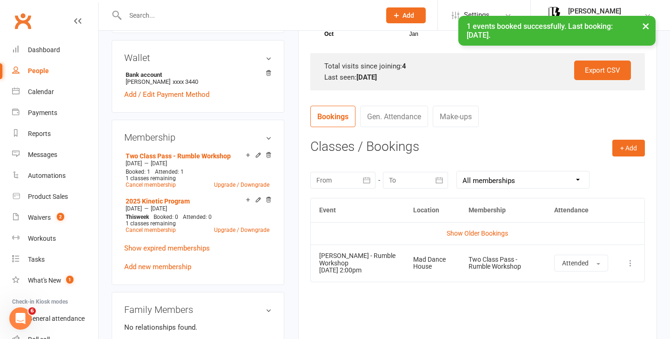
scroll to position [283, 0]
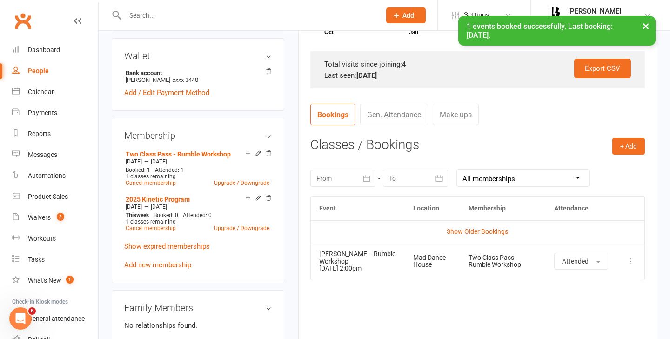
click at [634, 136] on contact-attendance "Attendance Number of visits past 12 months Jan Apr Jul Month Oct Sep 0 1 2 Expo…" at bounding box center [477, 107] width 334 height 466
click at [626, 144] on button "+ Add" at bounding box center [628, 146] width 33 height 17
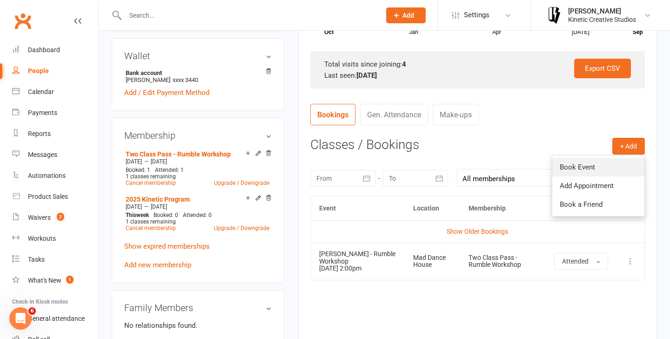
click at [590, 161] on link "Book Event" at bounding box center [598, 167] width 92 height 19
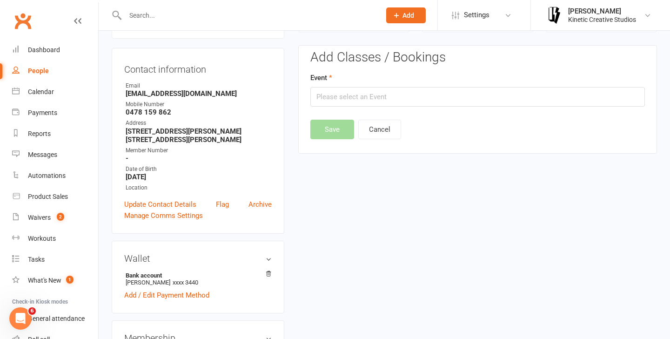
scroll to position [80, 0]
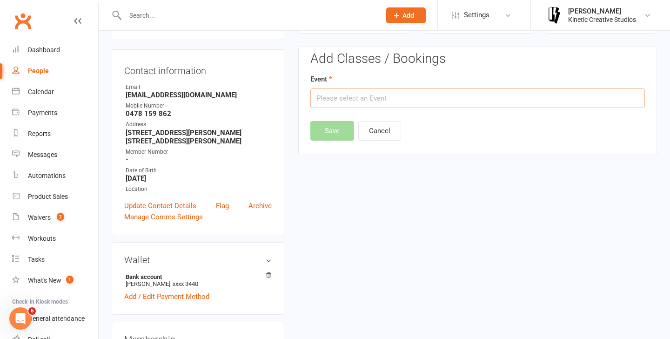
click at [408, 95] on input "text" at bounding box center [477, 98] width 334 height 20
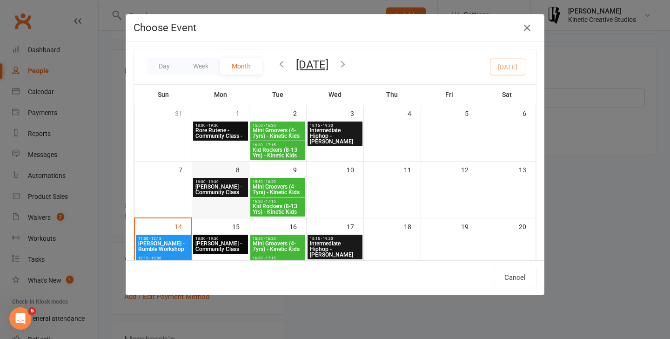
scroll to position [62, 0]
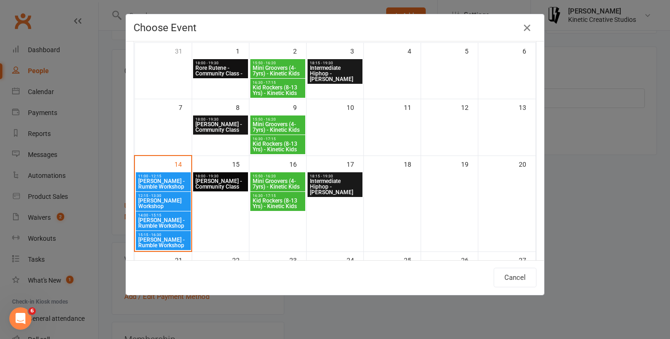
click at [166, 235] on span "15:15 - 16:30" at bounding box center [163, 235] width 51 height 4
type input "Josh Cesan - Rumble Workshop - Sep 14, 2025 3:15:00 PM"
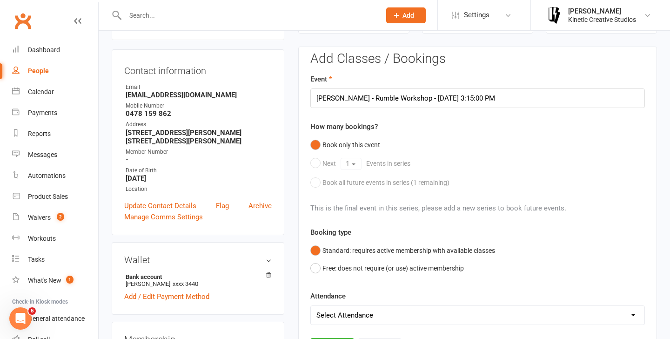
click at [352, 216] on form "Event Josh Cesan - Rumble Workshop - Sep 14, 2025 3:15:00 PM How many bookings?…" at bounding box center [477, 198] width 334 height 251
click at [348, 316] on select "Select Attendance Attended Absent" at bounding box center [477, 315] width 333 height 19
select select "0"
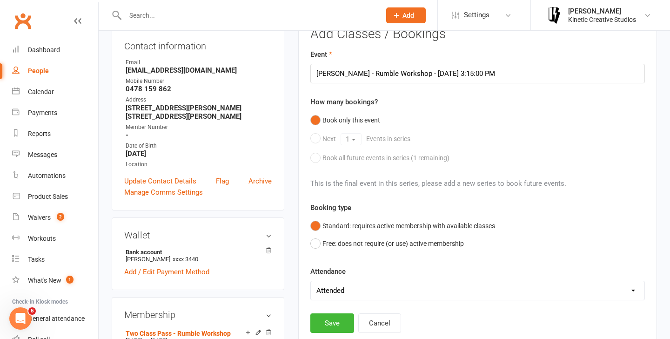
scroll to position [107, 0]
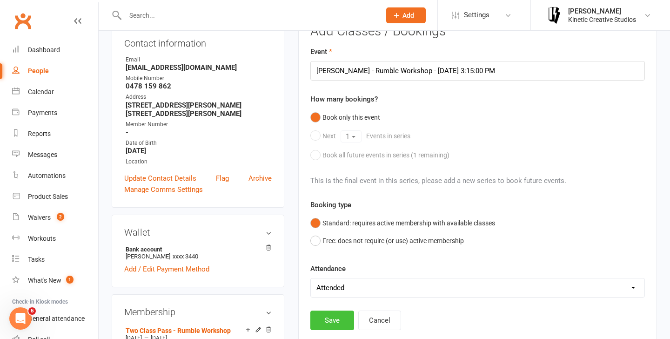
click at [334, 314] on button "Save" at bounding box center [332, 320] width 44 height 20
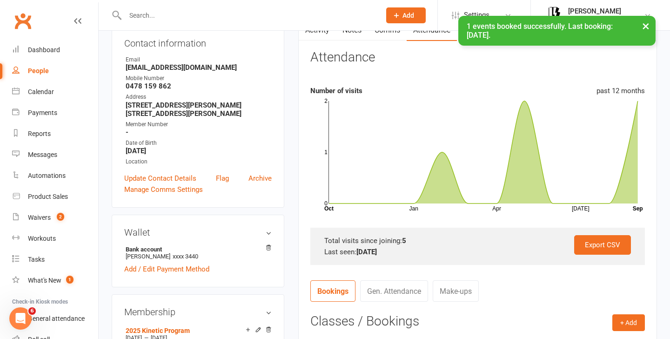
click at [190, 16] on div "× 1 events booked successfully. Last booking: Sep 14, 2025." at bounding box center [329, 16] width 658 height 0
click at [180, 16] on div "× 1 events booked successfully. Last booking: Sep 14, 2025." at bounding box center [329, 16] width 658 height 0
click at [142, 16] on div "× 1 events booked successfully. Last booking: Sep 14, 2025." at bounding box center [329, 16] width 658 height 0
click at [131, 15] on input "text" at bounding box center [248, 15] width 252 height 13
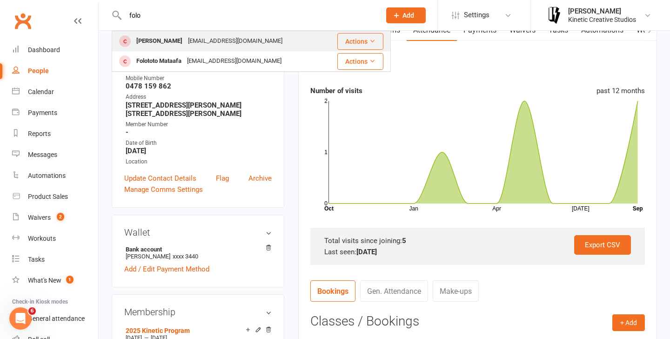
type input "folo"
click at [164, 37] on div "[PERSON_NAME]" at bounding box center [159, 40] width 52 height 13
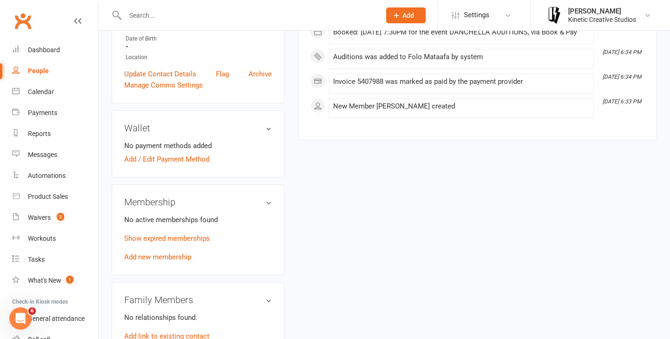
scroll to position [201, 0]
click at [160, 255] on link "Add new membership" at bounding box center [157, 256] width 67 height 8
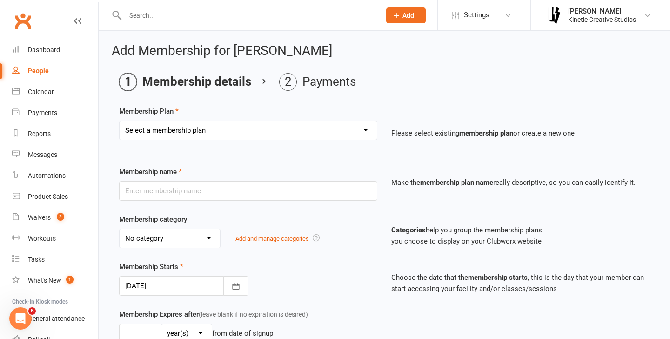
click at [192, 124] on select "Select a membership plan Create new Membership Plan Mini Groovers - Single Clas…" at bounding box center [248, 130] width 257 height 19
select select "32"
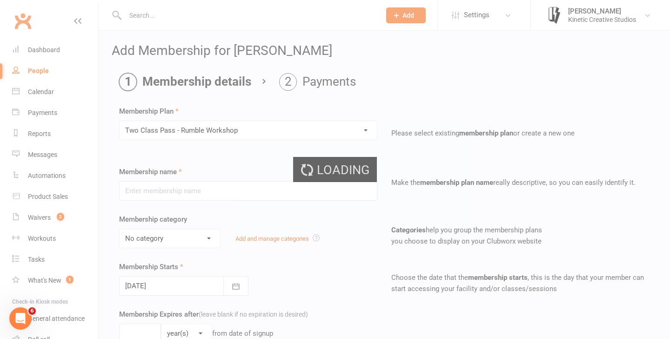
type input "Two Class Pass - Rumble Workshop"
select select "13"
type input "2"
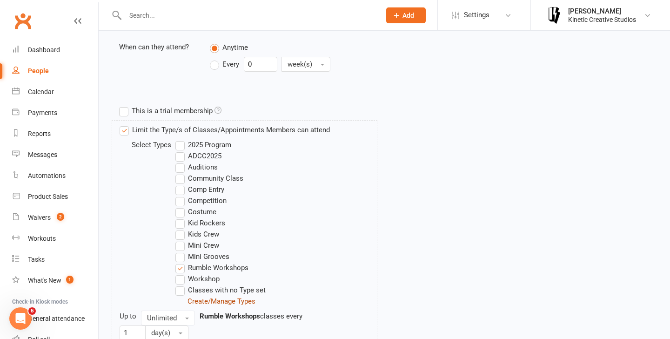
scroll to position [440, 0]
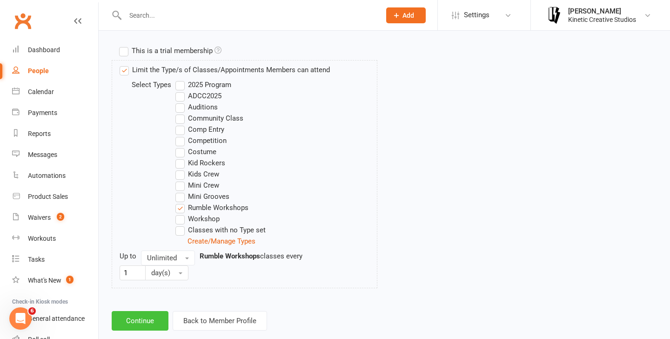
click at [156, 317] on button "Continue" at bounding box center [140, 321] width 57 height 20
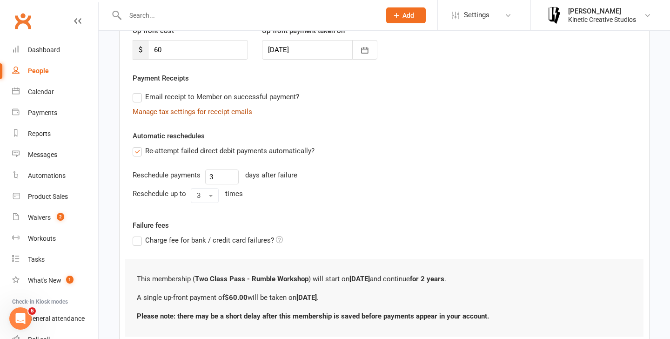
scroll to position [205, 0]
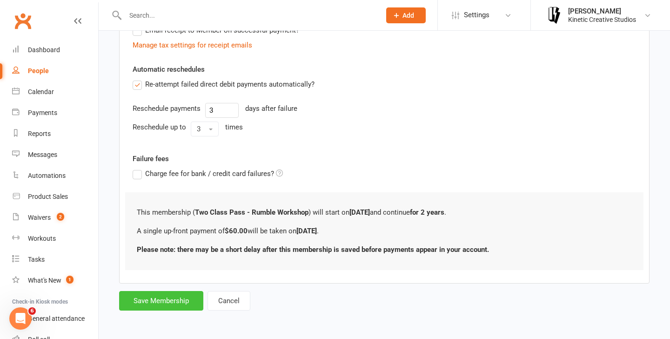
click at [169, 298] on button "Save Membership" at bounding box center [161, 301] width 84 height 20
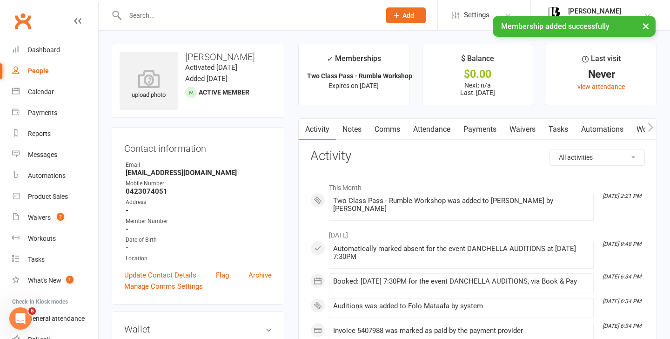
click at [434, 130] on link "Attendance" at bounding box center [431, 129] width 50 height 21
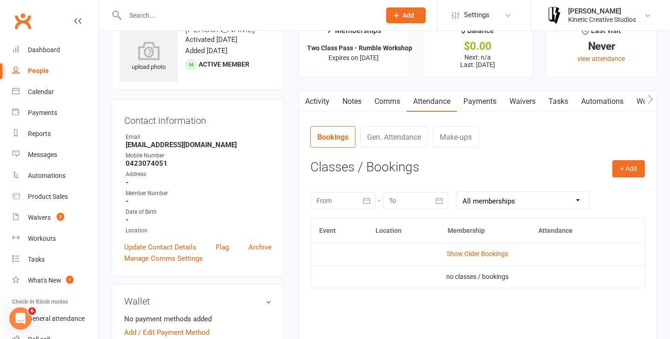
scroll to position [28, 0]
click at [624, 169] on button "+ Add" at bounding box center [628, 168] width 33 height 17
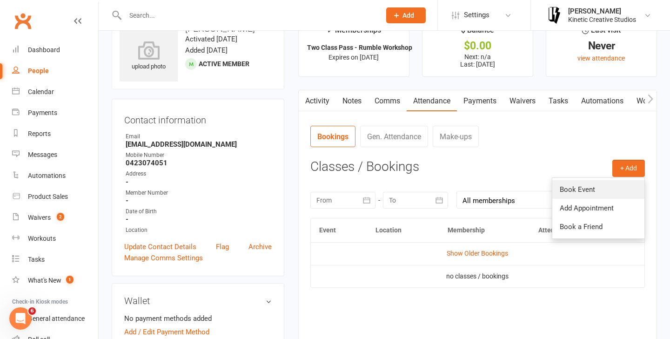
click at [599, 184] on link "Book Event" at bounding box center [598, 189] width 92 height 19
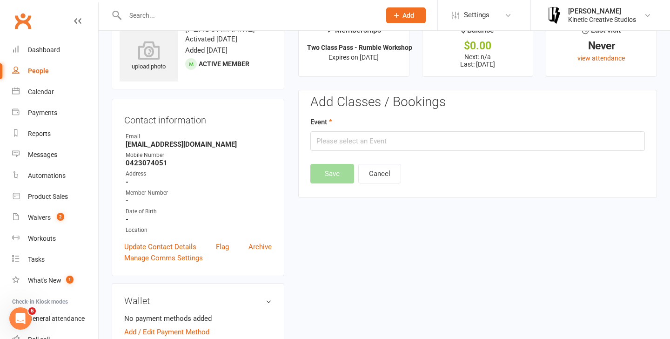
scroll to position [71, 0]
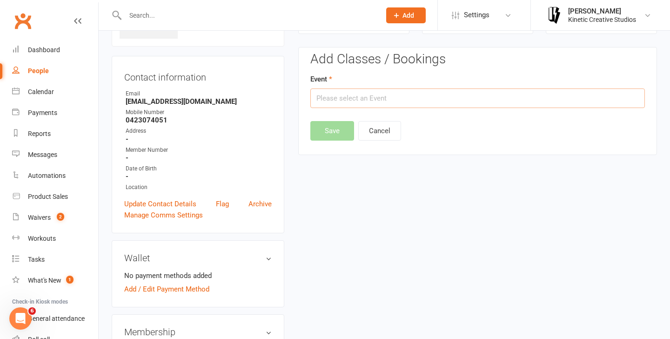
click at [348, 95] on input "text" at bounding box center [477, 98] width 334 height 20
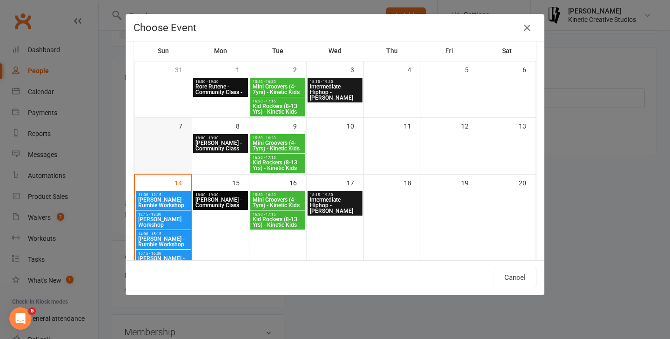
scroll to position [49, 0]
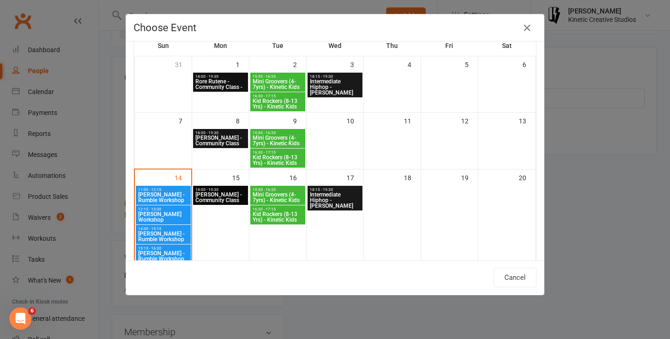
click at [160, 232] on span "[PERSON_NAME] - Rumble Workshop" at bounding box center [163, 236] width 51 height 11
type input "Codie Wescombe - Rumble Workshop - Sep 14, 2025 2:00:00 PM"
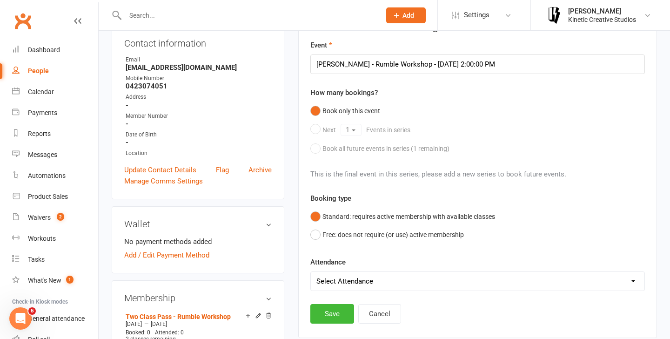
scroll to position [107, 0]
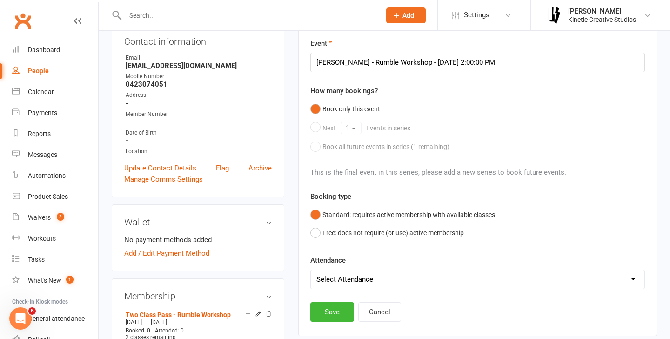
click at [445, 273] on select "Select Attendance Attended Absent" at bounding box center [477, 279] width 333 height 19
select select "0"
click at [336, 313] on button "Save" at bounding box center [332, 312] width 44 height 20
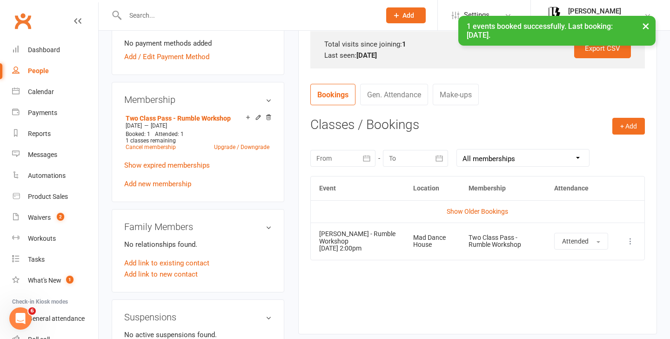
scroll to position [307, 0]
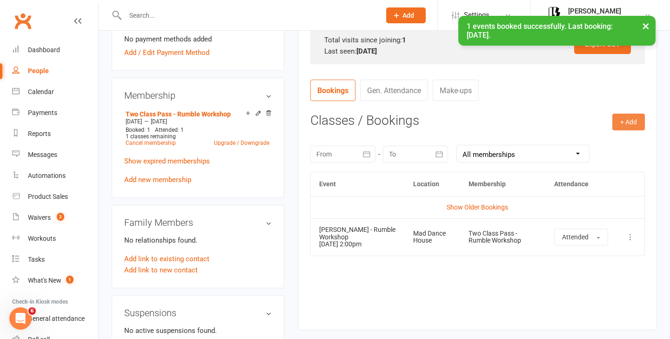
click at [632, 120] on button "+ Add" at bounding box center [628, 121] width 33 height 17
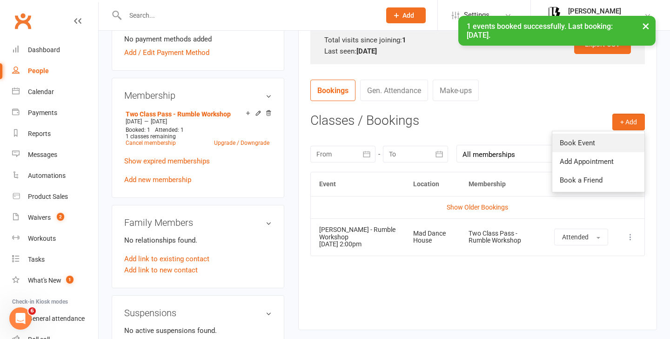
click at [573, 138] on link "Book Event" at bounding box center [598, 142] width 92 height 19
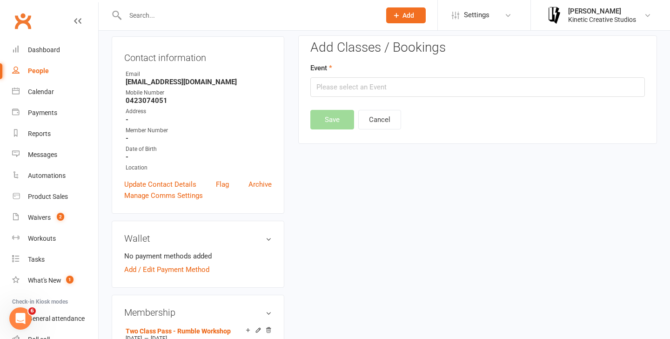
scroll to position [80, 0]
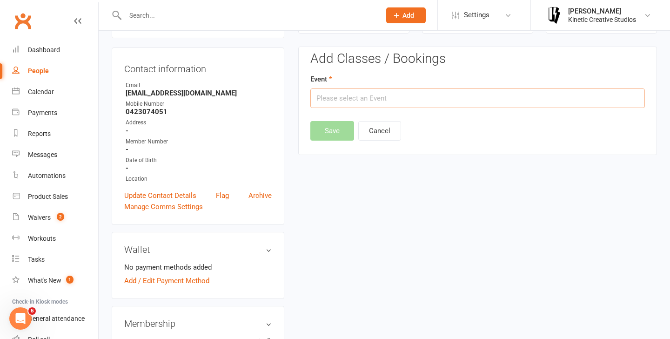
click at [383, 95] on input "text" at bounding box center [477, 98] width 334 height 20
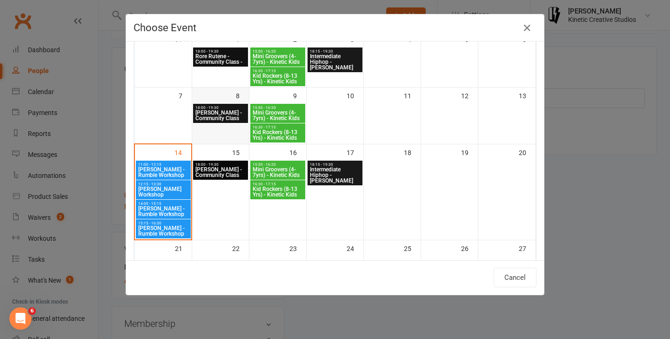
scroll to position [74, 0]
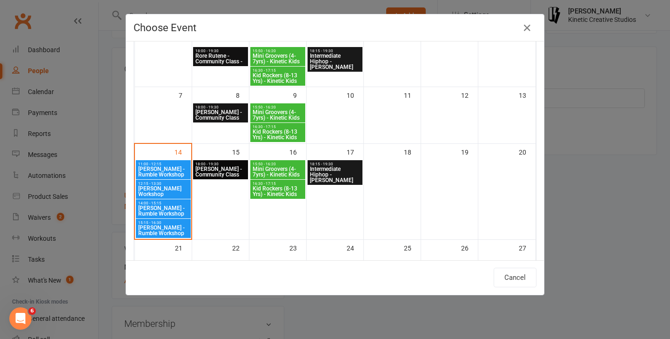
click at [164, 234] on span "[PERSON_NAME] - Rumble Workshop" at bounding box center [163, 230] width 51 height 11
type input "Josh Cesan - Rumble Workshop - Sep 14, 2025 3:15:00 PM"
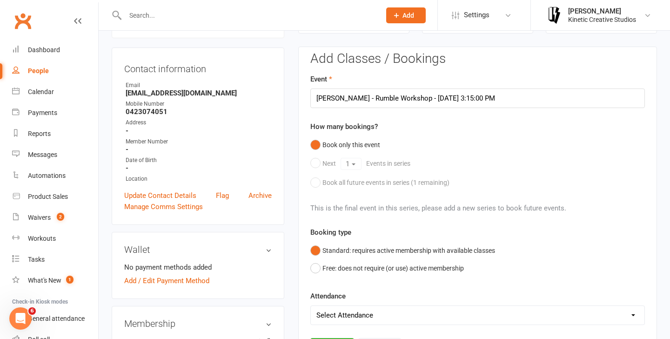
click at [362, 326] on div "Add Classes / Bookings Event Josh Cesan - Rumble Workshop - Sep 14, 2025 3:15:0…" at bounding box center [477, 204] width 334 height 305
click at [381, 316] on select "Select Attendance Attended Absent" at bounding box center [477, 315] width 333 height 19
select select "0"
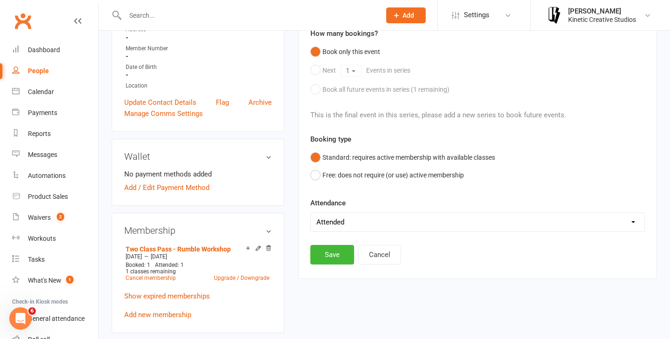
scroll to position [172, 0]
click at [334, 256] on button "Save" at bounding box center [332, 256] width 44 height 20
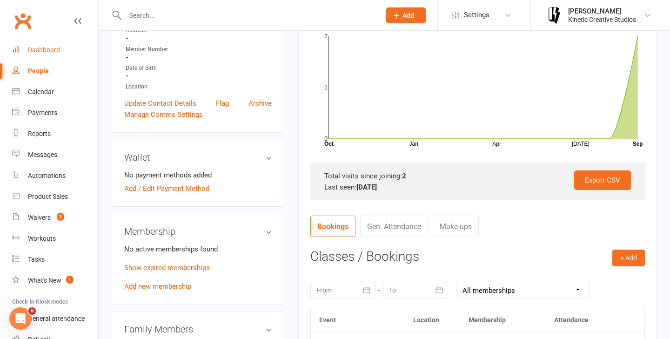
click at [58, 47] on div "Dashboard" at bounding box center [44, 49] width 32 height 7
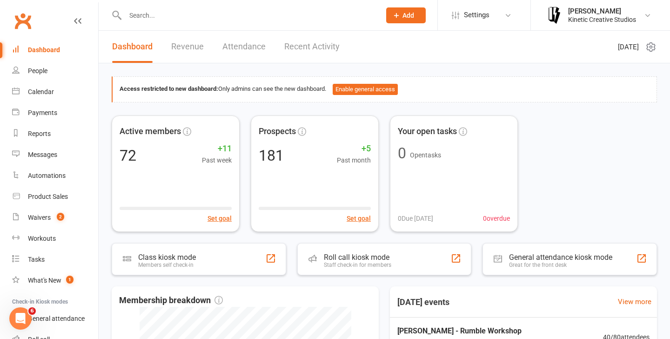
click at [40, 44] on link "Dashboard" at bounding box center [55, 50] width 86 height 21
click at [500, 13] on link "Settings" at bounding box center [484, 15] width 65 height 21
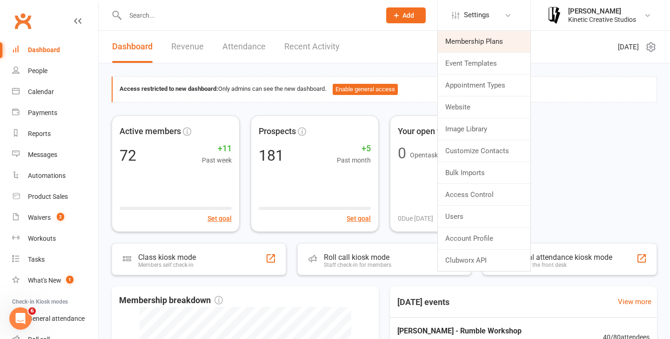
click at [483, 34] on link "Membership Plans" at bounding box center [484, 41] width 93 height 21
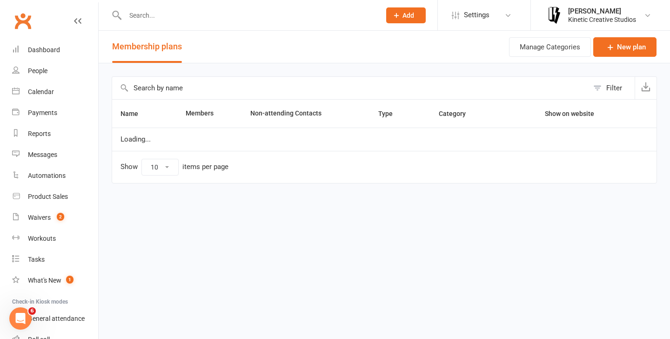
select select "100"
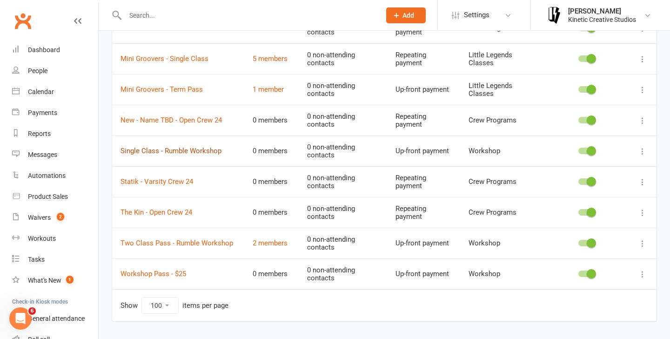
scroll to position [965, 0]
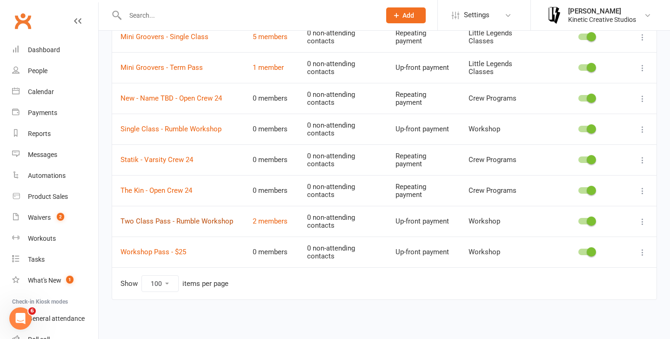
click at [194, 223] on link "Two Class Pass - Rumble Workshop" at bounding box center [176, 221] width 113 height 8
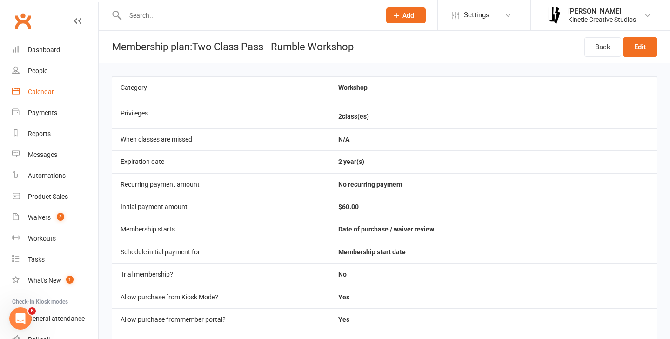
click at [34, 92] on div "Calendar" at bounding box center [41, 91] width 26 height 7
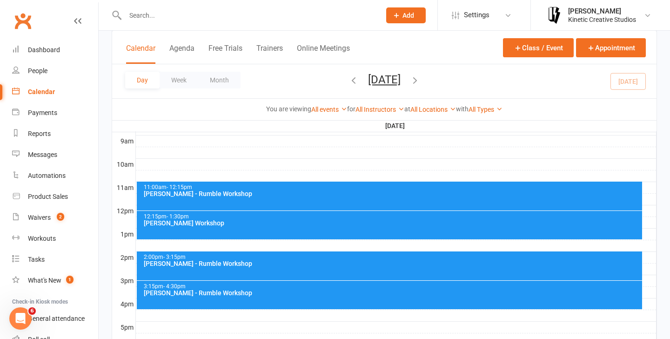
scroll to position [265, 0]
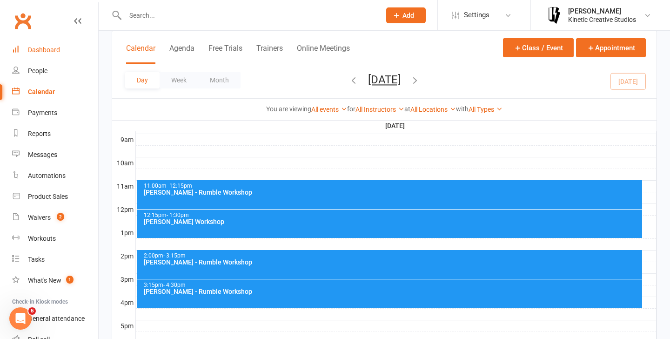
click at [47, 52] on div "Dashboard" at bounding box center [44, 49] width 32 height 7
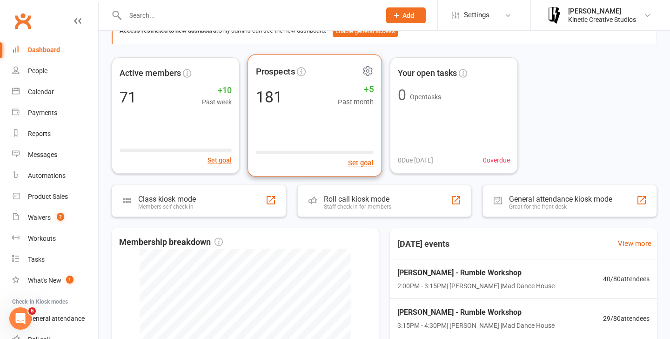
scroll to position [57, 0]
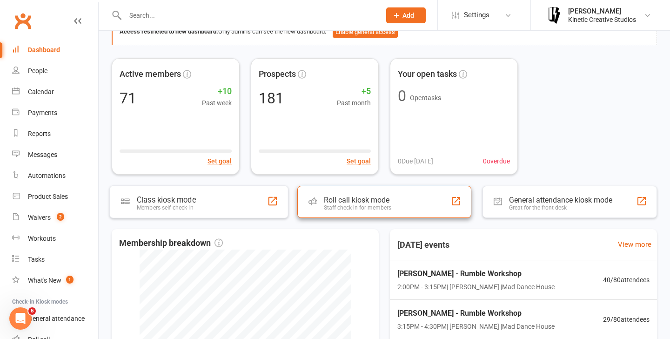
click at [384, 207] on div "Staff check-in for members" at bounding box center [357, 207] width 67 height 7
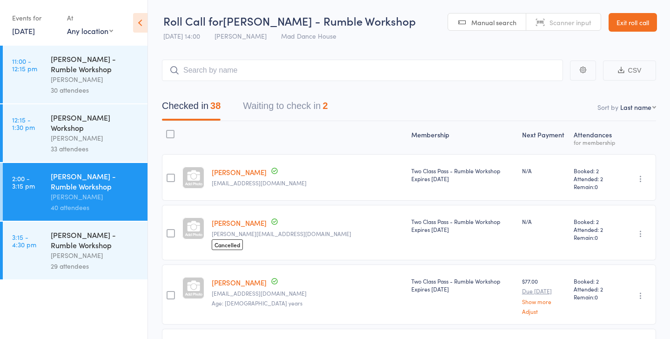
click at [319, 109] on button "Waiting to check in 2" at bounding box center [285, 108] width 85 height 25
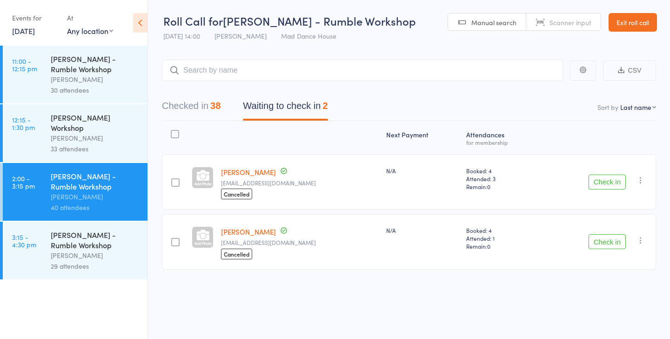
click at [177, 180] on div at bounding box center [175, 182] width 8 height 8
click at [173, 180] on input "checkbox" at bounding box center [173, 180] width 0 height 0
click at [619, 182] on button "Check in" at bounding box center [606, 181] width 37 height 15
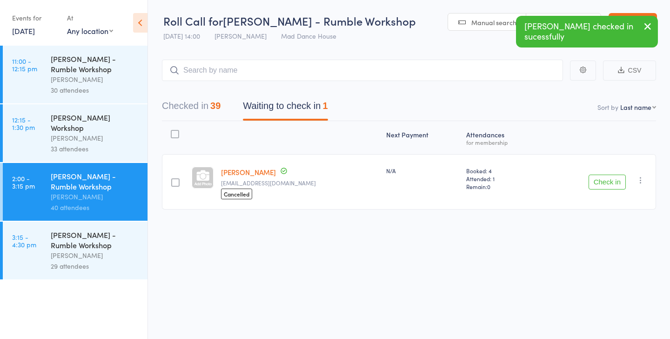
click at [109, 241] on div "[PERSON_NAME] - Rumble Workshop" at bounding box center [95, 239] width 89 height 20
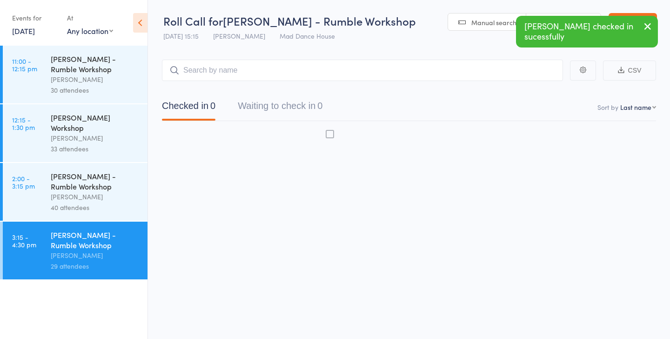
click at [102, 193] on div "[PERSON_NAME]" at bounding box center [95, 196] width 89 height 11
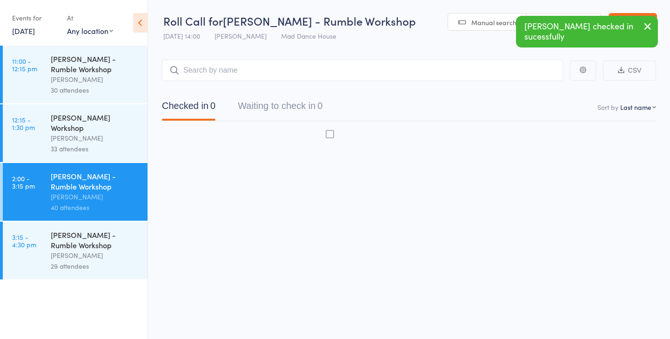
click at [100, 147] on div "33 attendees" at bounding box center [95, 148] width 89 height 11
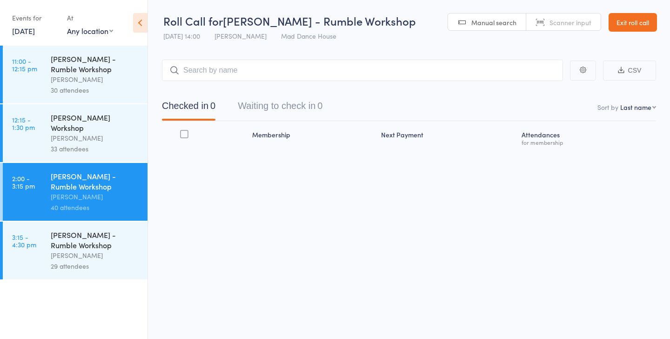
click at [103, 145] on div "33 attendees" at bounding box center [95, 148] width 89 height 11
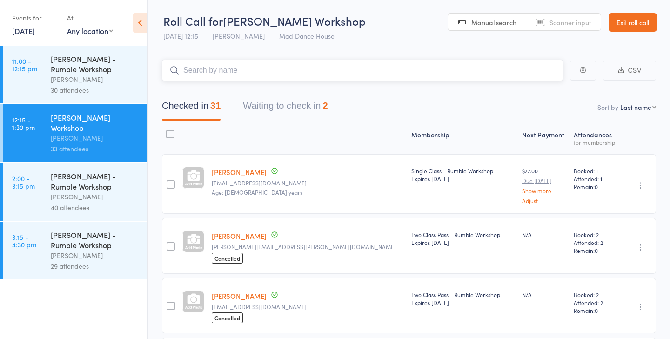
click at [290, 103] on button "Waiting to check in 2" at bounding box center [285, 108] width 85 height 25
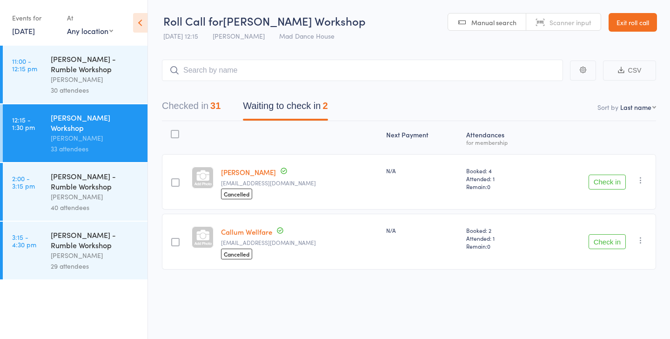
click at [175, 241] on div at bounding box center [175, 242] width 8 height 8
click at [173, 239] on input "checkbox" at bounding box center [173, 239] width 0 height 0
click at [612, 242] on button "Check in" at bounding box center [606, 241] width 37 height 15
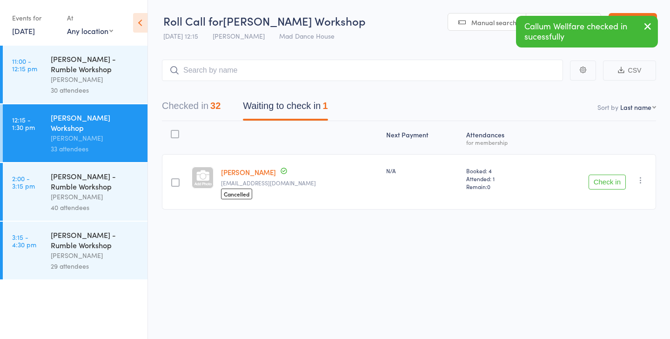
click at [83, 86] on div "30 attendees" at bounding box center [95, 90] width 89 height 11
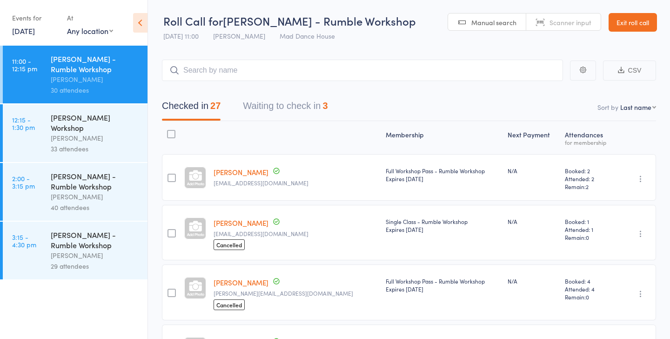
click at [292, 106] on button "Waiting to check in 3" at bounding box center [285, 108] width 85 height 25
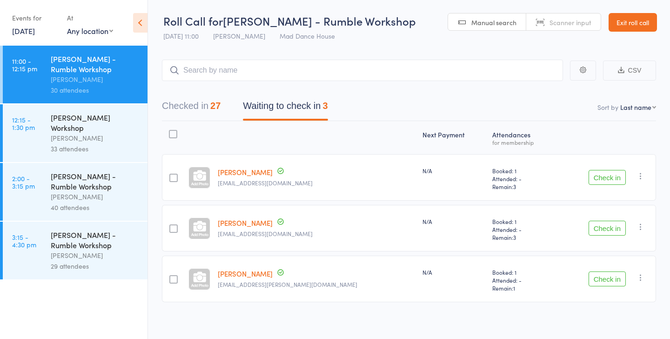
click at [79, 197] on div "[PERSON_NAME]" at bounding box center [95, 196] width 89 height 11
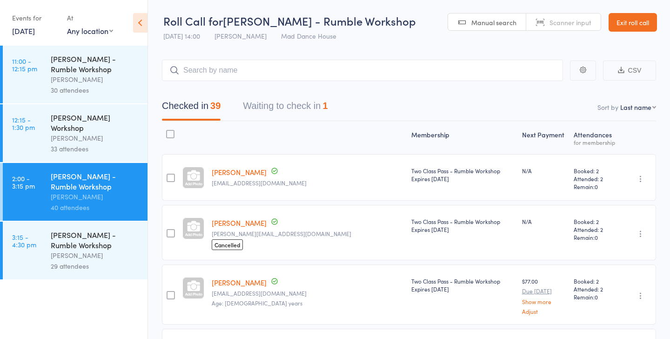
click at [76, 253] on div "[PERSON_NAME]" at bounding box center [95, 255] width 89 height 11
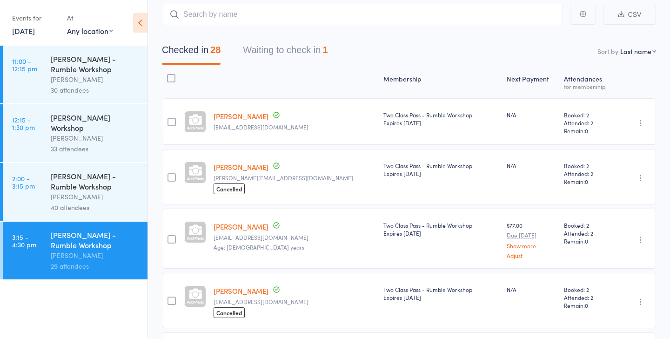
scroll to position [60, 0]
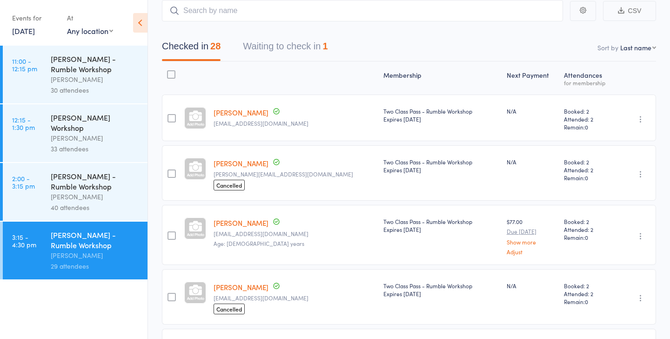
click at [86, 189] on div "[PERSON_NAME] - Rumble Workshop" at bounding box center [95, 181] width 89 height 20
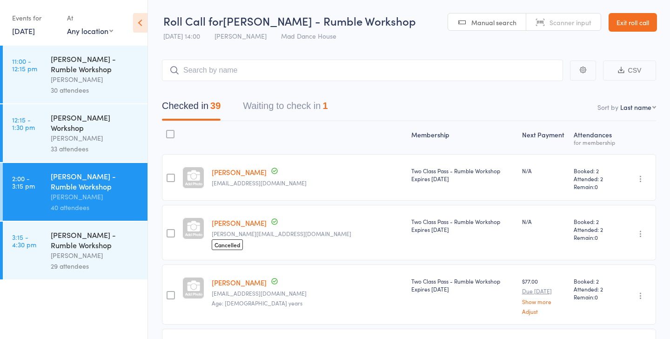
click at [636, 22] on link "Exit roll call" at bounding box center [632, 22] width 48 height 19
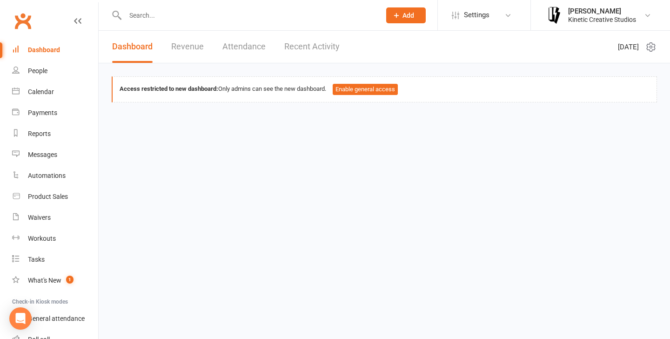
click at [507, 16] on icon at bounding box center [507, 15] width 7 height 7
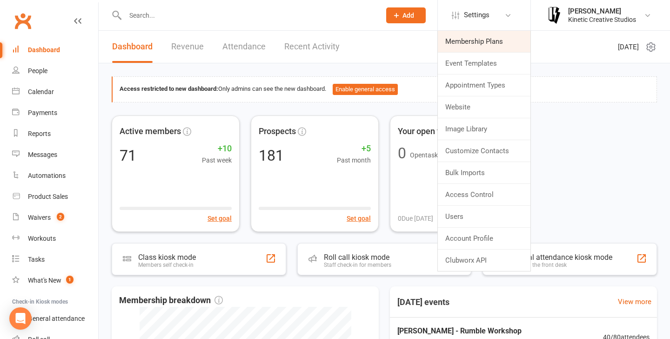
click at [481, 44] on link "Membership Plans" at bounding box center [484, 41] width 93 height 21
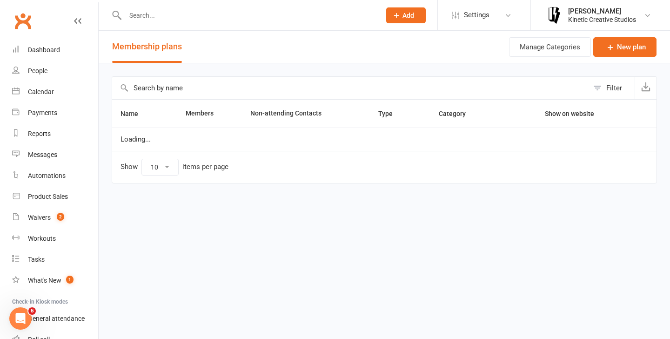
select select "100"
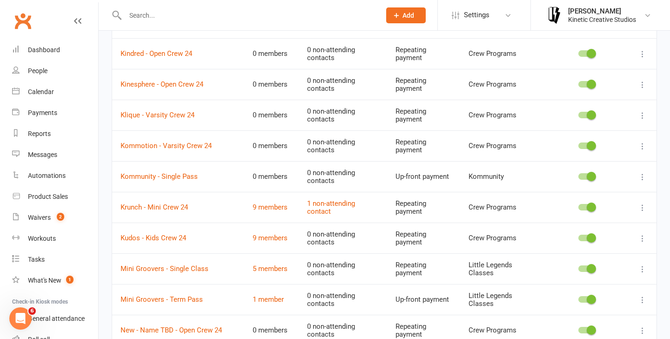
scroll to position [965, 0]
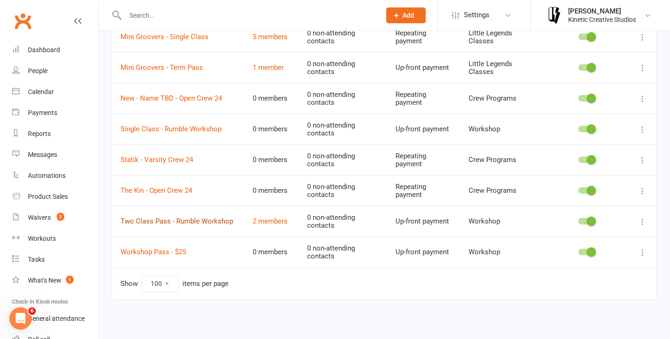
click at [188, 223] on link "Two Class Pass - Rumble Workshop" at bounding box center [176, 221] width 113 height 8
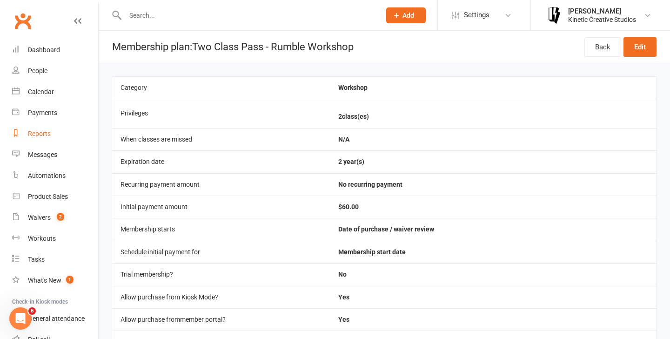
click at [47, 130] on div "Reports" at bounding box center [39, 133] width 23 height 7
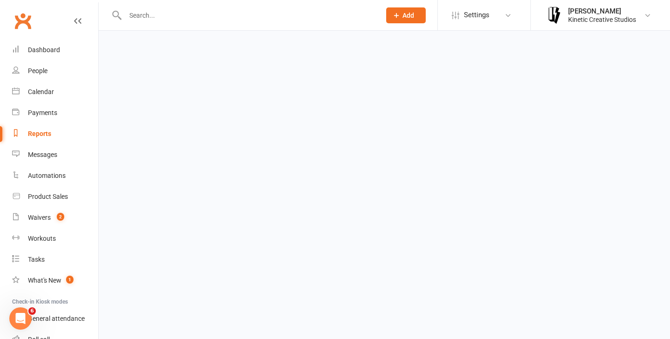
select select "100"
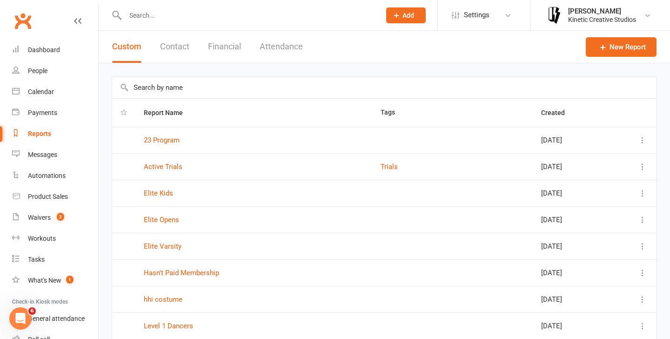
click at [225, 47] on button "Financial" at bounding box center [224, 47] width 33 height 32
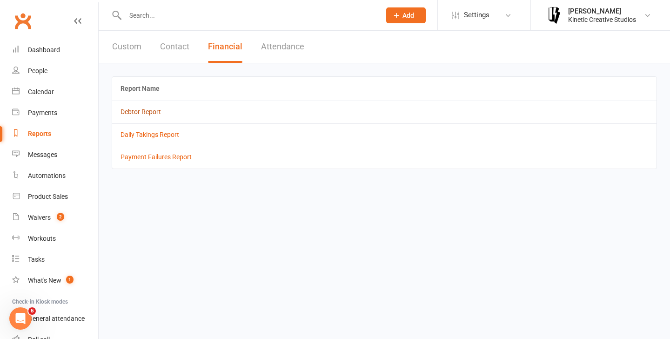
click at [146, 112] on link "Debtor Report" at bounding box center [140, 111] width 40 height 7
click at [172, 38] on button "Contact" at bounding box center [174, 47] width 29 height 32
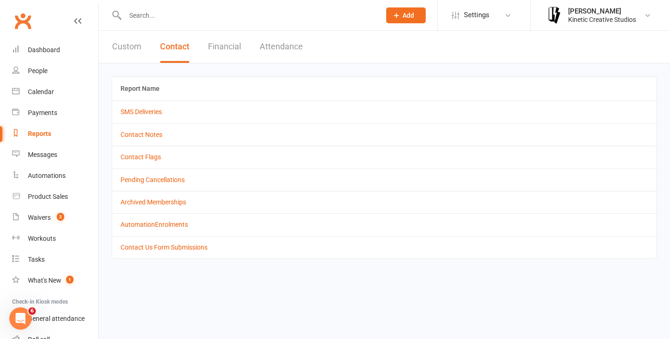
click at [132, 44] on button "Custom" at bounding box center [126, 47] width 29 height 32
select select "100"
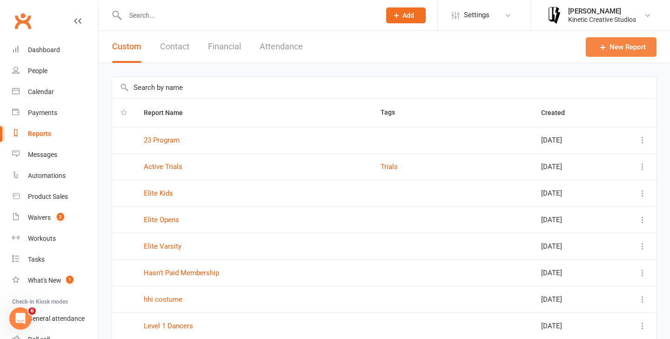
click at [622, 45] on link "New Report" at bounding box center [621, 47] width 71 height 20
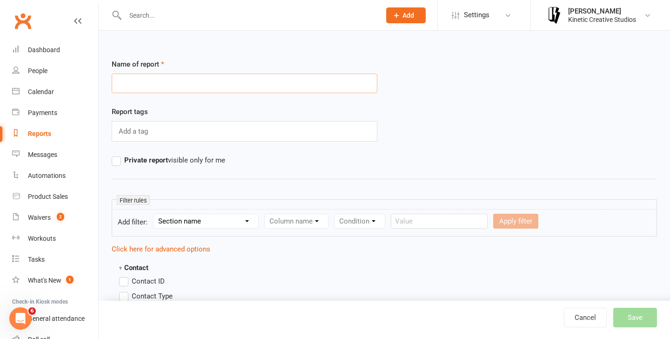
click at [176, 82] on input "text" at bounding box center [245, 83] width 266 height 20
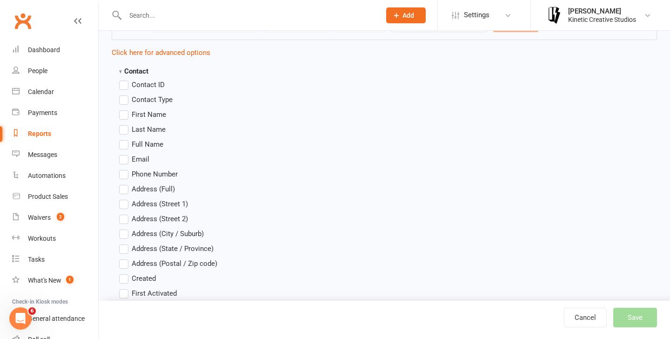
scroll to position [186, 0]
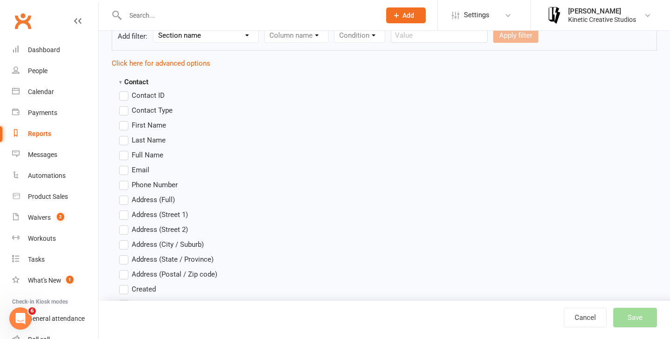
type input "Rumble Workshops 25"
click at [126, 154] on label "Full Name" at bounding box center [141, 154] width 44 height 11
click at [125, 149] on input "Full Name" at bounding box center [122, 149] width 6 height 0
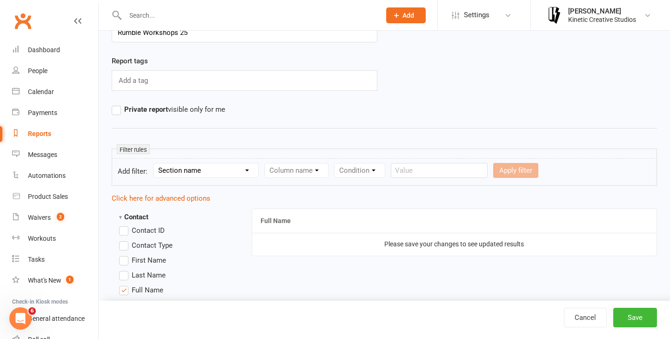
scroll to position [52, 0]
click at [121, 216] on strong "Contact" at bounding box center [133, 215] width 29 height 8
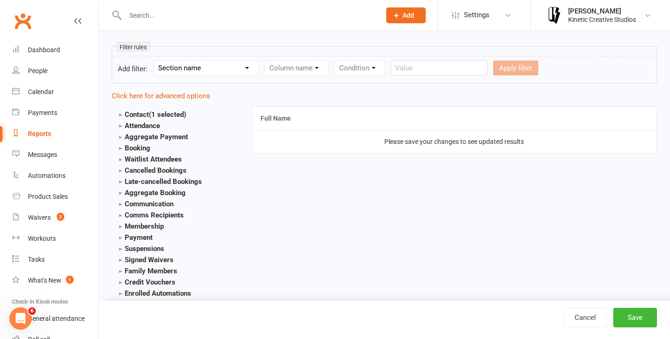
scroll to position [175, 0]
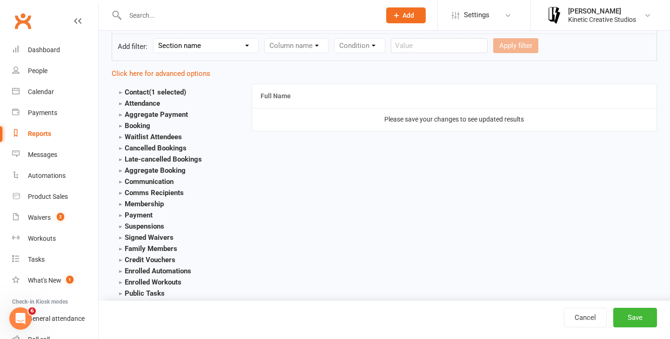
click at [121, 216] on strong "Payment" at bounding box center [135, 215] width 33 height 8
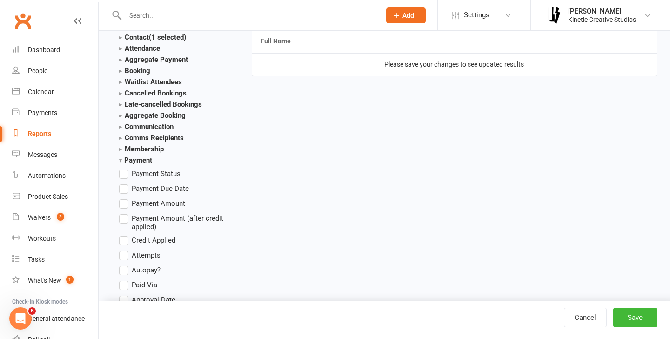
scroll to position [224, 0]
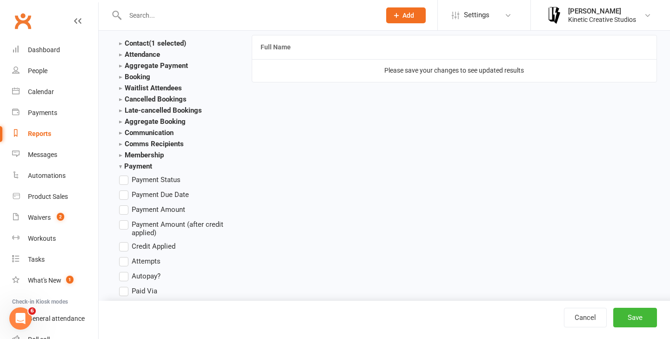
click at [120, 155] on strong "Membership" at bounding box center [141, 155] width 45 height 8
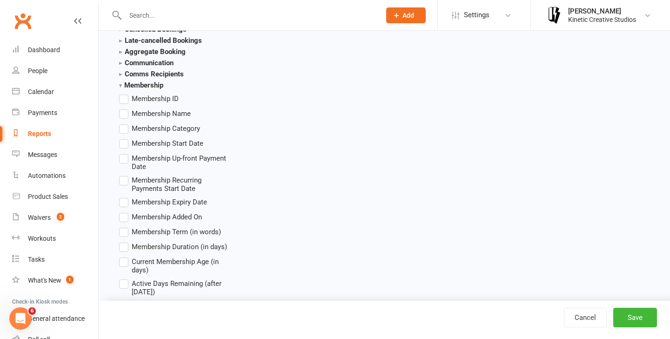
scroll to position [295, 0]
click at [124, 112] on label "Membership Name" at bounding box center [155, 112] width 72 height 11
click at [124, 107] on input "Membership Name" at bounding box center [122, 107] width 6 height 0
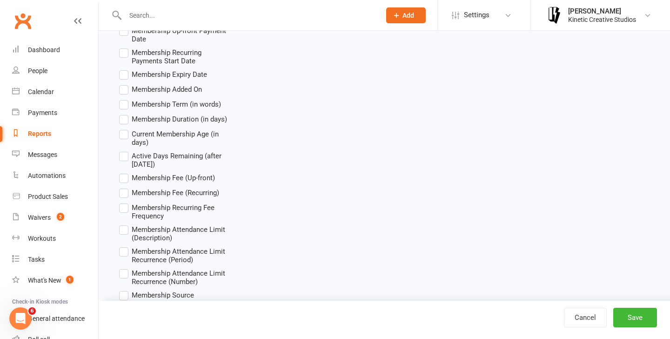
scroll to position [421, 0]
click at [126, 177] on label "Membership Fee (Up-front)" at bounding box center [167, 178] width 96 height 11
click at [125, 173] on input "Membership Fee (Up-front)" at bounding box center [122, 173] width 6 height 0
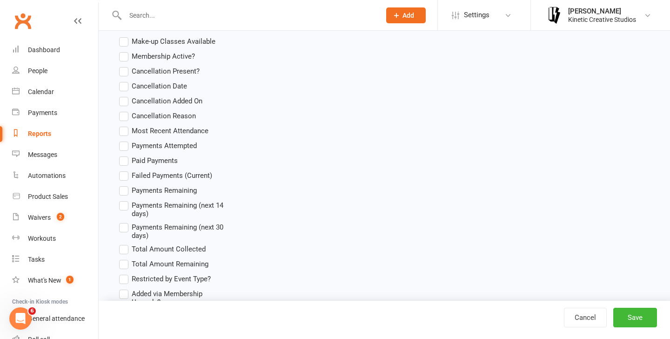
scroll to position [851, 0]
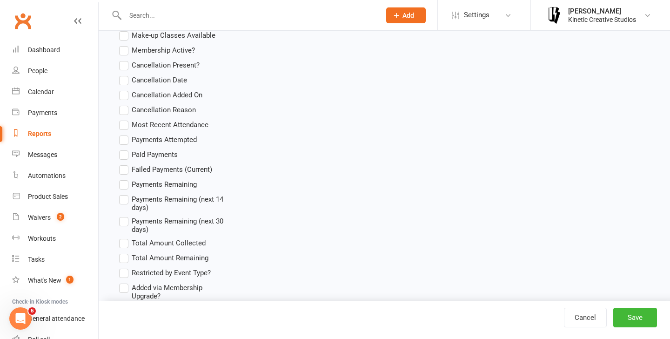
click at [125, 150] on label "Paid Payments" at bounding box center [148, 154] width 59 height 11
click at [125, 149] on input "Paid Payments" at bounding box center [122, 149] width 6 height 0
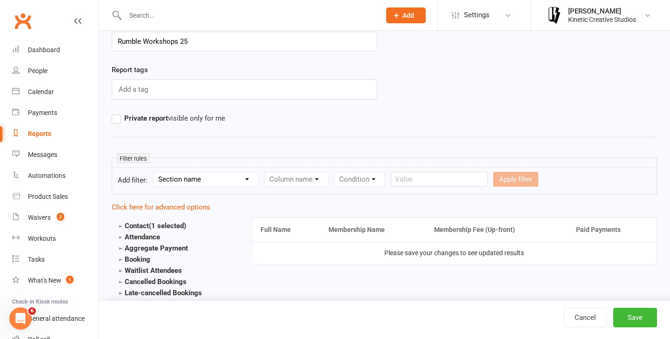
scroll to position [41, 0]
click at [473, 236] on th "Membership Fee (Up-front)" at bounding box center [496, 230] width 141 height 24
click at [359, 249] on td "Please save your changes to see updated results" at bounding box center [454, 253] width 405 height 22
click at [212, 178] on select "Section name Contact Attendance Aggregate Payment Booking Waitlist Attendees Ca…" at bounding box center [205, 180] width 105 height 14
select select "10"
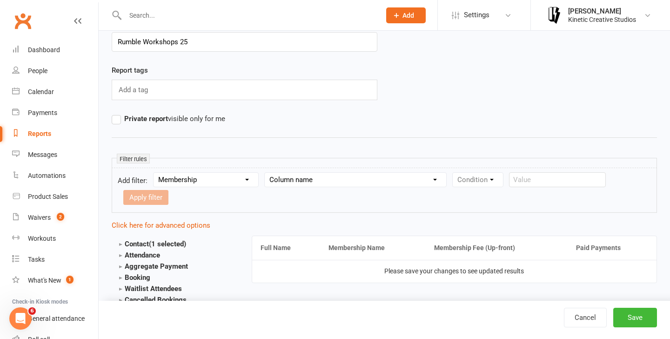
click at [294, 179] on select "Column name Membership ID Membership Name Membership Category Membership Start …" at bounding box center [355, 180] width 181 height 14
select select "1"
click at [509, 182] on select "Condition Equals Does not equal Contains Does not contain Is blank or does not …" at bounding box center [506, 180] width 107 height 14
click at [485, 171] on form "Add filter: Section name Contact Attendance Aggregate Payment Booking Waitlist …" at bounding box center [384, 189] width 545 height 45
click at [485, 178] on select "Condition Equals Does not equal Contains Does not contain Is blank or does not …" at bounding box center [506, 180] width 107 height 14
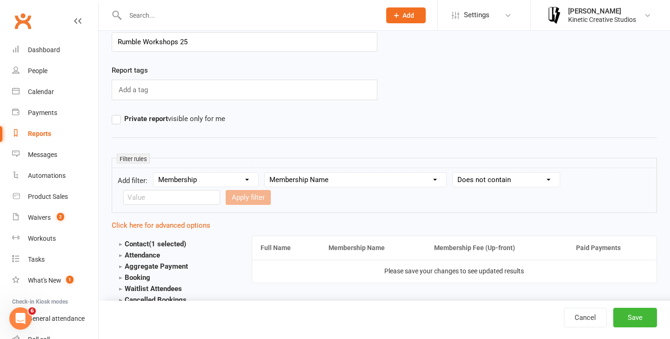
select select "2"
click at [220, 190] on input "text" at bounding box center [171, 197] width 97 height 15
type input "Rumble"
click at [226, 197] on button "Apply filter" at bounding box center [248, 197] width 45 height 15
select select
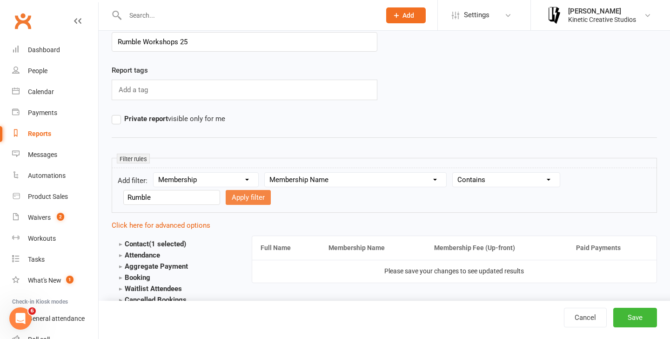
select select
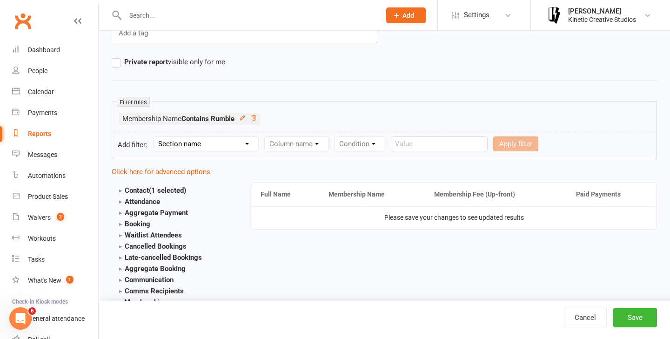
scroll to position [105, 0]
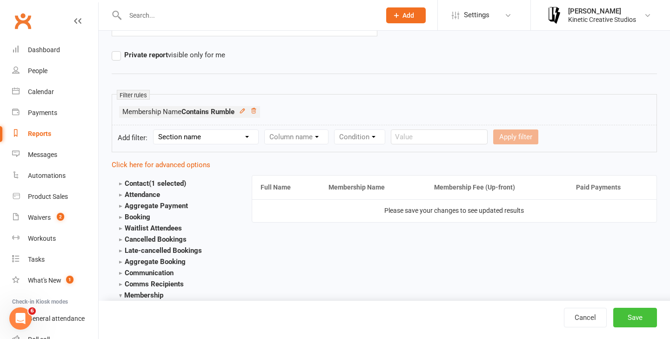
click at [636, 318] on button "Save" at bounding box center [635, 317] width 44 height 20
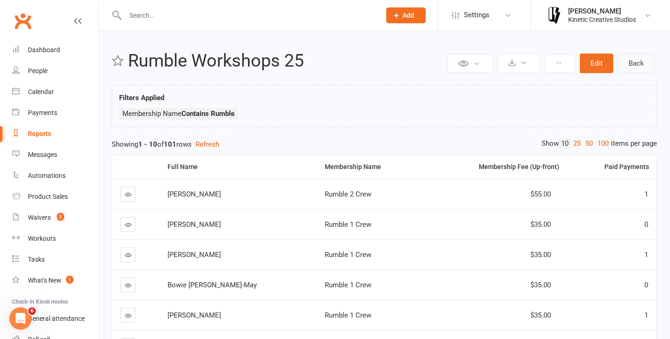
click at [636, 58] on link "Back" at bounding box center [636, 63] width 37 height 20
select select "100"
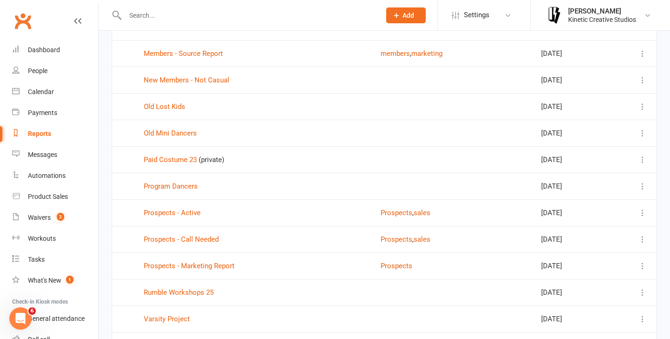
scroll to position [682, 0]
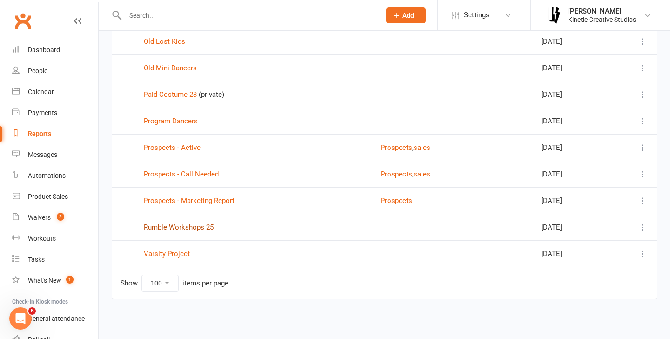
click at [186, 224] on link "Rumble Workshops 25" at bounding box center [179, 227] width 70 height 8
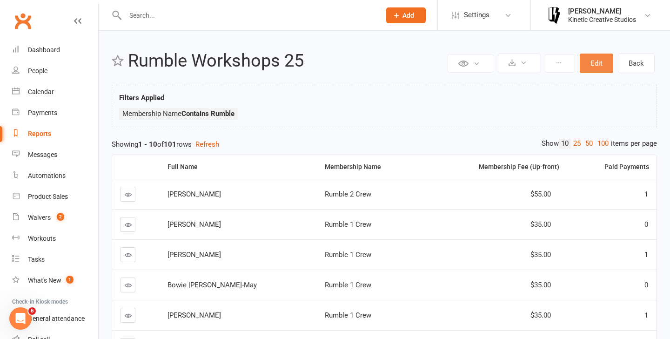
click at [587, 63] on button "Edit" at bounding box center [595, 63] width 33 height 20
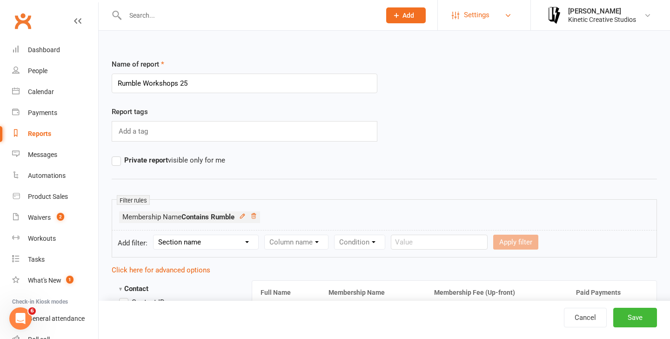
click at [481, 9] on span "Settings" at bounding box center [477, 15] width 26 height 21
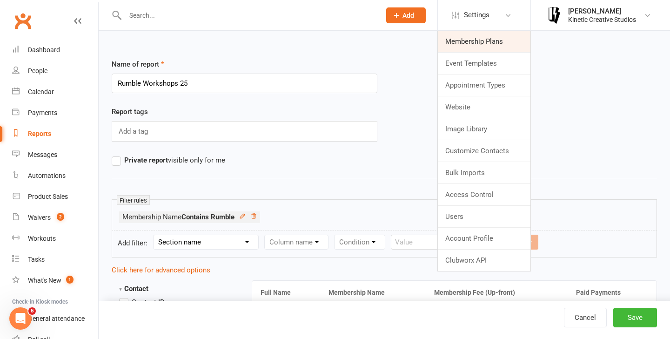
click at [472, 39] on link "Membership Plans" at bounding box center [484, 41] width 93 height 21
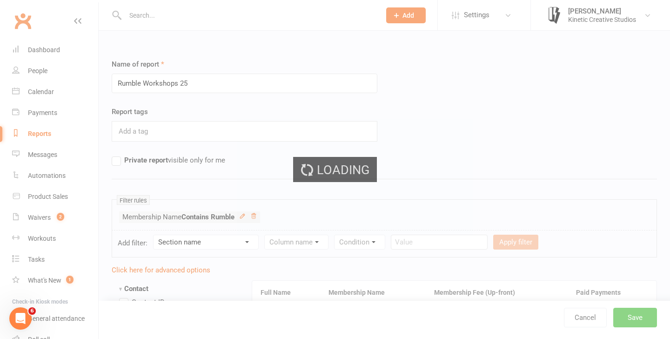
select select "100"
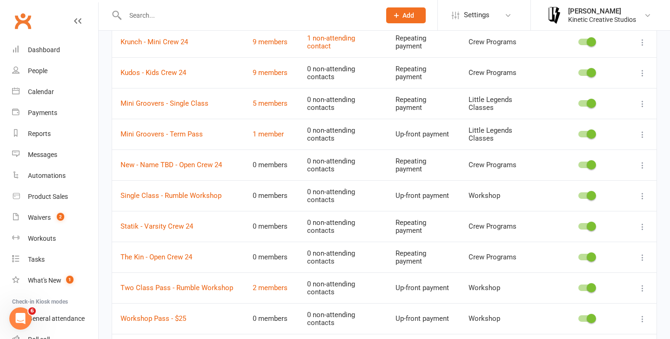
scroll to position [965, 0]
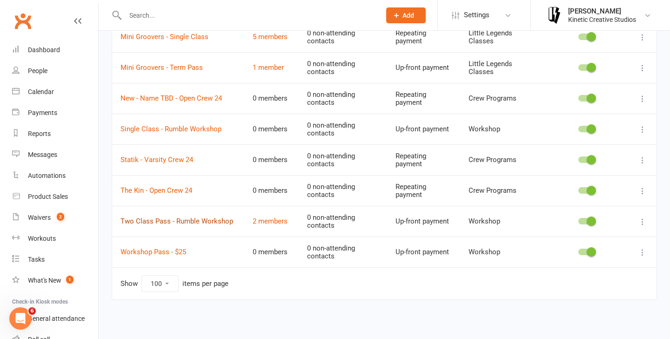
click at [215, 223] on link "Two Class Pass - Rumble Workshop" at bounding box center [176, 221] width 113 height 8
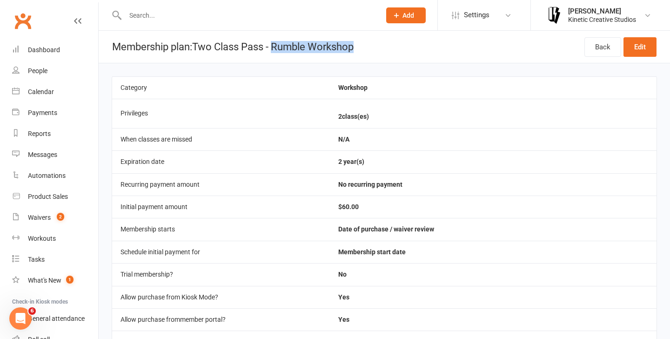
drag, startPoint x: 278, startPoint y: 46, endPoint x: 370, endPoint y: 48, distance: 92.1
click at [370, 48] on header "Membership plan: Two Class Pass - Rumble Workshop Back Edit" at bounding box center [384, 47] width 571 height 33
copy h1 "Rumble Workshop"
click at [488, 13] on span "Settings" at bounding box center [477, 15] width 26 height 21
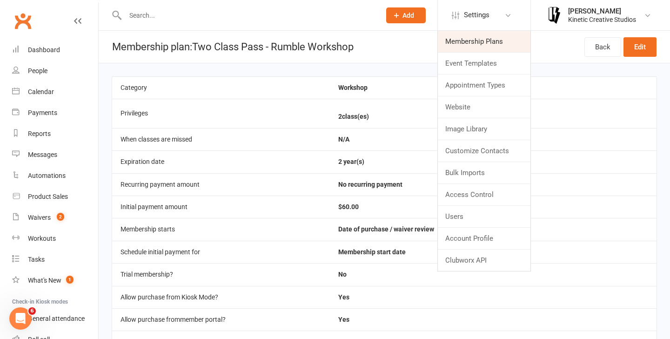
click at [481, 32] on link "Membership Plans" at bounding box center [484, 41] width 93 height 21
select select "100"
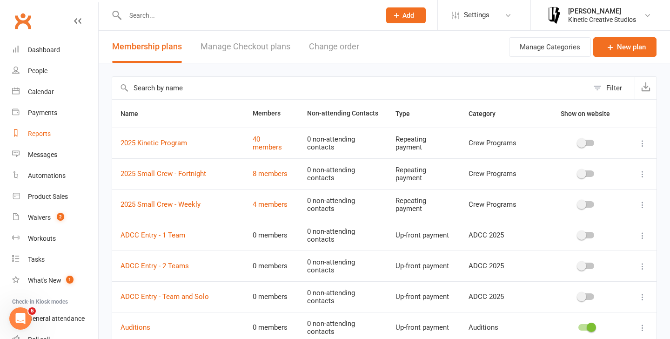
click at [37, 136] on div "Reports" at bounding box center [39, 133] width 23 height 7
select select "100"
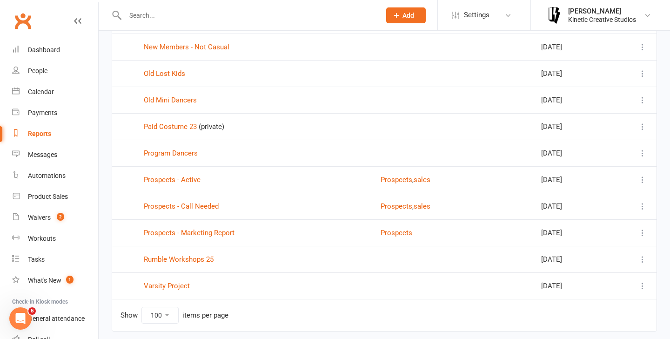
scroll to position [648, 0]
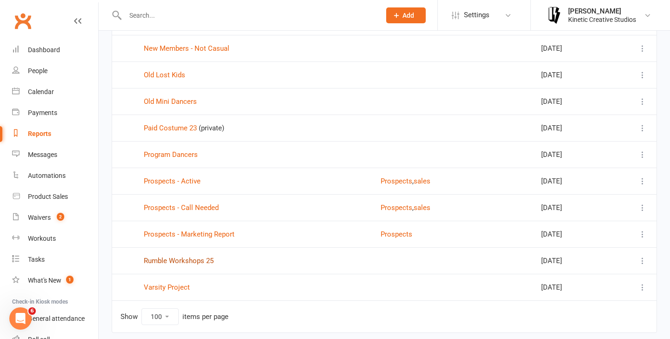
click at [188, 259] on link "Rumble Workshops 25" at bounding box center [179, 260] width 70 height 8
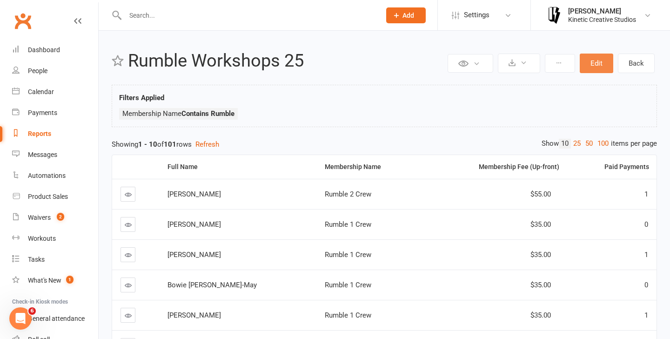
click at [592, 69] on button "Edit" at bounding box center [595, 63] width 33 height 20
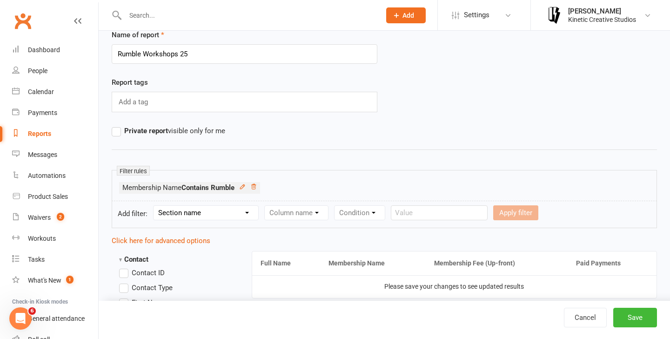
scroll to position [65, 0]
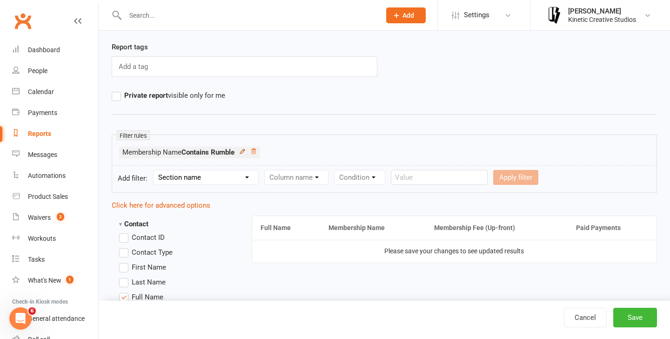
click at [245, 151] on icon at bounding box center [242, 151] width 7 height 7
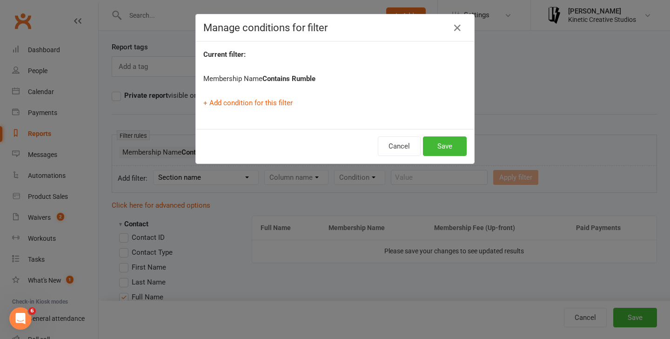
click at [295, 80] on strong "Contains Rumble" at bounding box center [288, 78] width 53 height 8
click at [404, 146] on button "Cancel" at bounding box center [399, 146] width 43 height 20
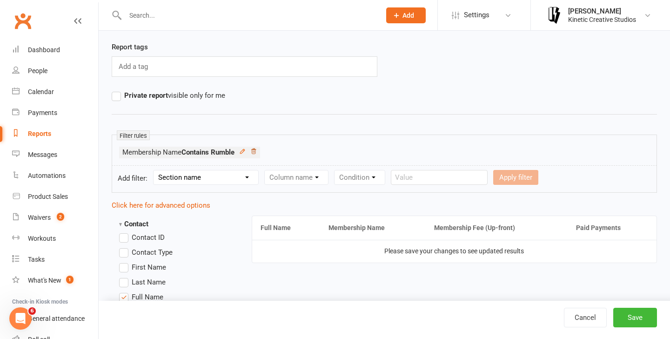
click at [254, 150] on icon at bounding box center [253, 150] width 5 height 5
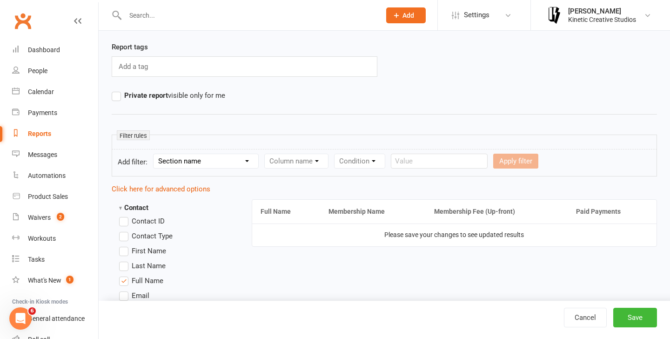
click at [248, 166] on select "Section name Contact Attendance Aggregate Payment Booking Waitlist Attendees Ca…" at bounding box center [205, 161] width 105 height 14
select select "10"
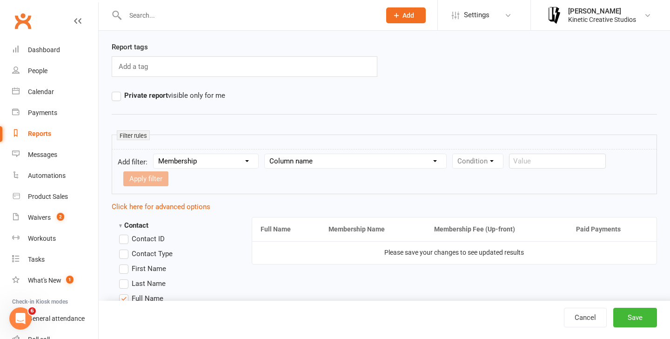
click at [313, 164] on select "Column name Membership ID Membership Name Membership Category Membership Start …" at bounding box center [355, 161] width 181 height 14
select select "1"
click at [471, 160] on select "Condition Equals Does not equal Contains Does not contain Is blank or does not …" at bounding box center [506, 161] width 107 height 14
select select "2"
click at [220, 171] on input "text" at bounding box center [171, 178] width 97 height 15
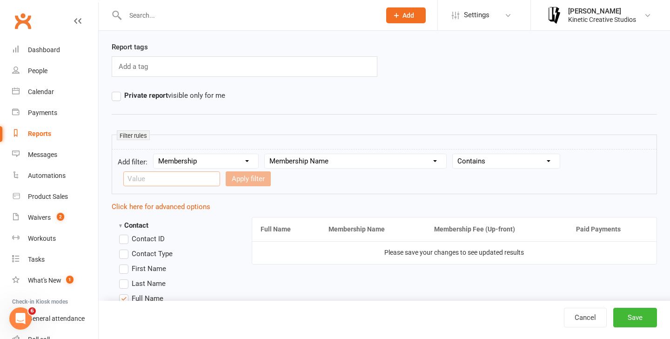
paste input "Rumble Workshop"
type input "Rumble Workshop"
click at [632, 319] on button "Save" at bounding box center [635, 317] width 44 height 20
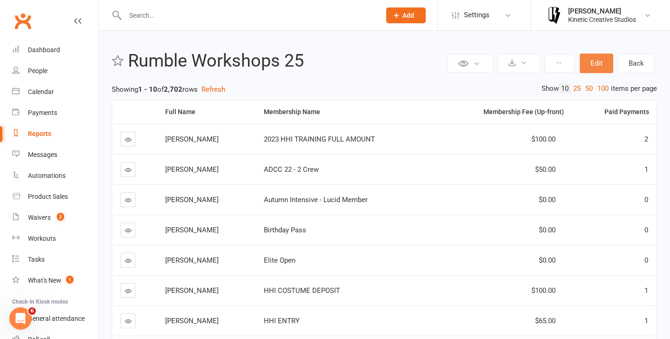
click at [588, 67] on button "Edit" at bounding box center [595, 63] width 33 height 20
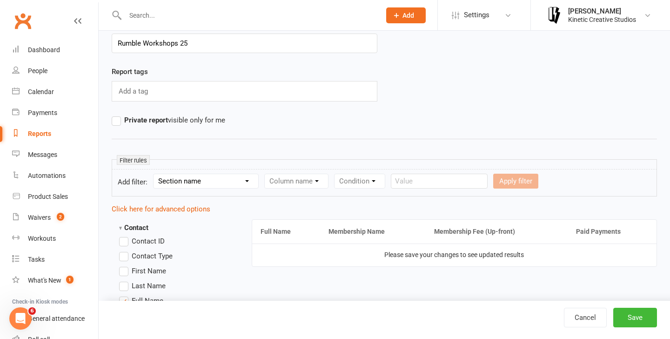
scroll to position [46, 0]
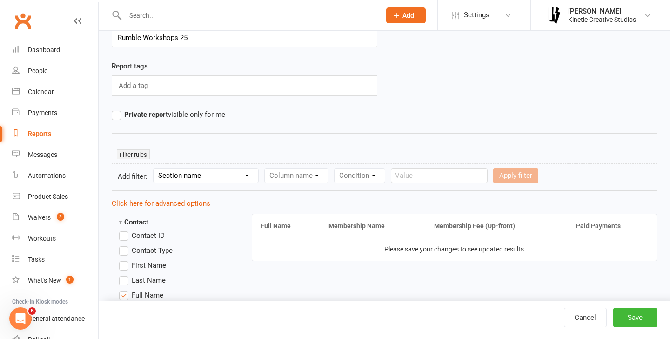
click at [239, 172] on select "Section name Contact Attendance Aggregate Payment Booking Waitlist Attendees Ca…" at bounding box center [205, 175] width 105 height 14
select select "10"
click at [301, 178] on select "Column name" at bounding box center [296, 175] width 63 height 14
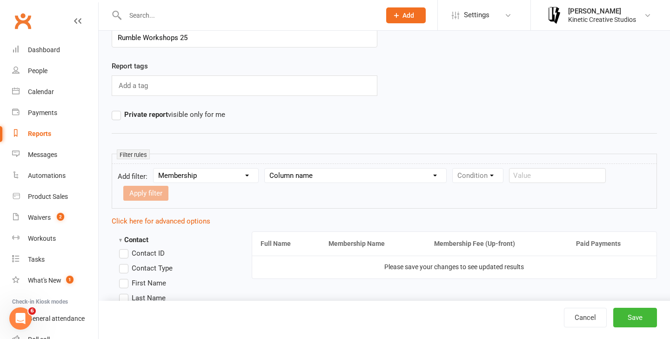
select select "1"
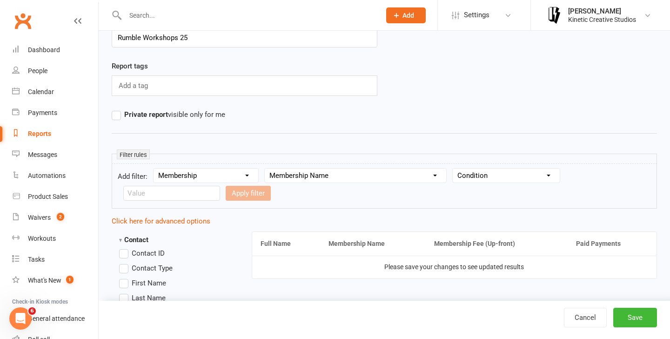
click at [483, 178] on select "Condition Equals Does not equal Contains Does not contain Is blank or does not …" at bounding box center [506, 175] width 107 height 14
select select "2"
click at [220, 186] on input "text" at bounding box center [171, 193] width 97 height 15
type input "Rumble Workshop"
click at [226, 198] on button "Apply filter" at bounding box center [248, 193] width 45 height 15
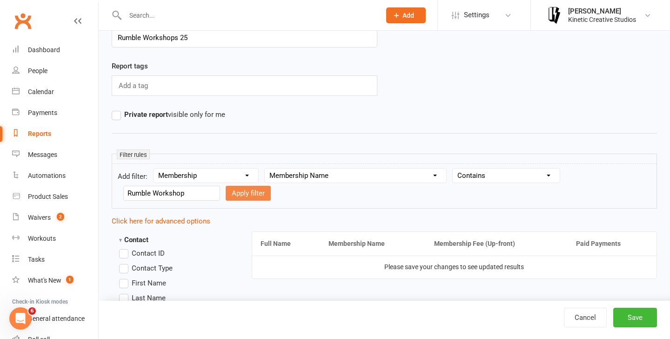
select select
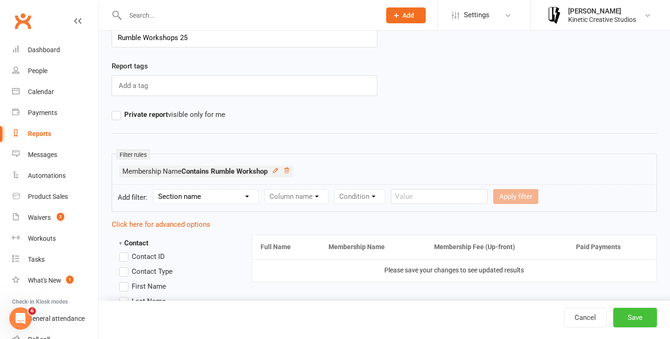
click at [640, 319] on button "Save" at bounding box center [635, 317] width 44 height 20
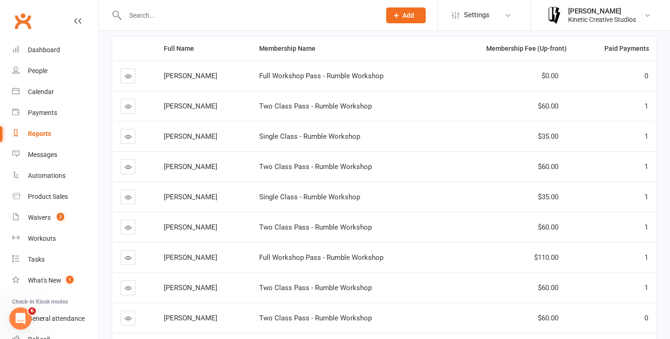
scroll to position [60, 0]
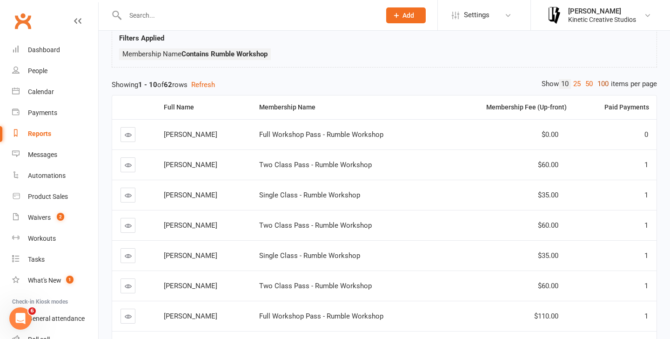
click at [604, 85] on link "100" at bounding box center [603, 84] width 16 height 10
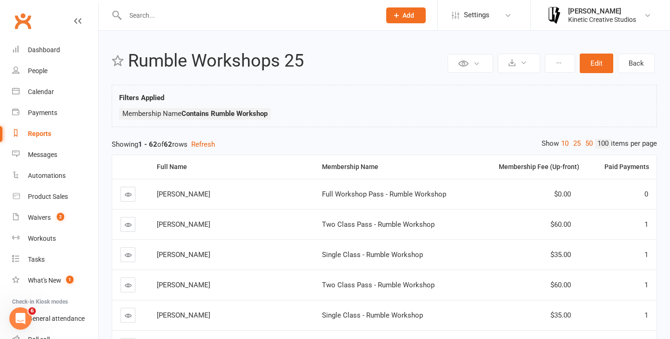
scroll to position [0, 0]
click at [479, 62] on button at bounding box center [470, 63] width 46 height 19
click at [527, 65] on icon at bounding box center [523, 62] width 7 height 7
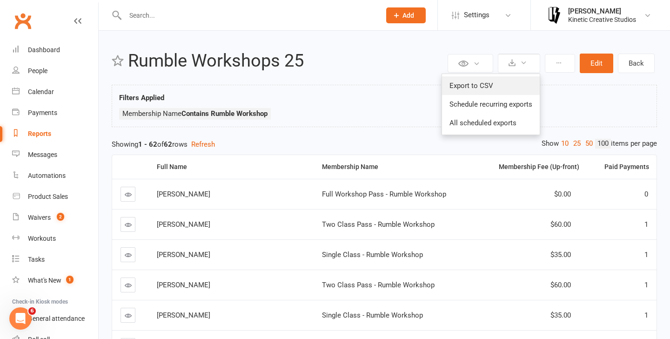
click at [495, 80] on link "Export to CSV" at bounding box center [491, 85] width 98 height 19
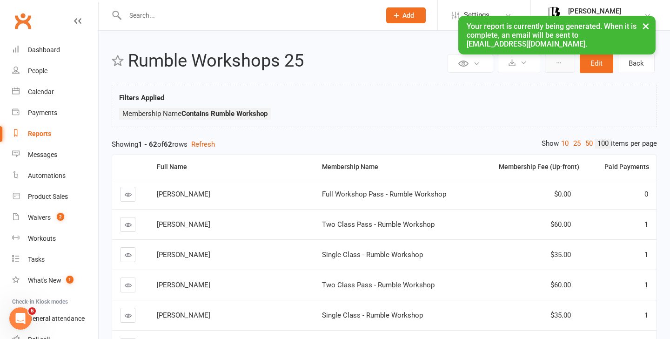
click at [562, 61] on button at bounding box center [560, 63] width 30 height 19
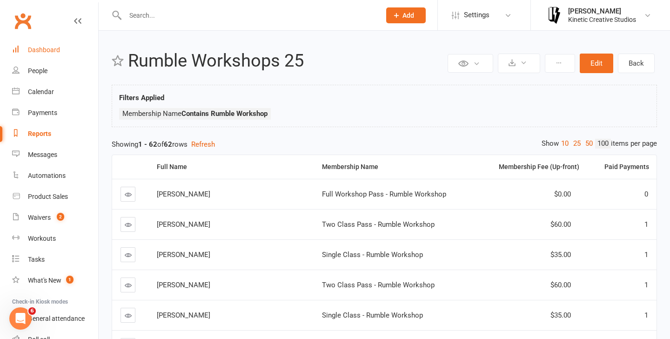
click at [34, 47] on div "Dashboard" at bounding box center [44, 49] width 32 height 7
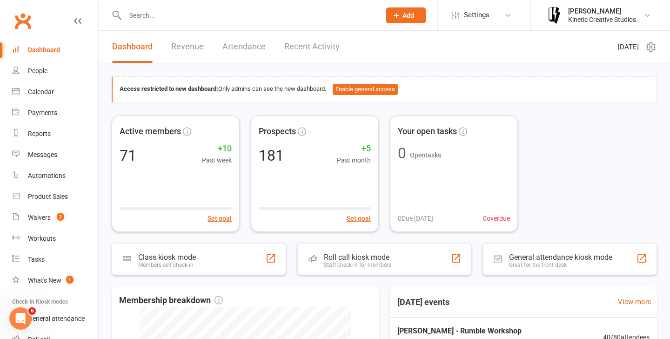
click at [53, 52] on div "Dashboard" at bounding box center [44, 49] width 32 height 7
